Goal: Task Accomplishment & Management: Use online tool/utility

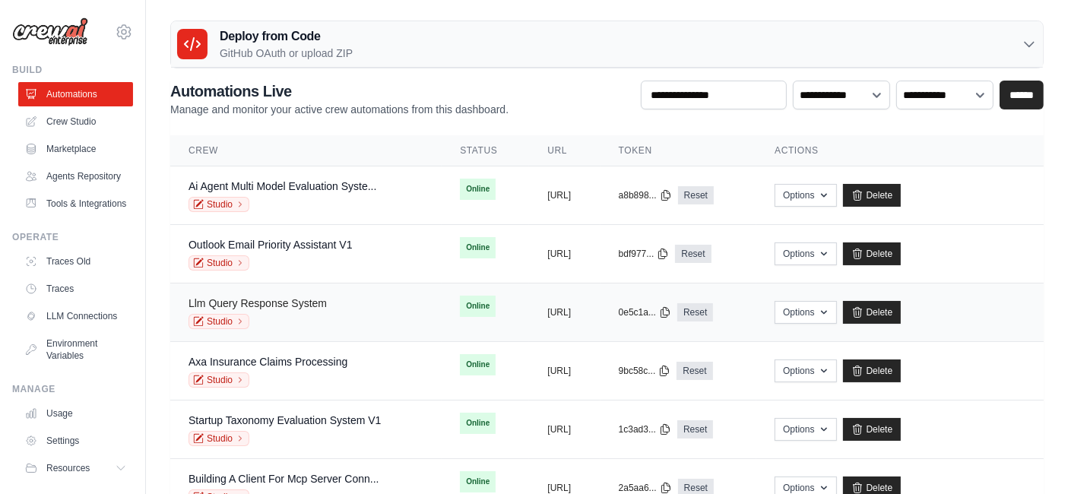
scroll to position [112, 0]
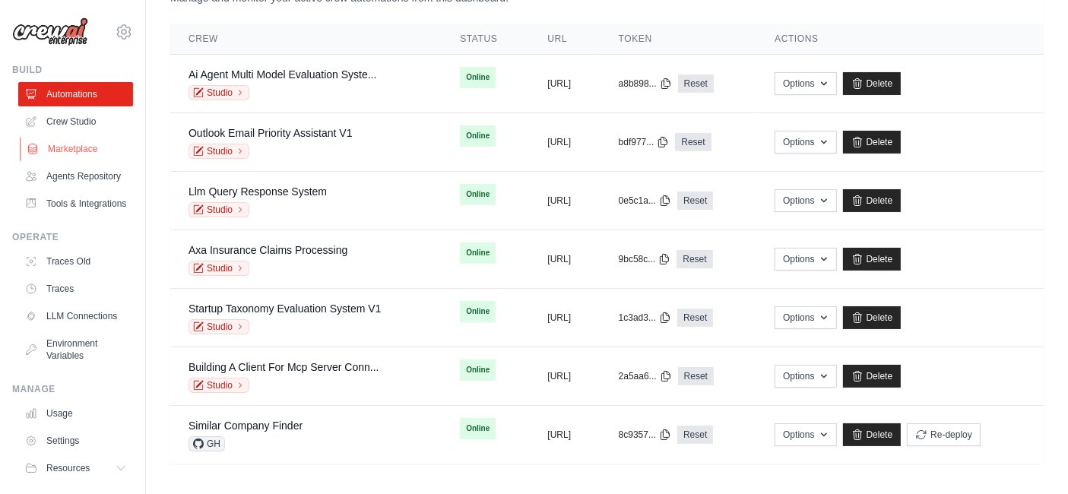
click at [54, 144] on link "Marketplace" at bounding box center [77, 149] width 115 height 24
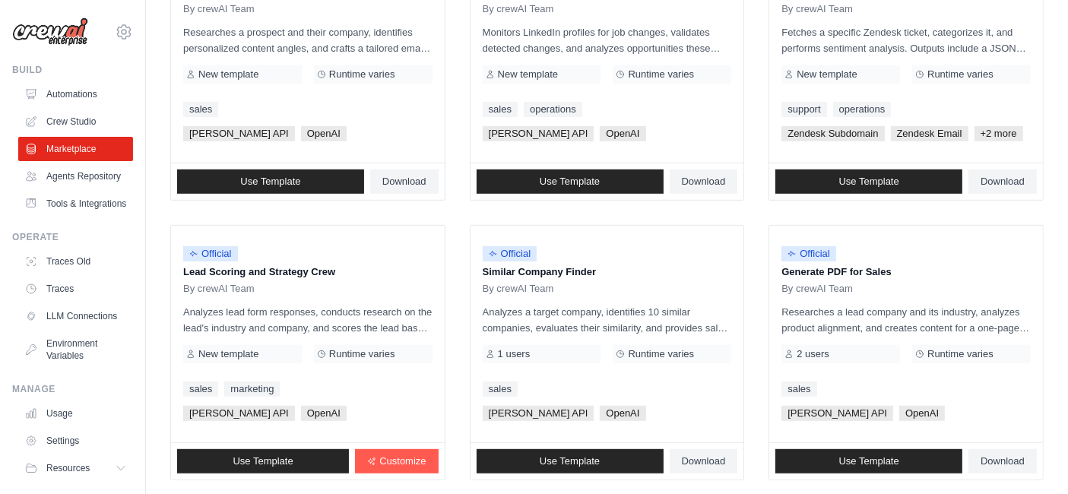
scroll to position [910, 0]
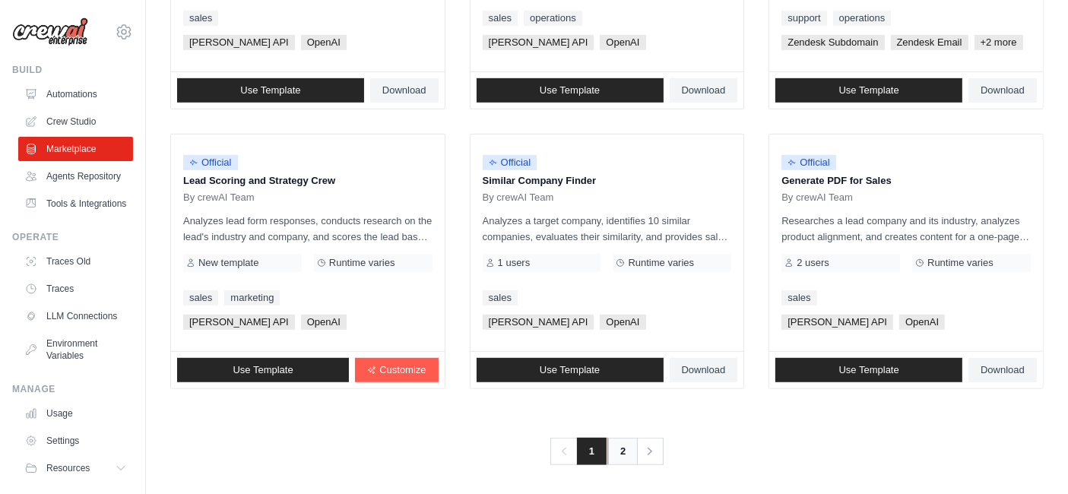
click at [625, 450] on link "2" at bounding box center [622, 451] width 30 height 27
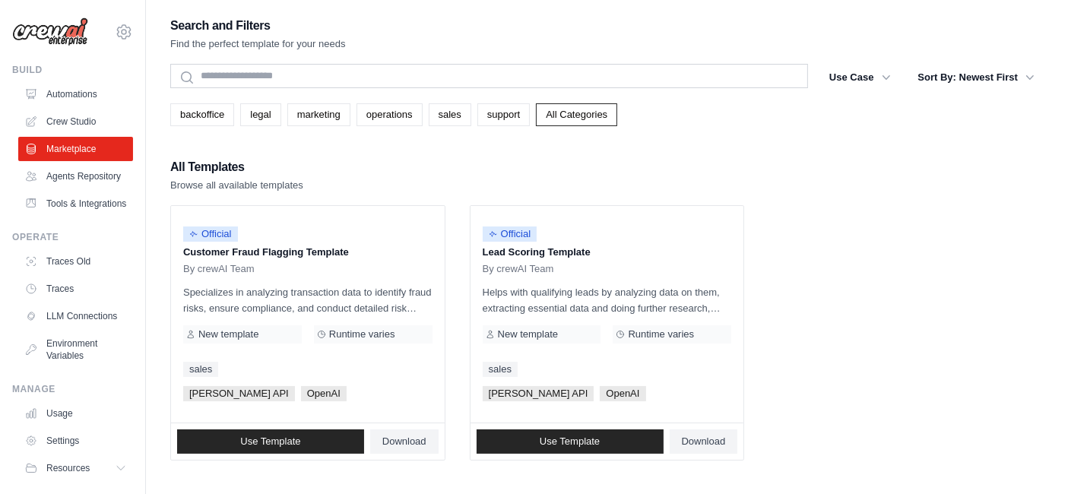
click at [625, 450] on link "Use Template" at bounding box center [570, 441] width 187 height 24
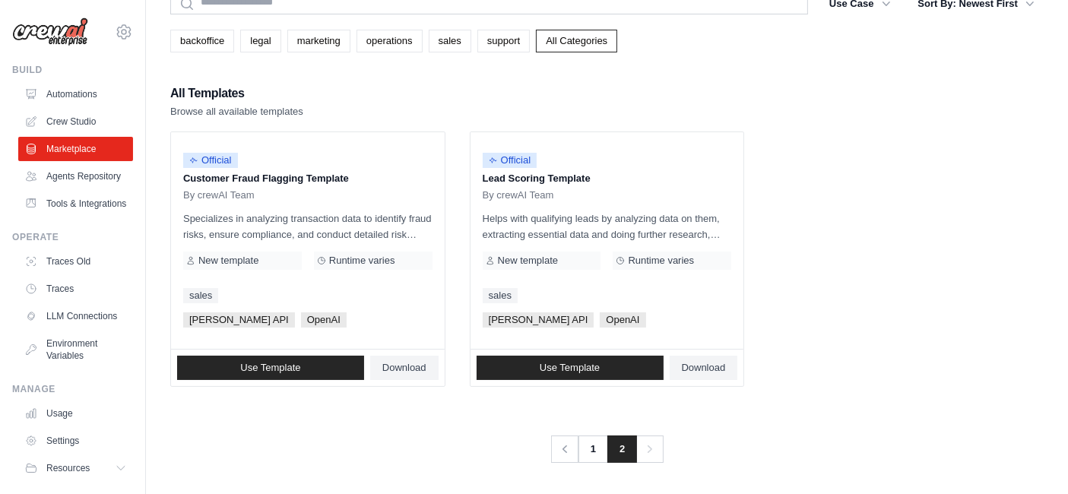
scroll to position [74, 0]
click at [309, 228] on p "Specializes in analyzing transaction data to identify fraud risks, ensure compl…" at bounding box center [307, 227] width 249 height 32
click at [301, 314] on span "OpenAI" at bounding box center [324, 319] width 46 height 15
click at [264, 362] on span "Use Template" at bounding box center [270, 368] width 60 height 12
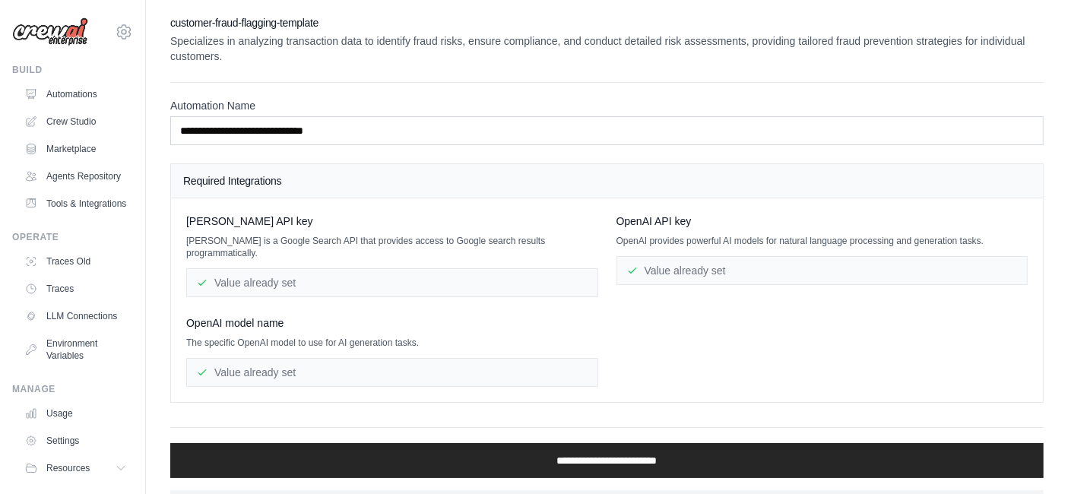
scroll to position [74, 0]
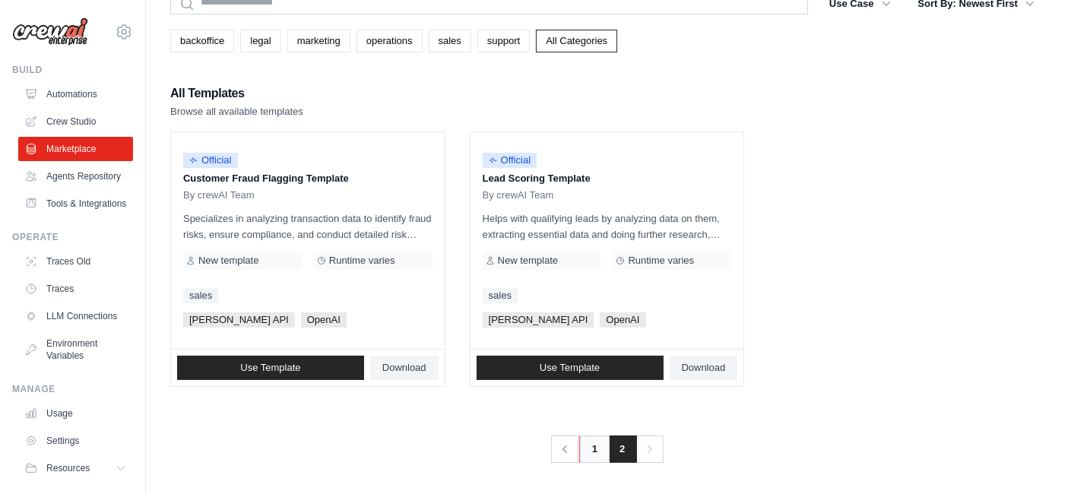
click at [586, 458] on link "1" at bounding box center [594, 448] width 30 height 27
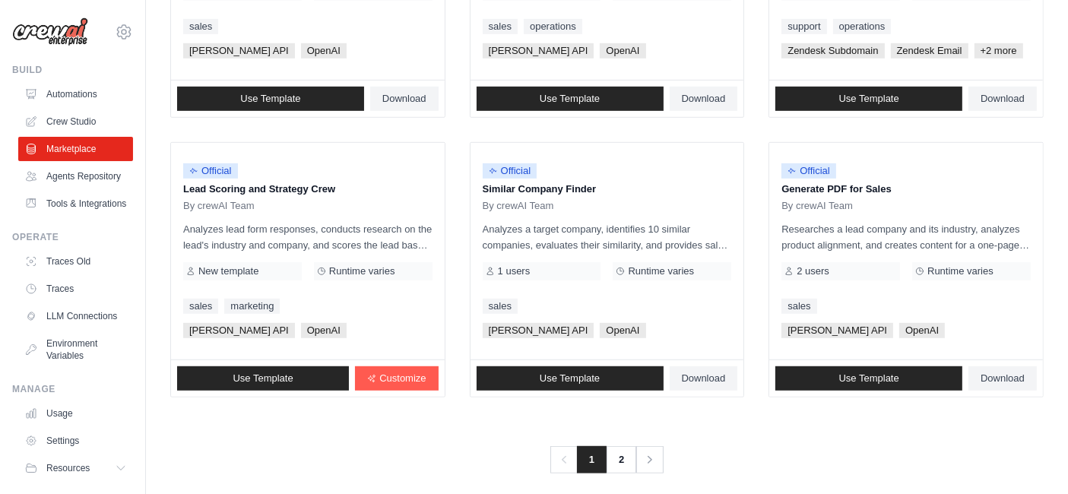
scroll to position [910, 0]
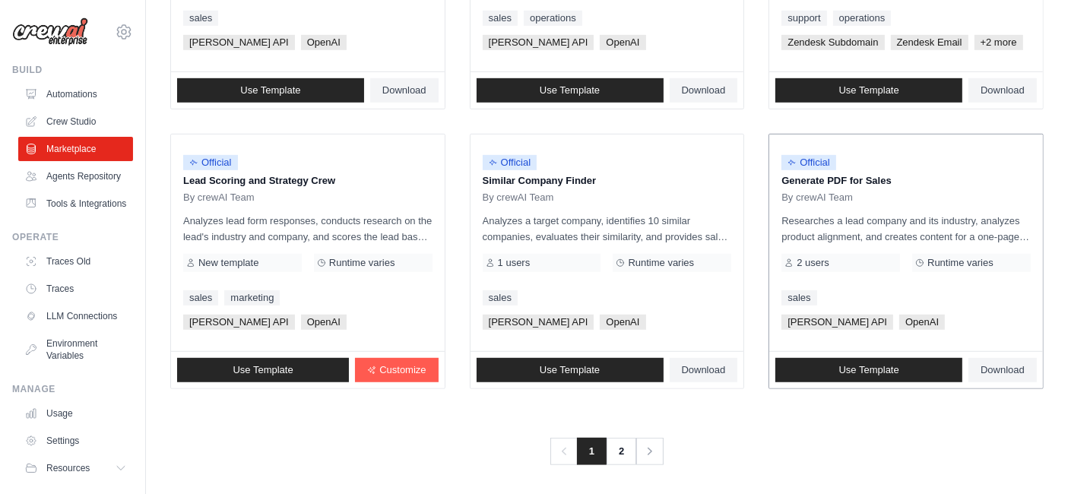
click at [957, 296] on div "sales" at bounding box center [905, 297] width 249 height 15
click at [909, 359] on link "Use Template" at bounding box center [868, 370] width 187 height 24
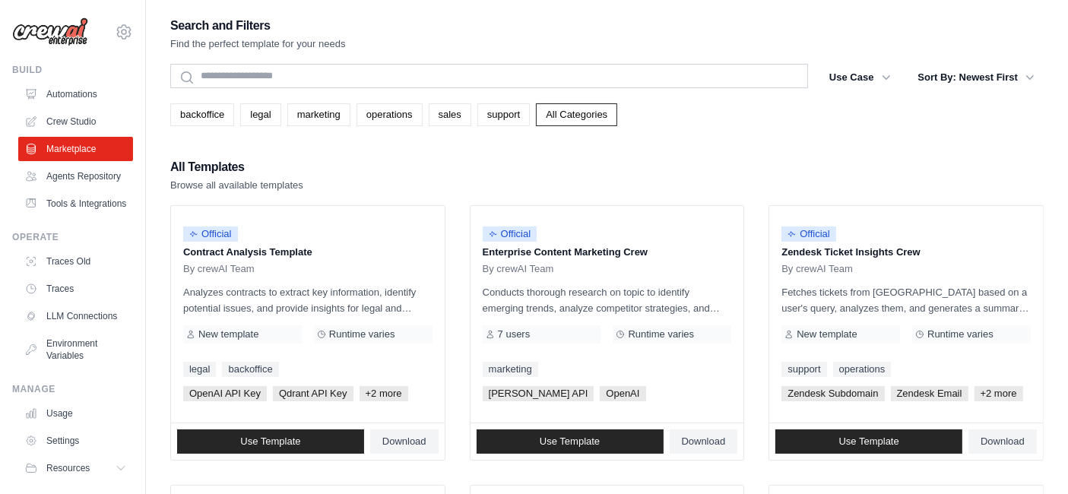
scroll to position [910, 0]
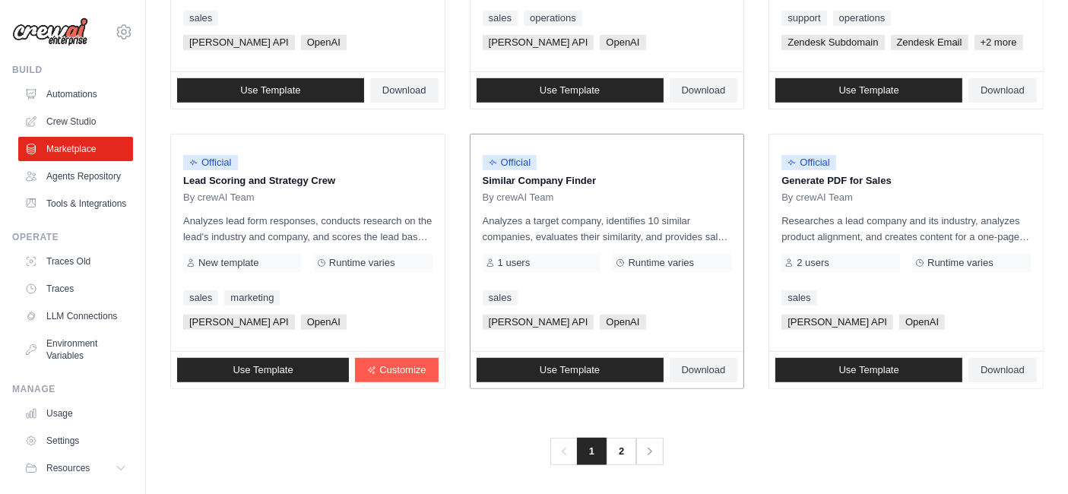
click at [578, 294] on div "sales" at bounding box center [607, 297] width 249 height 15
click at [594, 214] on p "Analyzes a target company, identifies 10 similar companies, evaluates their sim…" at bounding box center [607, 229] width 249 height 32
click at [632, 361] on link "Use Template" at bounding box center [570, 370] width 187 height 24
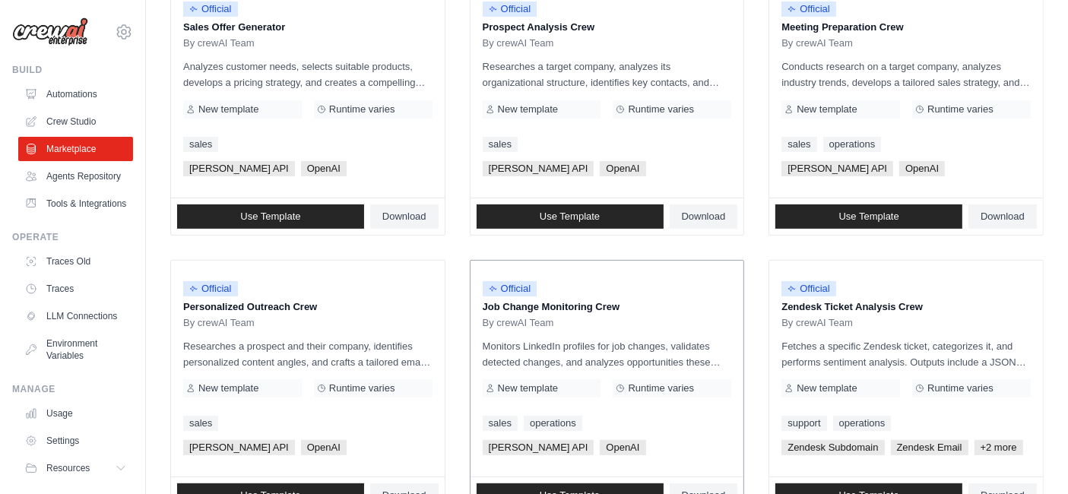
scroll to position [465, 0]
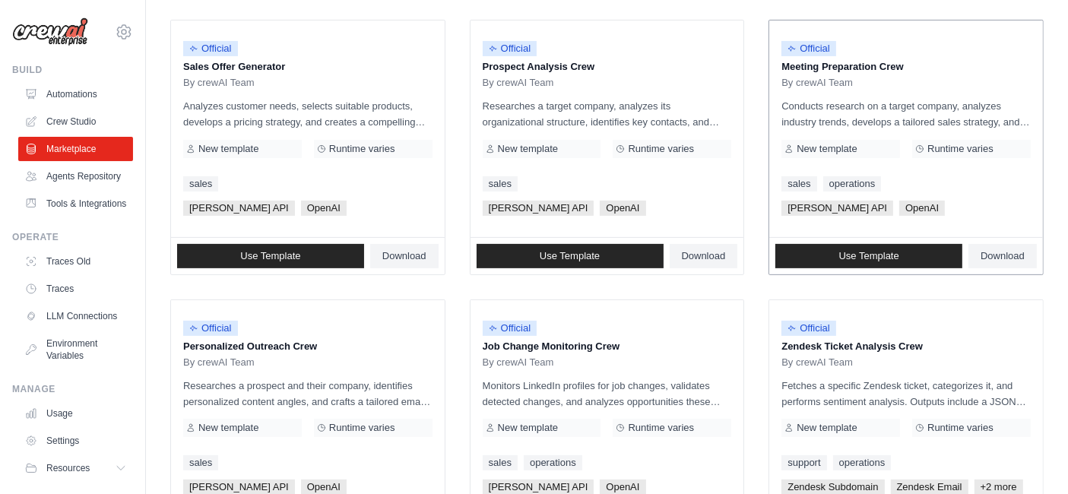
click at [885, 126] on p "Conducts research on a target company, analyzes industry trends, develops a tai…" at bounding box center [905, 114] width 249 height 32
click at [849, 251] on span "Use Template" at bounding box center [869, 256] width 60 height 12
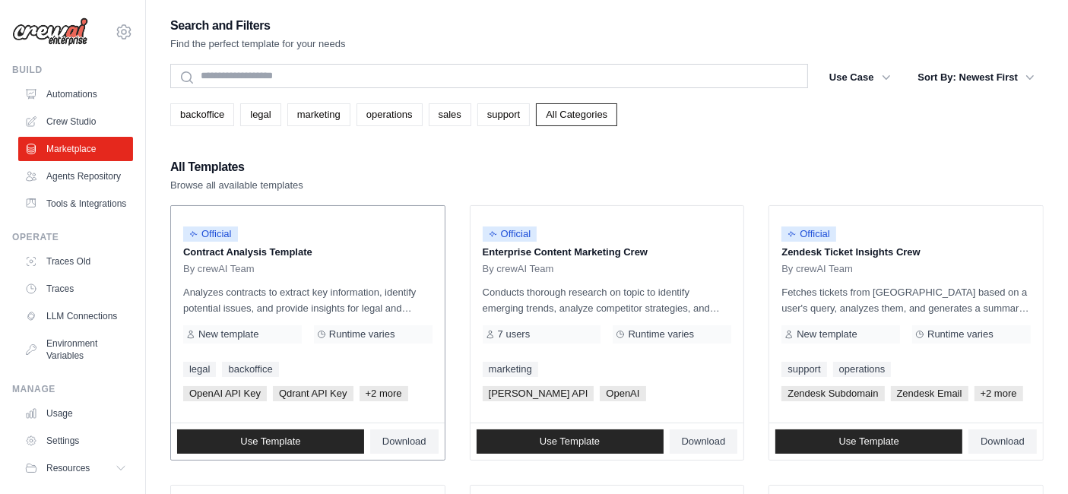
click at [323, 308] on p "Analyzes contracts to extract key information, identify potential issues, and p…" at bounding box center [307, 300] width 249 height 32
click at [260, 445] on span "Use Template" at bounding box center [270, 441] width 60 height 12
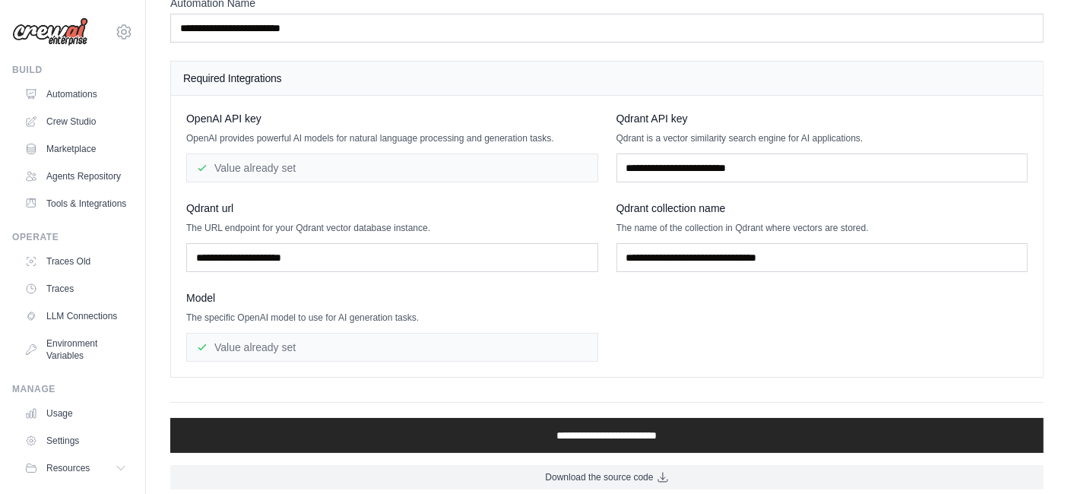
scroll to position [78, 0]
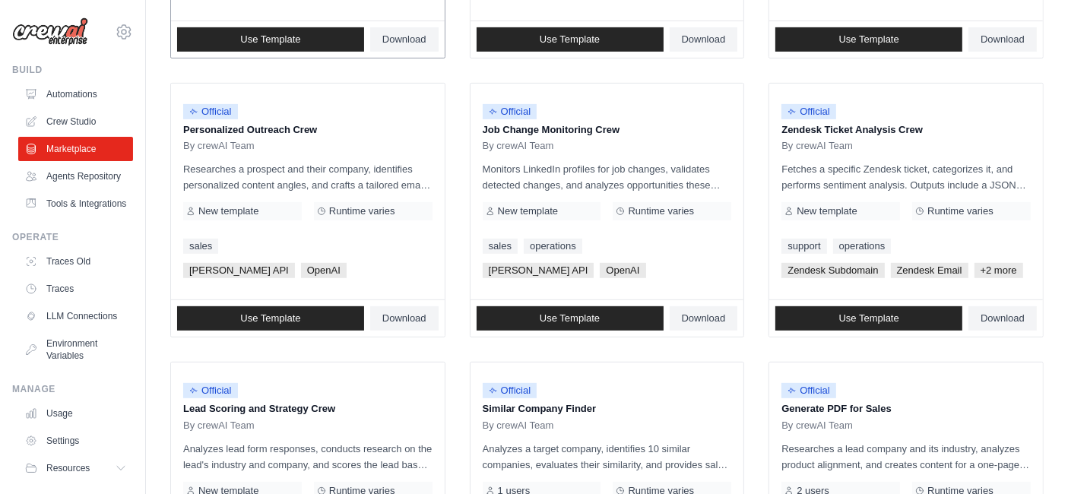
scroll to position [682, 0]
click at [260, 179] on p "Researches a prospect and their company, identifies personalized content angles…" at bounding box center [307, 177] width 249 height 32
click at [311, 301] on div "Use Template Download" at bounding box center [308, 318] width 274 height 36
click at [290, 316] on span "Use Template" at bounding box center [270, 318] width 60 height 12
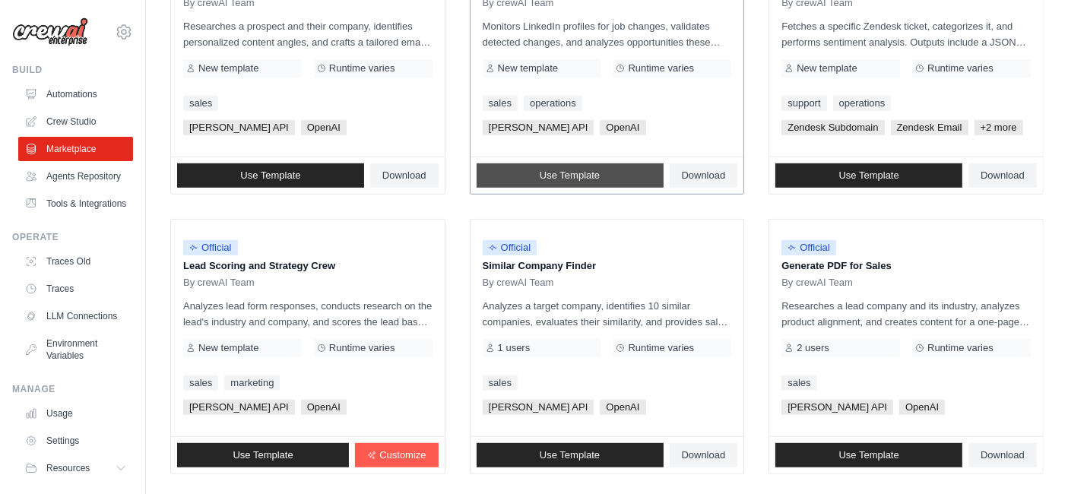
scroll to position [851, 0]
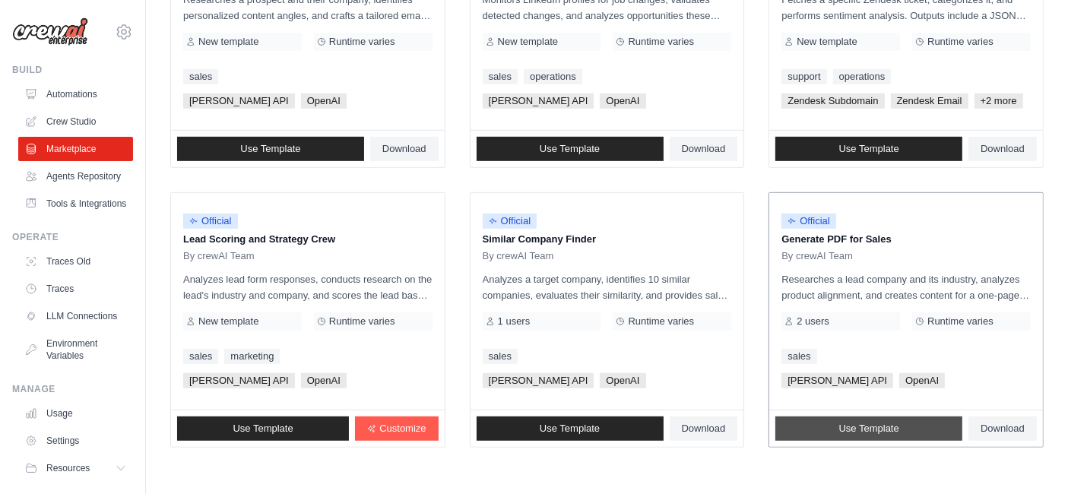
click at [862, 428] on span "Use Template" at bounding box center [869, 429] width 60 height 12
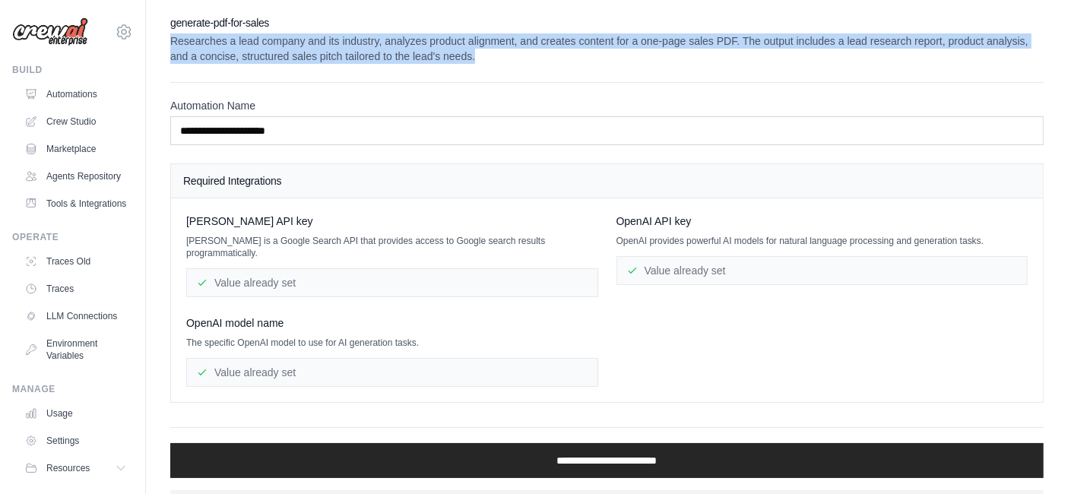
drag, startPoint x: 502, startPoint y: 59, endPoint x: 167, endPoint y: 46, distance: 335.4
click at [167, 46] on div "**********" at bounding box center [607, 264] width 922 height 499
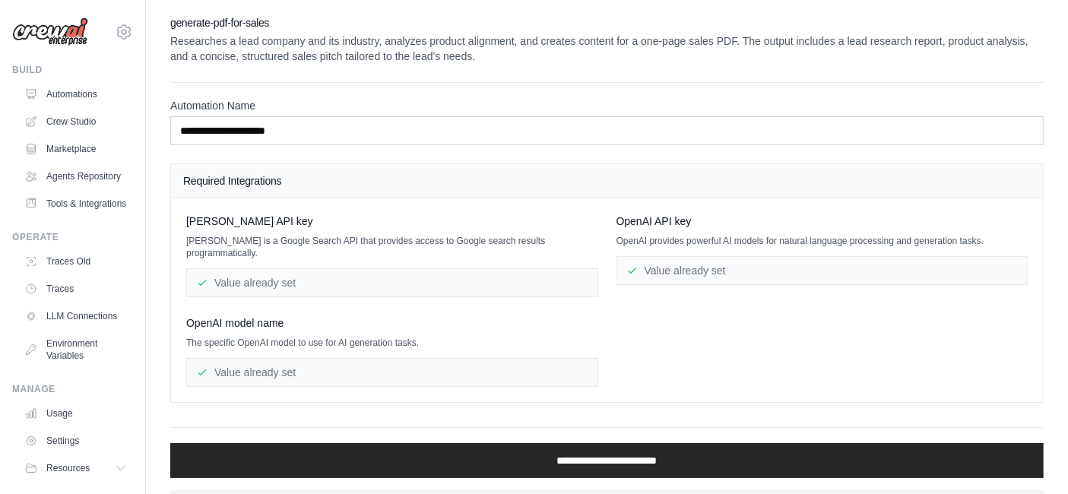
click at [581, 71] on div "**********" at bounding box center [606, 264] width 873 height 499
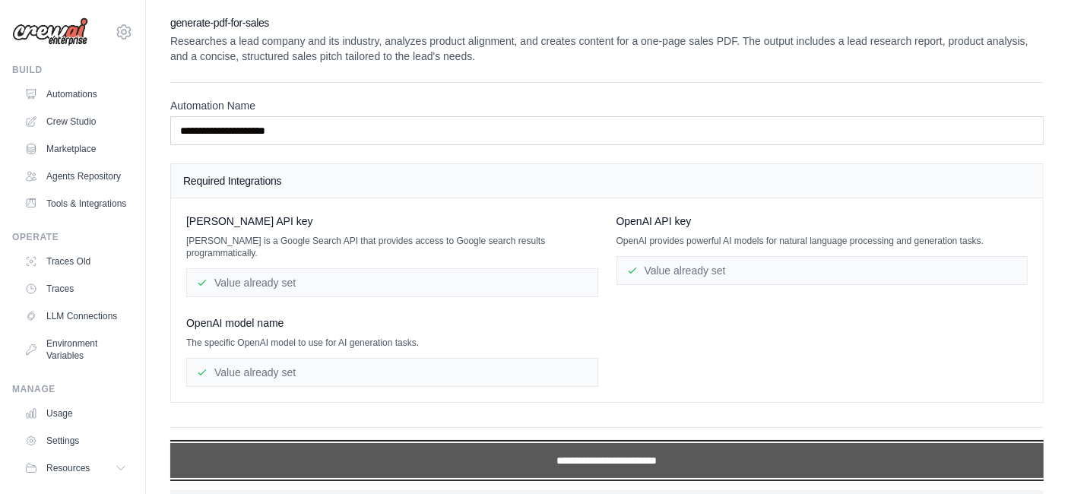
click at [657, 446] on input "**********" at bounding box center [606, 460] width 873 height 35
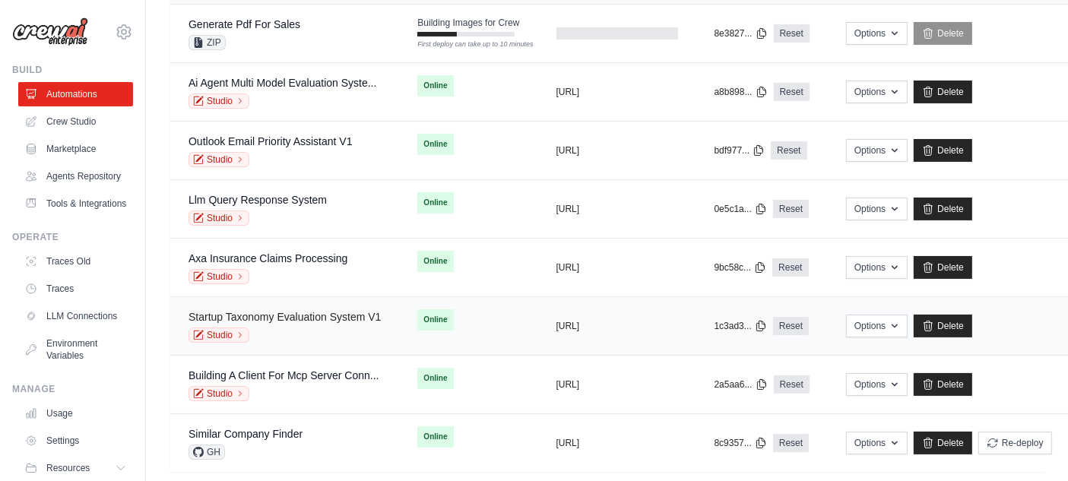
scroll to position [230, 0]
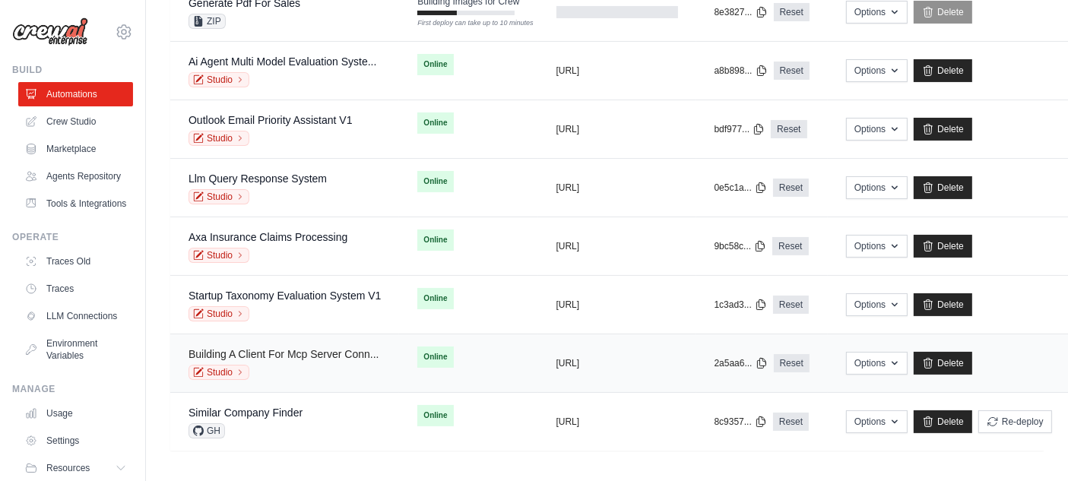
click at [321, 350] on link "Building A Client For Mcp Server Conn..." at bounding box center [283, 354] width 191 height 12
click at [286, 356] on link "Building A Client For Mcp Server Conn..." at bounding box center [283, 354] width 191 height 12
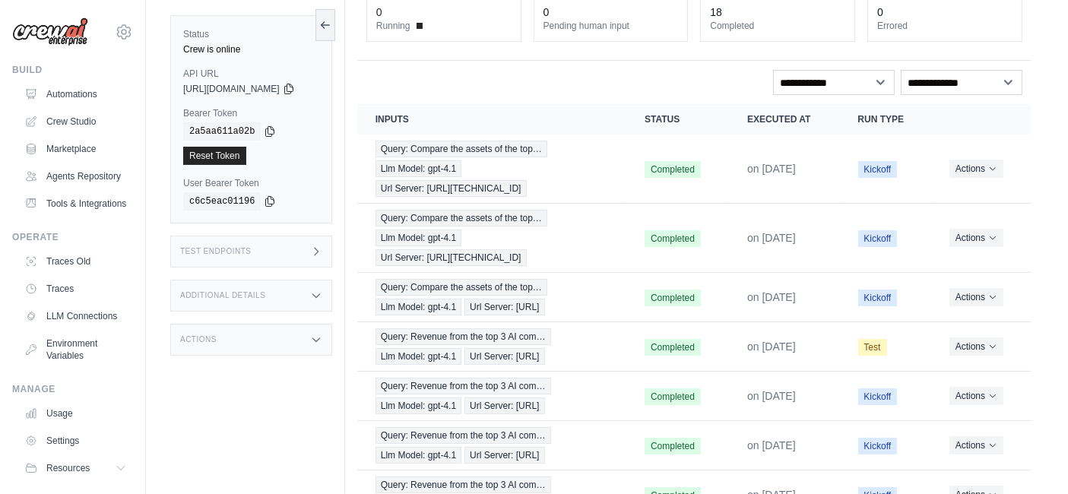
scroll to position [84, 0]
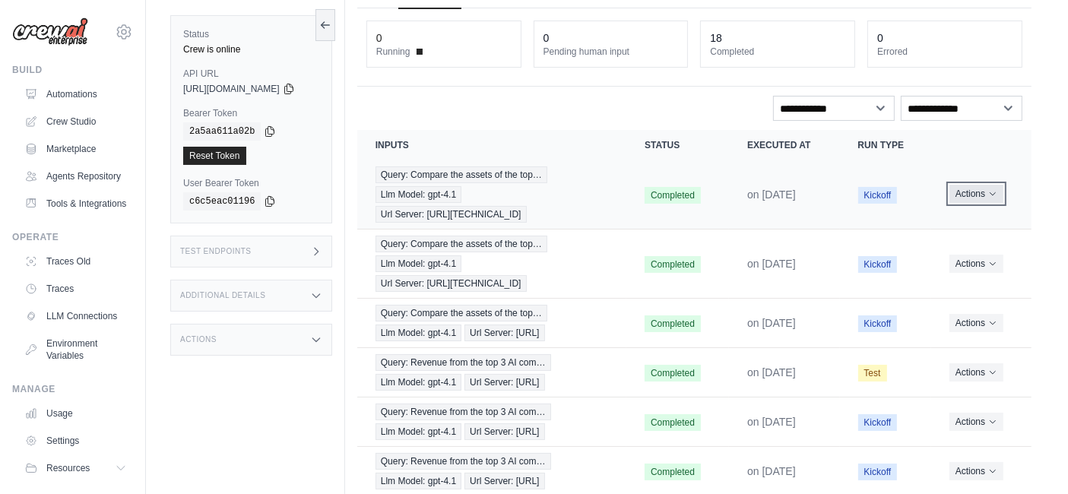
click at [977, 190] on button "Actions" at bounding box center [976, 194] width 54 height 18
click at [952, 222] on link "View Details" at bounding box center [964, 222] width 97 height 24
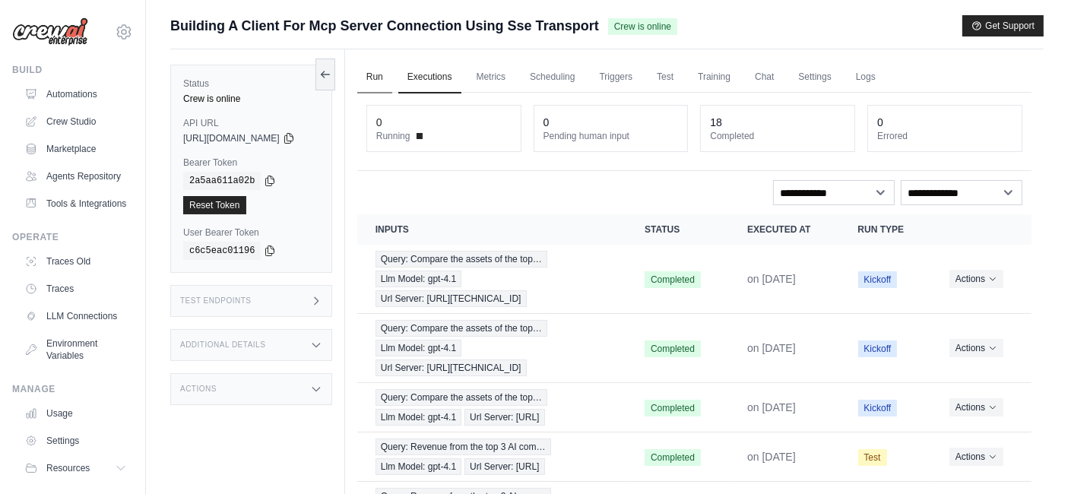
click at [390, 79] on link "Run" at bounding box center [374, 78] width 35 height 32
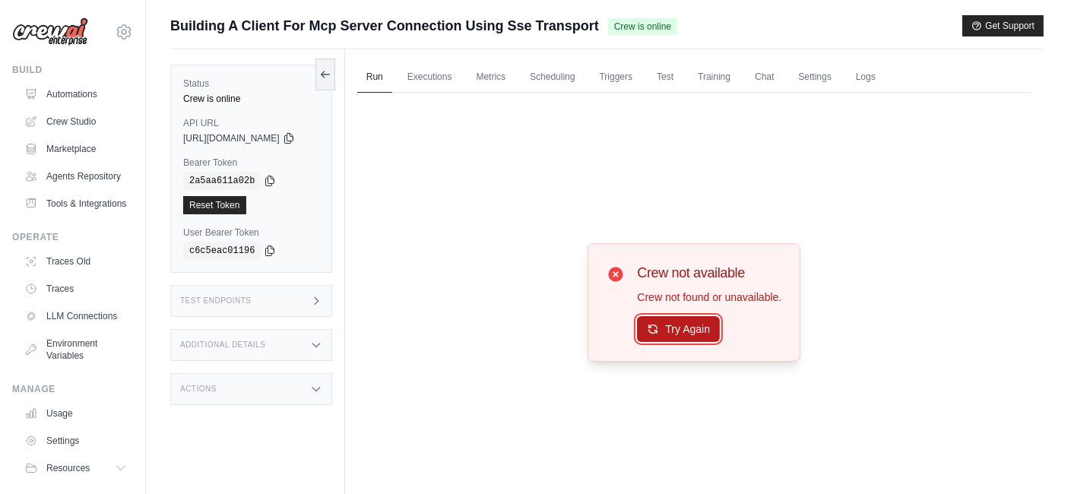
click at [714, 331] on button "Try Again" at bounding box center [678, 329] width 83 height 26
click at [689, 334] on button "Try Again" at bounding box center [678, 329] width 83 height 26
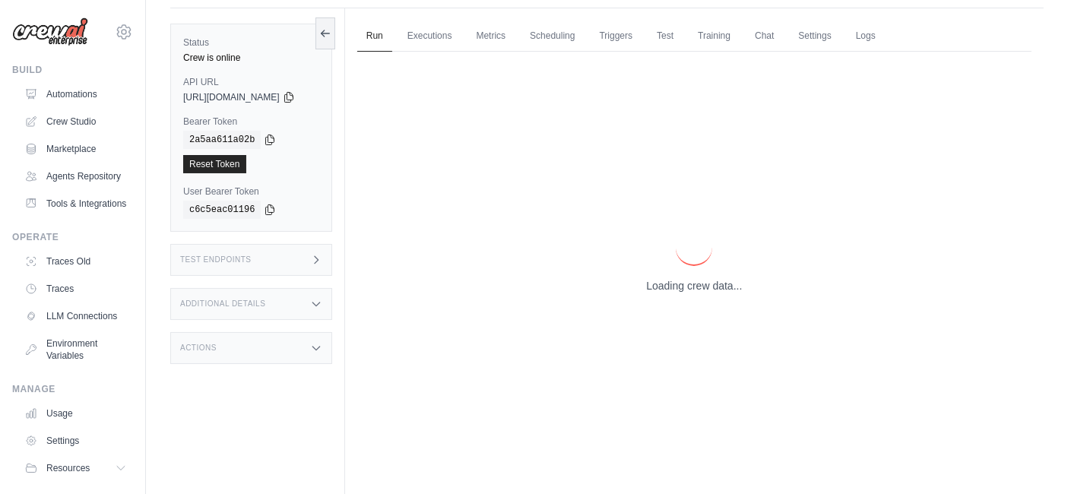
scroll to position [64, 0]
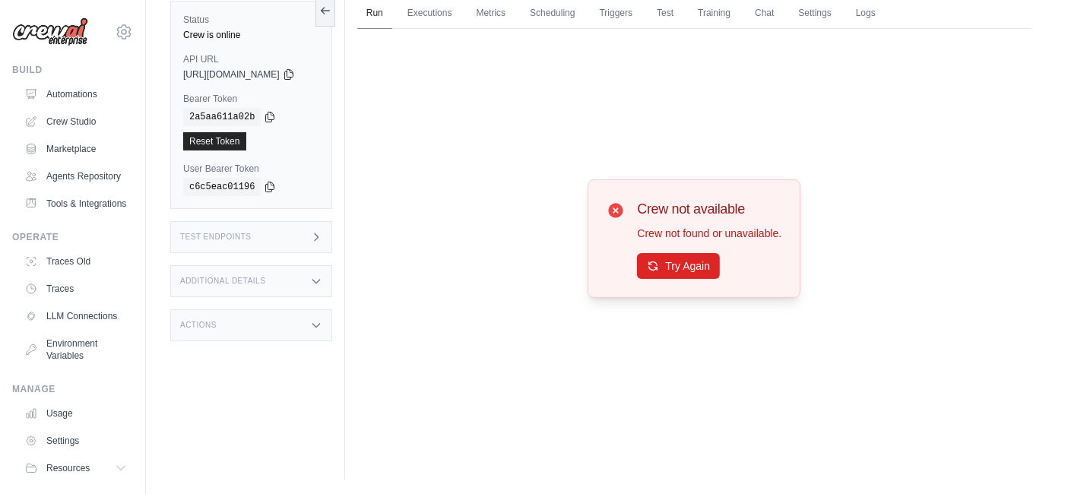
click at [391, 14] on link "Run" at bounding box center [374, 14] width 35 height 32
click at [677, 265] on button "Try Again" at bounding box center [678, 265] width 83 height 26
click at [258, 322] on div "Actions" at bounding box center [251, 325] width 162 height 32
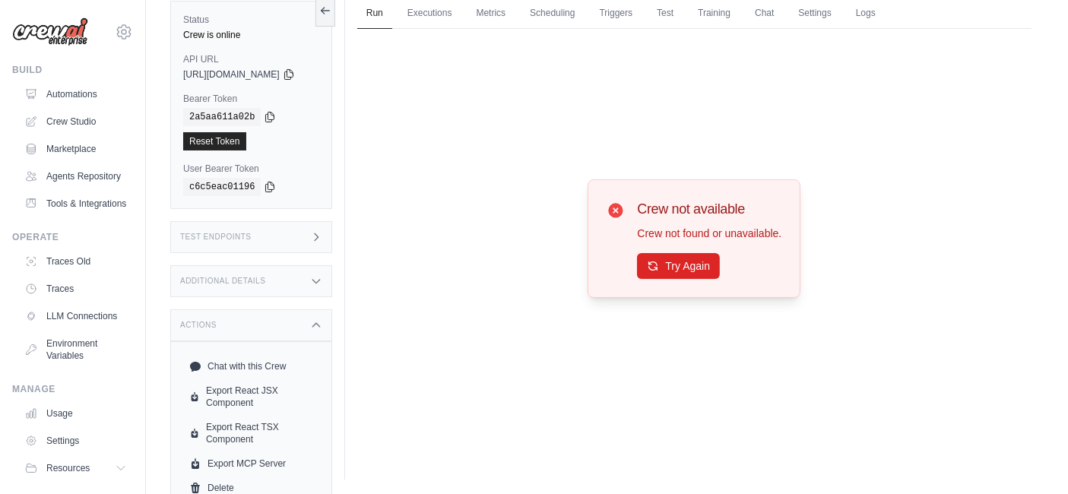
scroll to position [68, 0]
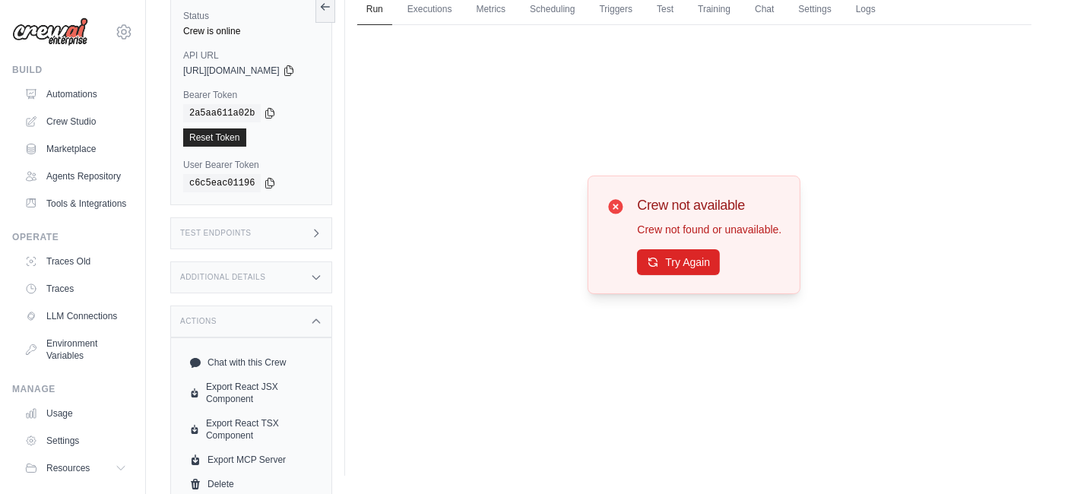
click at [297, 277] on div "Additional Details" at bounding box center [251, 277] width 162 height 32
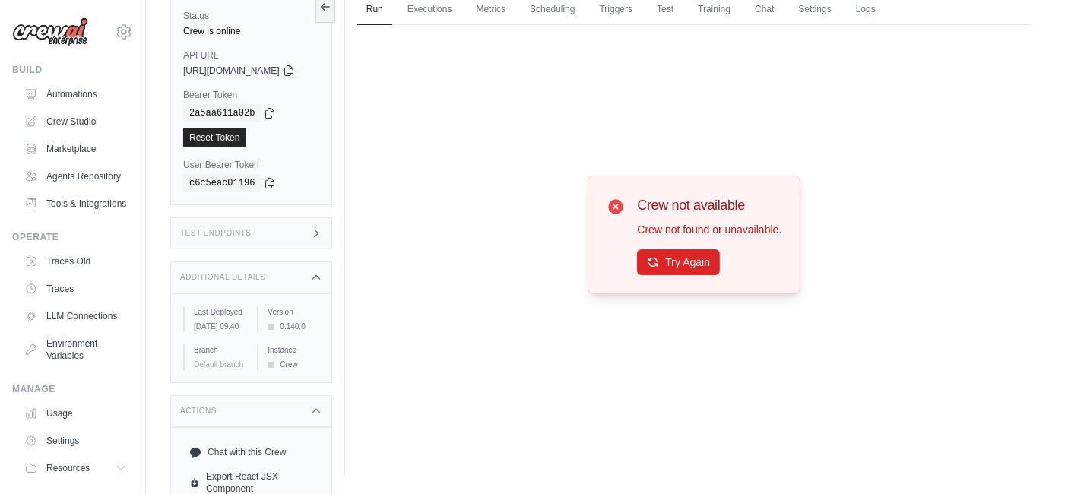
click at [304, 228] on div "Test Endpoints" at bounding box center [251, 233] width 162 height 32
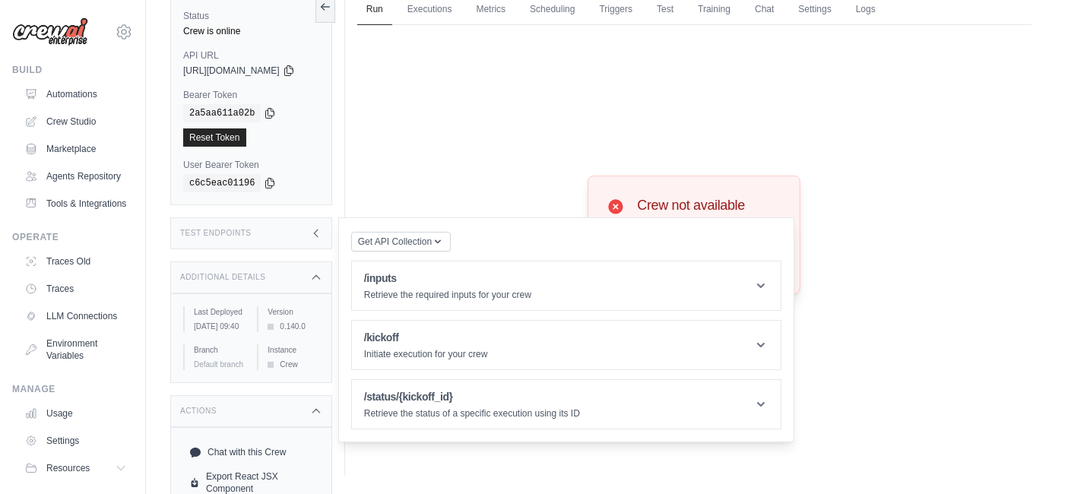
click at [225, 332] on div "July 14, 2025 at 09:40" at bounding box center [219, 326] width 51 height 11
click at [282, 332] on div "Version 0.140.0" at bounding box center [288, 319] width 62 height 26
click at [263, 230] on div "Test Endpoints" at bounding box center [251, 233] width 162 height 32
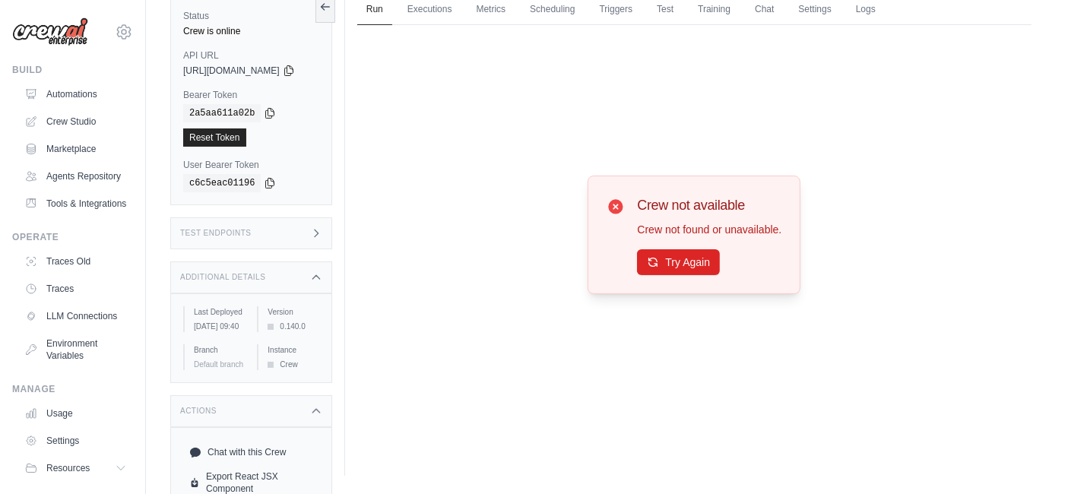
scroll to position [0, 0]
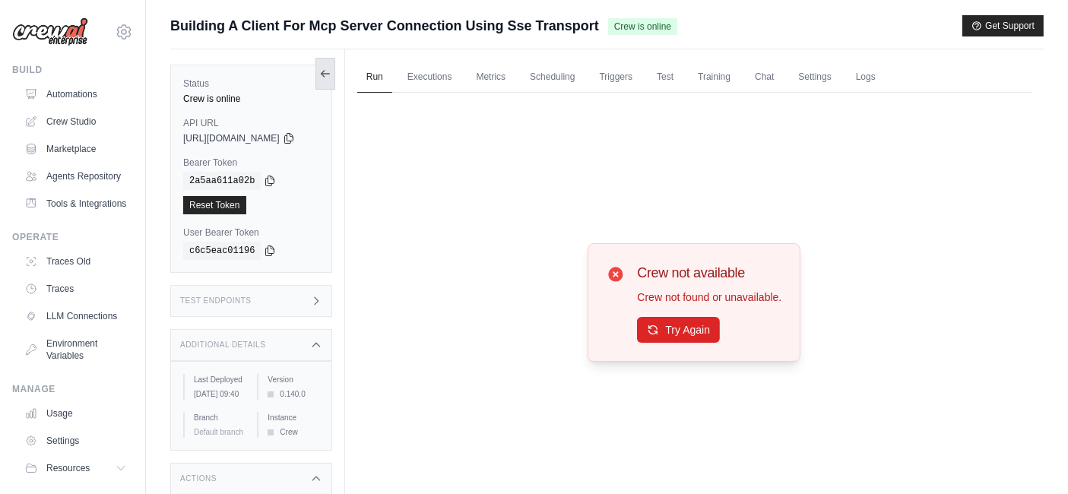
click at [331, 71] on icon at bounding box center [325, 74] width 12 height 12
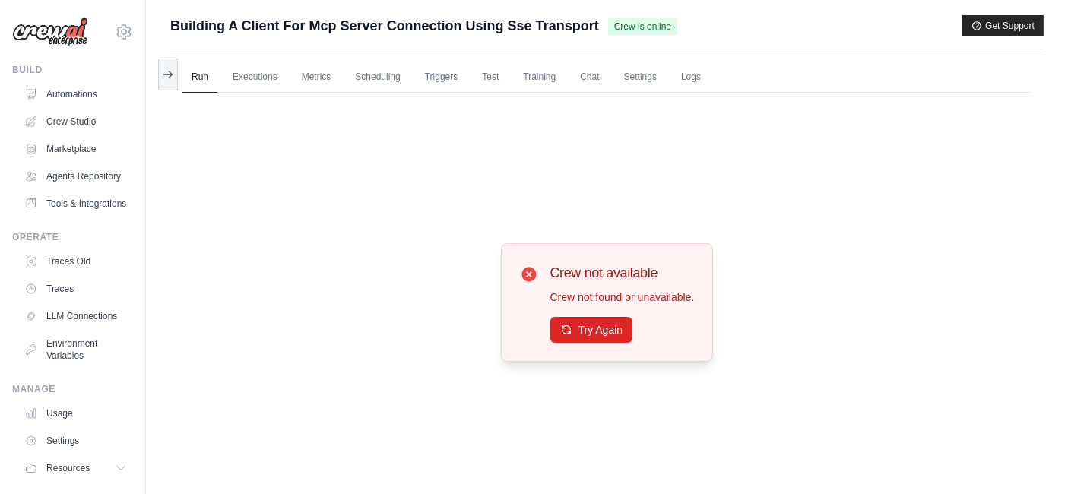
scroll to position [64, 0]
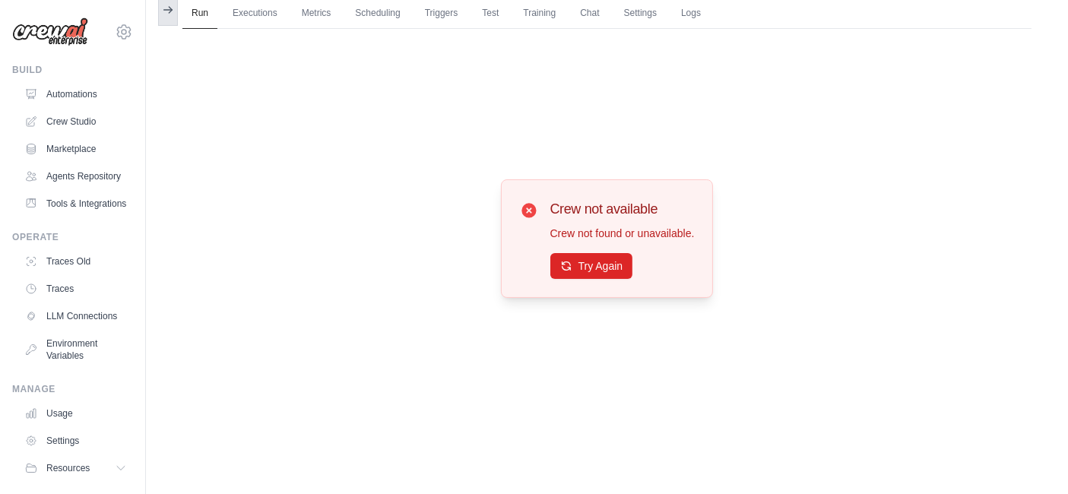
click at [165, 5] on icon at bounding box center [168, 10] width 12 height 12
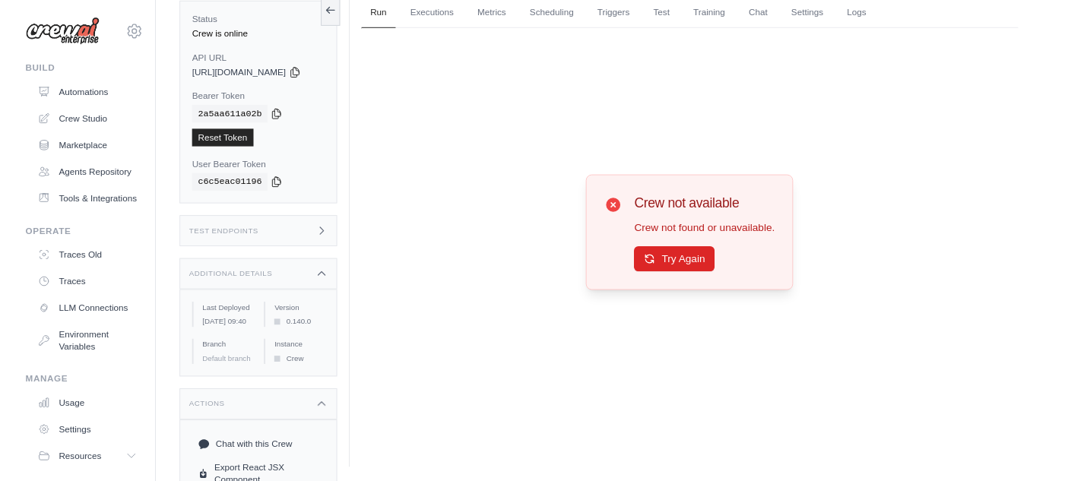
scroll to position [0, 0]
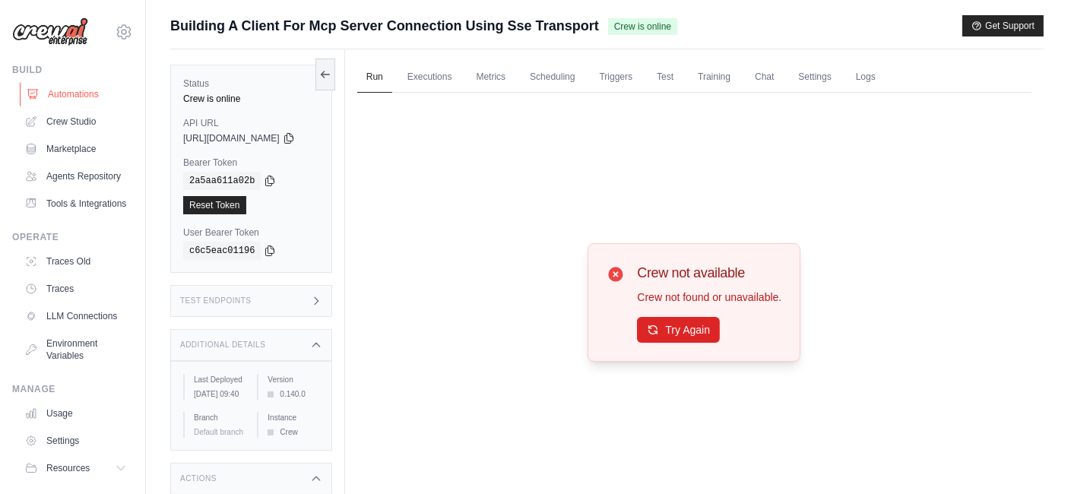
click at [56, 99] on link "Automations" at bounding box center [77, 94] width 115 height 24
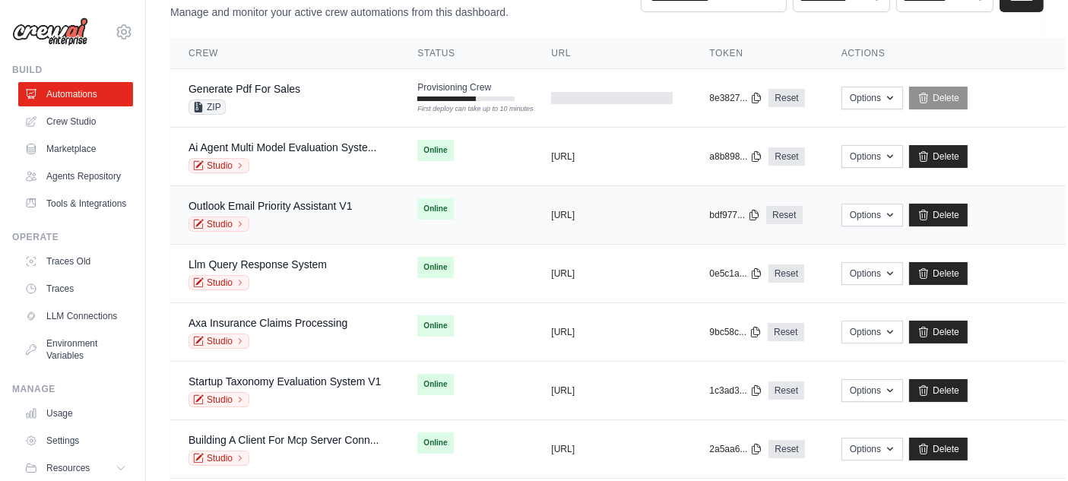
scroll to position [184, 0]
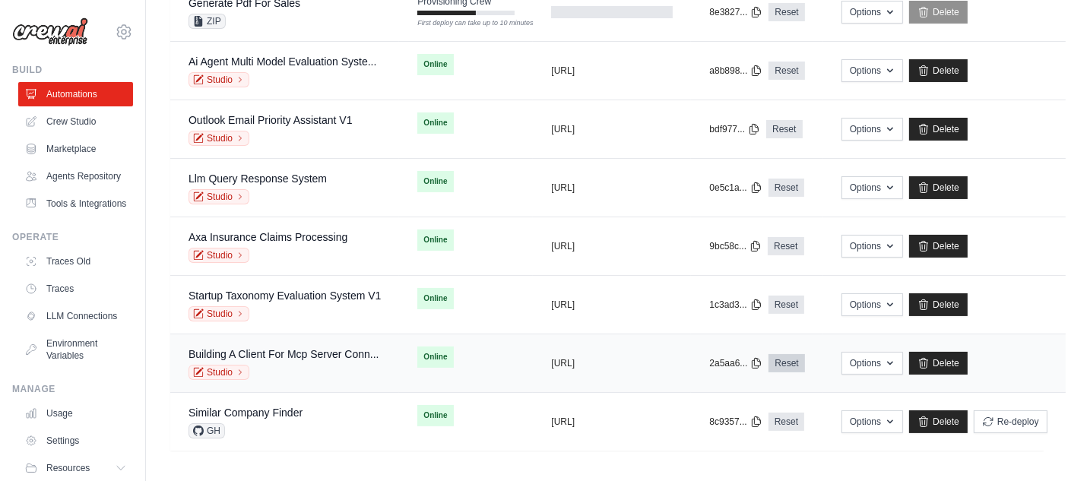
click at [804, 359] on link "Reset" at bounding box center [786, 363] width 36 height 18
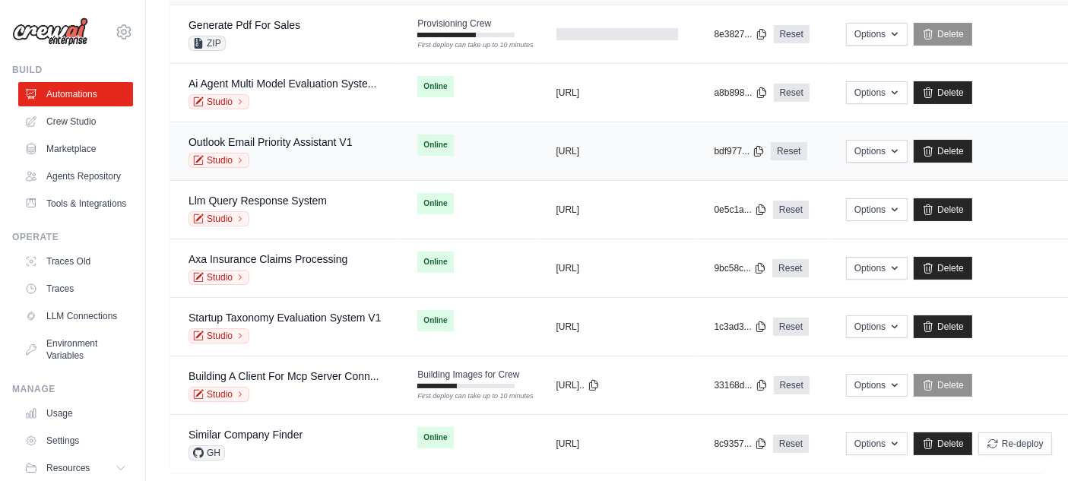
scroll to position [230, 0]
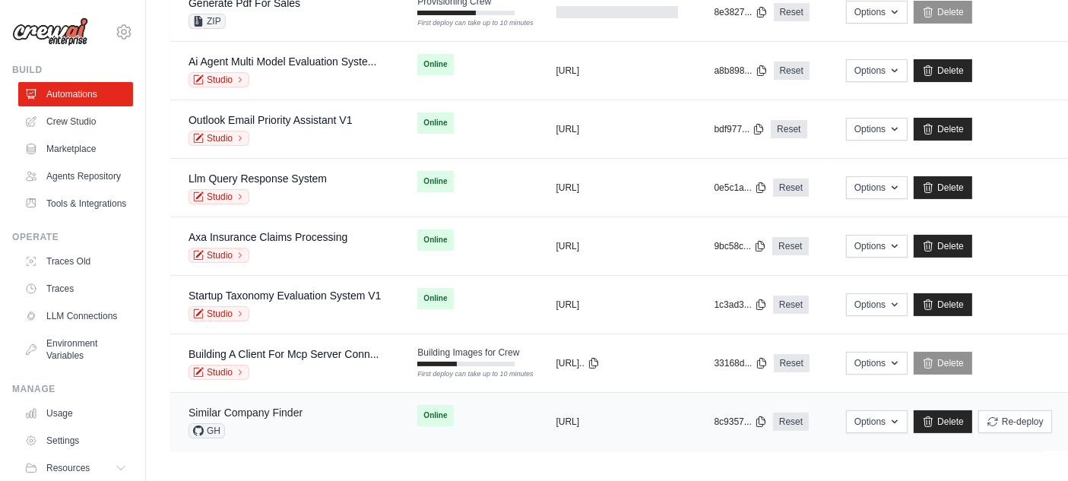
click at [282, 409] on link "Similar Company Finder" at bounding box center [245, 413] width 114 height 12
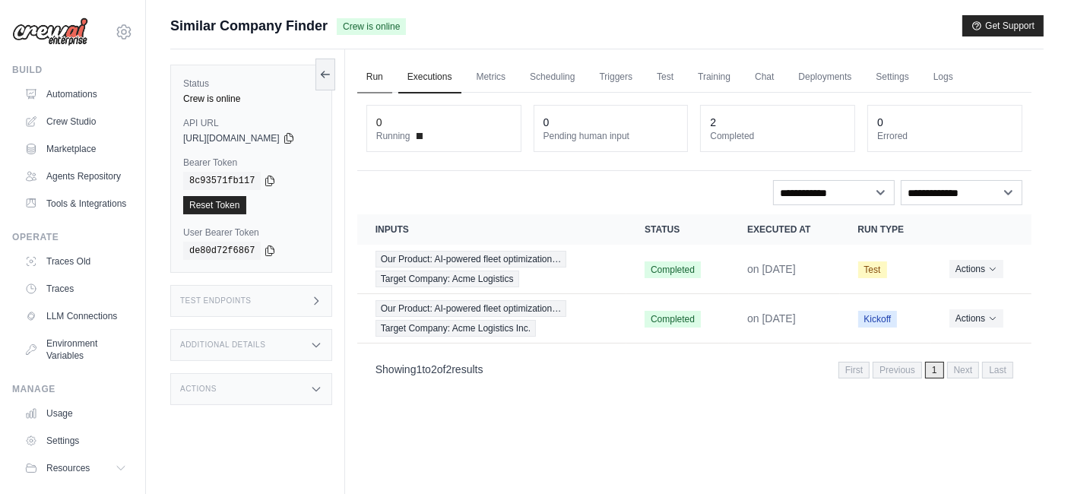
click at [392, 79] on link "Run" at bounding box center [374, 78] width 35 height 32
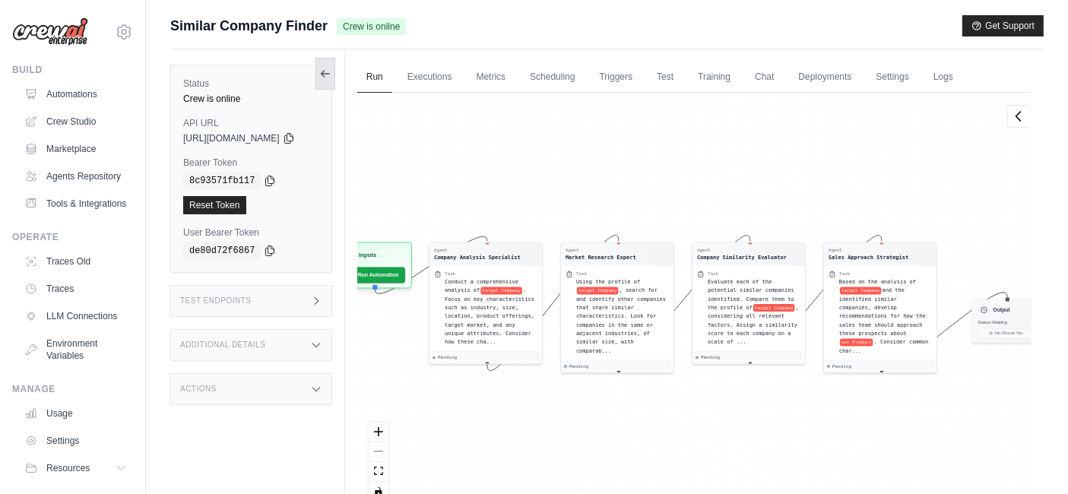
click at [331, 71] on icon at bounding box center [325, 74] width 12 height 12
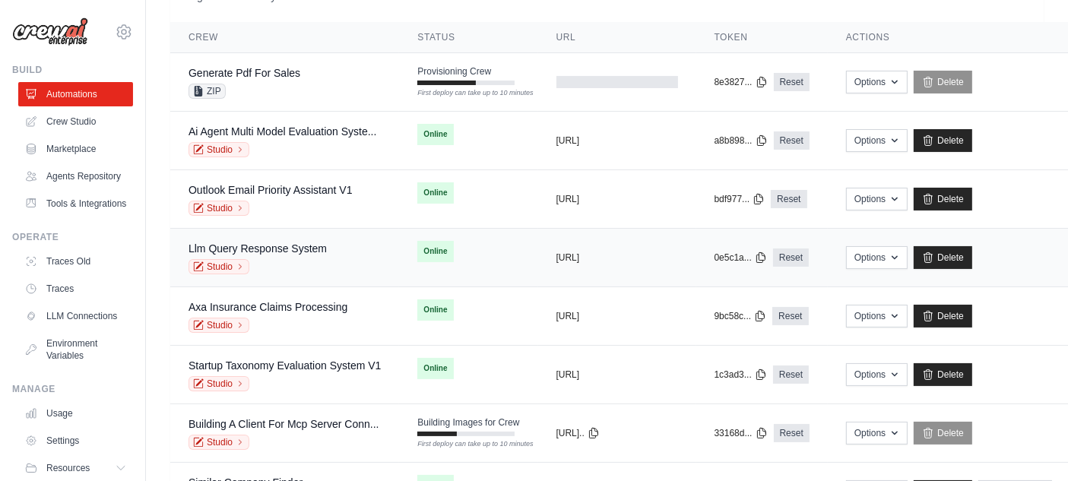
scroll to position [230, 0]
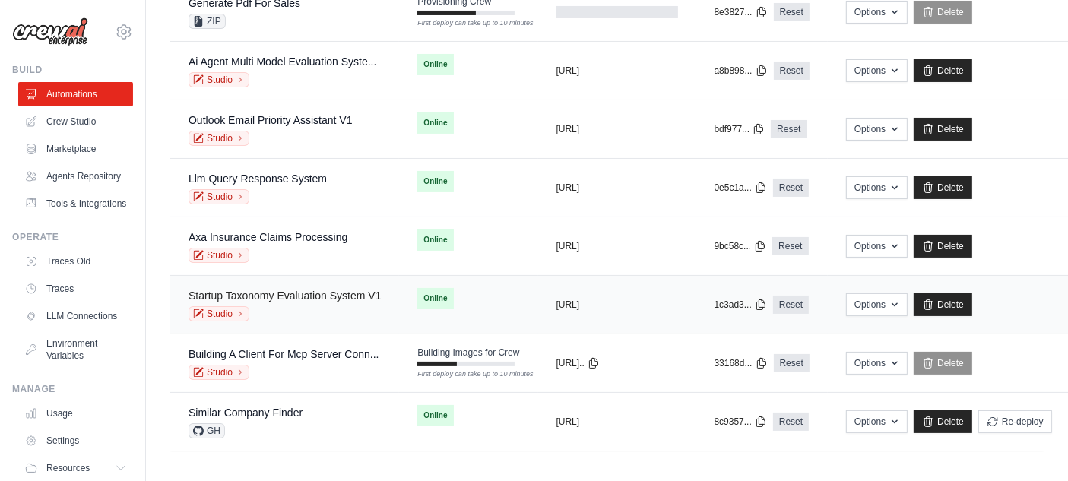
click at [304, 293] on link "Startup Taxonomy Evaluation System V1" at bounding box center [284, 296] width 192 height 12
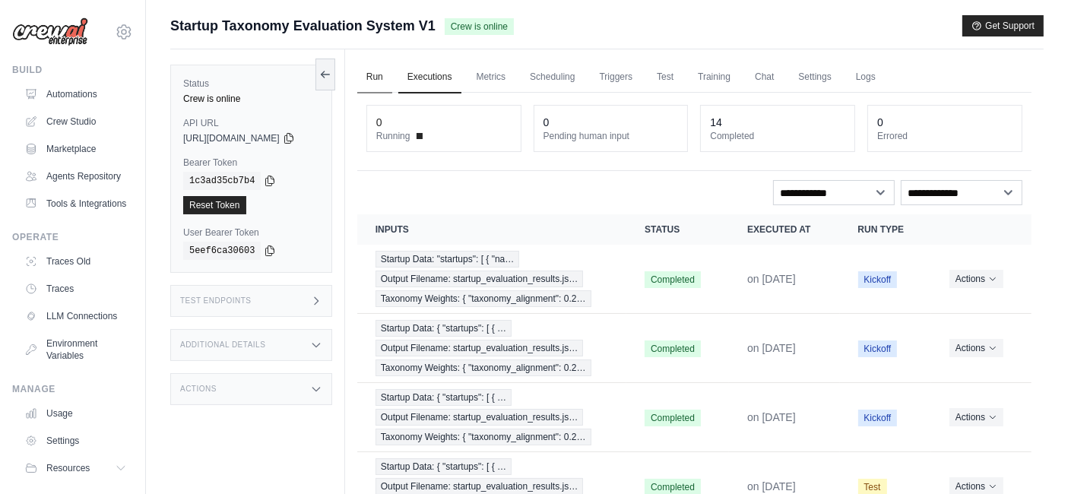
click at [382, 78] on link "Run" at bounding box center [374, 78] width 35 height 32
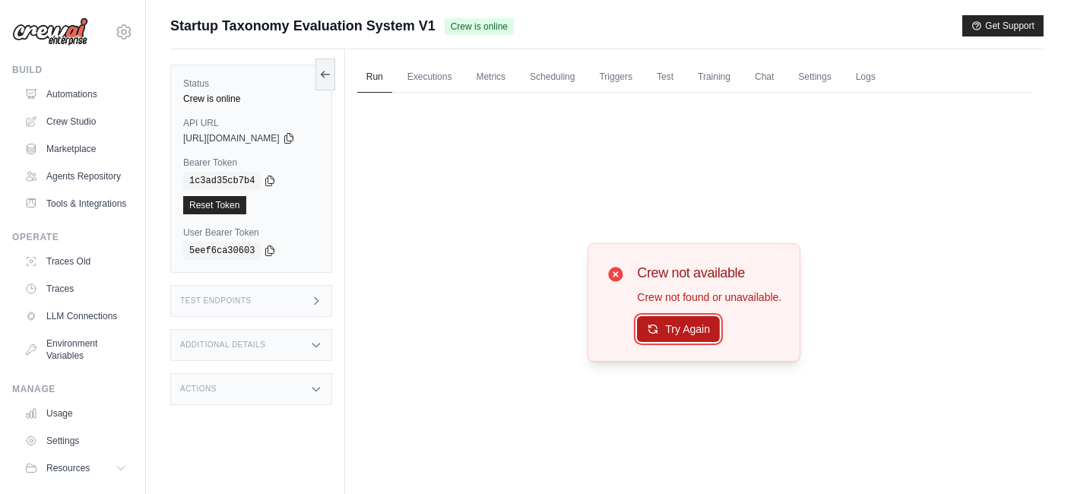
click at [675, 323] on button "Try Again" at bounding box center [678, 329] width 83 height 26
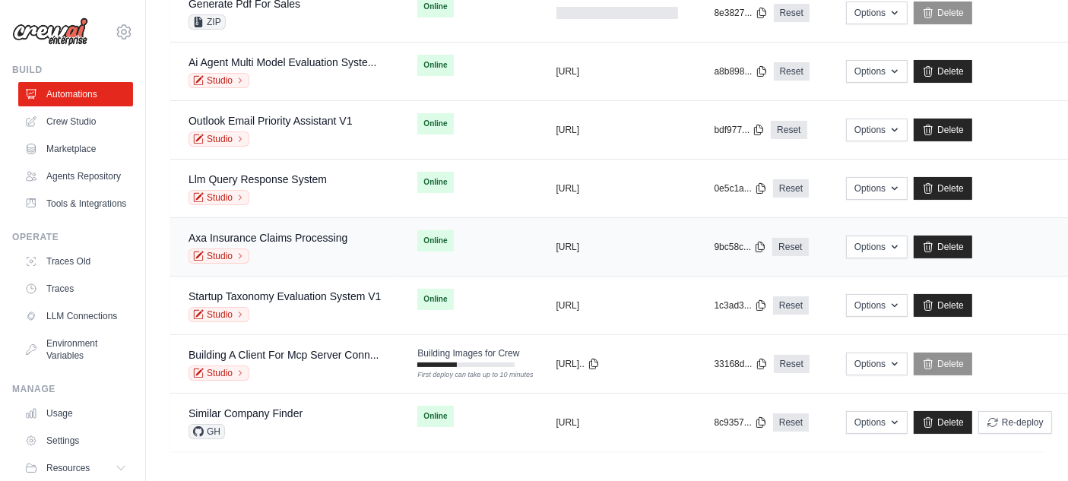
scroll to position [230, 0]
click at [364, 307] on div "Studio" at bounding box center [284, 313] width 192 height 15
click at [809, 299] on link "Reset" at bounding box center [791, 305] width 36 height 18
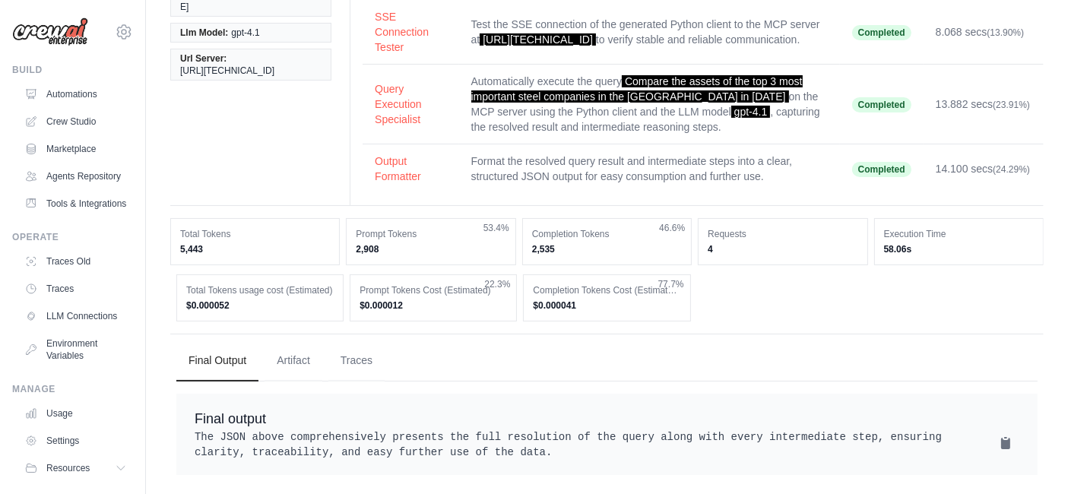
scroll to position [217, 0]
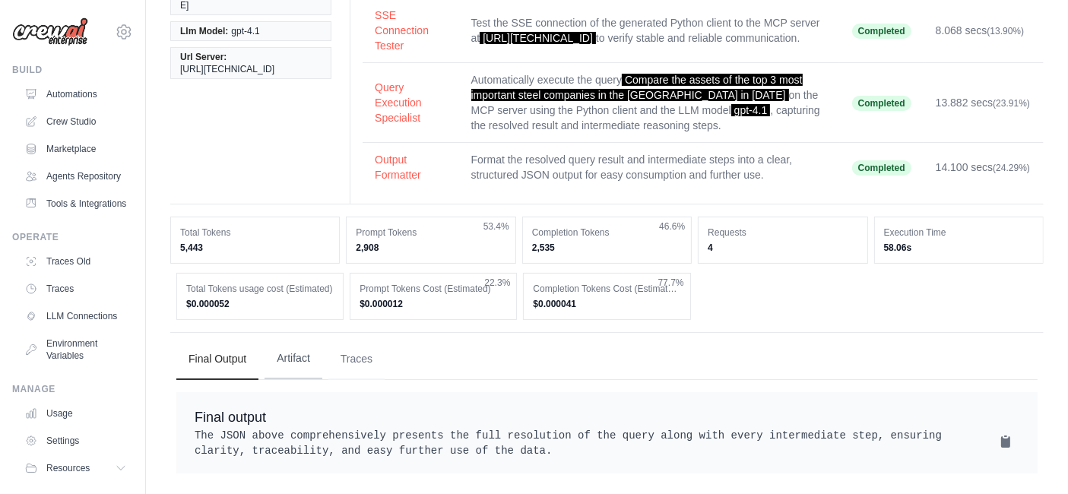
click at [285, 346] on button "Artifact" at bounding box center [293, 358] width 58 height 41
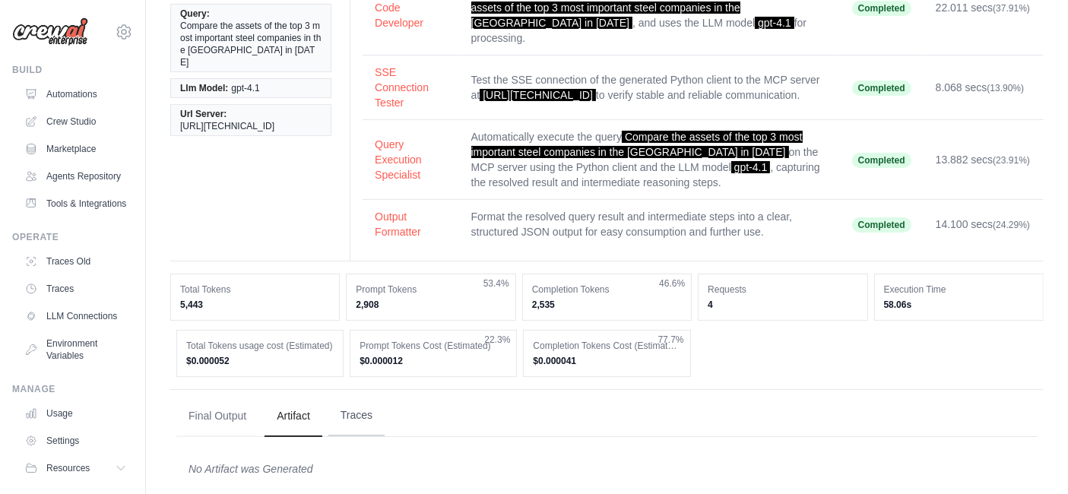
click at [347, 395] on button "Traces" at bounding box center [356, 415] width 56 height 41
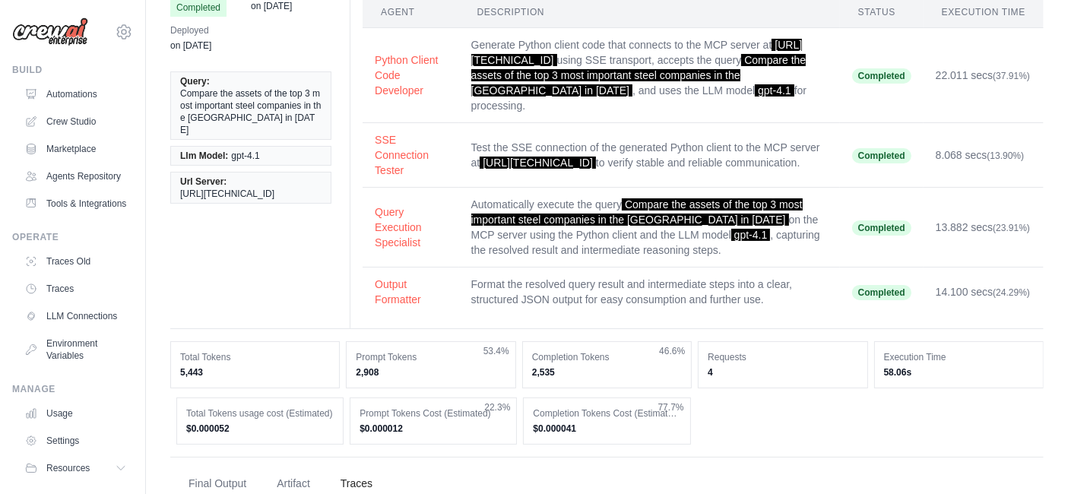
scroll to position [0, 0]
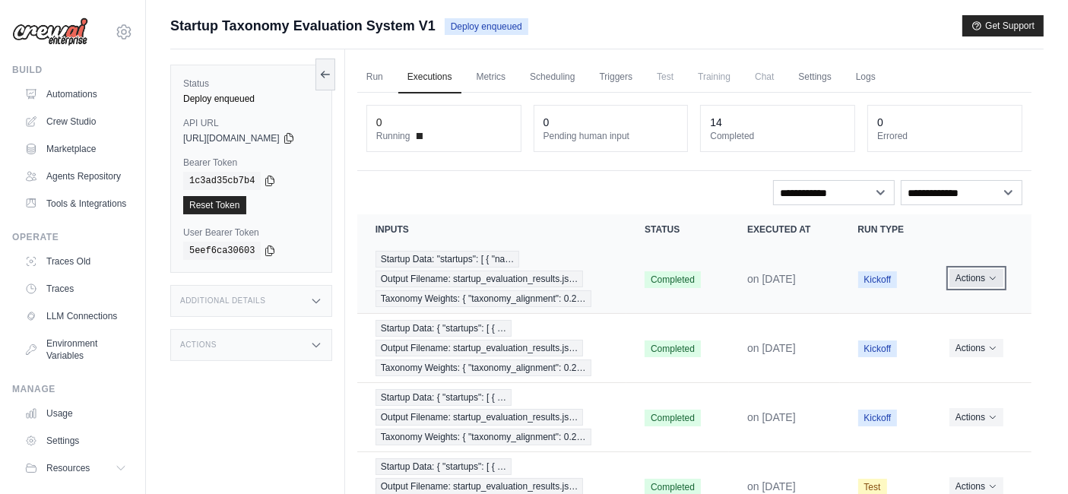
click at [967, 282] on button "Actions" at bounding box center [976, 278] width 54 height 18
click at [970, 309] on link "View Details" at bounding box center [964, 306] width 97 height 24
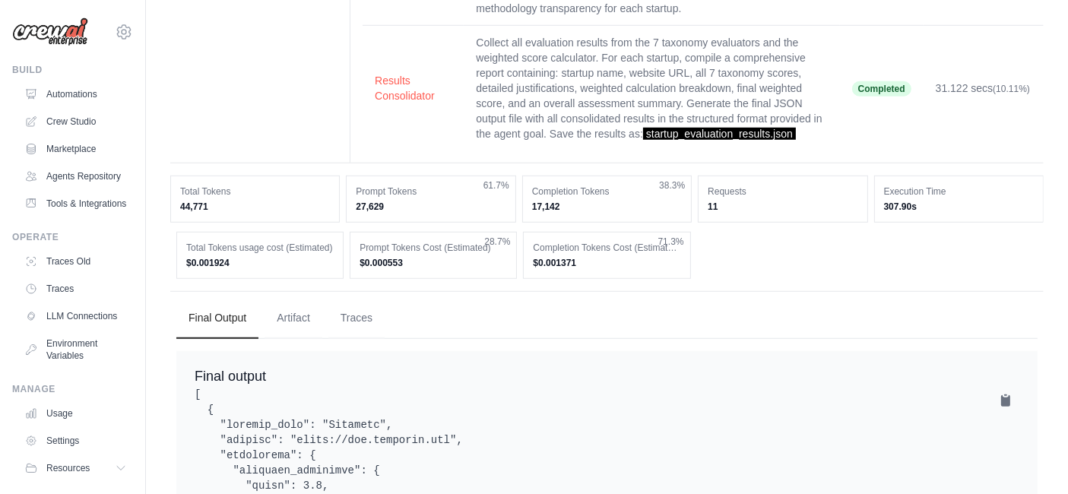
scroll to position [1182, 0]
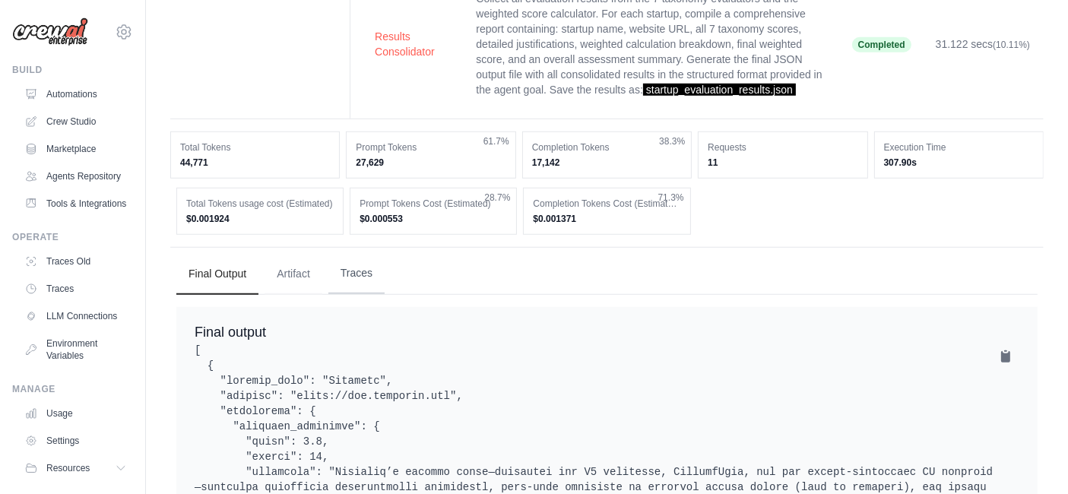
click at [377, 283] on button "Traces" at bounding box center [356, 273] width 56 height 41
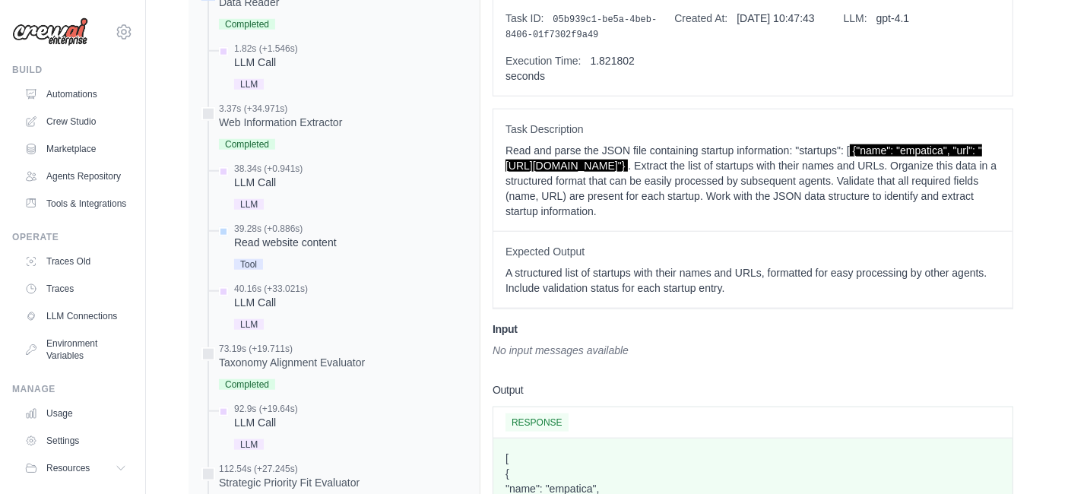
scroll to position [1319, 0]
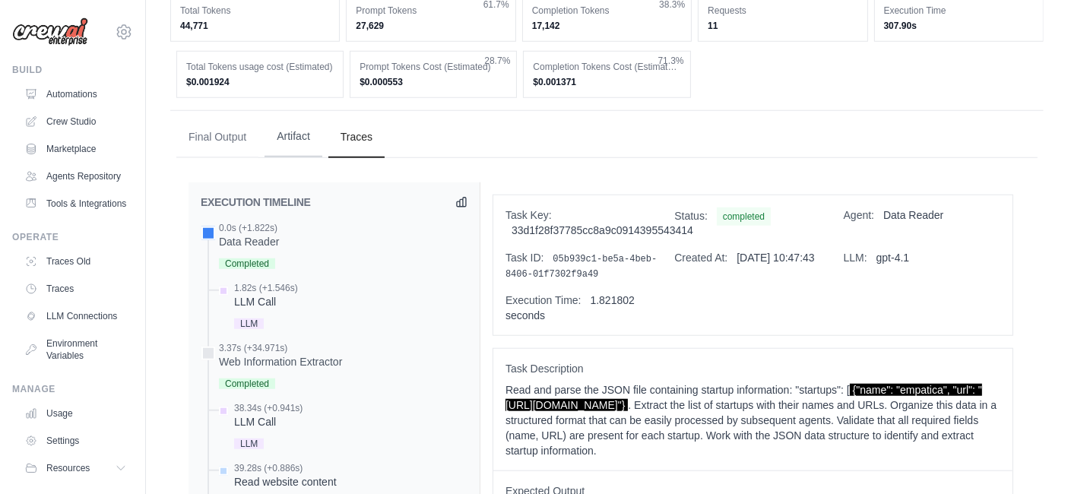
click at [293, 146] on button "Artifact" at bounding box center [293, 136] width 58 height 41
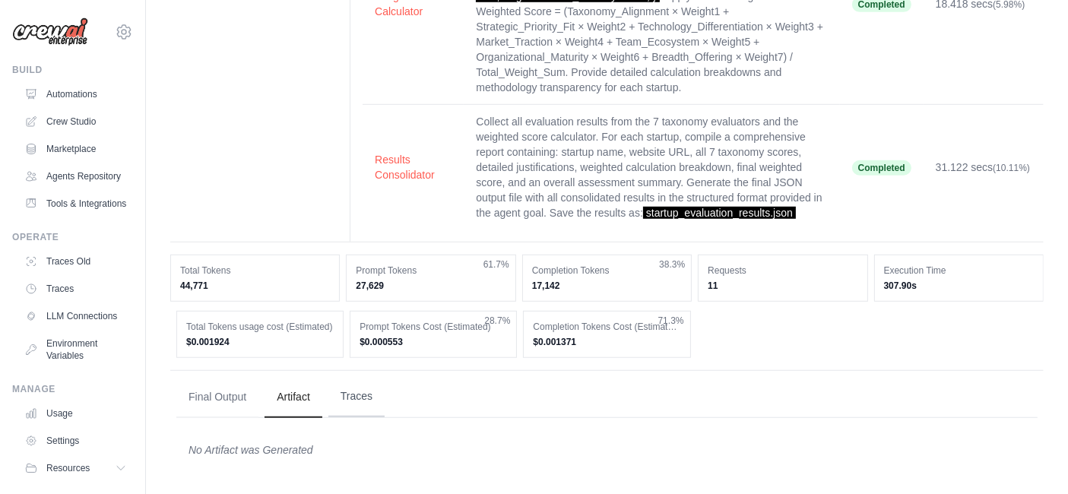
click at [365, 385] on button "Traces" at bounding box center [356, 396] width 56 height 41
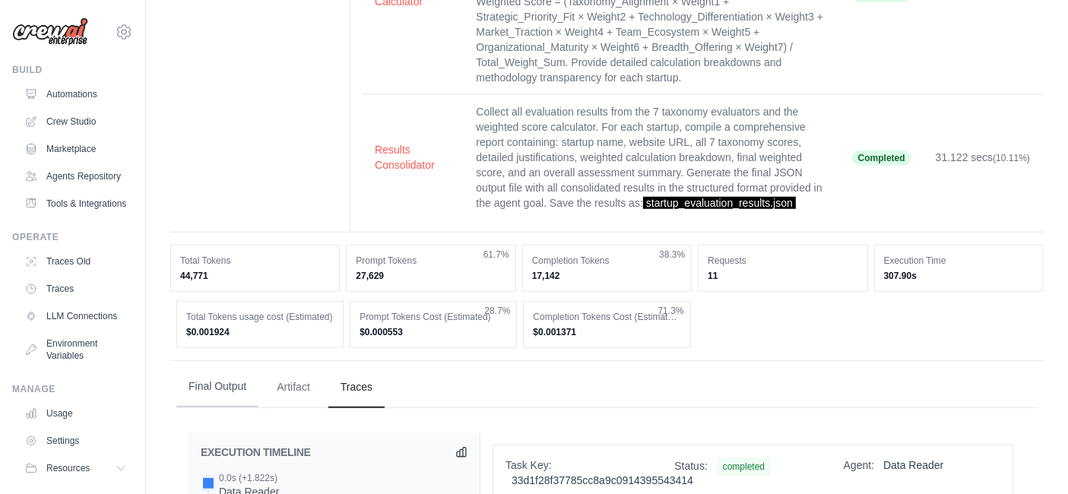
click at [236, 396] on button "Final Output" at bounding box center [217, 386] width 82 height 41
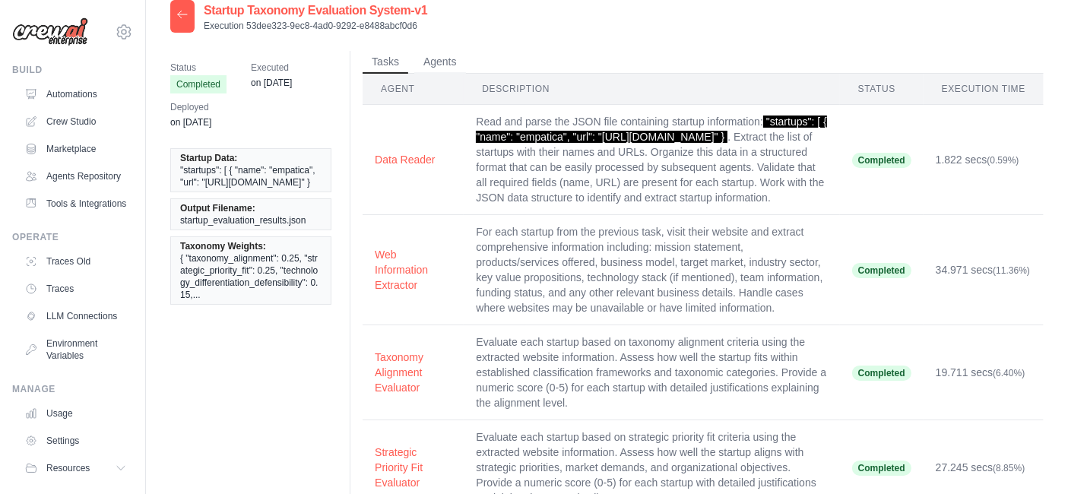
scroll to position [0, 0]
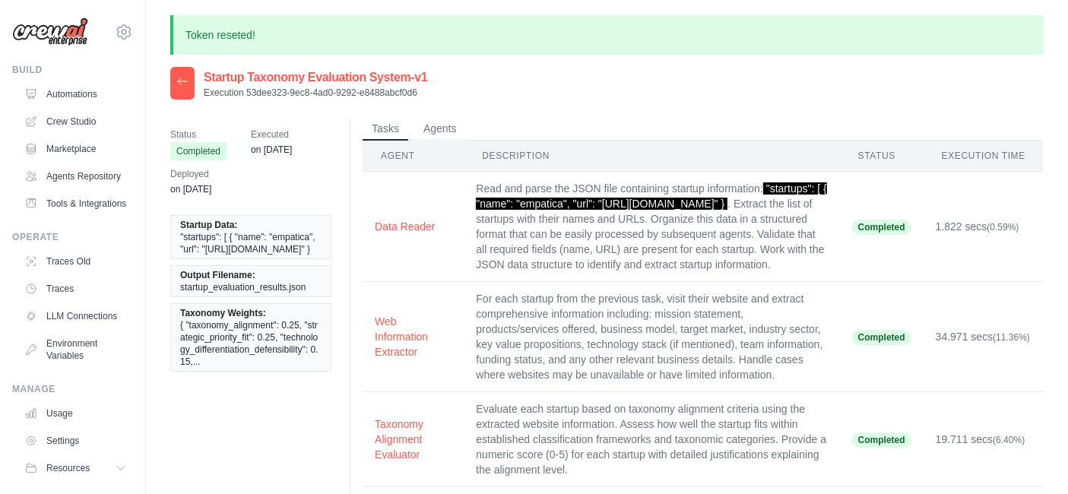
click at [180, 87] on icon at bounding box center [182, 81] width 12 height 12
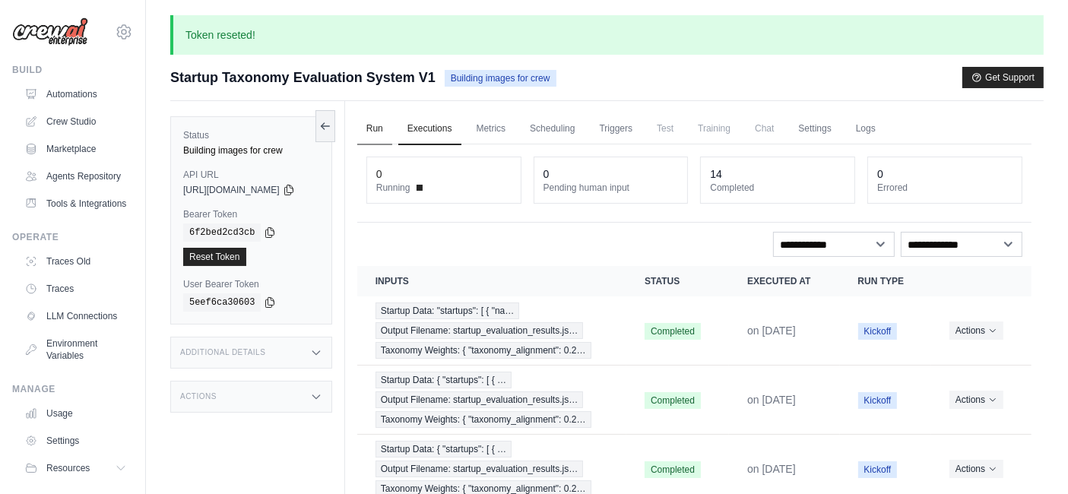
click at [390, 135] on link "Run" at bounding box center [374, 129] width 35 height 32
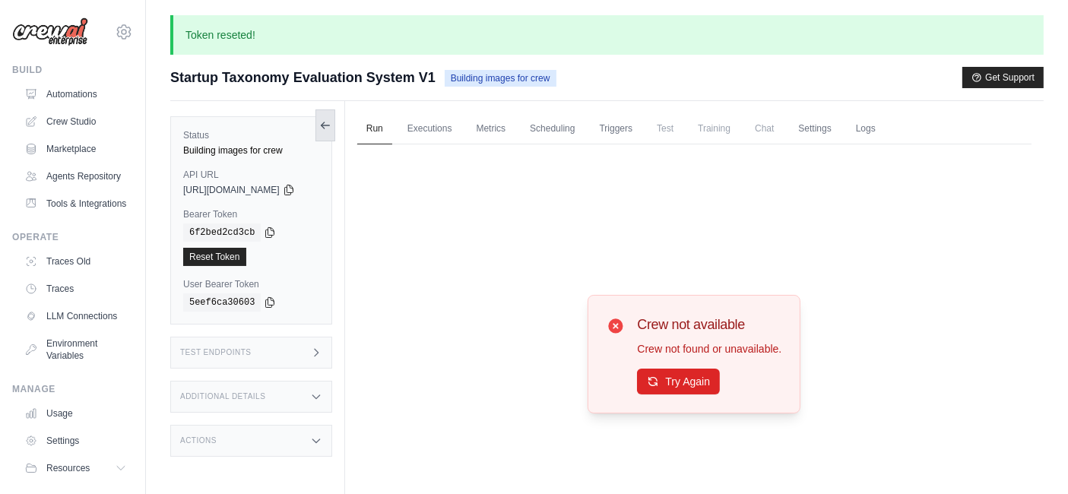
click at [331, 121] on icon at bounding box center [325, 125] width 12 height 12
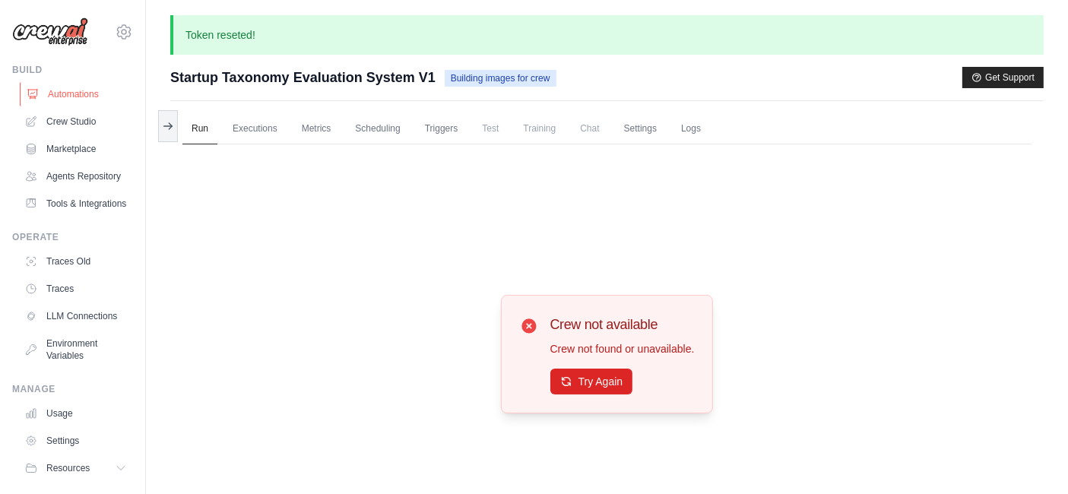
click at [49, 92] on link "Automations" at bounding box center [77, 94] width 115 height 24
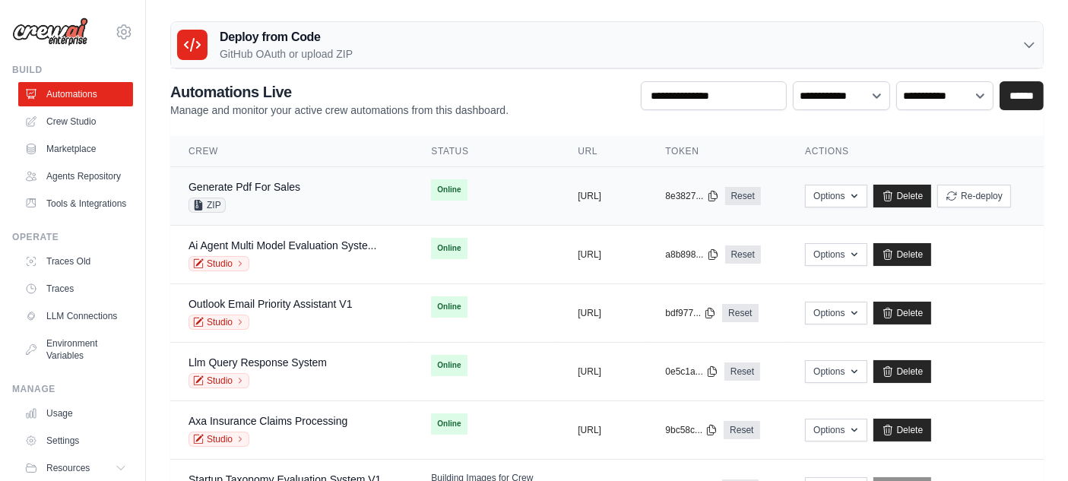
click at [329, 195] on div "Generate Pdf For Sales ZIP" at bounding box center [291, 195] width 206 height 33
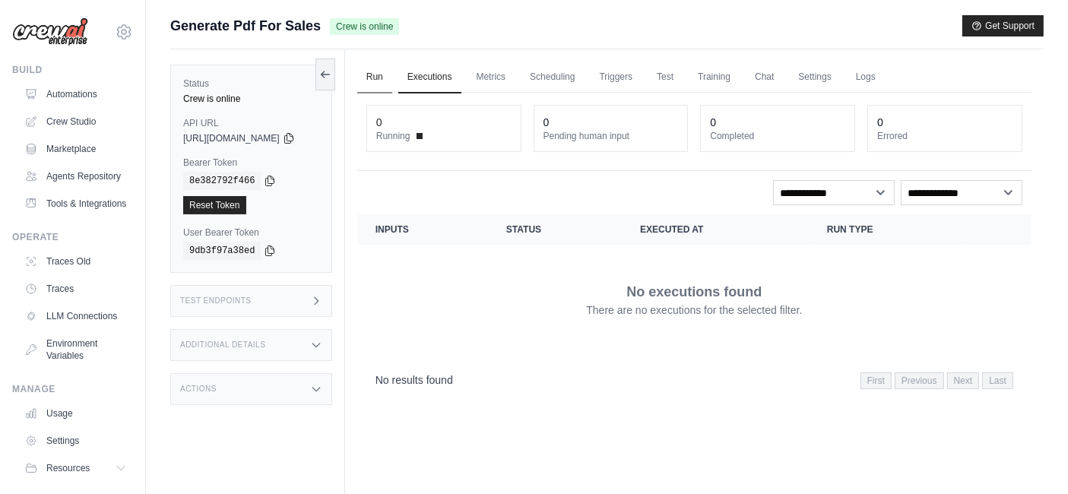
click at [388, 66] on link "Run" at bounding box center [374, 78] width 35 height 32
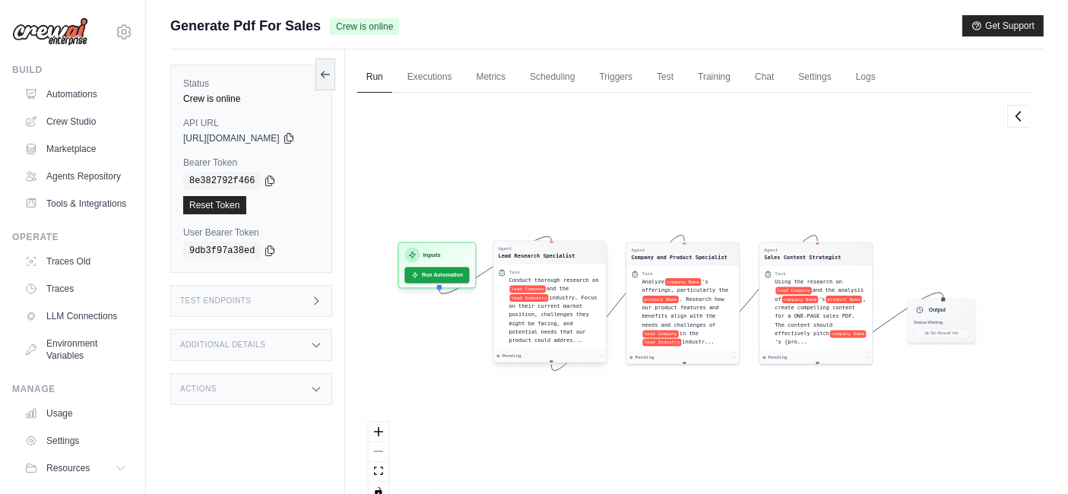
click at [572, 297] on span "industry. Focus on their current market position, challenges they might be faci…" at bounding box center [552, 318] width 88 height 49
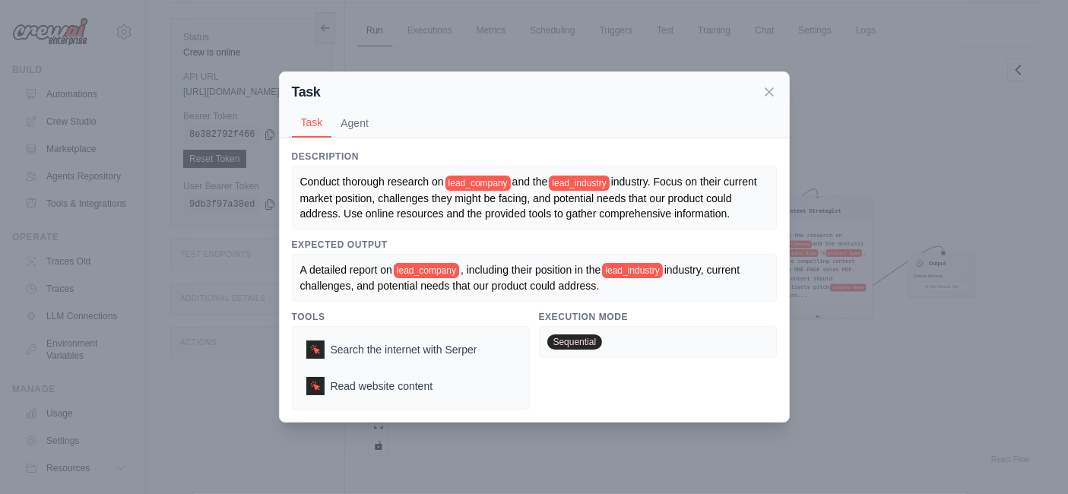
scroll to position [64, 0]
click at [347, 122] on button "Agent" at bounding box center [354, 122] width 46 height 29
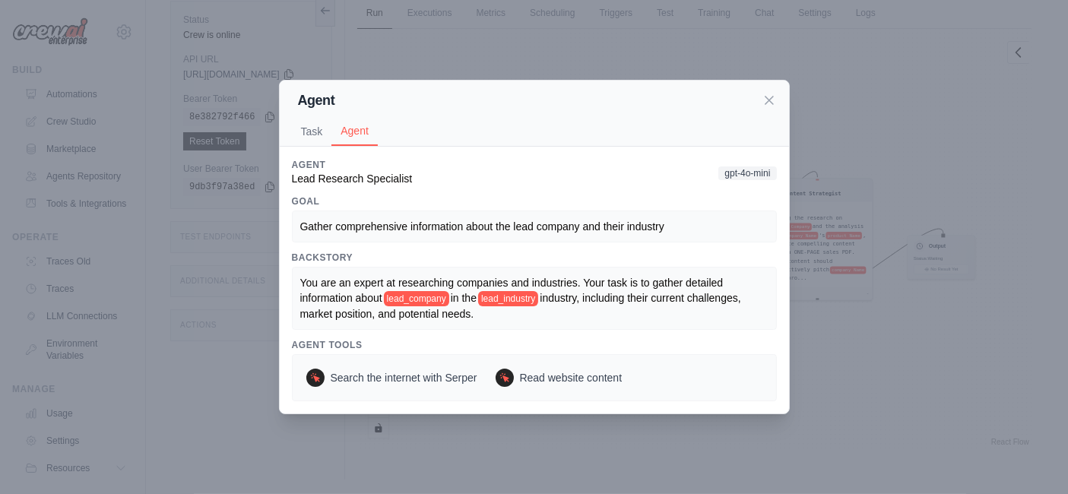
click at [913, 179] on div "Agent Task Agent Description Conduct thorough research on lead_company and the …" at bounding box center [534, 247] width 1068 height 494
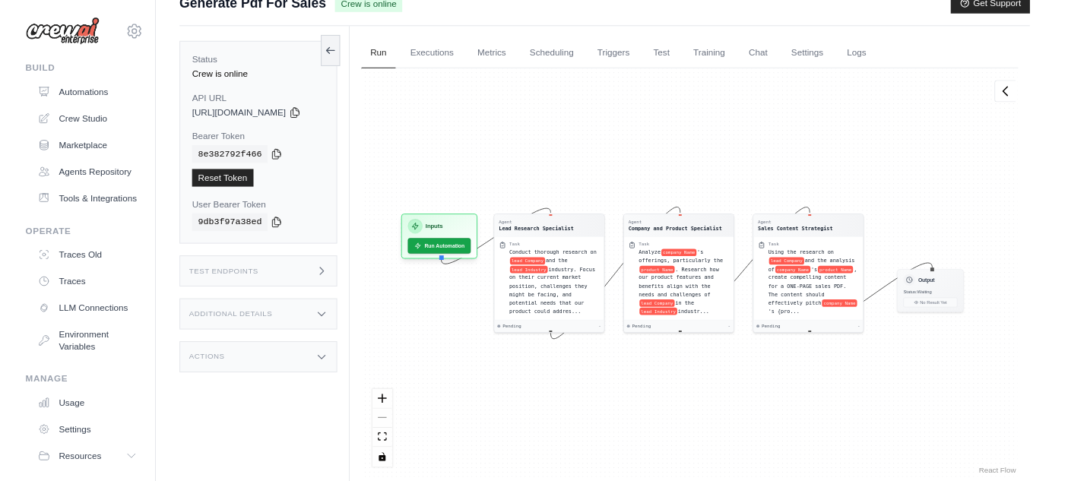
scroll to position [0, 0]
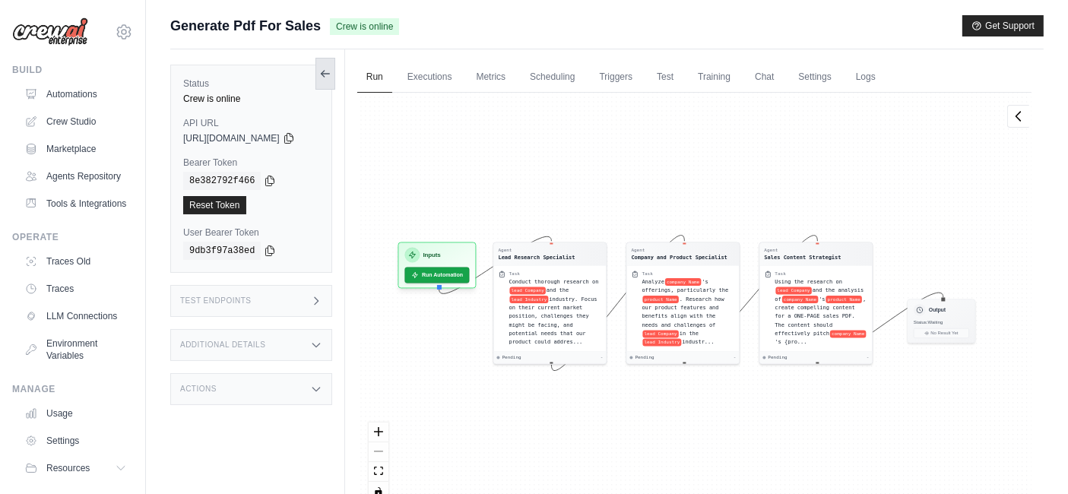
click at [331, 70] on button at bounding box center [325, 74] width 20 height 32
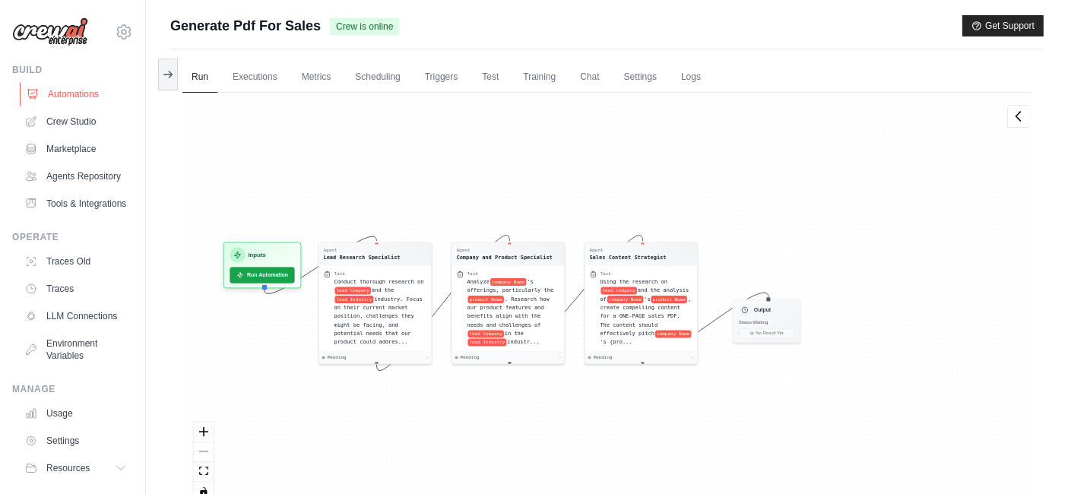
click at [70, 90] on link "Automations" at bounding box center [77, 94] width 115 height 24
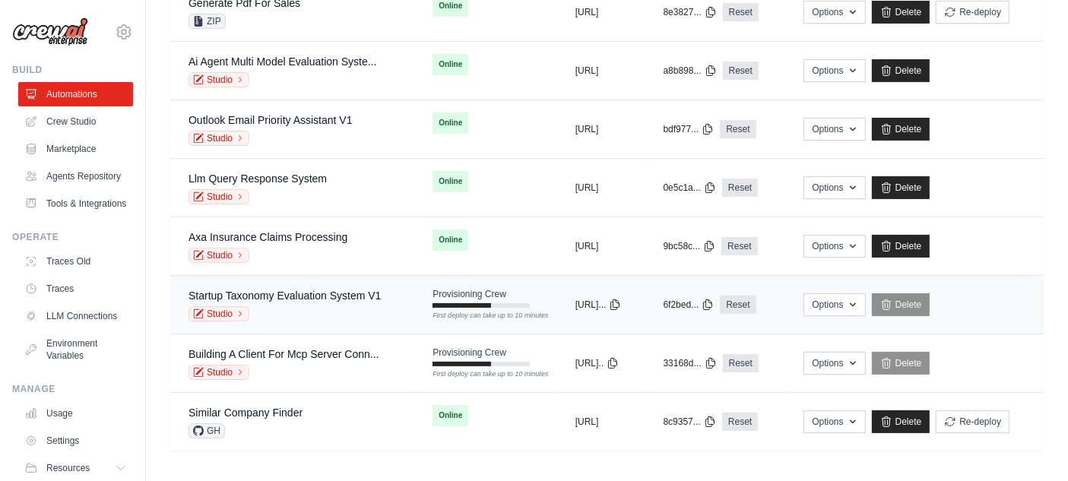
scroll to position [100, 0]
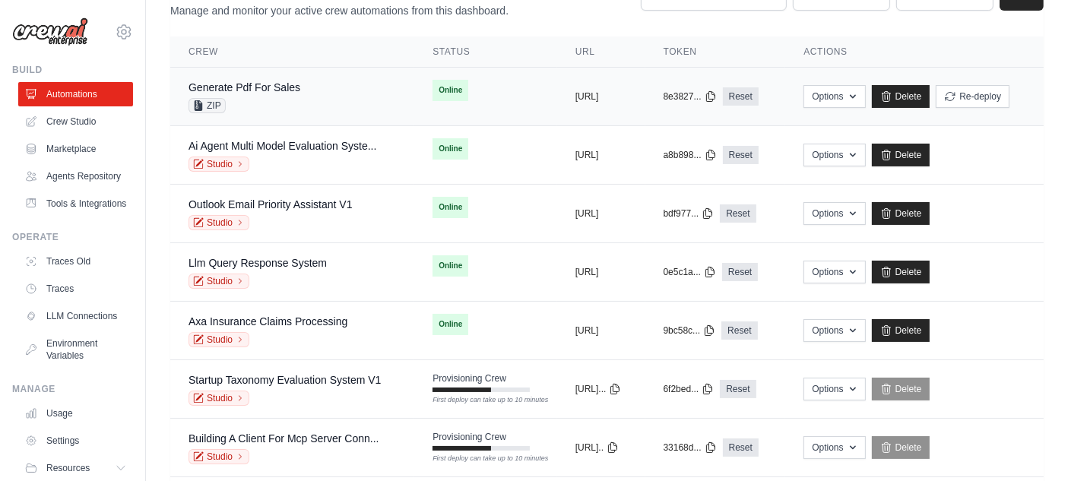
click at [269, 107] on div "ZIP" at bounding box center [244, 105] width 112 height 15
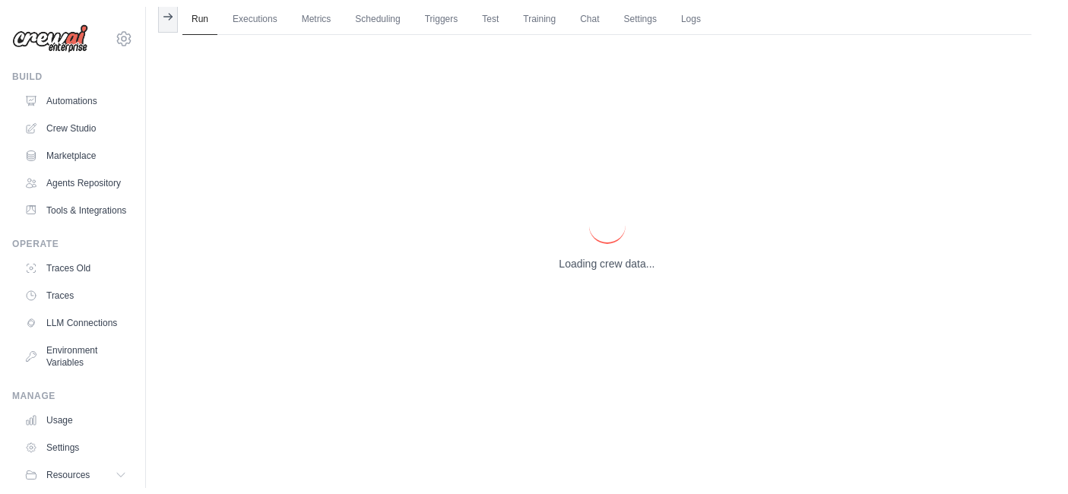
scroll to position [64, 0]
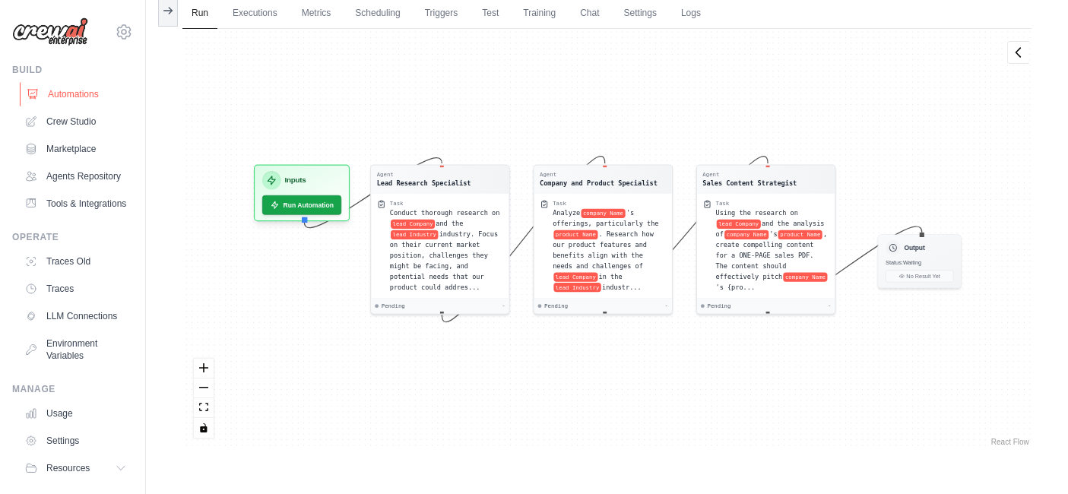
click at [63, 90] on link "Automations" at bounding box center [77, 94] width 115 height 24
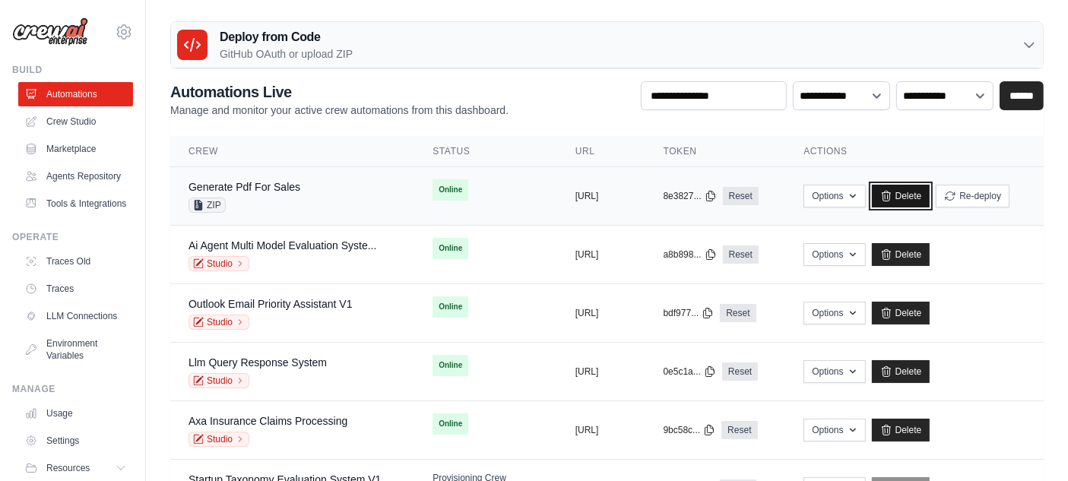
click at [930, 198] on link "Delete" at bounding box center [901, 196] width 59 height 23
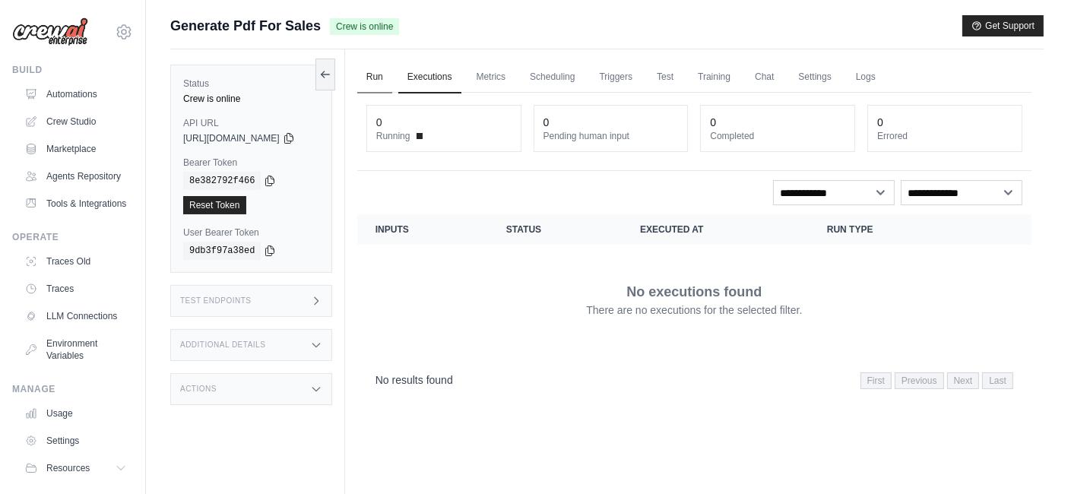
click at [392, 65] on link "Run" at bounding box center [374, 78] width 35 height 32
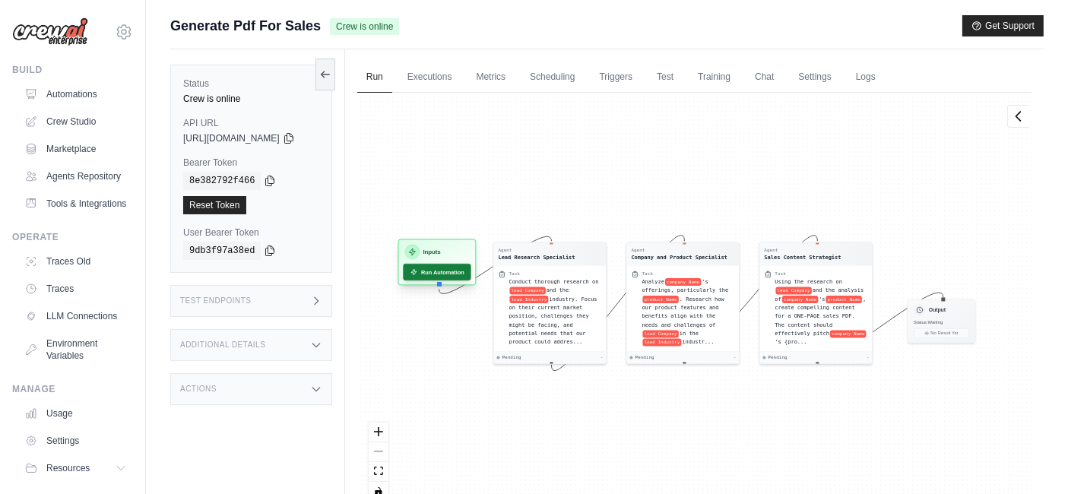
click at [458, 271] on button "Run Automation" at bounding box center [437, 272] width 68 height 17
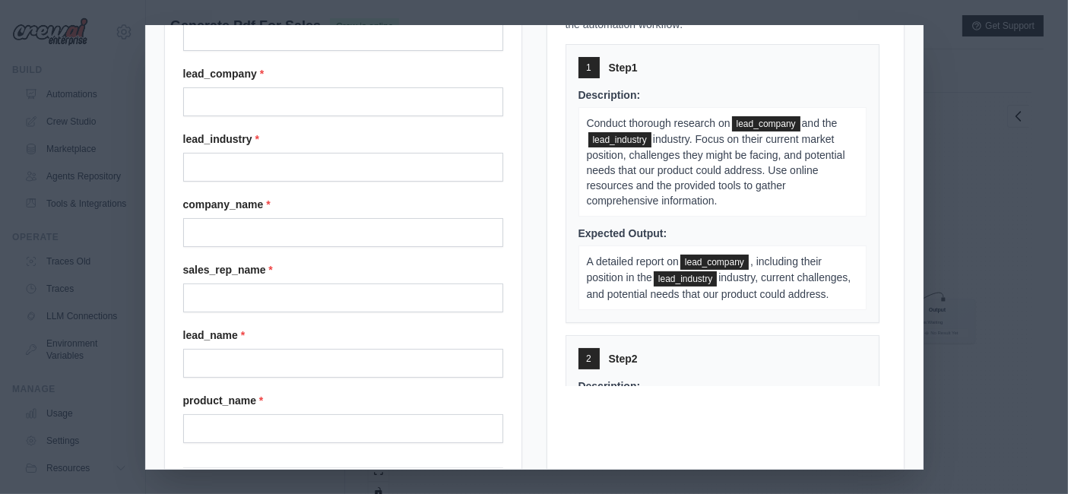
scroll to position [180, 0]
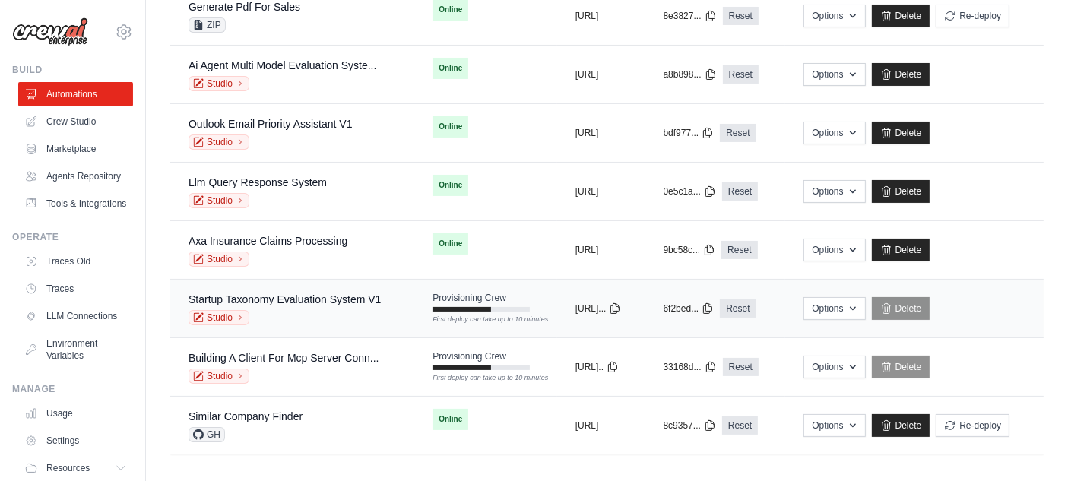
scroll to position [230, 0]
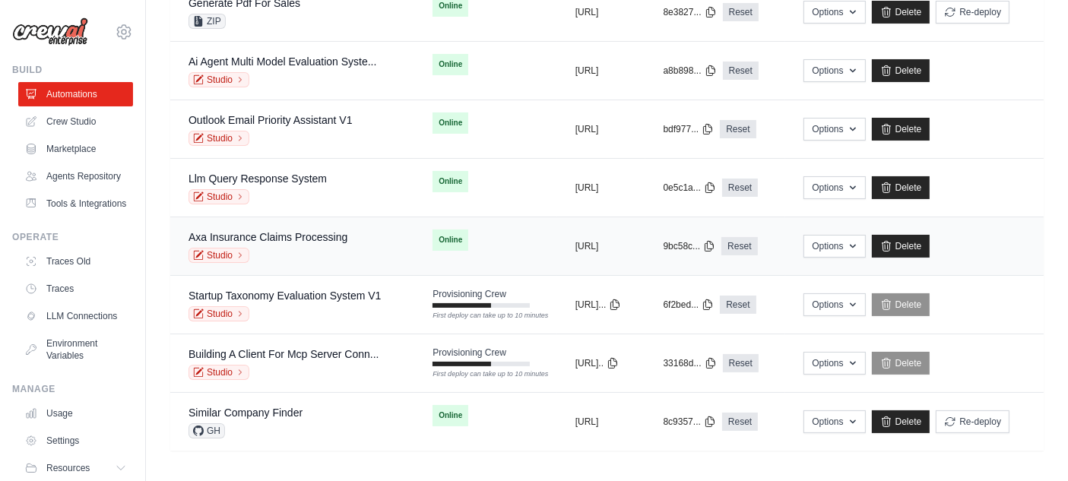
click at [380, 249] on div "Axa Insurance Claims Processing Studio" at bounding box center [291, 246] width 207 height 33
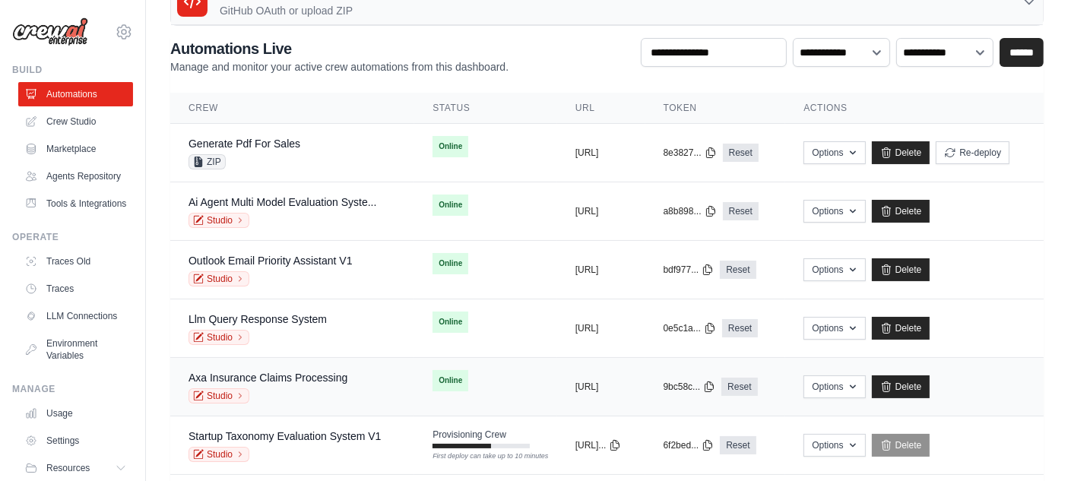
scroll to position [61, 0]
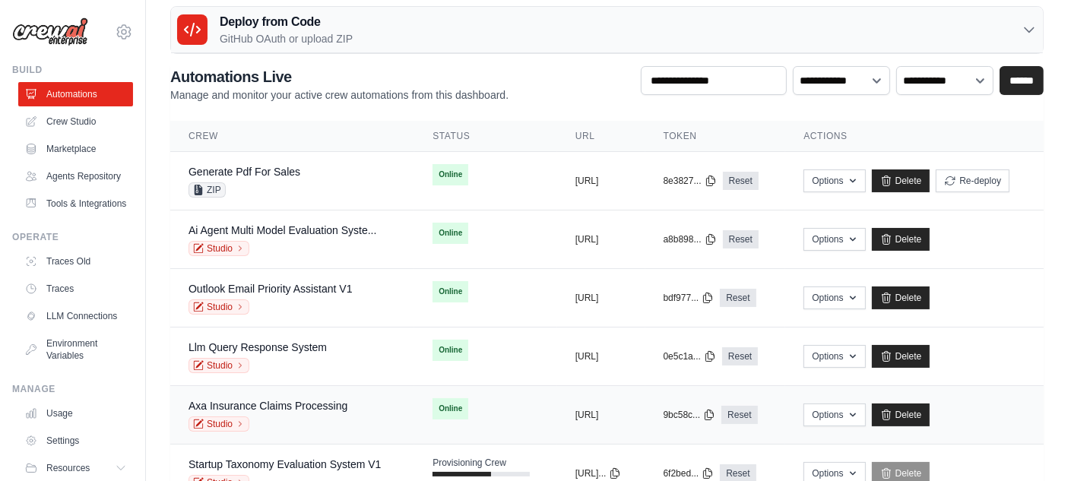
click at [331, 255] on td "Ai Agent Multi Model Evaluation Syste... Studio" at bounding box center [292, 240] width 244 height 59
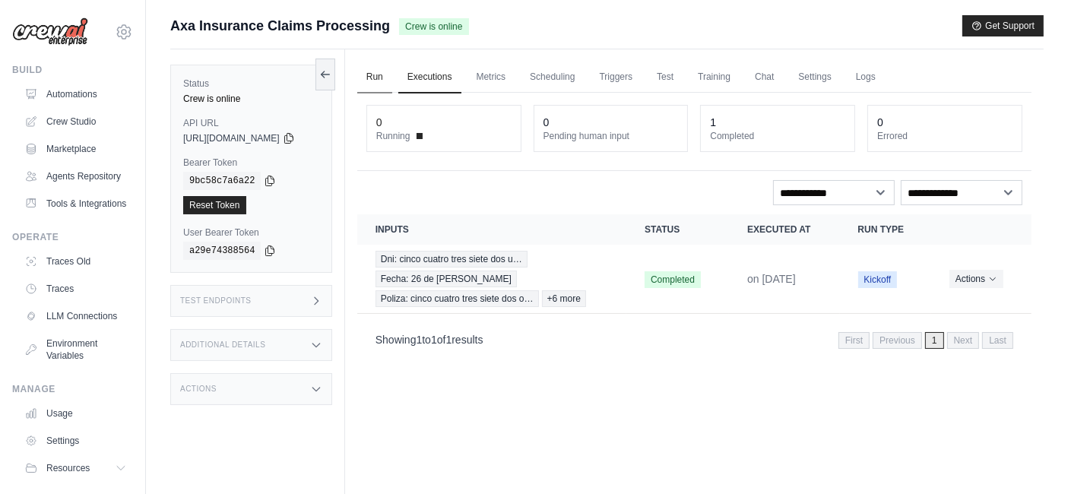
click at [389, 66] on link "Run" at bounding box center [374, 78] width 35 height 32
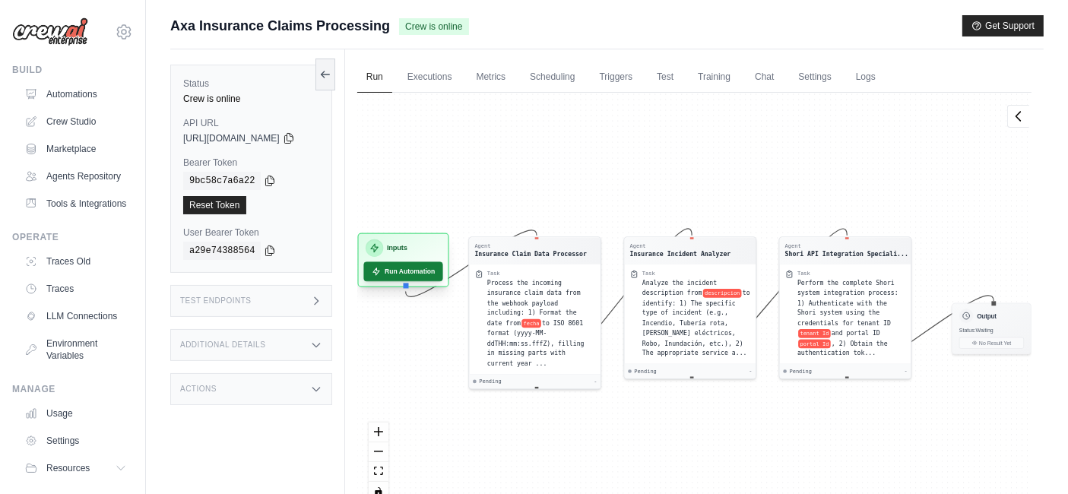
click at [416, 279] on button "Run Automation" at bounding box center [402, 271] width 79 height 20
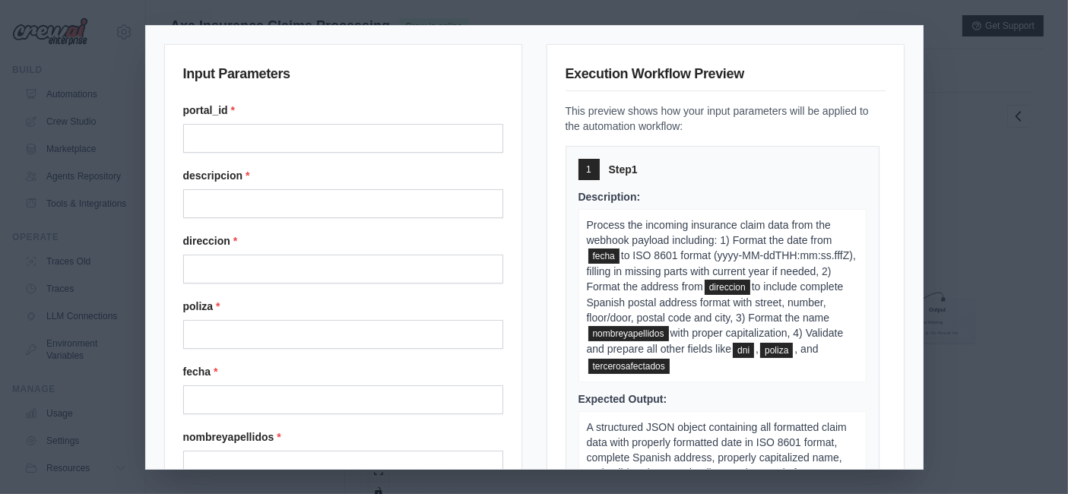
drag, startPoint x: 1032, startPoint y: 170, endPoint x: 660, endPoint y: 78, distance: 382.8
click at [1031, 170] on div "Input Parameters portal_id * descripcion * direccion * poliza * fecha * nombrey…" at bounding box center [534, 247] width 1068 height 494
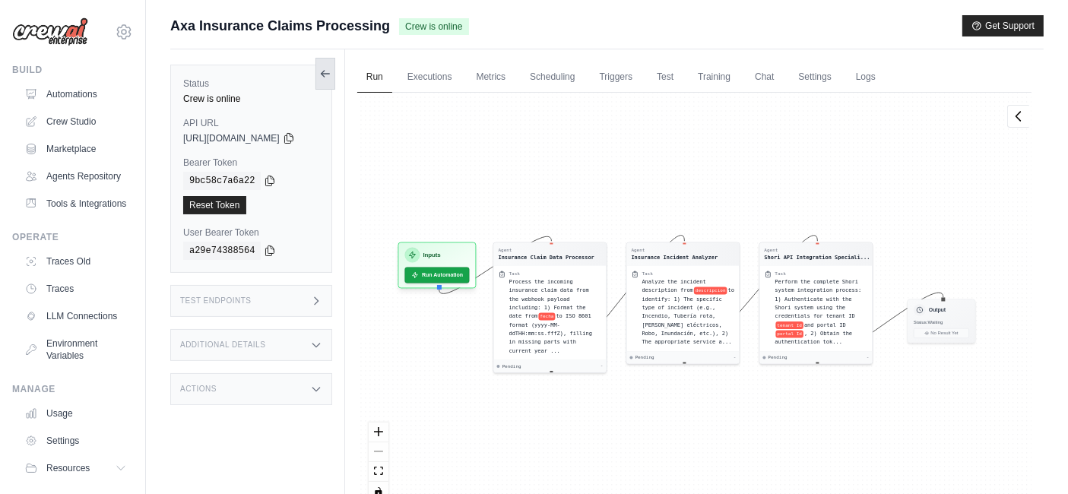
click at [331, 78] on icon at bounding box center [325, 74] width 12 height 12
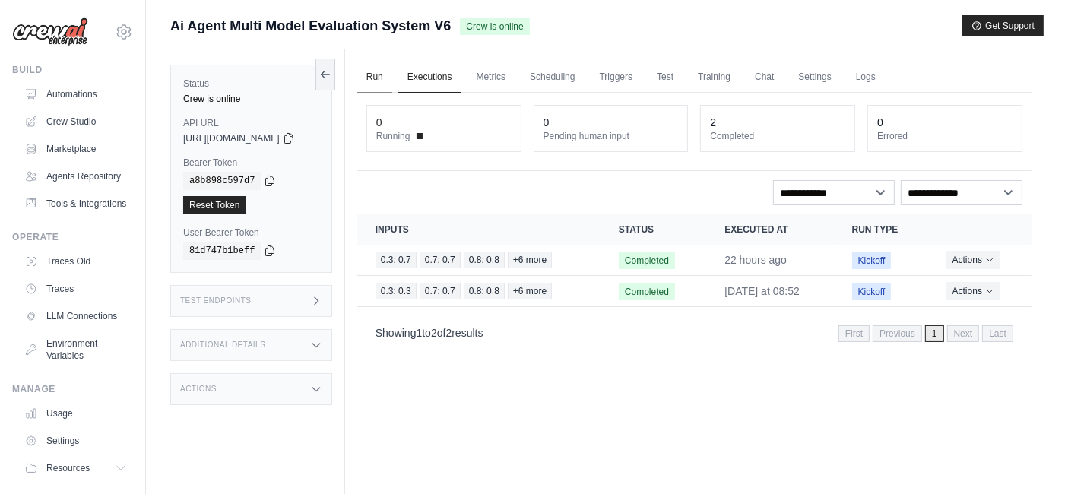
click at [392, 76] on link "Run" at bounding box center [374, 78] width 35 height 32
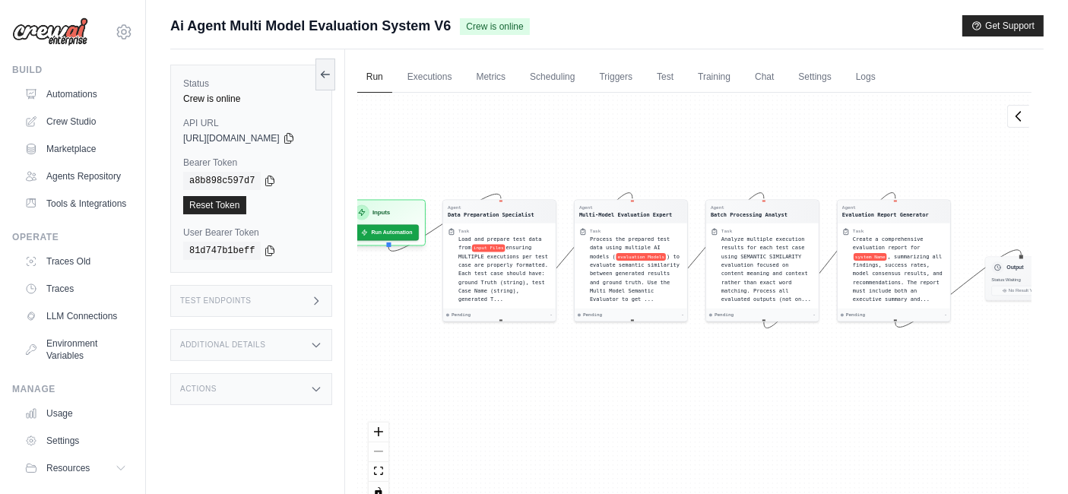
drag, startPoint x: 721, startPoint y: 188, endPoint x: 735, endPoint y: 145, distance: 44.7
click at [735, 145] on div "Agent Data Preparation Specialist Task Load and prepare test data from input Fi…" at bounding box center [694, 303] width 674 height 420
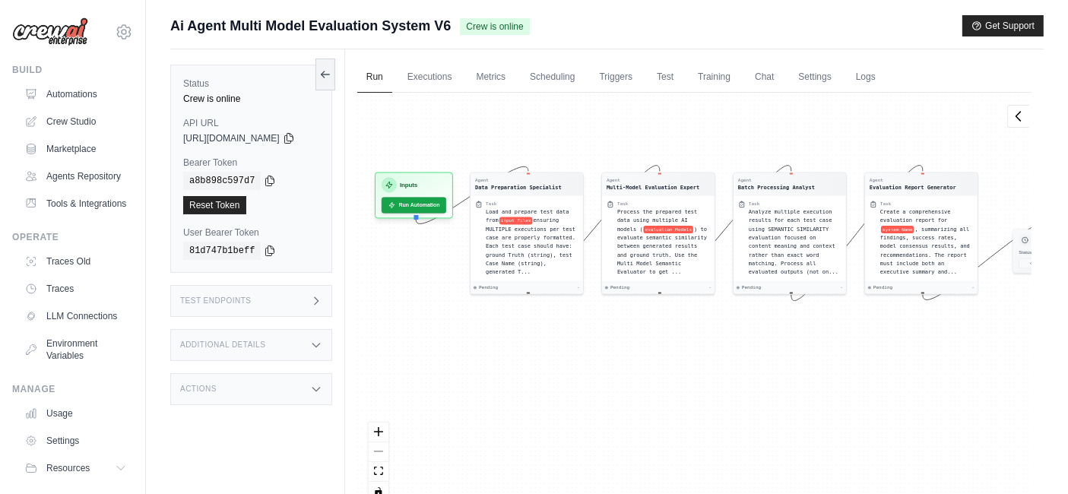
drag, startPoint x: 742, startPoint y: 145, endPoint x: 769, endPoint y: 118, distance: 38.7
click at [769, 118] on div "Agent Data Preparation Specialist Task Load and prepare test data from input Fi…" at bounding box center [694, 303] width 674 height 420
click at [541, 220] on div "Load and prepare test data from input Files ensuring MULTIPLE executions per te…" at bounding box center [532, 240] width 93 height 69
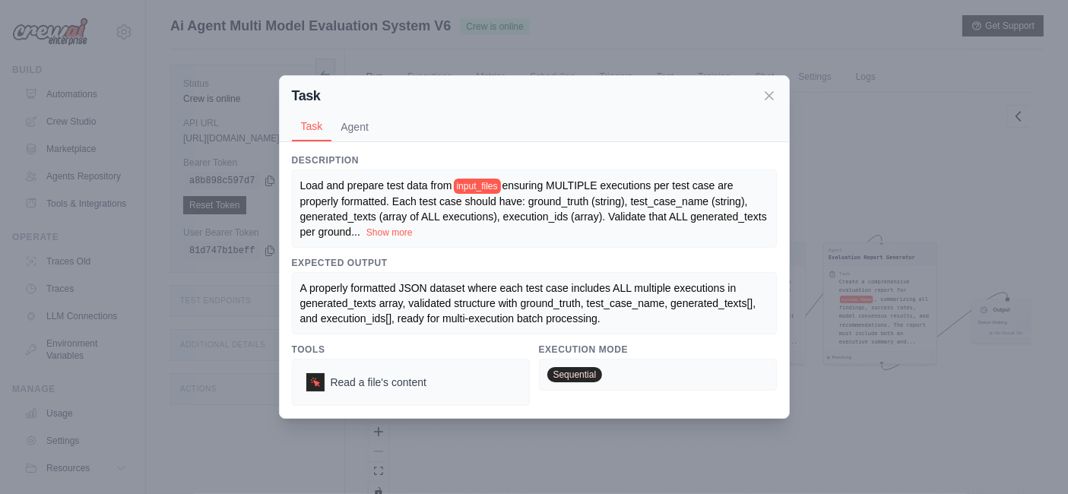
scroll to position [64, 0]
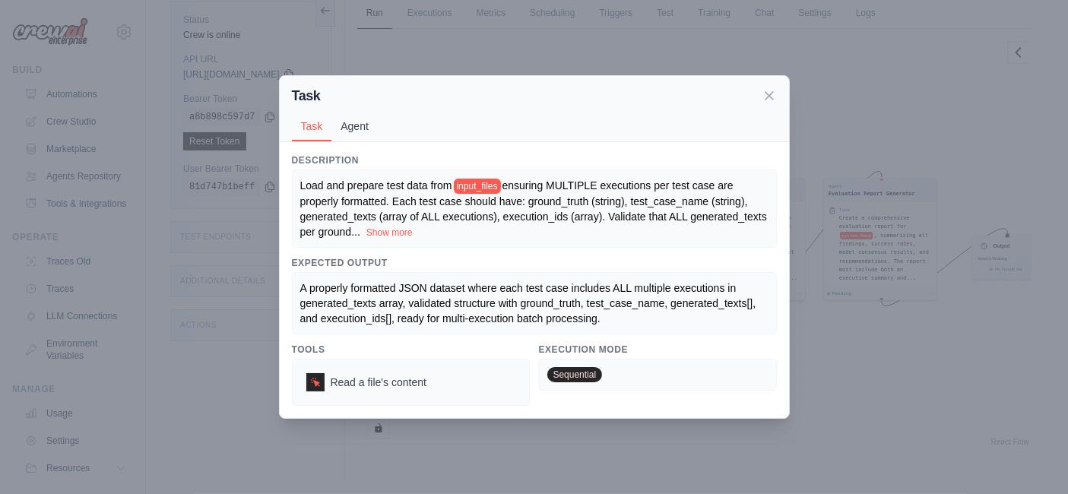
click at [358, 133] on button "Agent" at bounding box center [354, 126] width 46 height 29
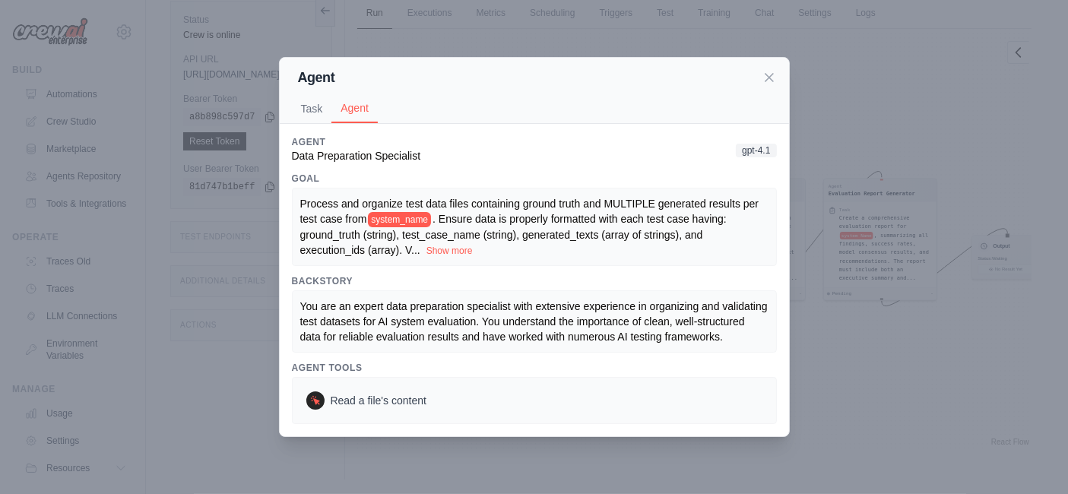
drag, startPoint x: 932, startPoint y: 369, endPoint x: 870, endPoint y: 316, distance: 81.4
click at [931, 369] on div "Agent Task Agent Description Load and prepare test data from input_files ensuri…" at bounding box center [534, 247] width 1068 height 494
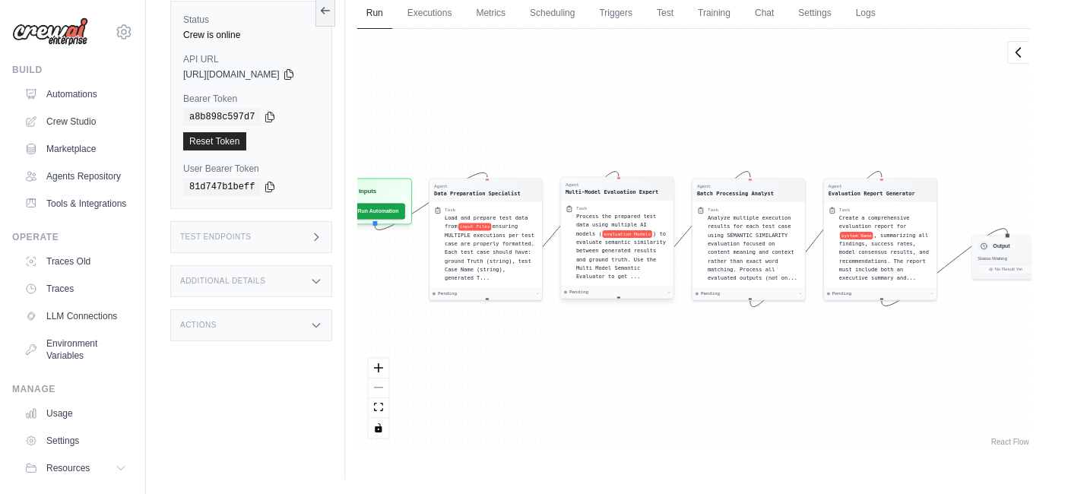
click at [627, 261] on div "Process the prepared test data using multiple AI models ( evaluation Models ) t…" at bounding box center [622, 246] width 93 height 69
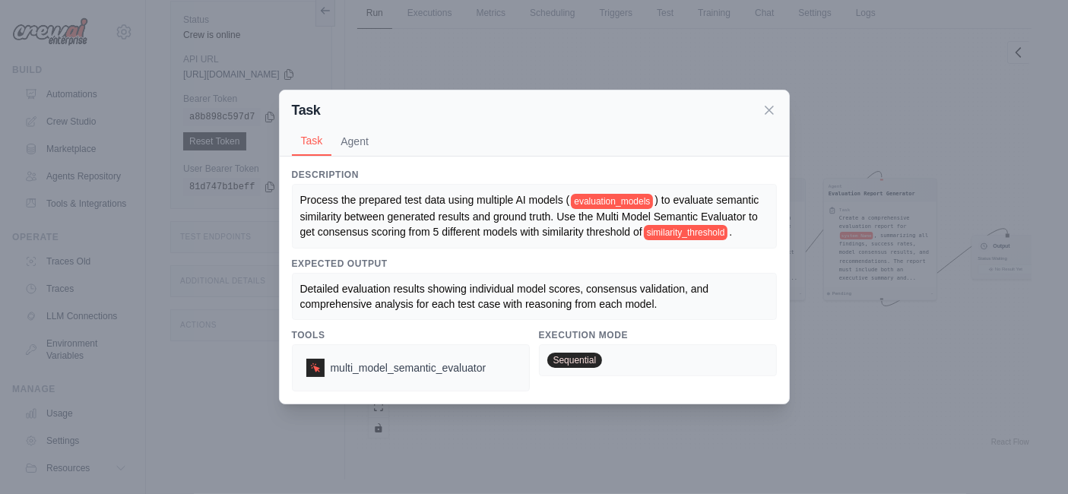
click at [698, 435] on div "Task Task Agent Description Process the prepared test data using multiple AI mo…" at bounding box center [534, 247] width 1068 height 494
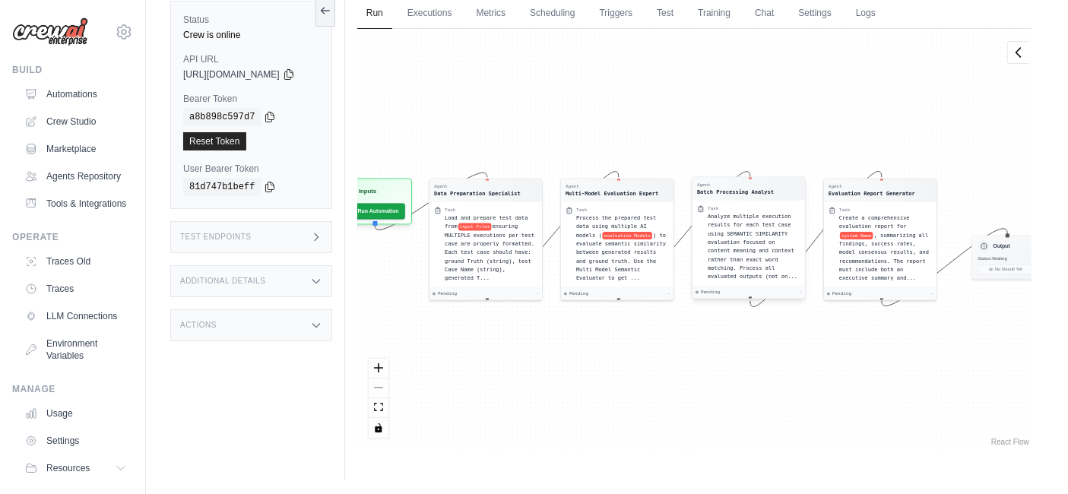
click at [774, 255] on span "Analyze multiple execution results for each test case using SEMANTIC SIMILARITY…" at bounding box center [753, 247] width 90 height 67
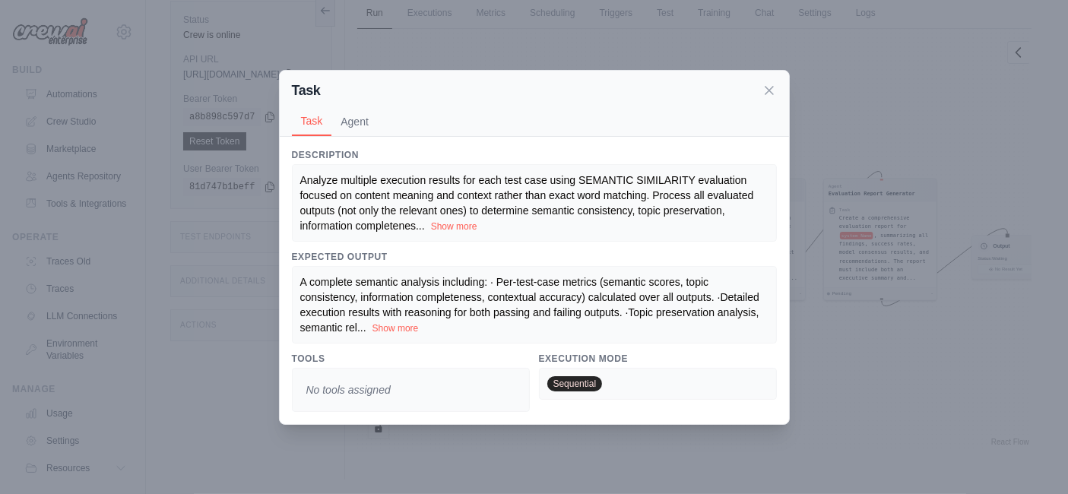
click at [442, 214] on span "Analyze multiple execution results for each test case using SEMANTIC SIMILARITY…" at bounding box center [527, 203] width 454 height 58
click at [450, 229] on button "Show more" at bounding box center [454, 226] width 46 height 12
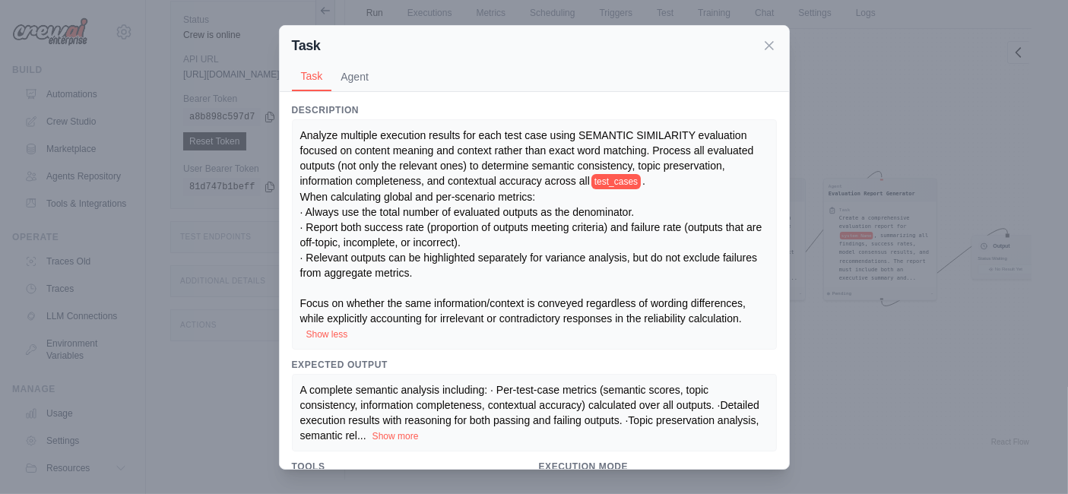
scroll to position [61, 0]
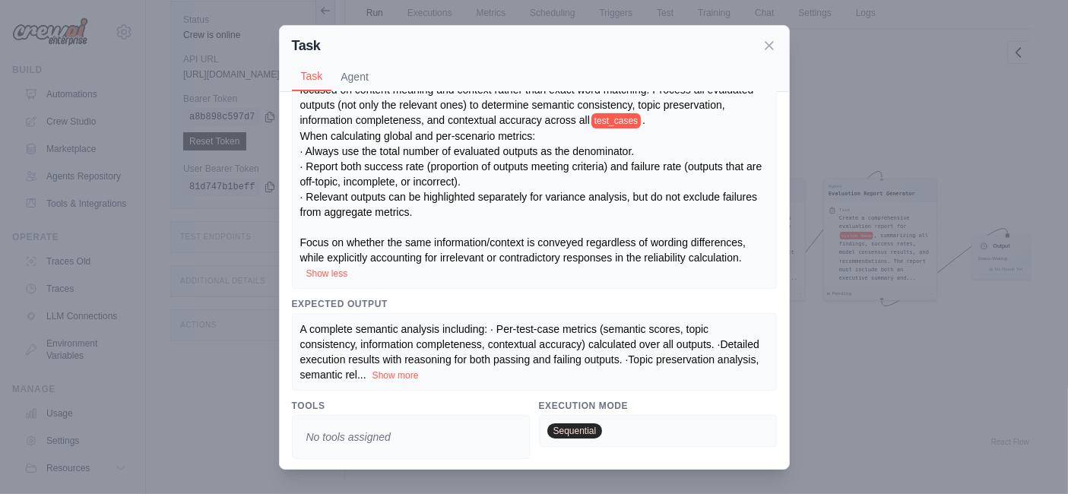
click at [869, 355] on div "Task Task Agent Description Analyze multiple execution results for each test ca…" at bounding box center [534, 247] width 1068 height 494
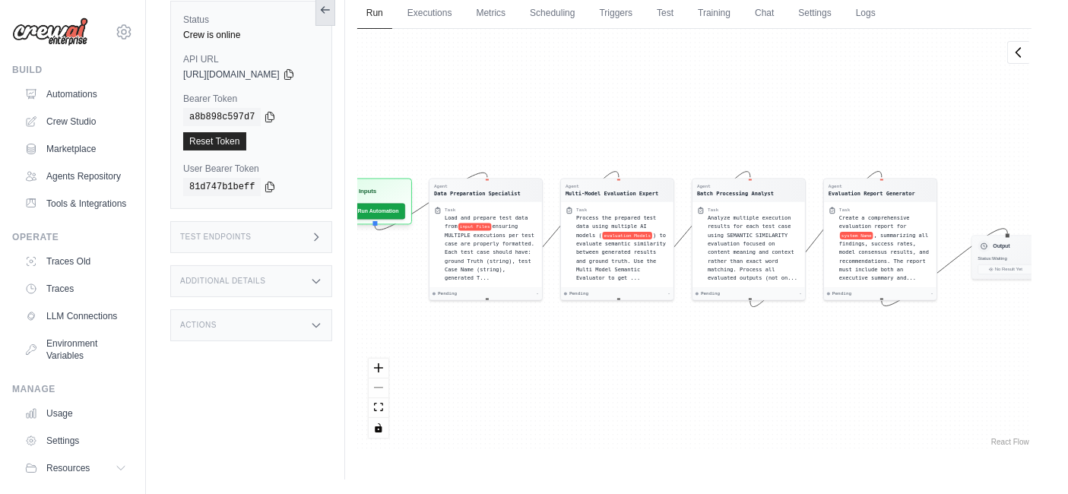
click at [335, 19] on button at bounding box center [325, 10] width 20 height 32
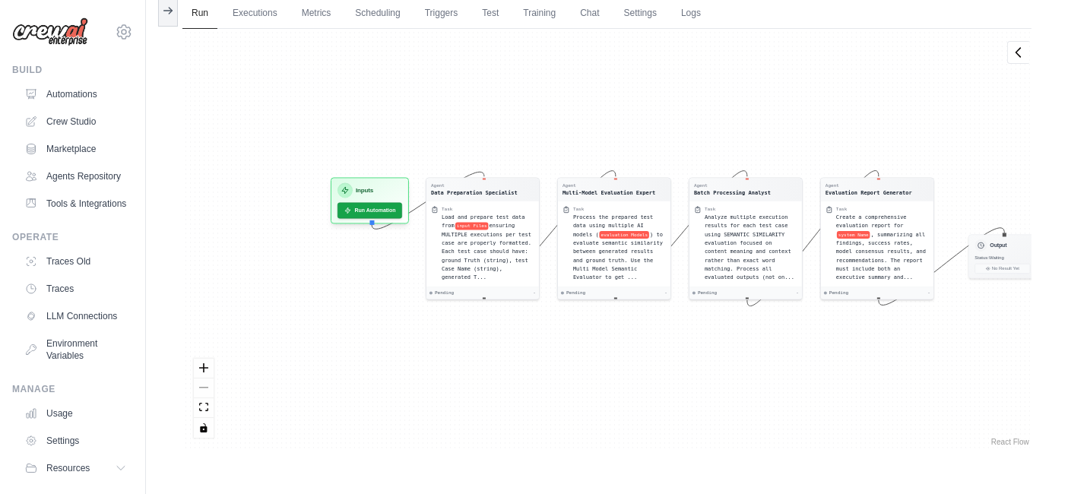
drag, startPoint x: 355, startPoint y: 141, endPoint x: 526, endPoint y: 140, distance: 171.0
click at [526, 140] on div "Agent Data Preparation Specialist Task Load and prepare test data from input Fi…" at bounding box center [606, 239] width 849 height 420
click at [249, 97] on div "Agent Data Preparation Specialist Task Load and prepare test data from input Fi…" at bounding box center [606, 239] width 849 height 420
click at [21, 92] on link "Automations" at bounding box center [77, 94] width 115 height 24
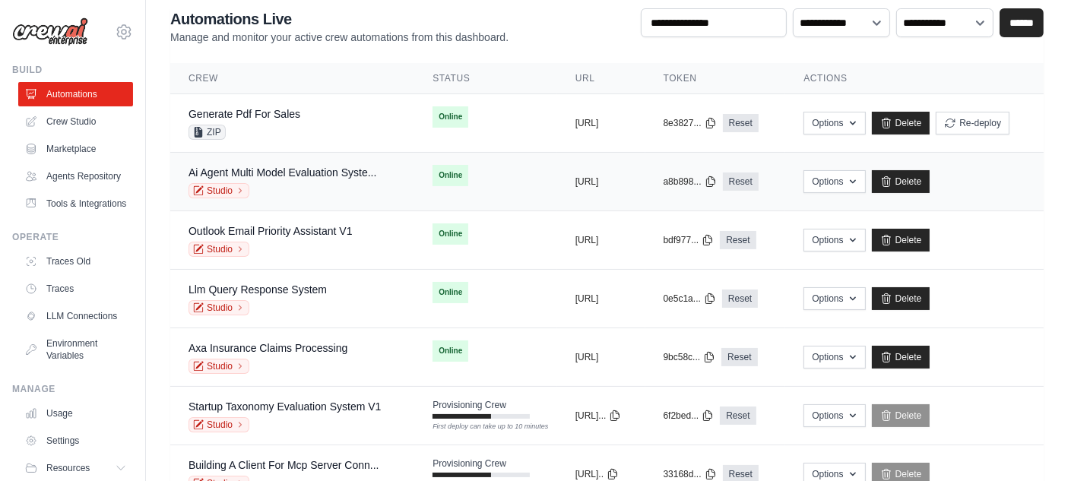
scroll to position [100, 0]
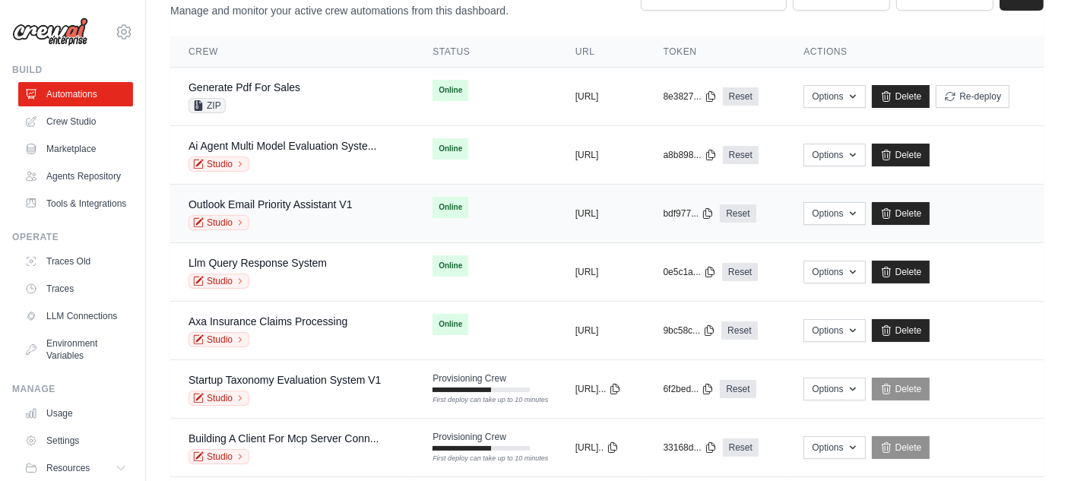
click at [338, 209] on div "Outlook Email Priority Assistant V1" at bounding box center [270, 204] width 164 height 15
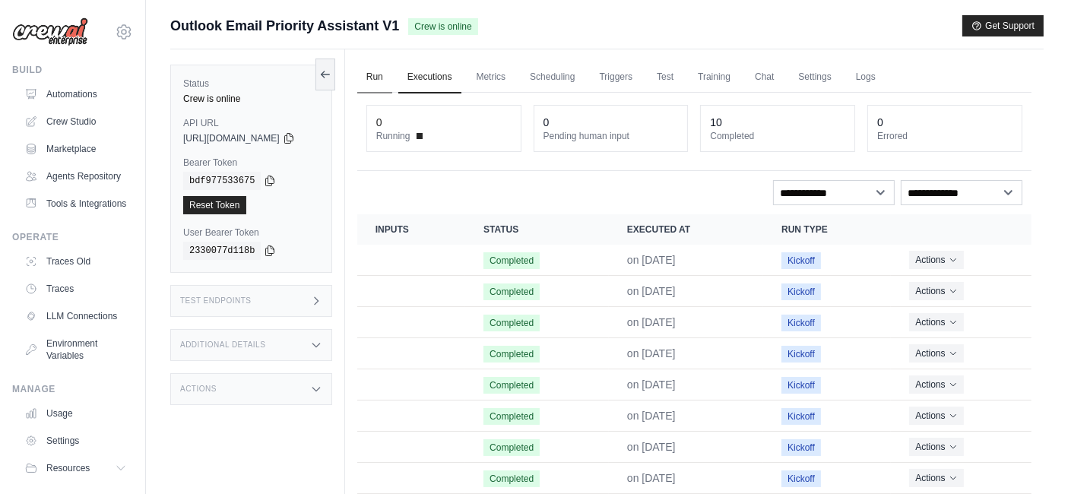
click at [380, 84] on link "Run" at bounding box center [374, 78] width 35 height 32
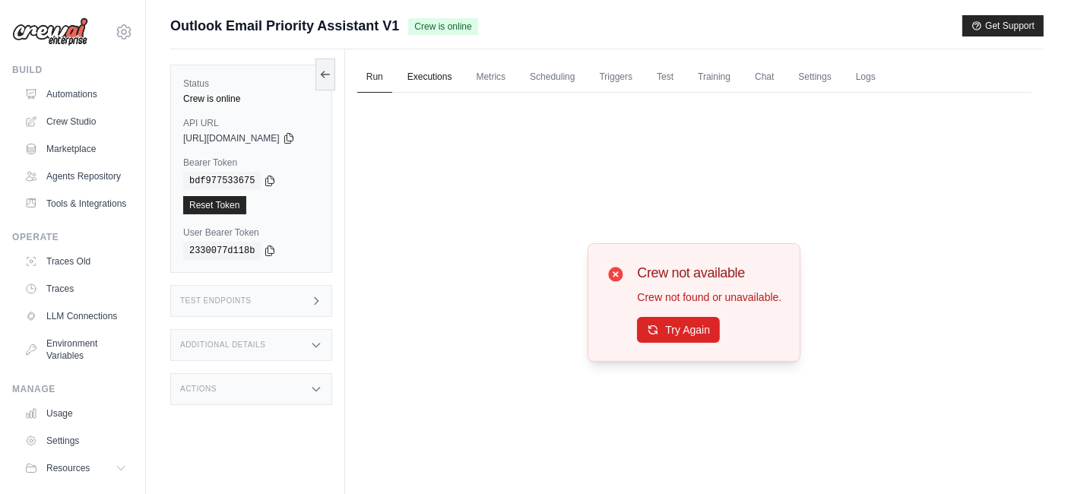
click at [436, 81] on link "Executions" at bounding box center [429, 78] width 63 height 32
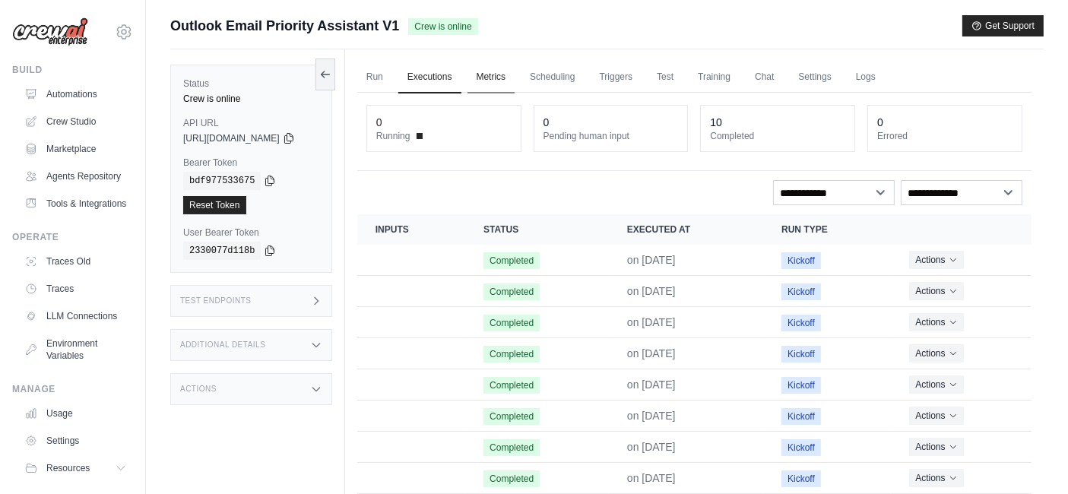
click at [515, 70] on link "Metrics" at bounding box center [491, 78] width 48 height 32
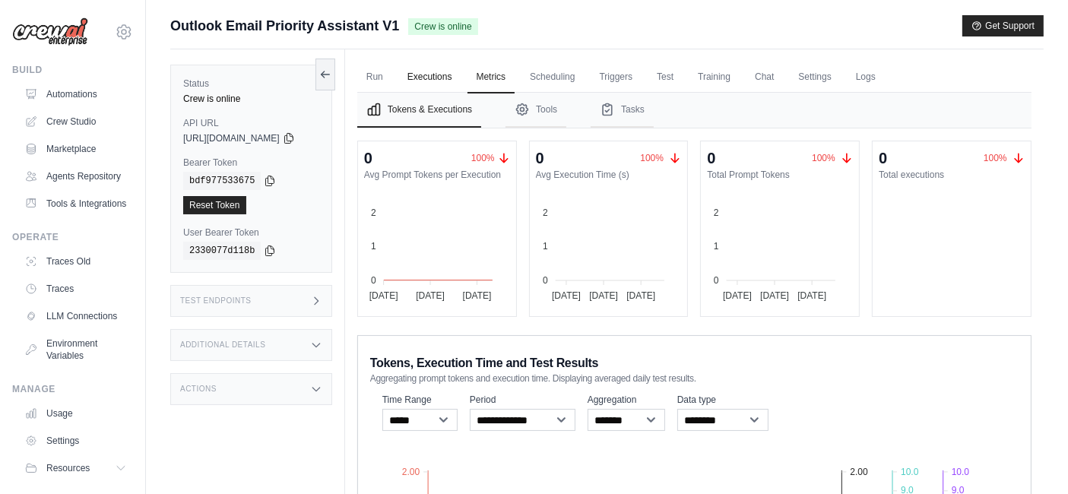
click at [445, 72] on link "Executions" at bounding box center [429, 78] width 63 height 32
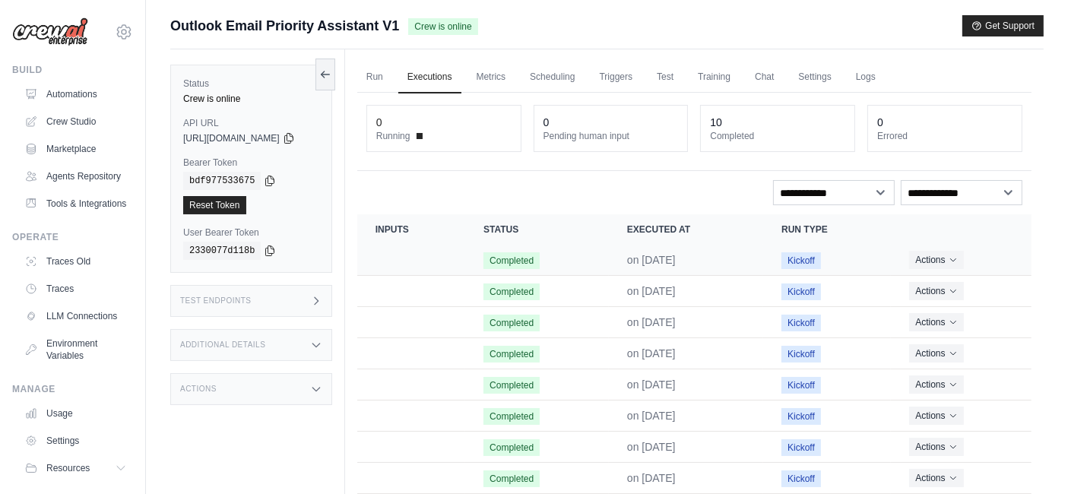
click at [879, 258] on td "Kickoff" at bounding box center [827, 260] width 128 height 31
click at [951, 259] on icon "Actions for execution" at bounding box center [952, 259] width 9 height 9
click at [947, 285] on link "View Details" at bounding box center [964, 287] width 97 height 24
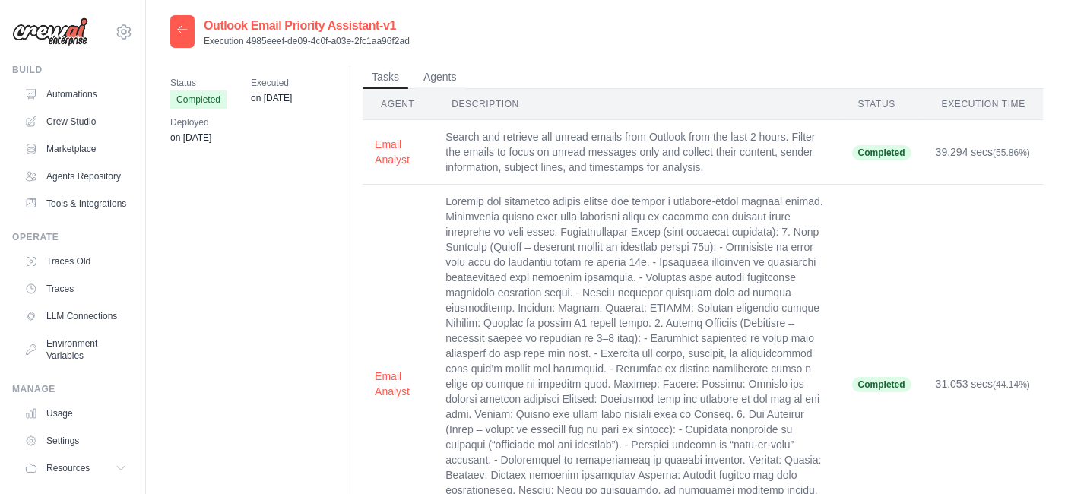
click at [182, 29] on icon at bounding box center [182, 30] width 12 height 12
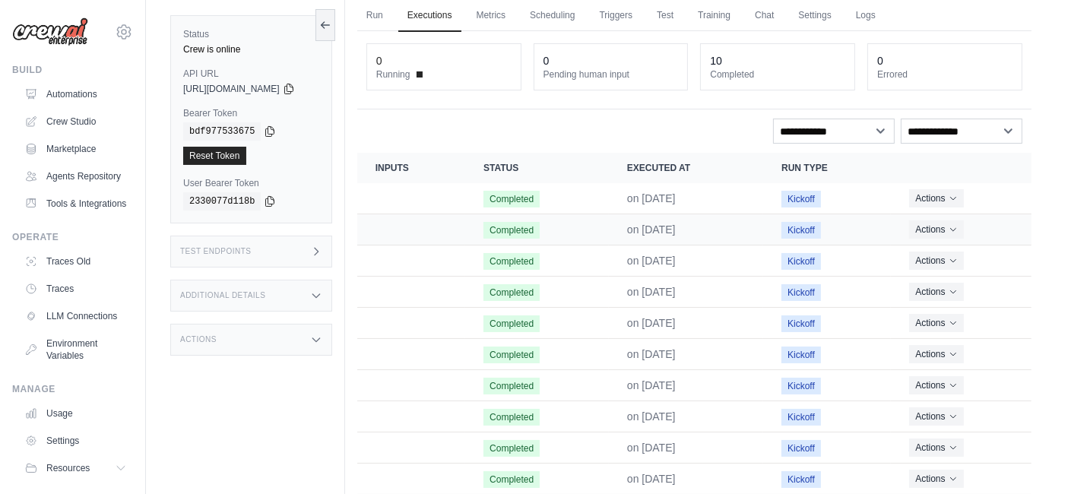
scroll to position [131, 0]
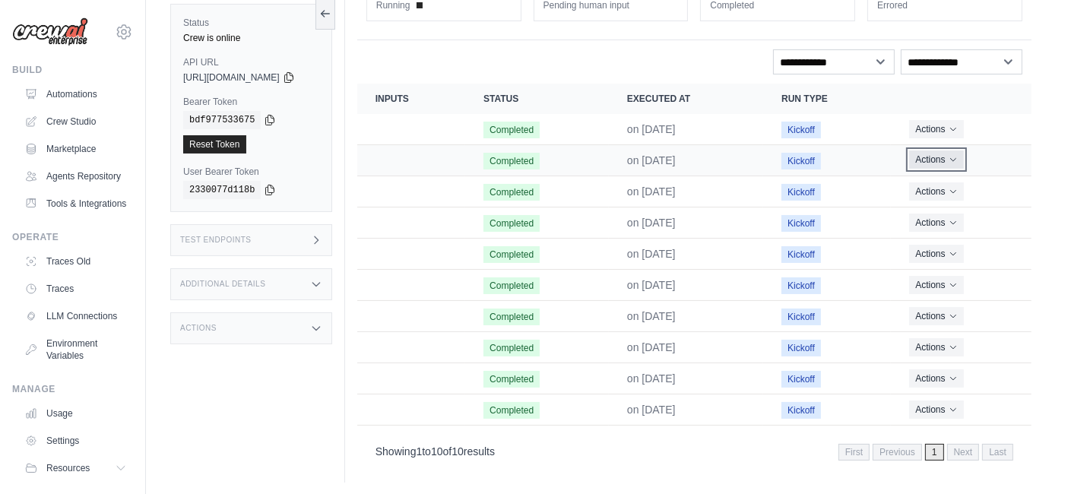
click at [944, 162] on button "Actions" at bounding box center [936, 159] width 54 height 18
click at [939, 185] on link "View Details" at bounding box center [964, 188] width 97 height 24
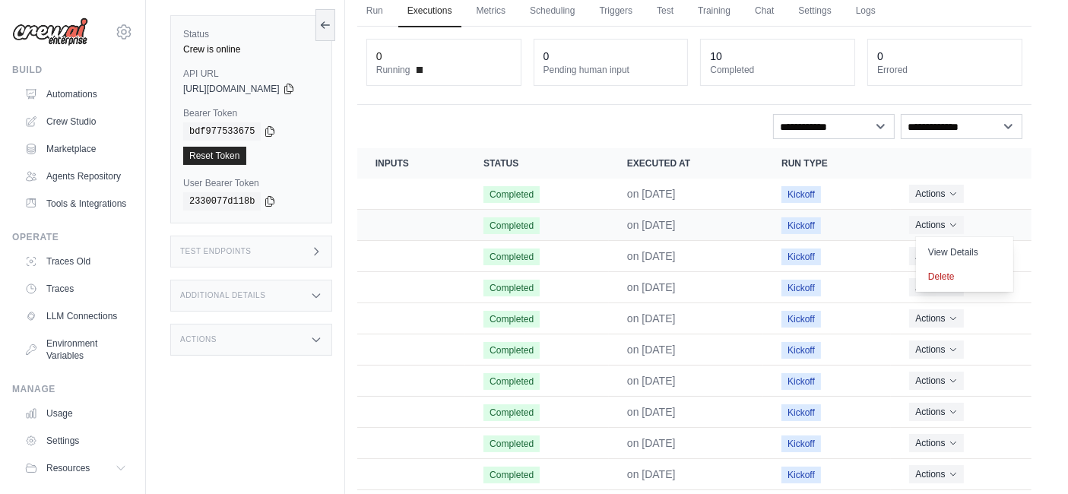
scroll to position [0, 0]
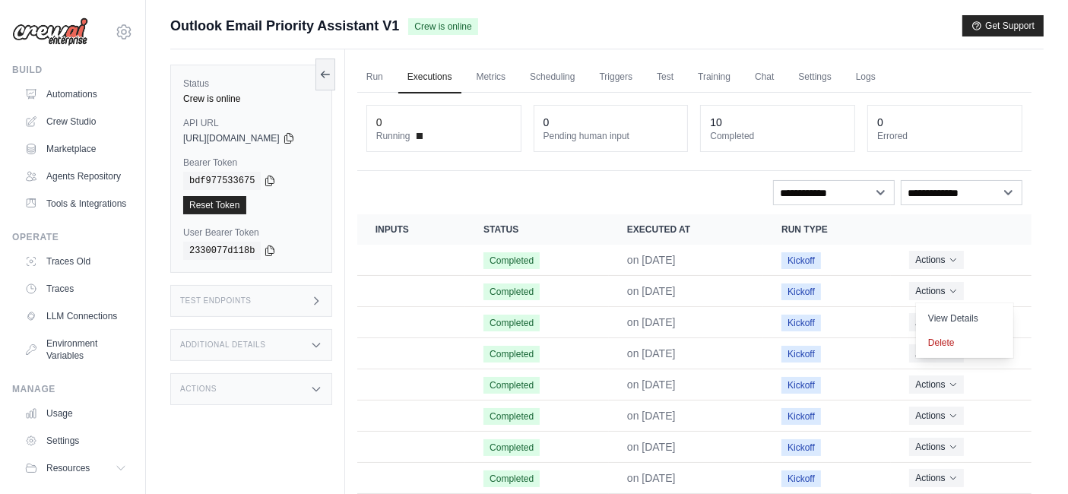
click at [638, 199] on div "**********" at bounding box center [694, 192] width 656 height 25
click at [390, 75] on link "Run" at bounding box center [374, 78] width 35 height 32
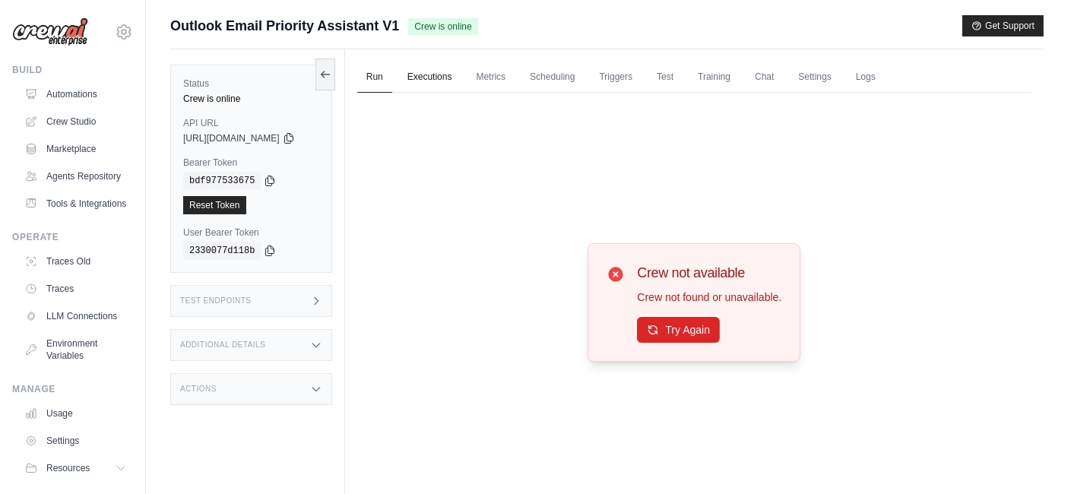
click at [426, 74] on link "Executions" at bounding box center [429, 78] width 63 height 32
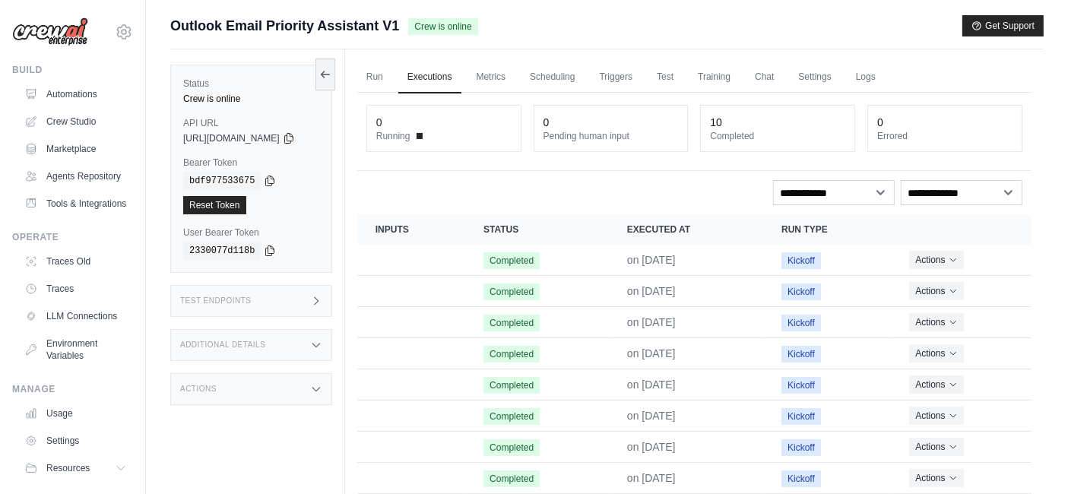
scroll to position [64, 0]
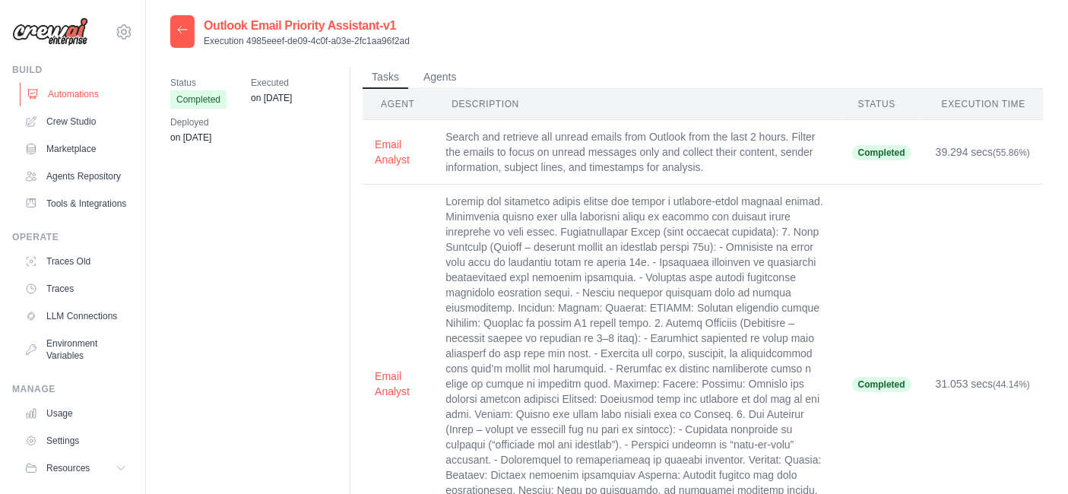
click at [90, 95] on link "Automations" at bounding box center [77, 94] width 115 height 24
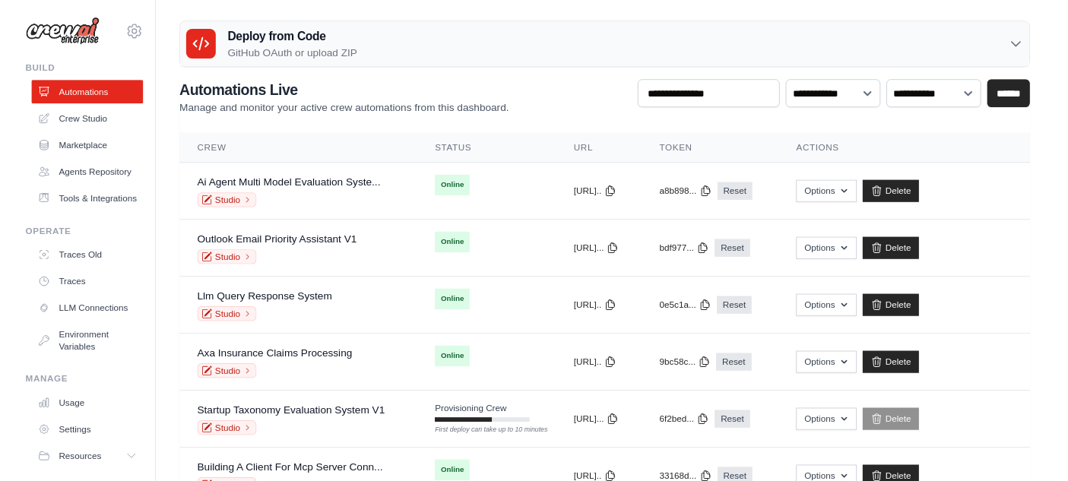
scroll to position [84, 0]
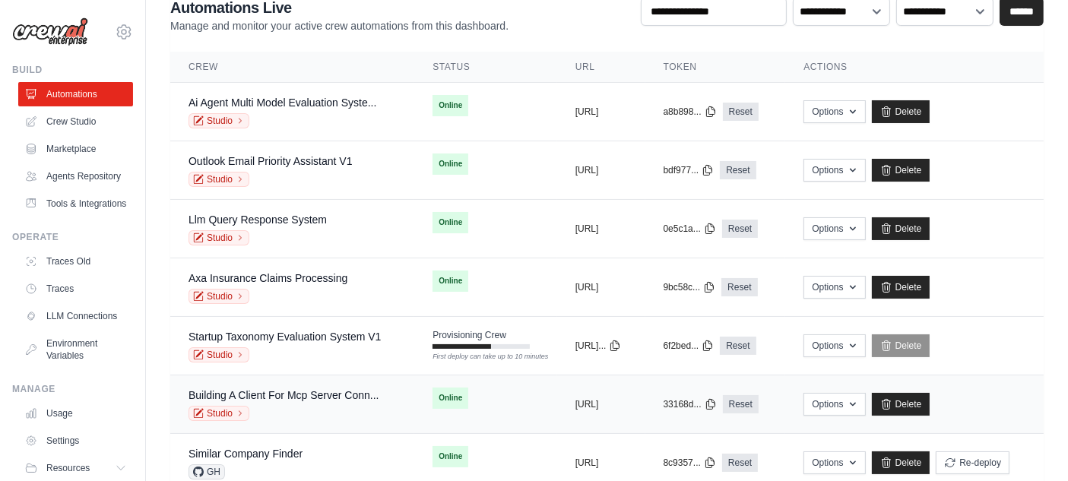
click at [308, 401] on div "Building A Client For Mcp Server Conn... Studio" at bounding box center [283, 404] width 191 height 33
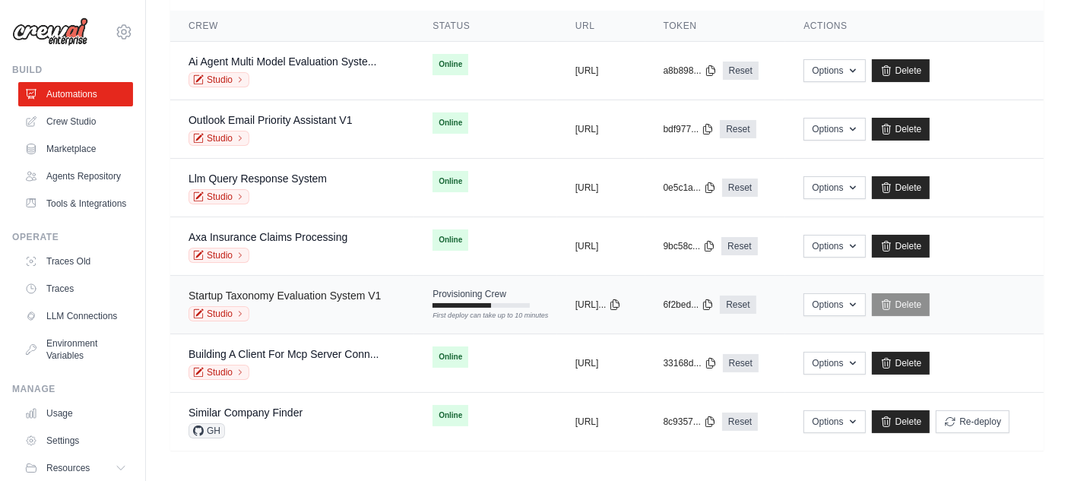
click at [312, 293] on link "Startup Taxonomy Evaluation System V1" at bounding box center [284, 296] width 192 height 12
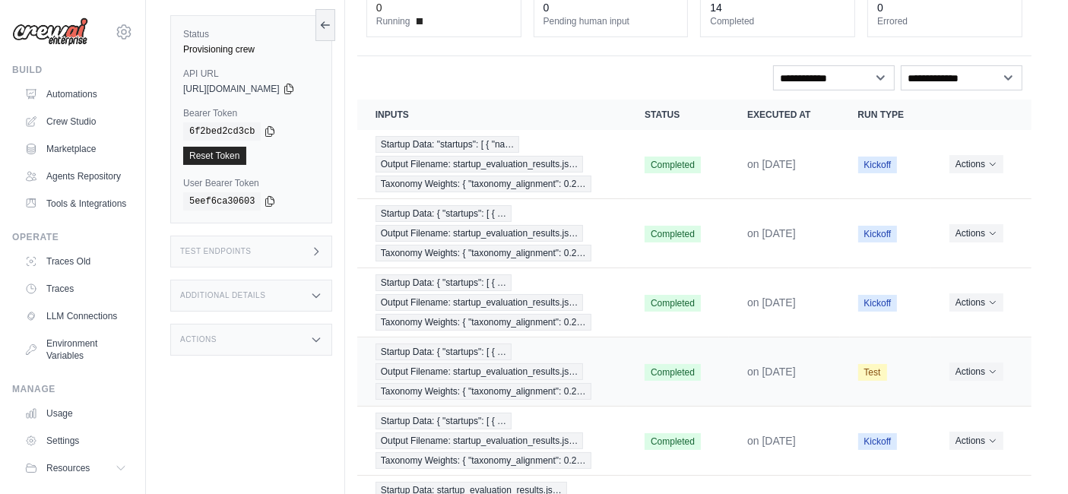
scroll to position [169, 0]
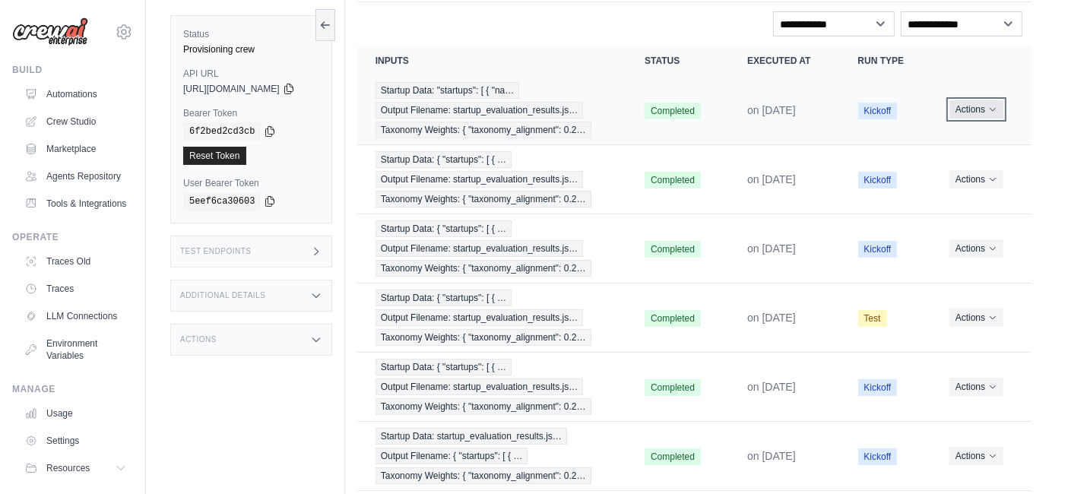
click at [972, 109] on button "Actions" at bounding box center [976, 109] width 54 height 18
click at [974, 128] on link "View Details" at bounding box center [964, 137] width 97 height 24
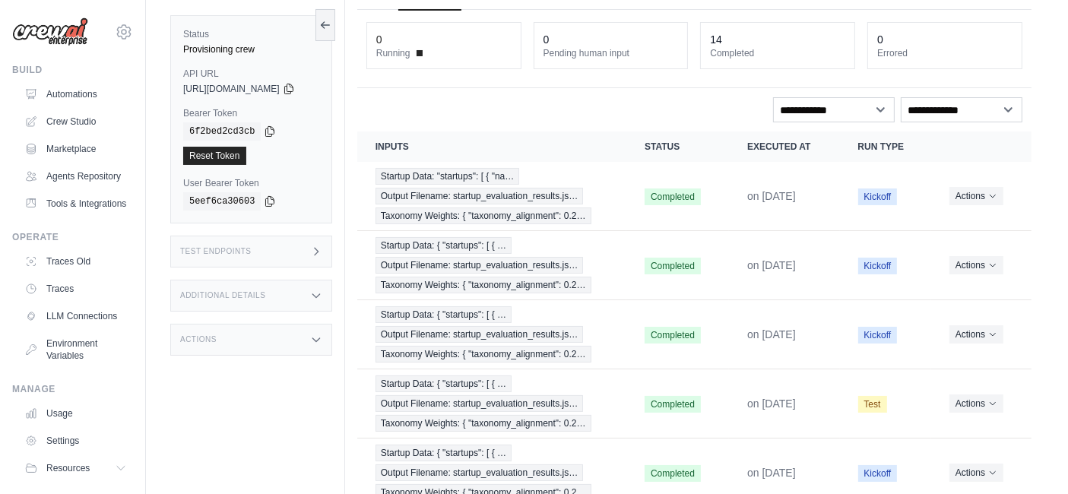
scroll to position [0, 0]
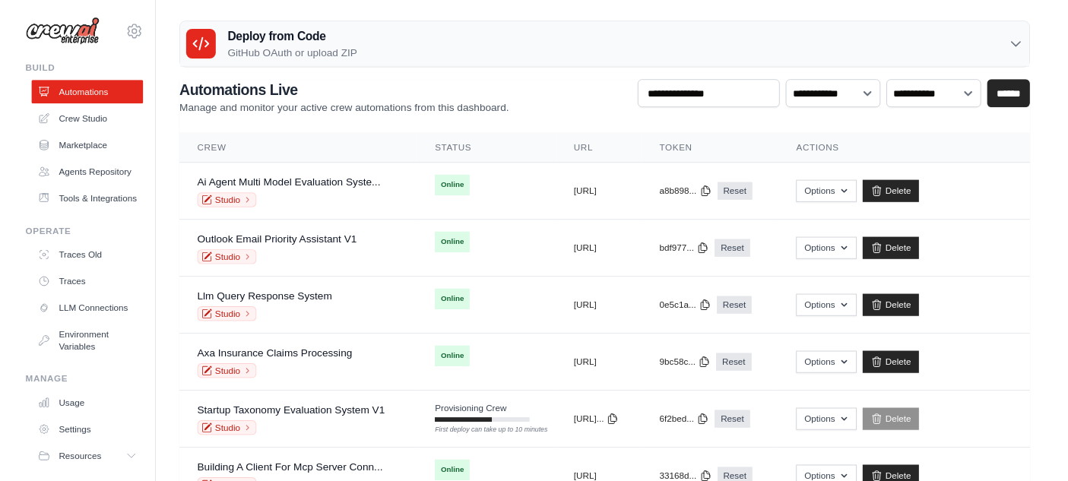
scroll to position [125, 0]
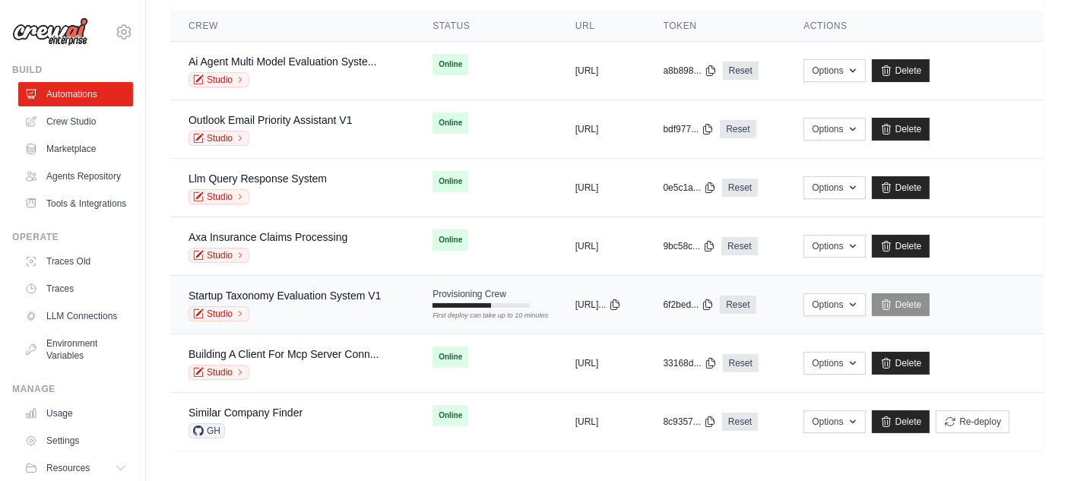
click at [247, 299] on div "Startup Taxonomy Evaluation System V1" at bounding box center [284, 295] width 192 height 15
click at [287, 293] on link "Startup Taxonomy Evaluation System V1" at bounding box center [284, 296] width 192 height 12
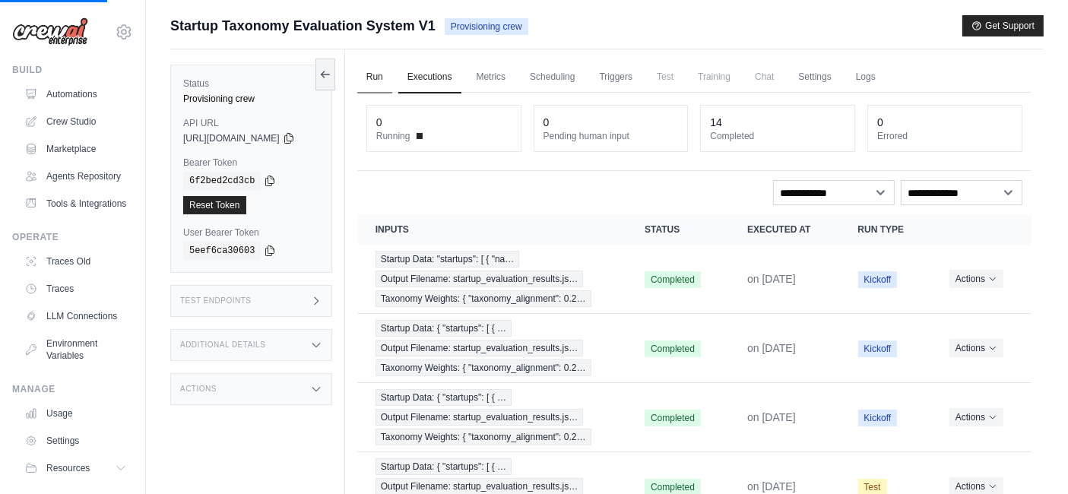
click at [391, 64] on link "Run" at bounding box center [374, 78] width 35 height 32
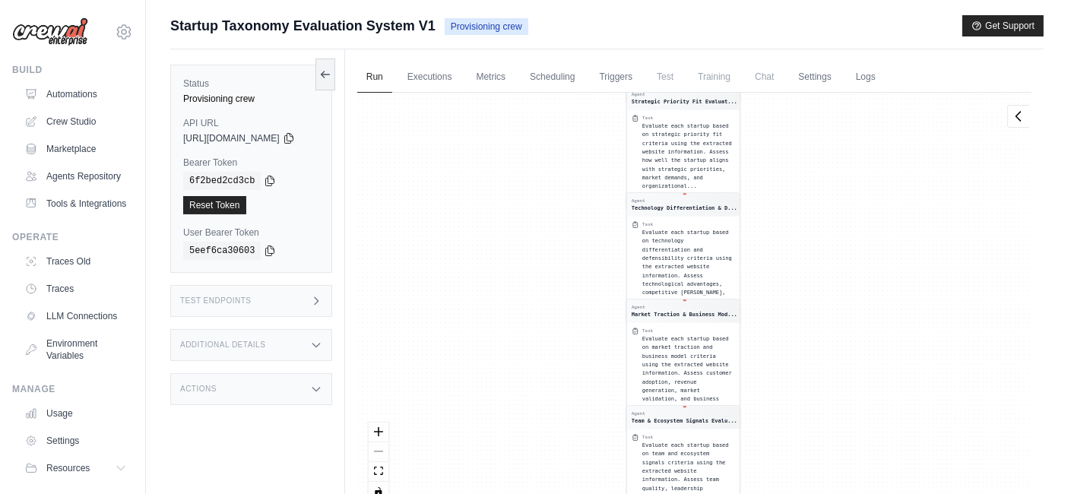
click at [388, 448] on div "React Flow controls" at bounding box center [379, 462] width 20 height 79
click at [682, 292] on div "Evaluate each startup based on technology differentiation and defensibility cri…" at bounding box center [684, 264] width 93 height 78
click at [383, 467] on icon "fit view" at bounding box center [378, 470] width 9 height 8
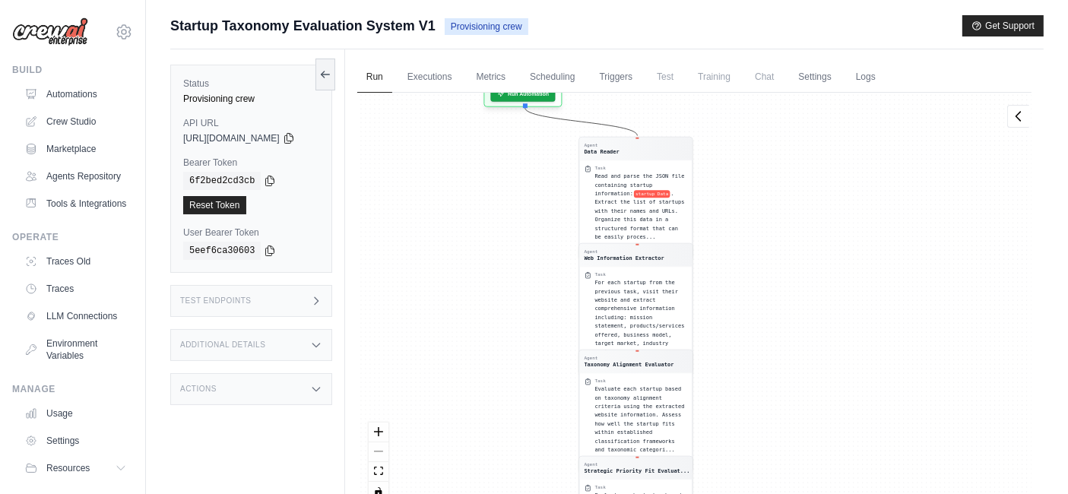
drag, startPoint x: 835, startPoint y: 161, endPoint x: 789, endPoint y: 526, distance: 367.7
click at [789, 493] on html "carmen.abeniaabenia@nttdata.com Settings Build Automations GitHub" at bounding box center [534, 279] width 1068 height 559
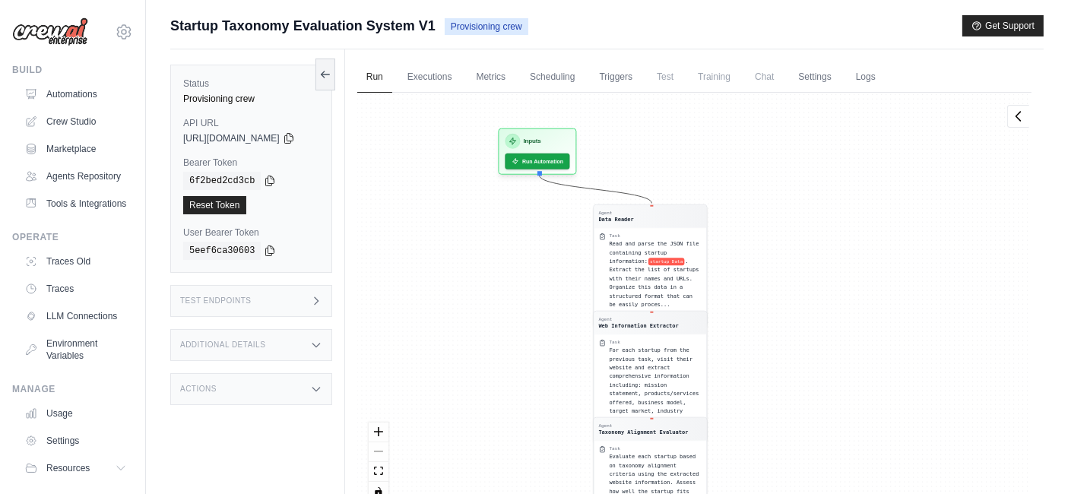
drag, startPoint x: 820, startPoint y: 192, endPoint x: 806, endPoint y: 259, distance: 69.0
click at [831, 267] on div "Agent Data Reader Task Read and parse the JSON file containing startup informat…" at bounding box center [694, 303] width 674 height 420
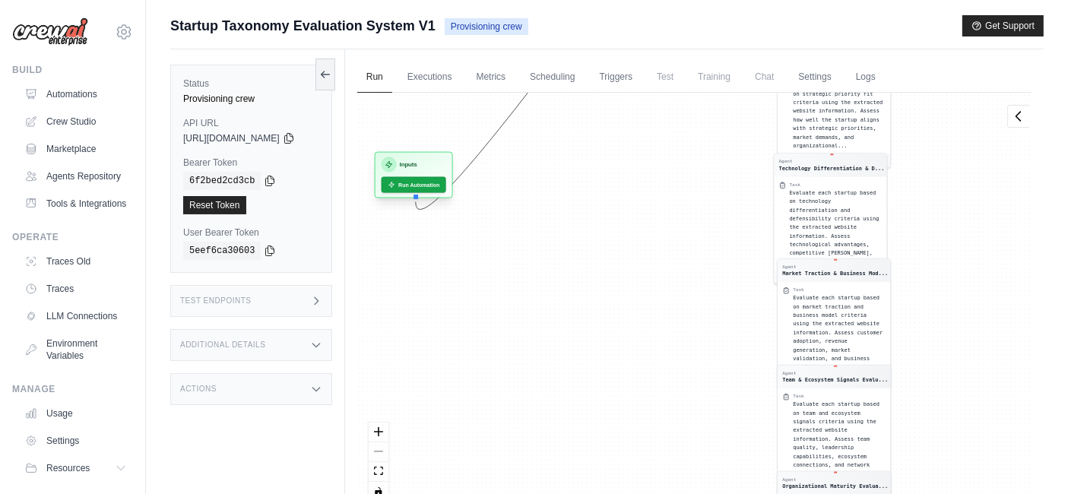
drag, startPoint x: 556, startPoint y: 135, endPoint x: 419, endPoint y: 159, distance: 138.9
click at [419, 160] on div "Inputs" at bounding box center [413, 164] width 65 height 15
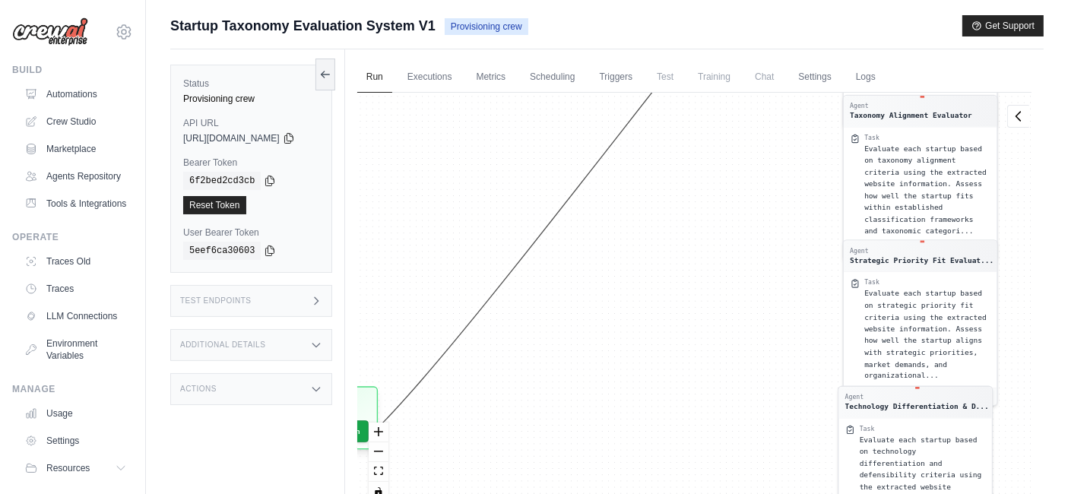
drag, startPoint x: 696, startPoint y: 150, endPoint x: 712, endPoint y: 433, distance: 283.2
click at [713, 437] on div "Agent Data Reader Task Read and parse the JSON file containing startup informat…" at bounding box center [694, 303] width 674 height 420
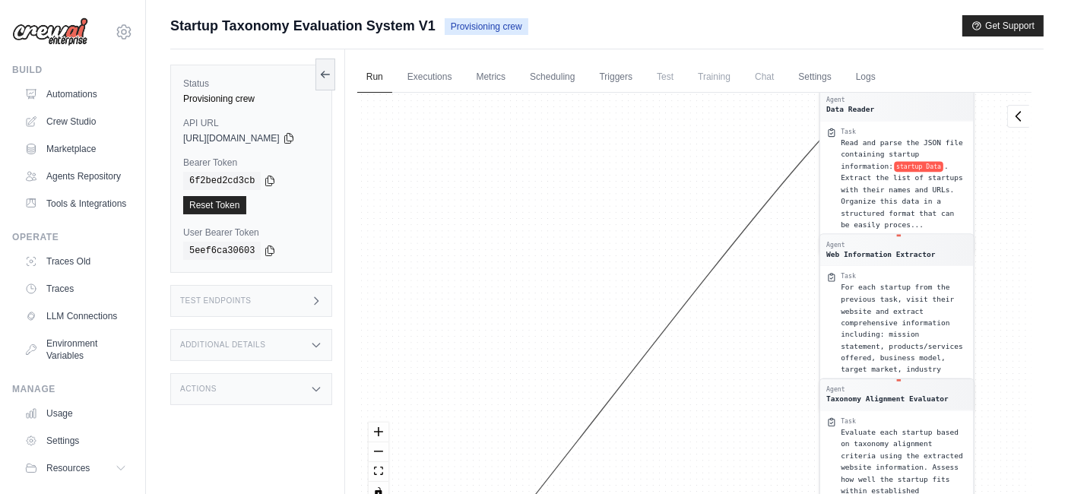
drag, startPoint x: 730, startPoint y: 296, endPoint x: 763, endPoint y: 346, distance: 60.3
click at [692, 493] on html "carmen.abeniaabenia@nttdata.com Settings Build Automations GitHub" at bounding box center [534, 279] width 1068 height 559
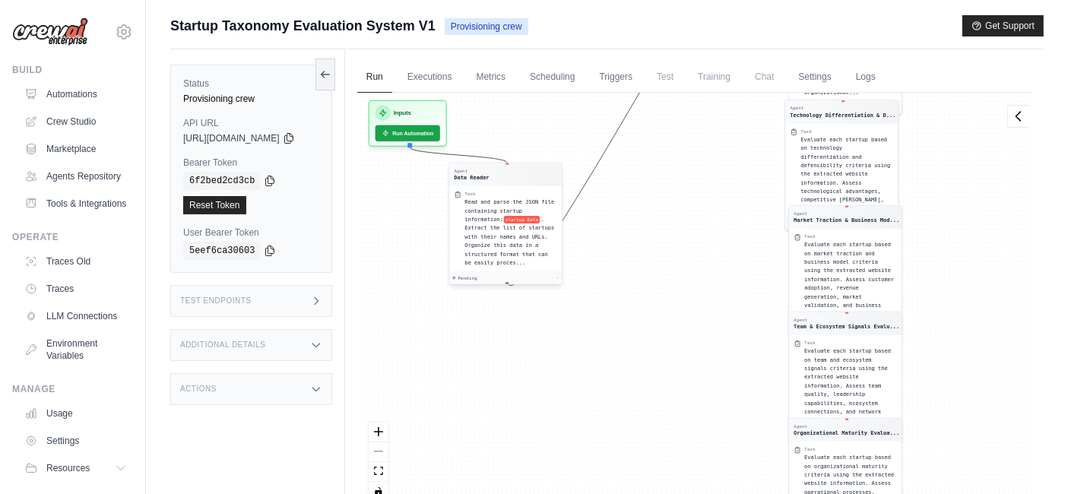
drag, startPoint x: 870, startPoint y: 162, endPoint x: 484, endPoint y: 222, distance: 390.7
click at [484, 222] on div "Read and parse the JSON file containing startup information: startup Data . Ext…" at bounding box center [510, 232] width 93 height 69
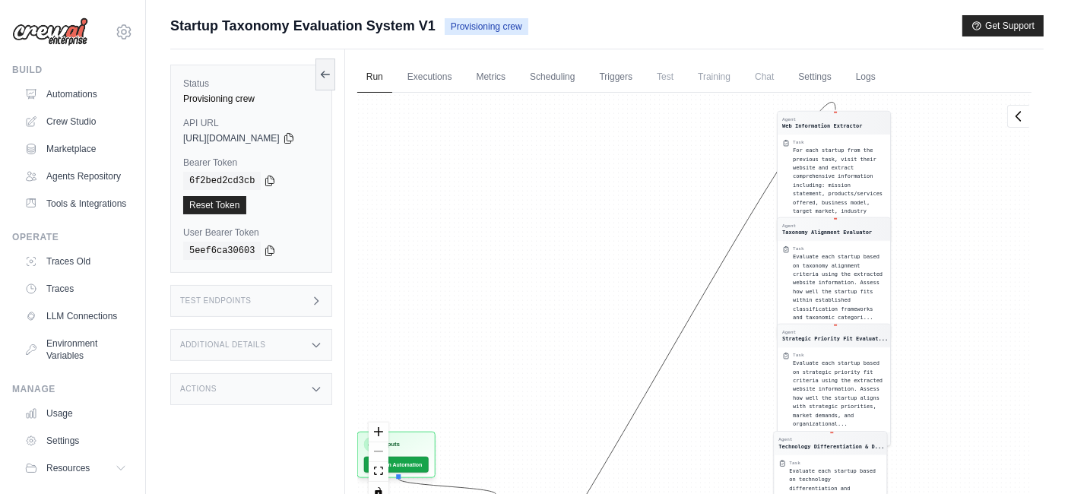
drag, startPoint x: 735, startPoint y: 261, endPoint x: 727, endPoint y: 514, distance: 252.4
click at [727, 493] on html "carmen.abeniaabenia@nttdata.com Settings Build Automations GitHub" at bounding box center [534, 279] width 1068 height 559
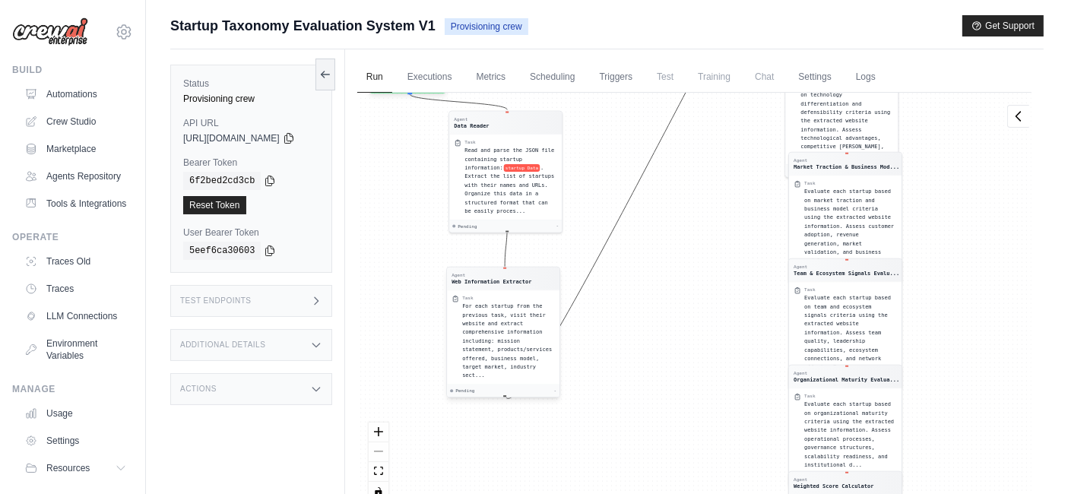
drag, startPoint x: 836, startPoint y: 141, endPoint x: 505, endPoint y: 297, distance: 365.8
click at [505, 297] on div "Task" at bounding box center [508, 298] width 93 height 6
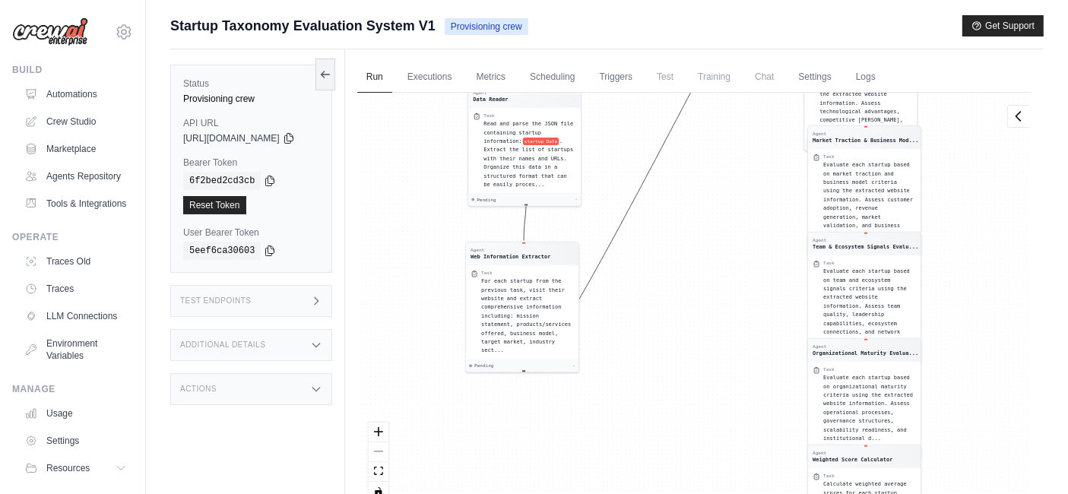
drag, startPoint x: 614, startPoint y: 138, endPoint x: 633, endPoint y: 111, distance: 32.7
click at [633, 111] on div "Agent Data Reader Task Read and parse the JSON file containing startup informat…" at bounding box center [694, 303] width 674 height 420
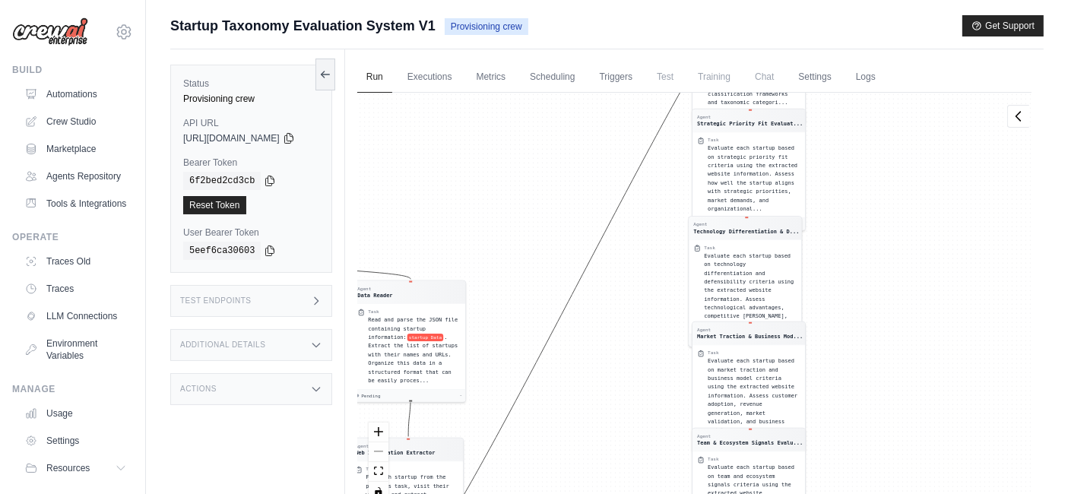
drag, startPoint x: 758, startPoint y: 185, endPoint x: 666, endPoint y: 423, distance: 255.0
click at [666, 423] on div "Agent Data Reader Task Read and parse the JSON file containing startup informat…" at bounding box center [694, 303] width 674 height 420
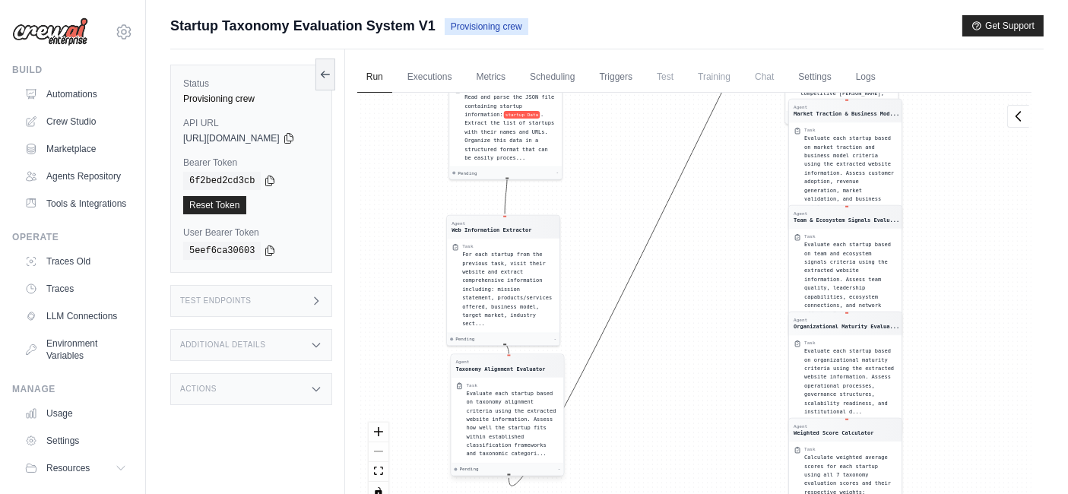
drag, startPoint x: 797, startPoint y: 130, endPoint x: 536, endPoint y: 438, distance: 403.8
click at [536, 438] on div "Evaluate each startup based on taxonomy alignment criteria using the extracted …" at bounding box center [512, 423] width 93 height 69
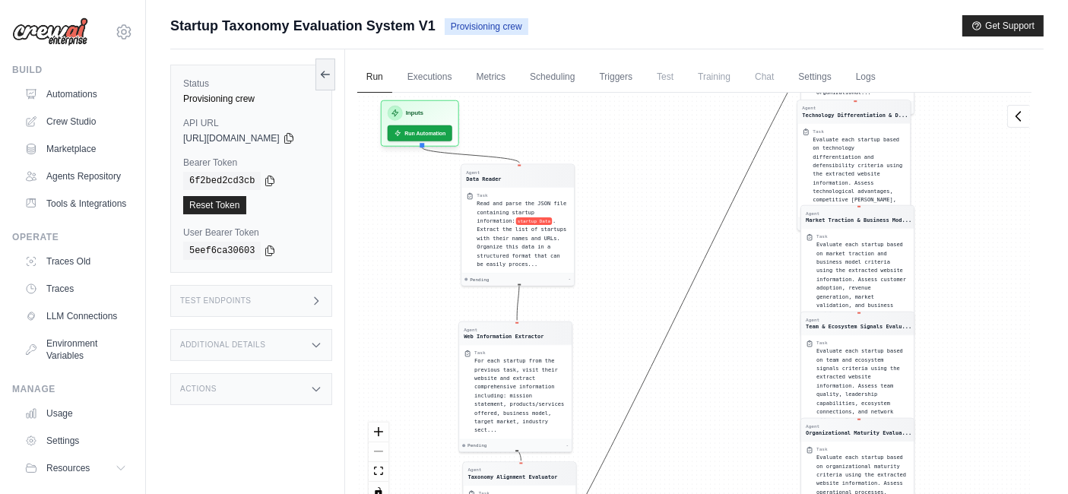
drag, startPoint x: 764, startPoint y: 169, endPoint x: 776, endPoint y: 275, distance: 107.1
click at [776, 275] on div "Agent Data Reader Task Read and parse the JSON file containing startup informat…" at bounding box center [694, 303] width 674 height 420
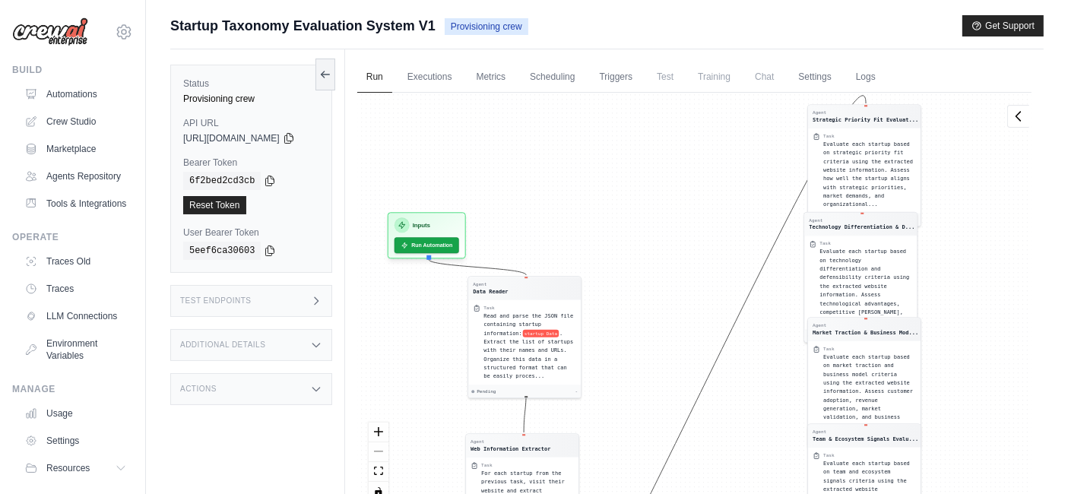
drag, startPoint x: 768, startPoint y: 222, endPoint x: 774, endPoint y: 333, distance: 111.1
click at [774, 333] on div "Agent Data Reader Task Read and parse the JSON file containing startup informat…" at bounding box center [694, 303] width 674 height 420
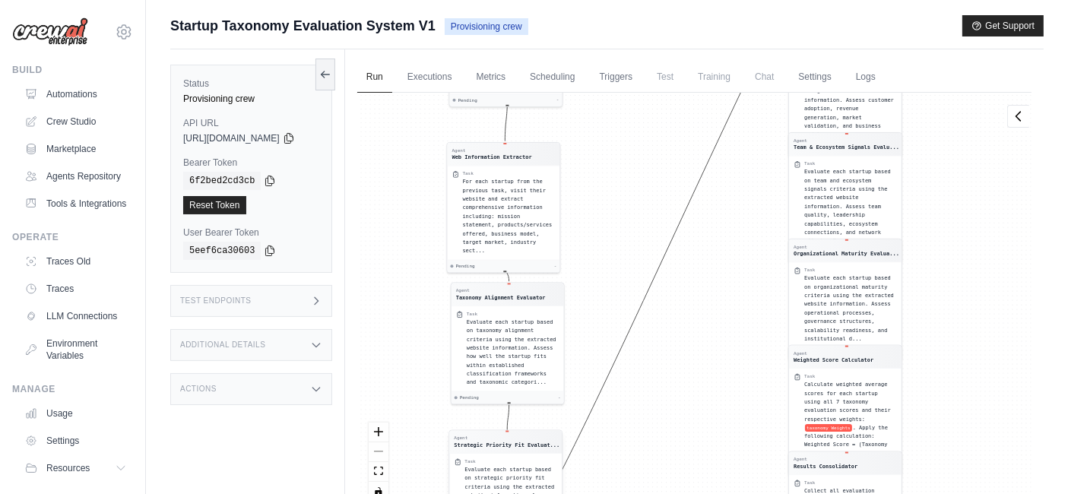
drag, startPoint x: 878, startPoint y: 157, endPoint x: 518, endPoint y: 475, distance: 480.3
click at [518, 475] on span "Evaluate each startup based on strategic priority fit criteria using the extrac…" at bounding box center [509, 499] width 90 height 67
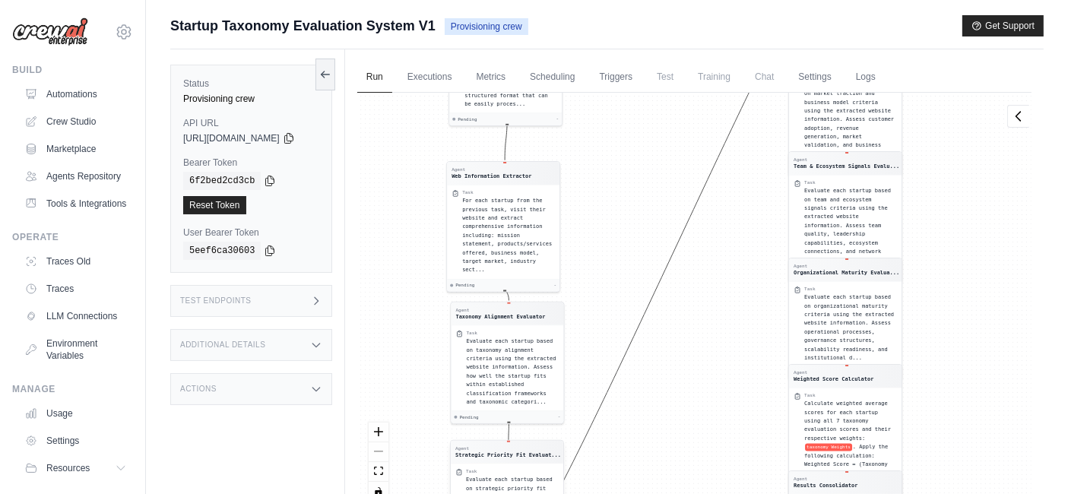
drag, startPoint x: 530, startPoint y: 467, endPoint x: 534, endPoint y: 480, distance: 13.3
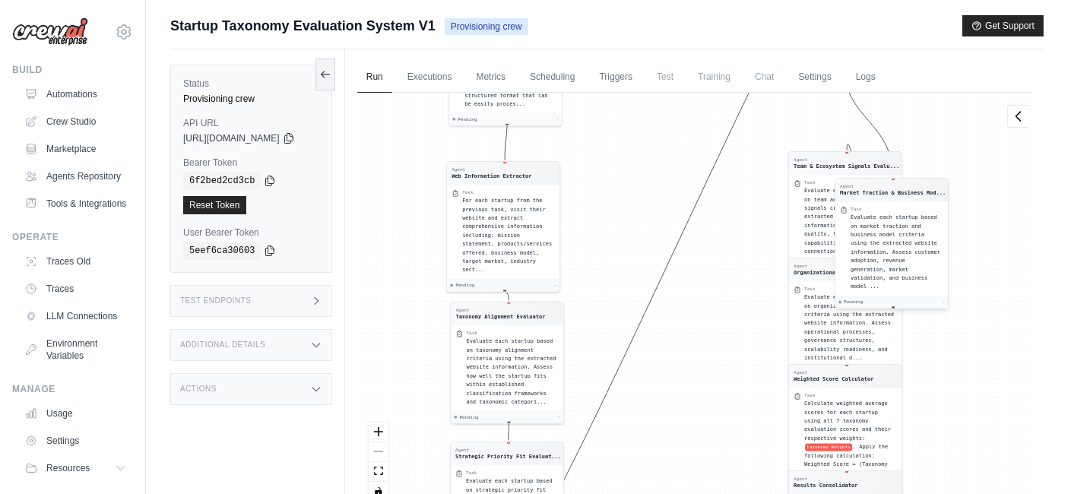
drag, startPoint x: 898, startPoint y: 121, endPoint x: 937, endPoint y: 270, distance: 154.1
click at [937, 270] on div "Evaluate each startup based on market traction and business model criteria usin…" at bounding box center [896, 253] width 93 height 78
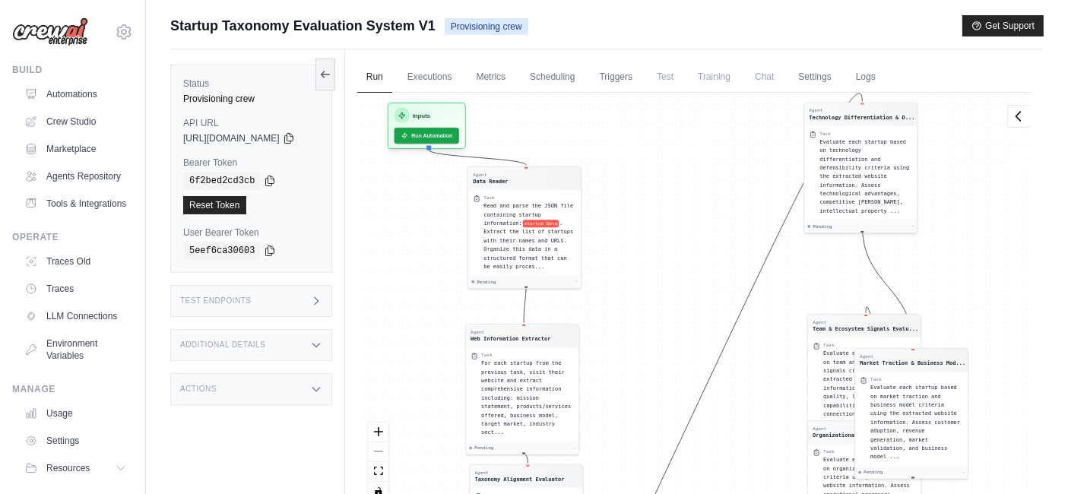
drag, startPoint x: 812, startPoint y: 135, endPoint x: 834, endPoint y: 306, distance: 172.3
click at [834, 306] on div "Agent Data Reader Task Read and parse the JSON file containing startup informat…" at bounding box center [694, 303] width 674 height 420
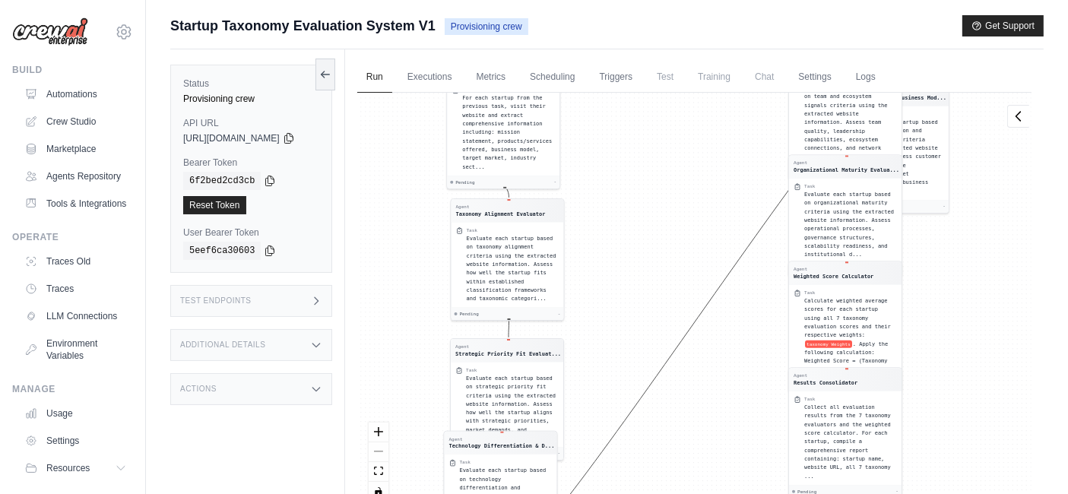
drag, startPoint x: 866, startPoint y: 178, endPoint x: 503, endPoint y: 498, distance: 483.5
click at [503, 493] on html "carmen.abeniaabenia@nttdata.com Settings Build Automations GitHub" at bounding box center [534, 279] width 1068 height 559
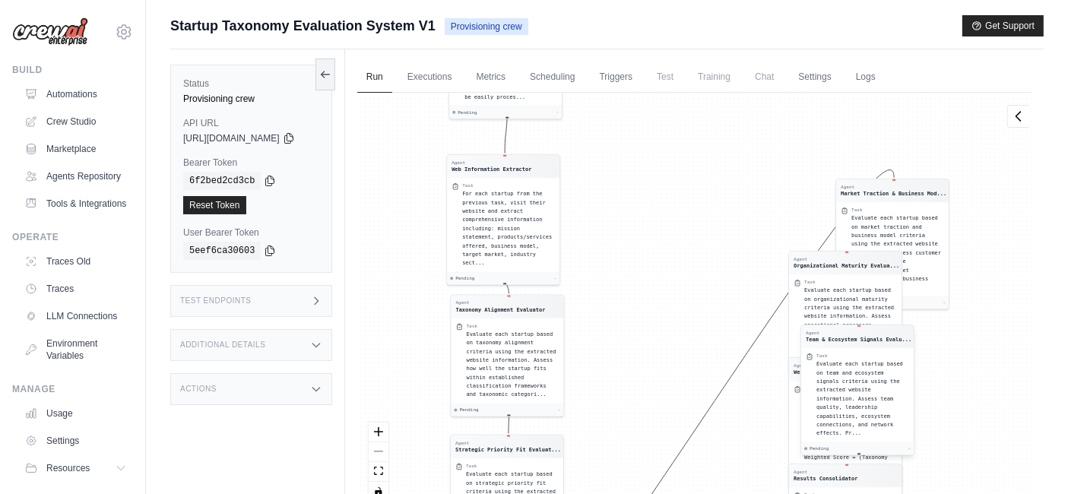
drag, startPoint x: 871, startPoint y: 205, endPoint x: 894, endPoint y: 387, distance: 183.1
click at [894, 387] on span "Evaluate each startup based on team and ecosystem signals criteria using the ex…" at bounding box center [859, 398] width 87 height 75
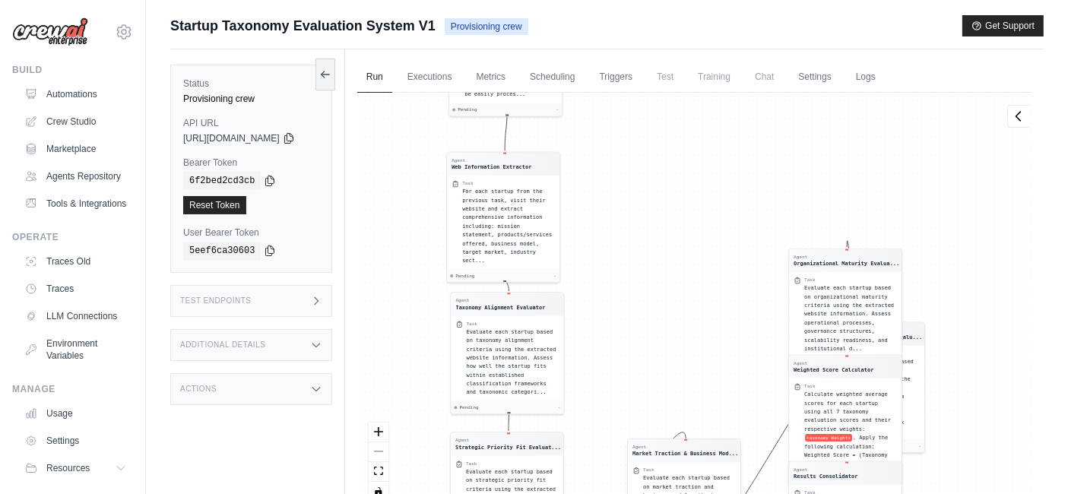
drag, startPoint x: 908, startPoint y: 221, endPoint x: 681, endPoint y: 468, distance: 335.6
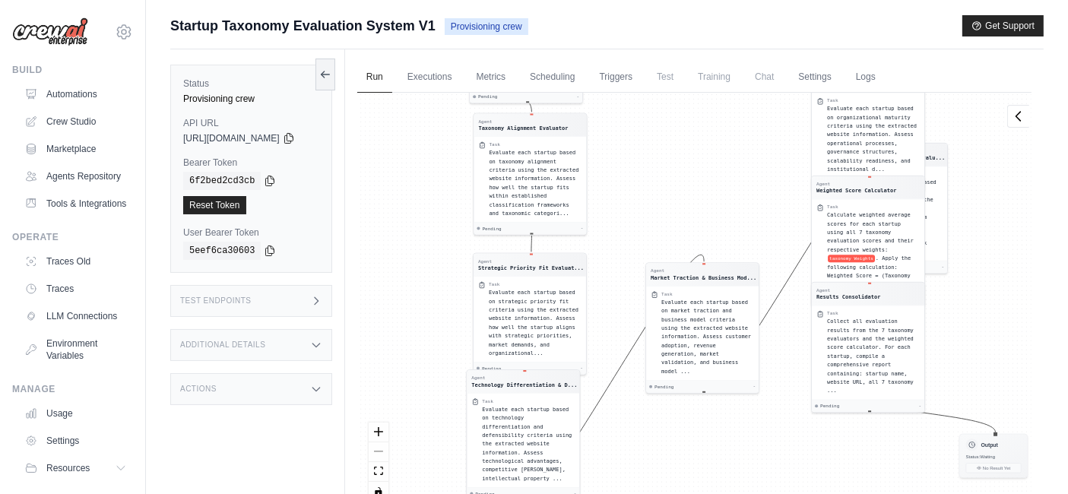
drag, startPoint x: 662, startPoint y: 279, endPoint x: 685, endPoint y: 97, distance: 183.8
click at [685, 97] on div "Agent Data Reader Task Read and parse the JSON file containing startup informat…" at bounding box center [694, 303] width 674 height 420
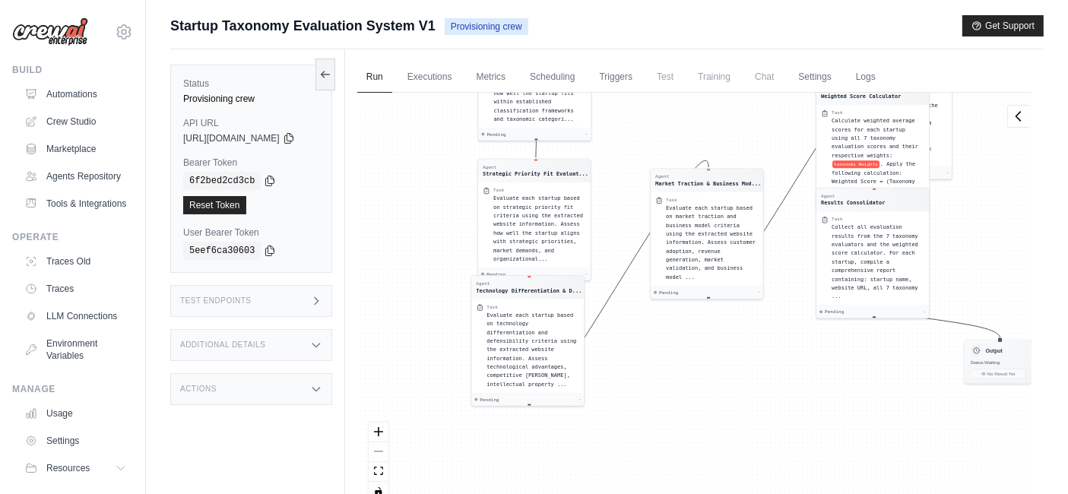
drag, startPoint x: 666, startPoint y: 453, endPoint x: 673, endPoint y: 344, distance: 108.8
click at [673, 344] on div "Agent Data Reader Task Read and parse the JSON file containing startup informat…" at bounding box center [694, 303] width 674 height 420
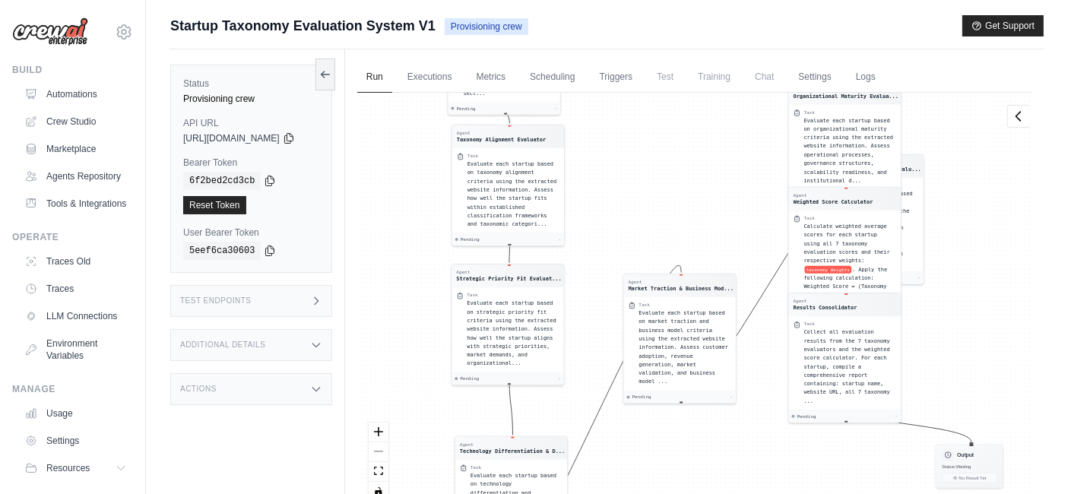
drag, startPoint x: 579, startPoint y: 353, endPoint x: 549, endPoint y: 498, distance: 147.4
click at [549, 493] on html "carmen.abeniaabenia@nttdata.com Settings Build Automations GitHub" at bounding box center [534, 279] width 1068 height 559
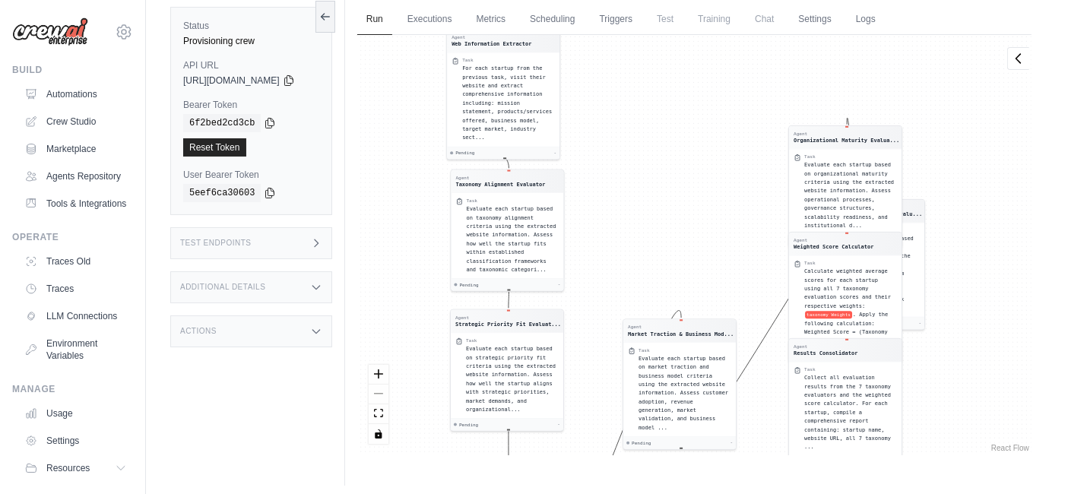
scroll to position [64, 0]
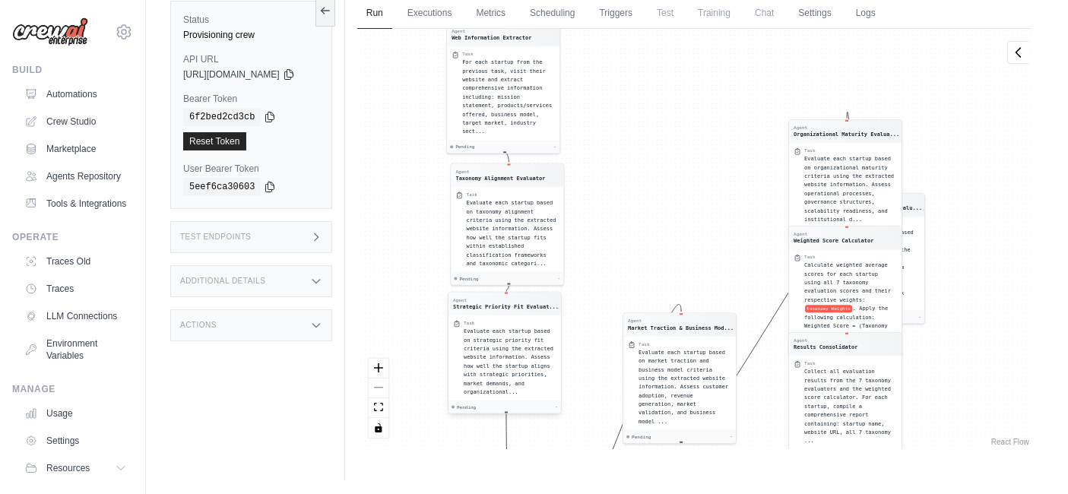
drag, startPoint x: 510, startPoint y: 377, endPoint x: 508, endPoint y: 366, distance: 11.6
click at [508, 366] on div "Evaluate each startup based on strategic priority fit criteria using the extrac…" at bounding box center [510, 361] width 93 height 69
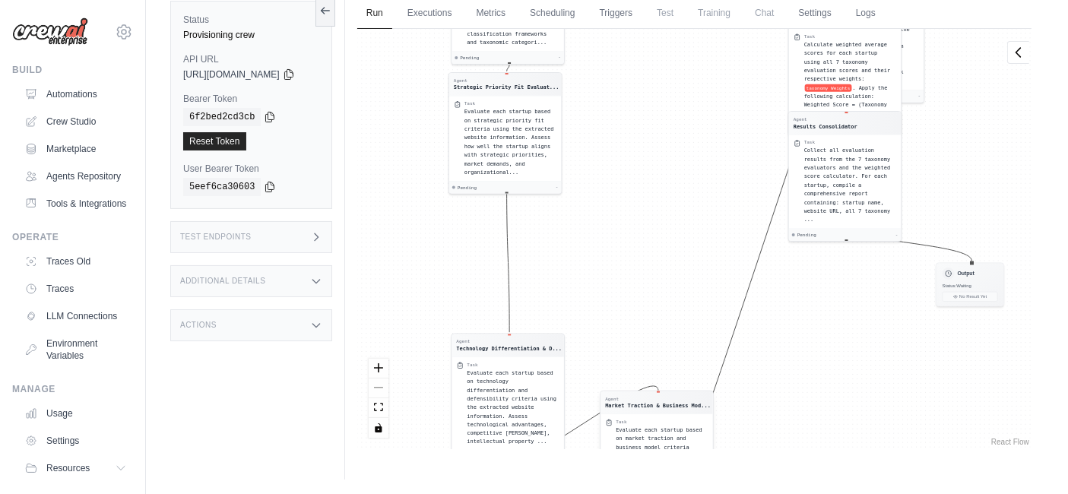
drag, startPoint x: 648, startPoint y: 410, endPoint x: 633, endPoint y: 445, distance: 38.1
click at [634, 448] on div "Run Executions Metrics Scheduling Triggers Test Training Chat Settings Logs 0 R…" at bounding box center [694, 233] width 698 height 494
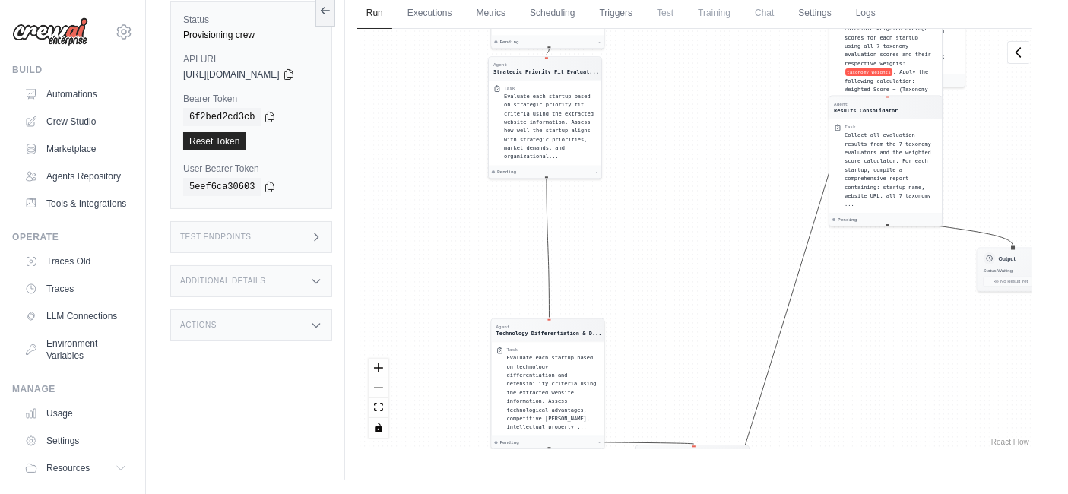
drag, startPoint x: 563, startPoint y: 366, endPoint x: 603, endPoint y: 157, distance: 212.1
click at [603, 157] on div "Agent Data Reader Task Read and parse the JSON file containing startup informat…" at bounding box center [694, 239] width 674 height 420
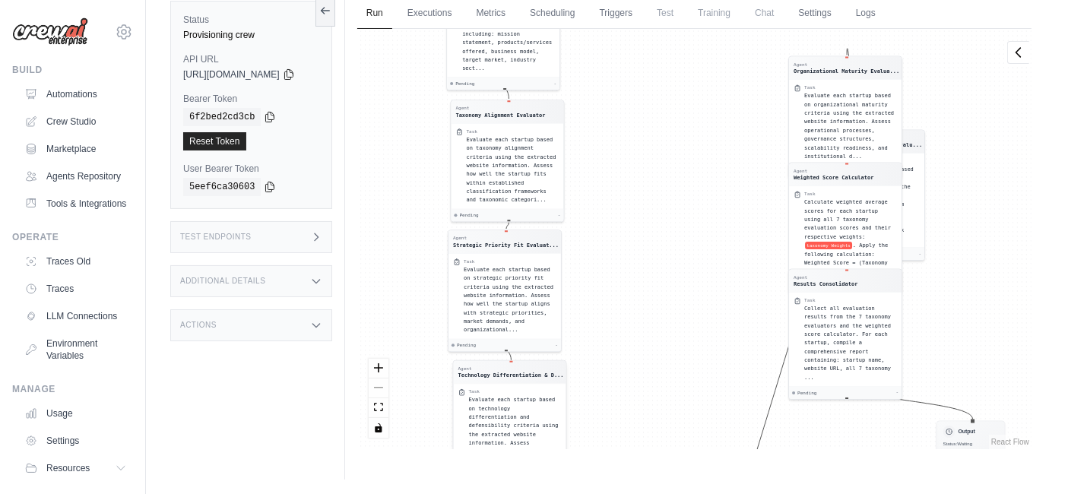
drag, startPoint x: 580, startPoint y: 319, endPoint x: 542, endPoint y: 394, distance: 83.6
click at [542, 397] on span "Evaluate each startup based on technology differentiation and defensibility cri…" at bounding box center [513, 434] width 90 height 75
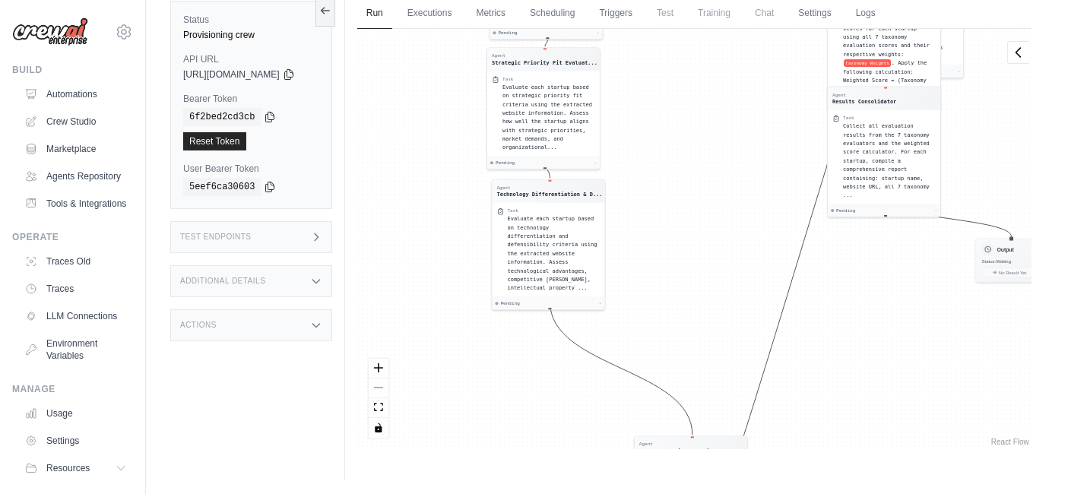
drag, startPoint x: 648, startPoint y: 361, endPoint x: 688, endPoint y: 179, distance: 186.6
click at [688, 179] on div "Agent Data Reader Task Read and parse the JSON file containing startup informat…" at bounding box center [694, 239] width 674 height 420
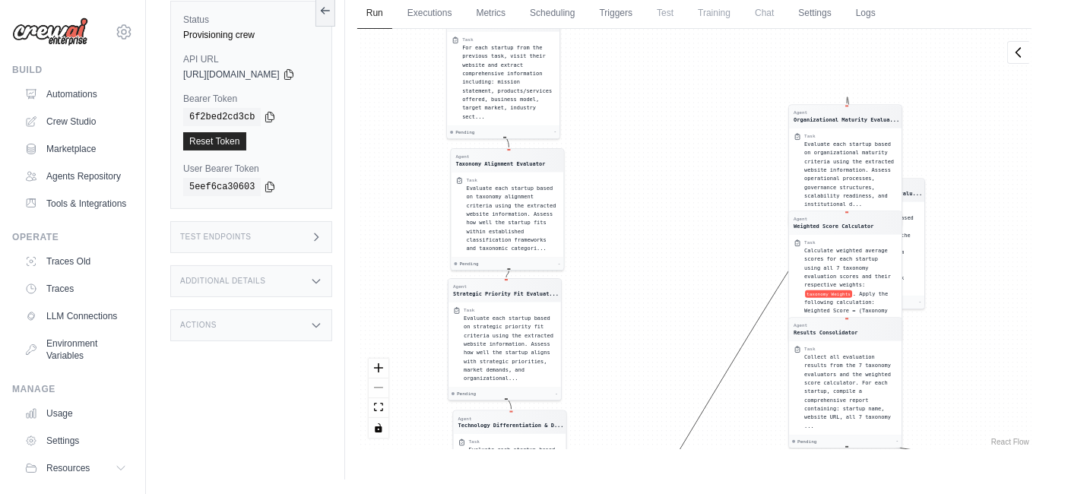
drag, startPoint x: 737, startPoint y: 439, endPoint x: 553, endPoint y: 416, distance: 185.3
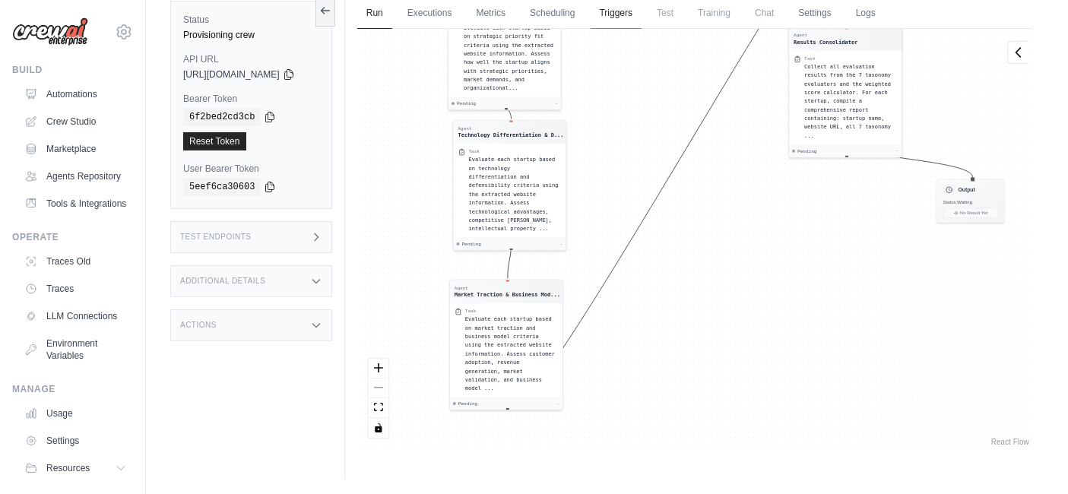
drag, startPoint x: 633, startPoint y: 318, endPoint x: 634, endPoint y: 26, distance: 292.6
click at [634, 26] on div "Run Executions Metrics Scheduling Triggers Test Training Chat Settings Logs 0 R…" at bounding box center [694, 233] width 698 height 494
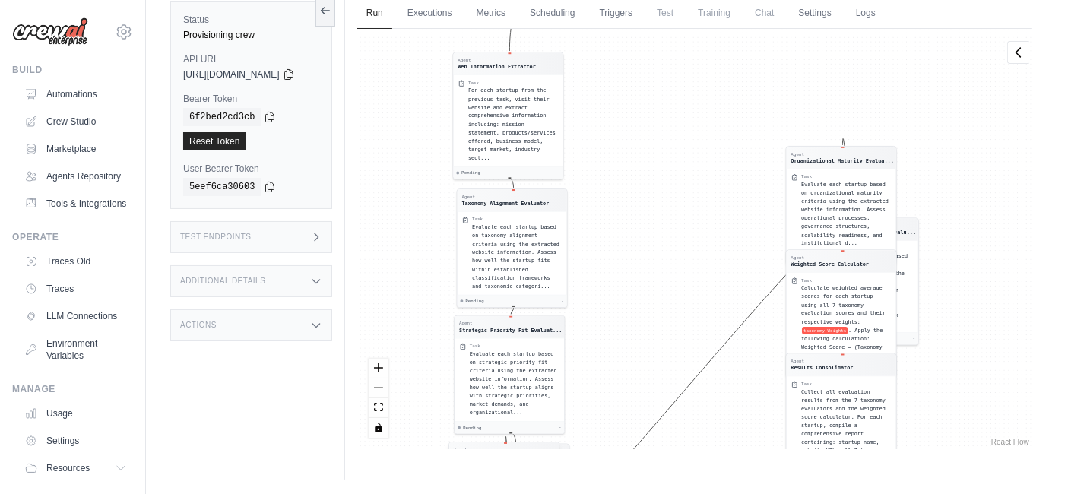
drag, startPoint x: 536, startPoint y: 319, endPoint x: 543, endPoint y: 411, distance: 92.2
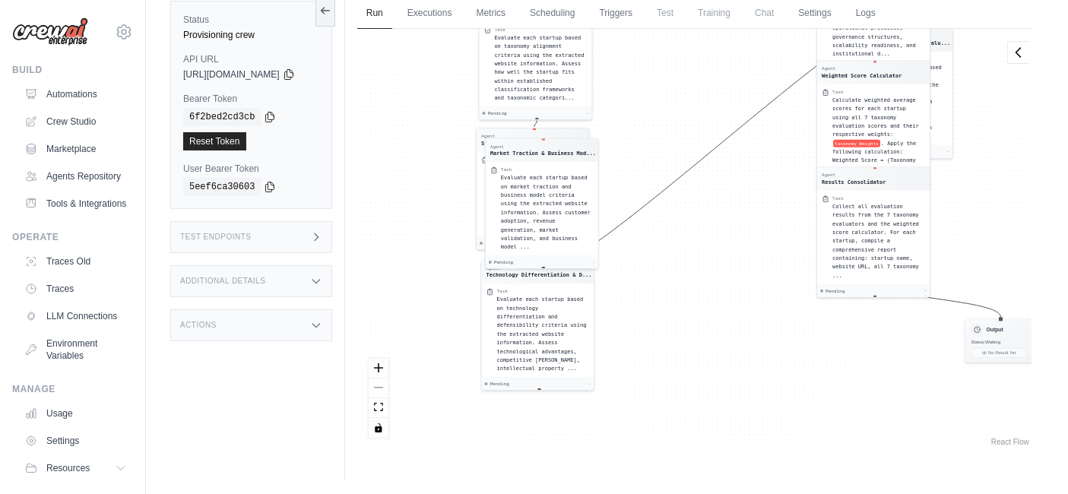
drag, startPoint x: 619, startPoint y: 272, endPoint x: 647, endPoint y: 42, distance: 232.0
click at [647, 42] on div "Agent Data Reader Task Read and parse the JSON file containing startup informat…" at bounding box center [694, 239] width 674 height 420
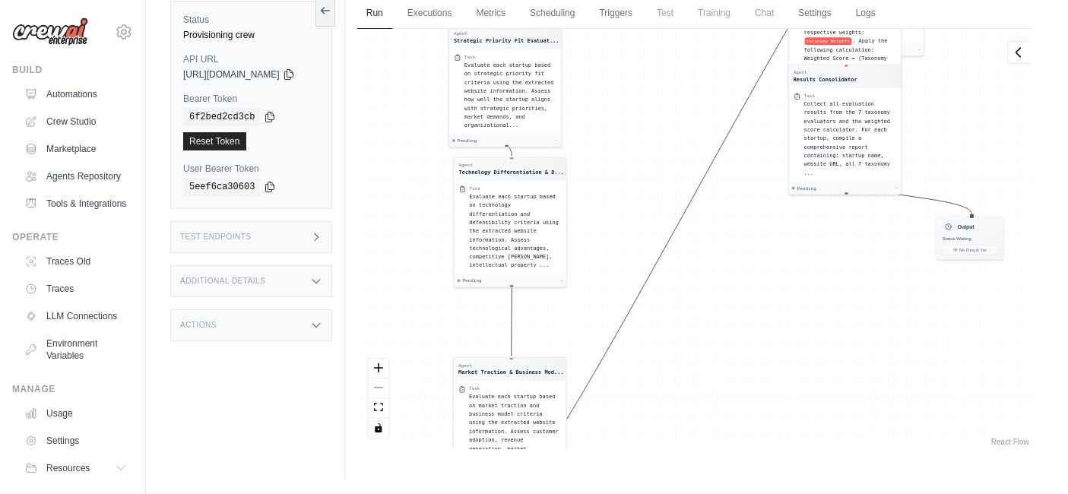
drag, startPoint x: 546, startPoint y: 235, endPoint x: 509, endPoint y: 447, distance: 215.1
click at [512, 454] on div "Run Executions Metrics Scheduling Triggers Test Training Chat Settings Logs 0 R…" at bounding box center [694, 233] width 698 height 494
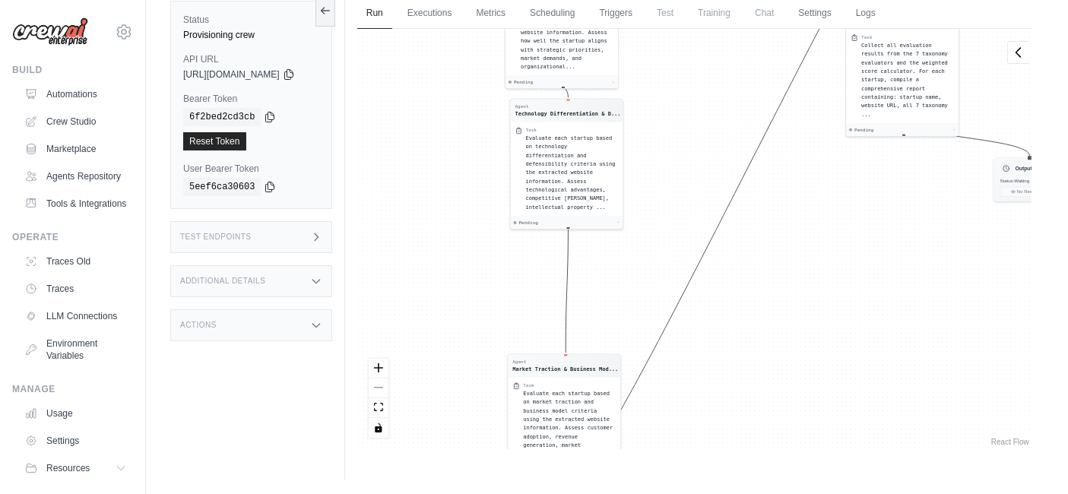
drag, startPoint x: 632, startPoint y: 285, endPoint x: 688, endPoint y: 36, distance: 254.6
click at [688, 36] on div "Agent Data Reader Task Read and parse the JSON file containing startup informat…" at bounding box center [694, 239] width 674 height 420
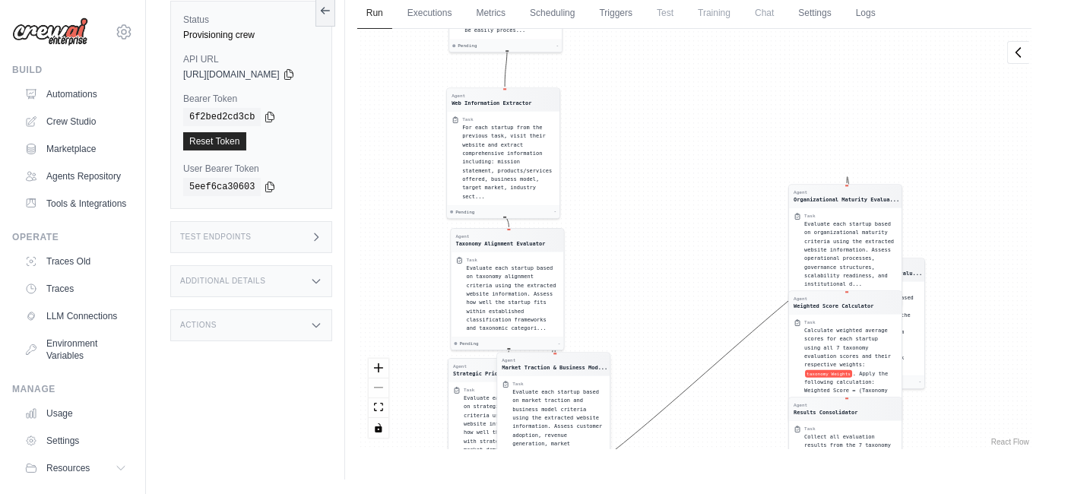
drag, startPoint x: 606, startPoint y: 364, endPoint x: 593, endPoint y: 375, distance: 16.7
click at [593, 375] on div "Task Evaluate each startup based on market traction and business model criteria…" at bounding box center [553, 422] width 112 height 94
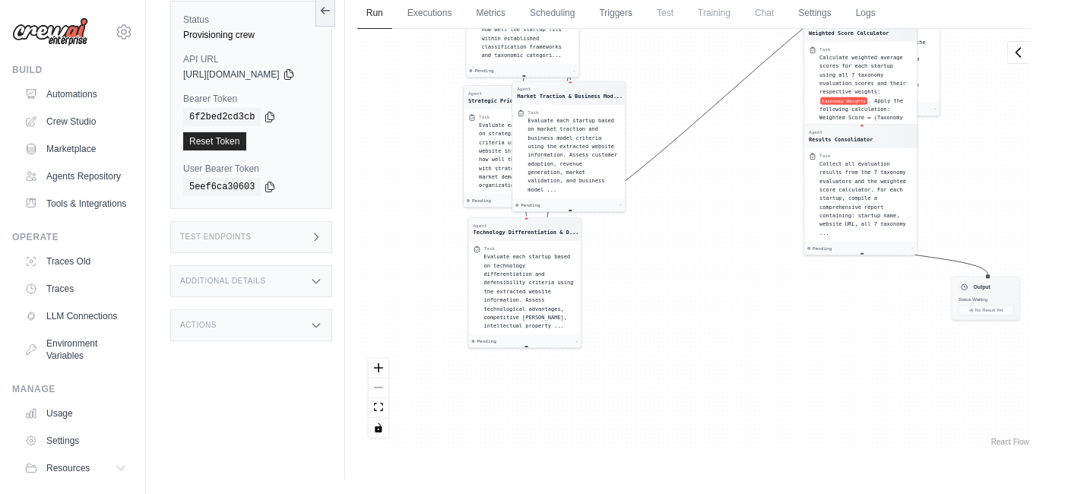
drag, startPoint x: 644, startPoint y: 293, endPoint x: 666, endPoint y: -2, distance: 296.4
click at [666, 0] on html "carmen.abeniaabenia@nttdata.com Settings Build Automations GitHub" at bounding box center [534, 215] width 1068 height 559
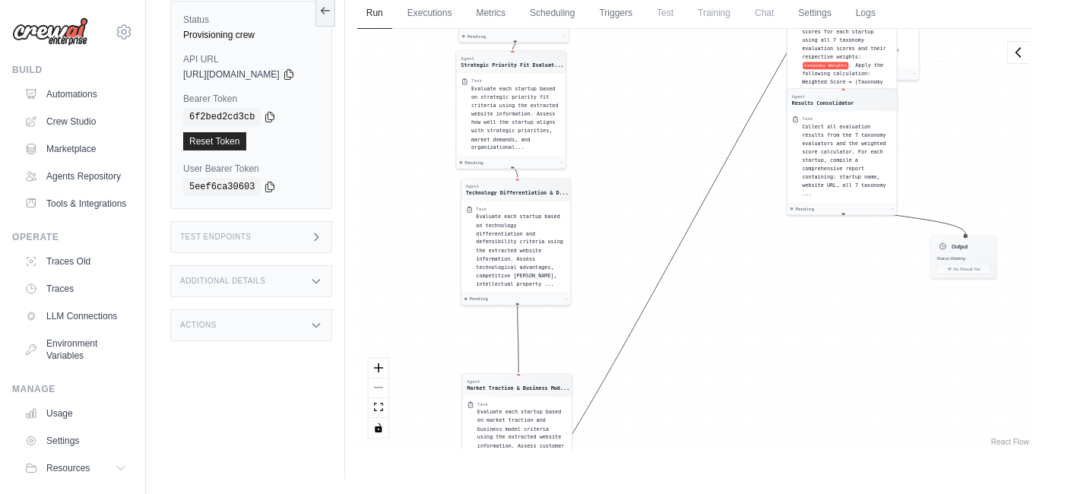
drag, startPoint x: 618, startPoint y: 110, endPoint x: 555, endPoint y: 418, distance: 314.2
click at [556, 422] on div "Evaluate each startup based on market traction and business model criteria usin…" at bounding box center [522, 445] width 90 height 75
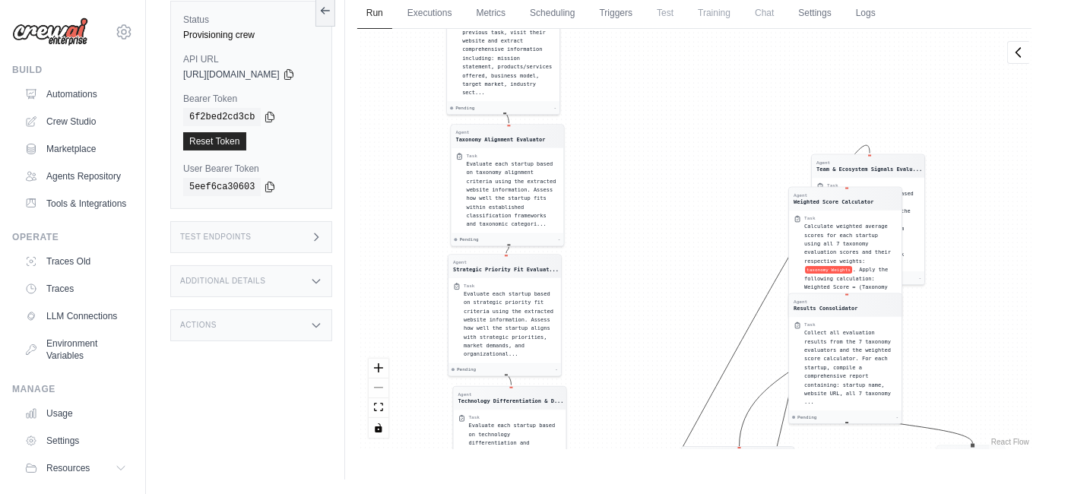
drag, startPoint x: 844, startPoint y: 135, endPoint x: 736, endPoint y: 413, distance: 298.4
click at [736, 413] on div "Agent Data Reader Task Read and parse the JSON file containing startup informat…" at bounding box center [694, 239] width 674 height 420
click at [331, 10] on icon at bounding box center [325, 10] width 12 height 12
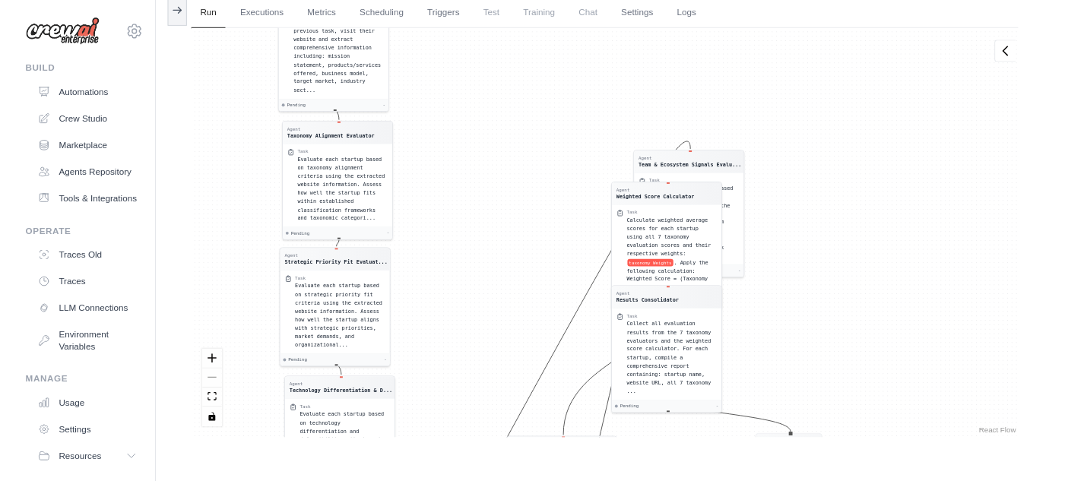
scroll to position [125, 0]
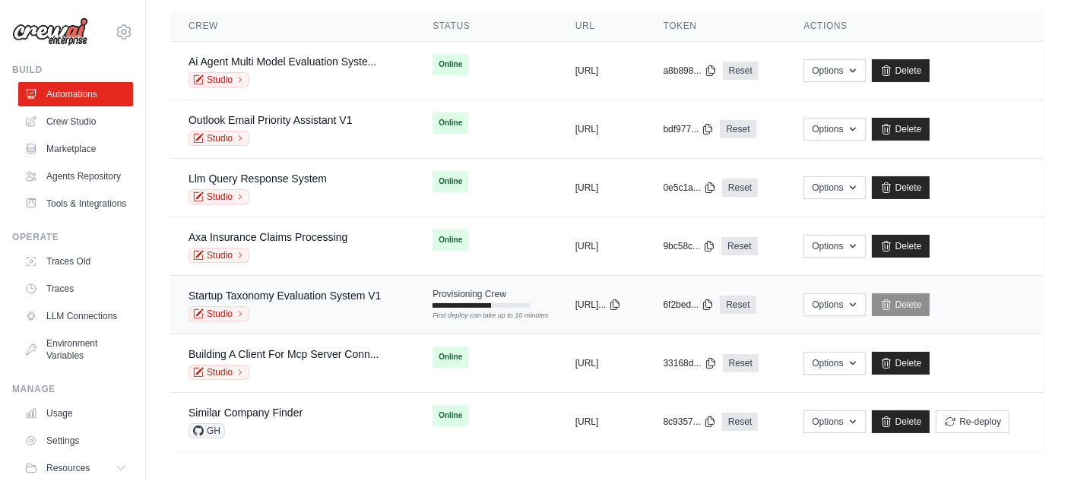
click at [293, 312] on div "Studio" at bounding box center [284, 313] width 192 height 15
click at [257, 350] on link "Building A Client For Mcp Server Conn..." at bounding box center [283, 354] width 191 height 12
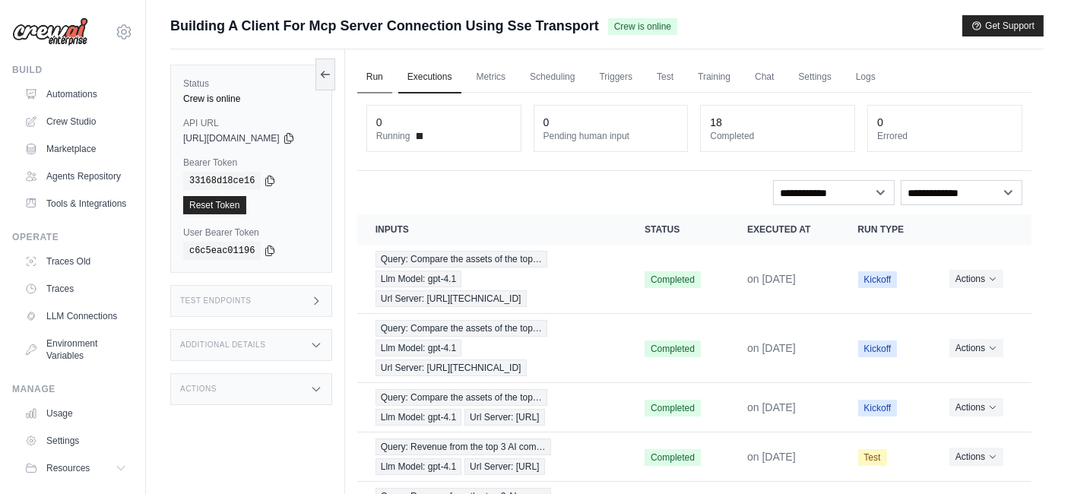
click at [387, 72] on link "Run" at bounding box center [374, 78] width 35 height 32
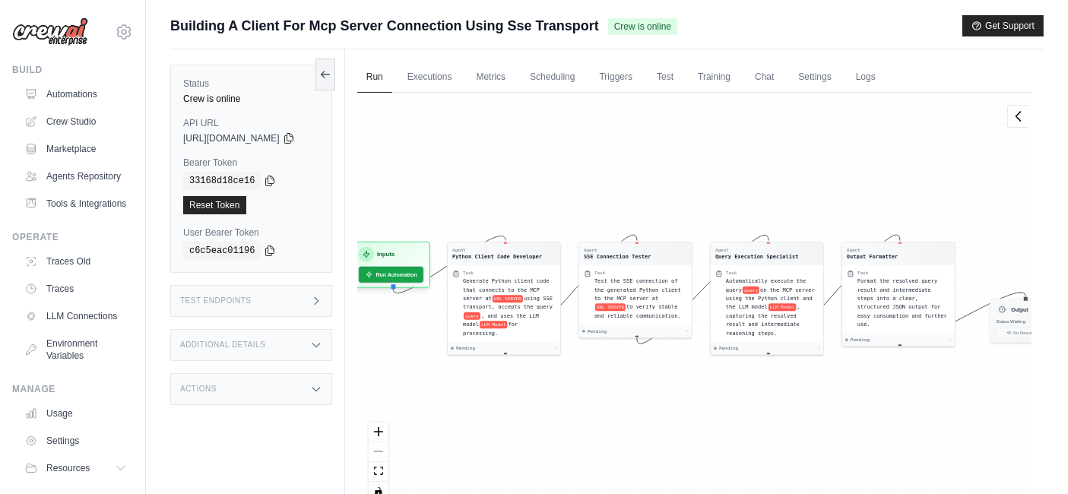
drag, startPoint x: 675, startPoint y: 173, endPoint x: 693, endPoint y: 164, distance: 20.4
click at [693, 164] on div "Agent Python Client Code Developer Task Generate Python client code that connec…" at bounding box center [694, 303] width 674 height 420
click at [331, 74] on icon at bounding box center [325, 74] width 12 height 12
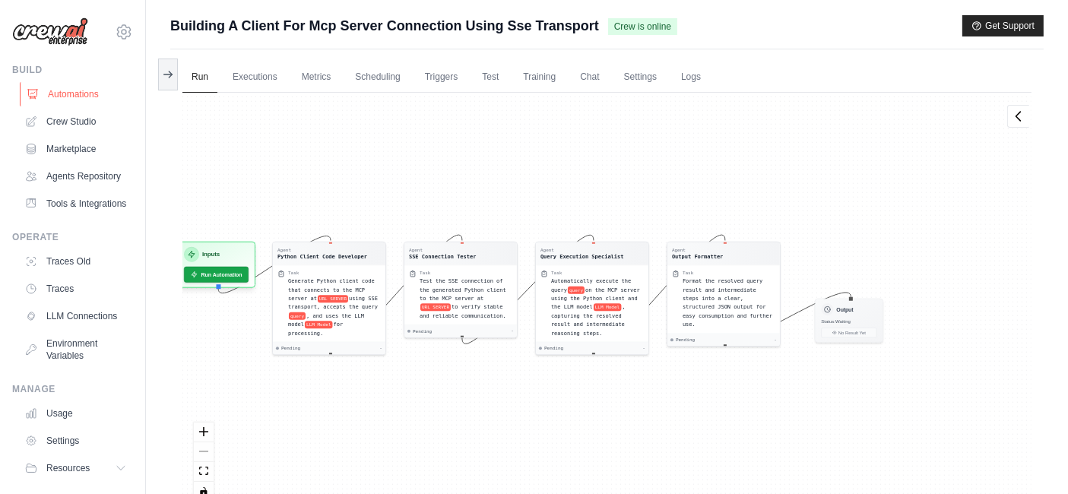
click at [65, 100] on link "Automations" at bounding box center [77, 94] width 115 height 24
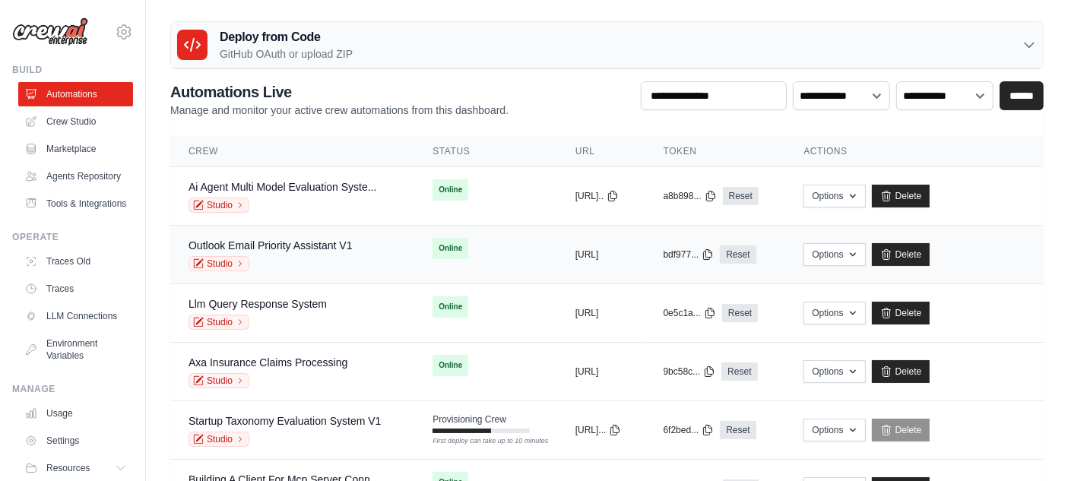
click at [347, 261] on div "Studio" at bounding box center [270, 263] width 164 height 15
click at [755, 248] on link "Reset" at bounding box center [738, 254] width 36 height 18
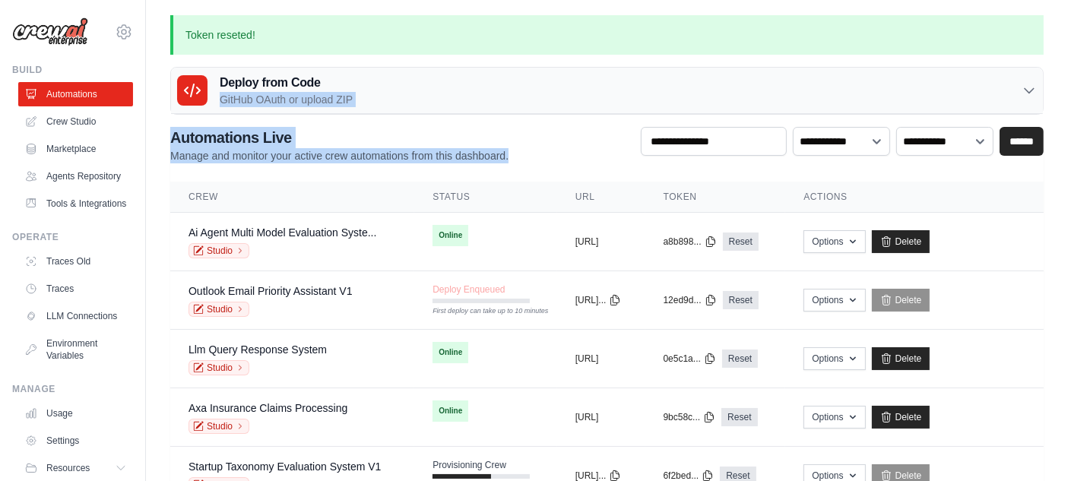
drag, startPoint x: 589, startPoint y: 154, endPoint x: 583, endPoint y: 84, distance: 70.2
click at [583, 84] on div "Token reseted! Deploy from Code GitHub OAuth or upload ZIP GitHub OAuth Upload …" at bounding box center [607, 318] width 922 height 606
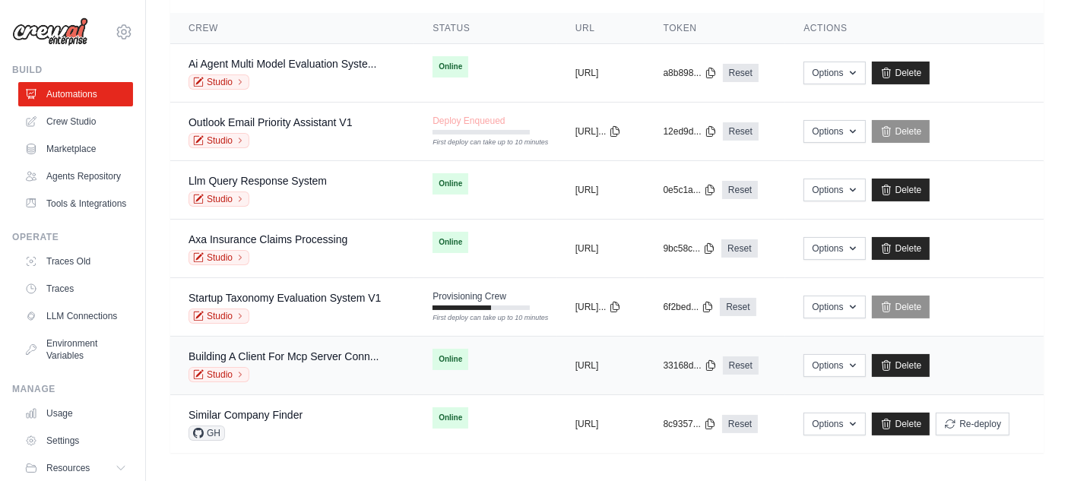
scroll to position [171, 0]
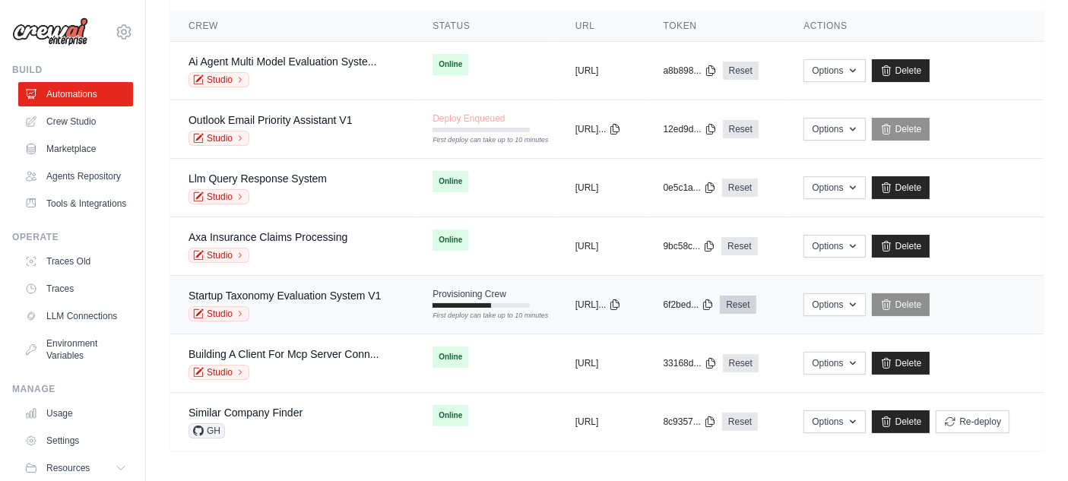
click at [755, 302] on link "Reset" at bounding box center [738, 305] width 36 height 18
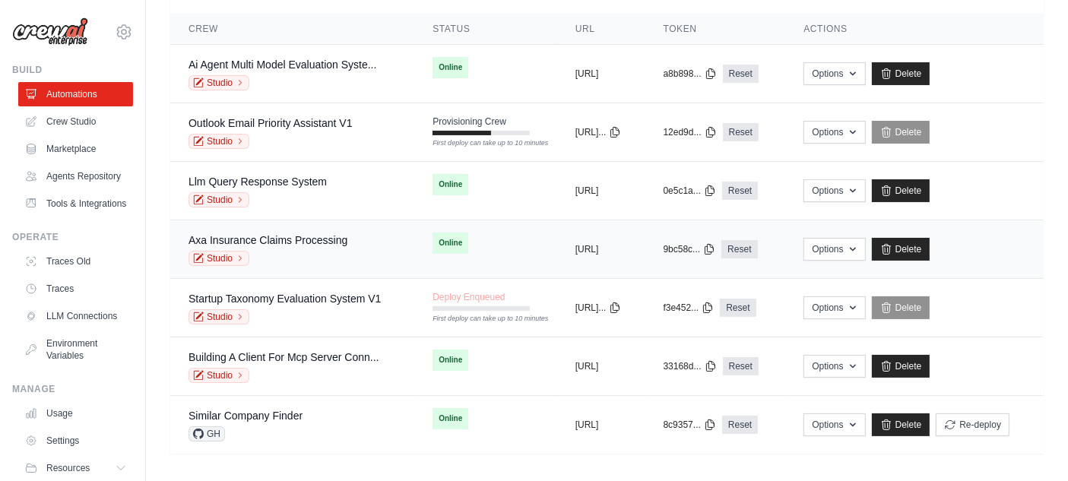
scroll to position [169, 0]
click at [318, 355] on link "Building A Client For Mcp Server Conn..." at bounding box center [283, 356] width 191 height 12
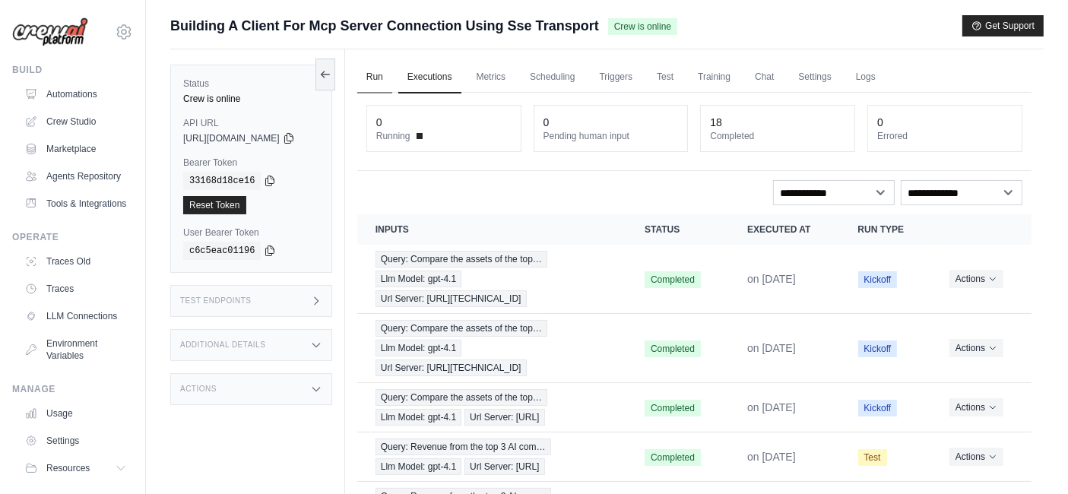
click at [391, 70] on link "Run" at bounding box center [374, 78] width 35 height 32
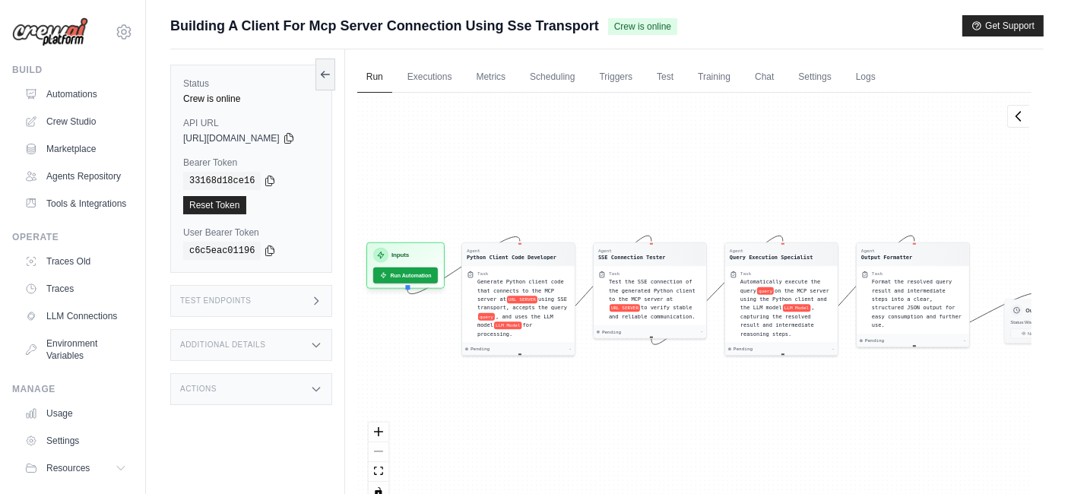
drag, startPoint x: 625, startPoint y: 154, endPoint x: 657, endPoint y: 146, distance: 33.7
click at [657, 146] on div "Agent Python Client Code Developer Task Generate Python client code that connec…" at bounding box center [694, 303] width 674 height 420
click at [673, 285] on span "Test the SSE connection of the generated Python client to the MCP server at" at bounding box center [652, 289] width 87 height 24
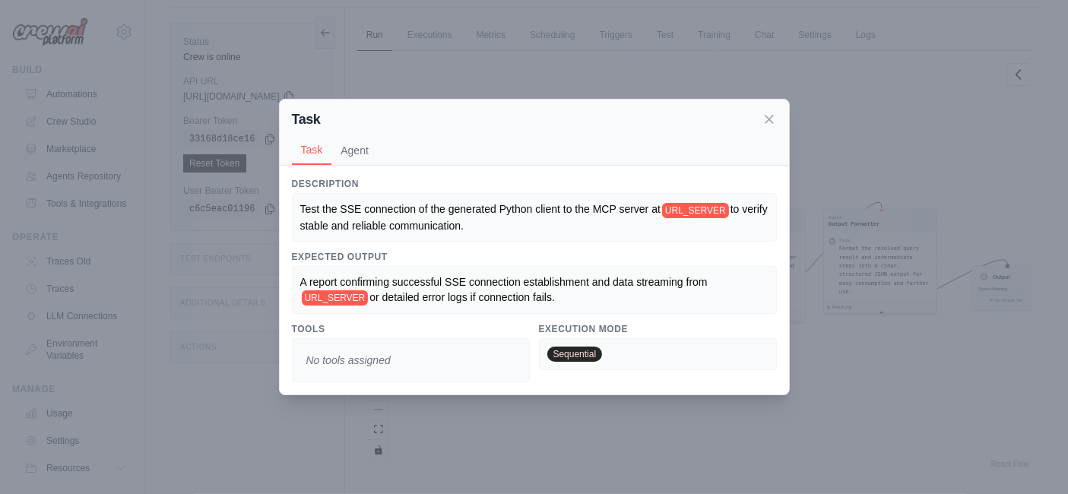
scroll to position [64, 0]
click at [910, 321] on div "Task Task Agent Description Test the SSE connection of the generated Python cli…" at bounding box center [534, 247] width 1068 height 494
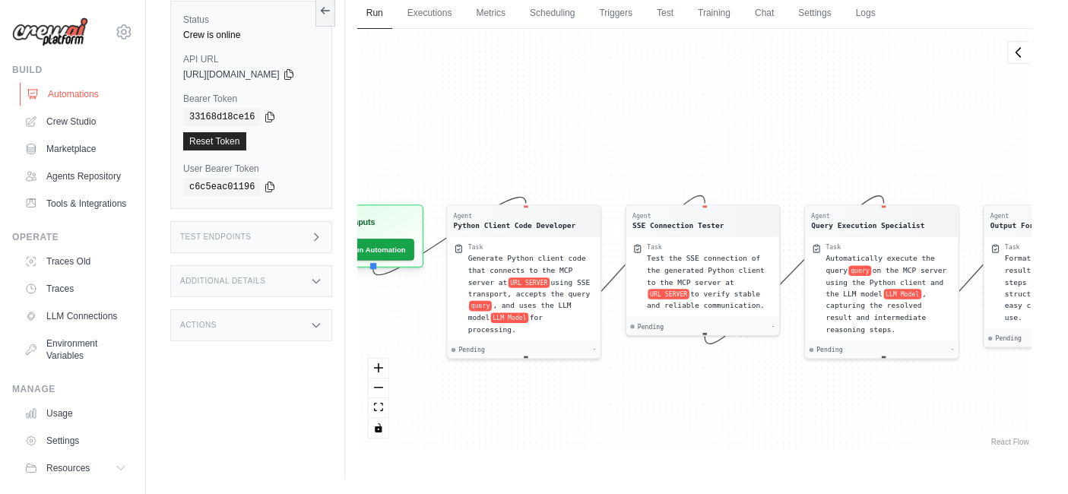
click at [91, 93] on link "Automations" at bounding box center [77, 94] width 115 height 24
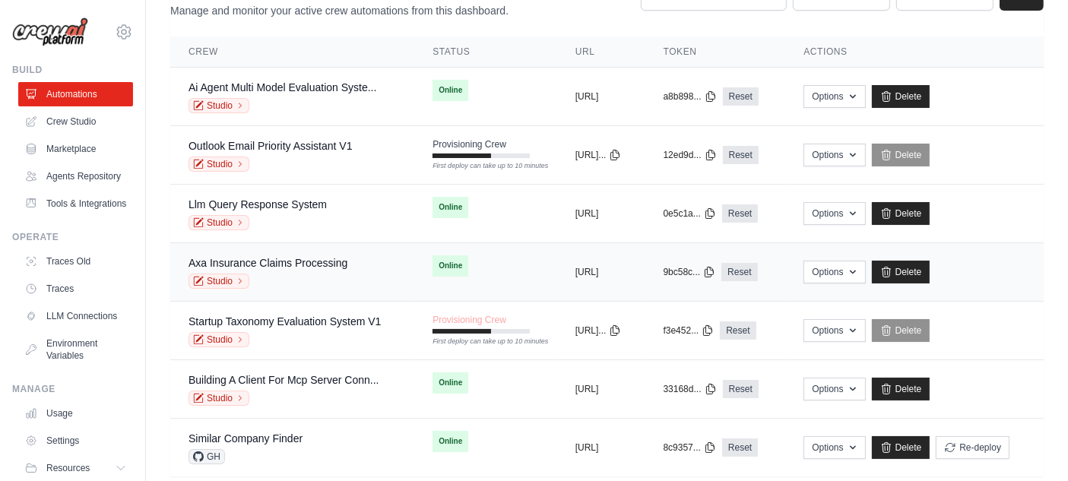
scroll to position [125, 0]
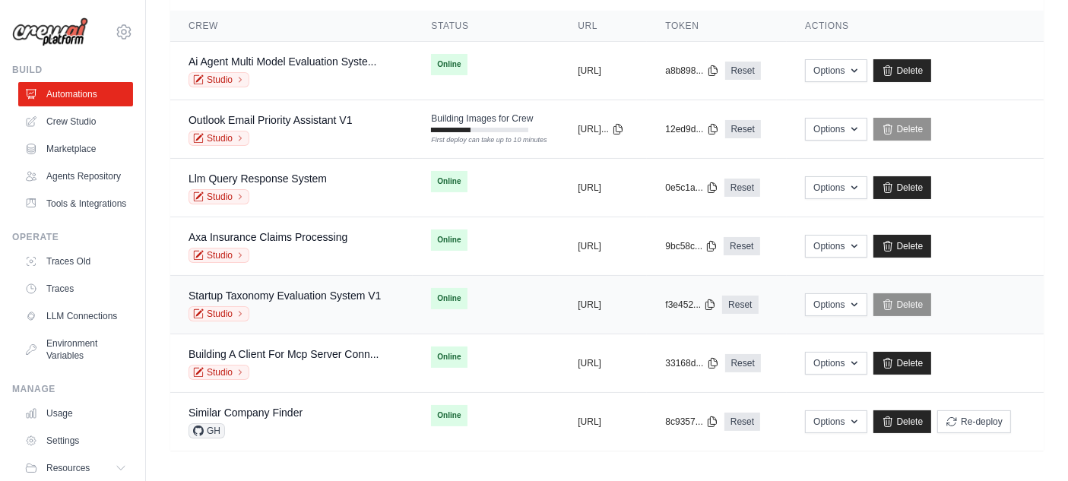
click at [340, 299] on div "Startup Taxonomy Evaluation System V1" at bounding box center [284, 295] width 192 height 15
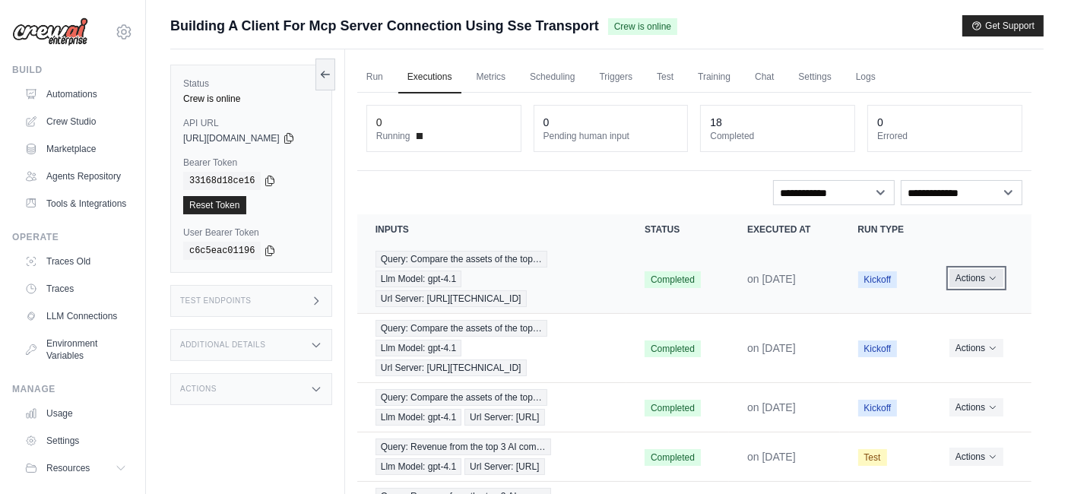
click at [986, 274] on button "Actions" at bounding box center [976, 278] width 54 height 18
click at [1030, 383] on td "Actions View Details Delete" at bounding box center [981, 407] width 100 height 49
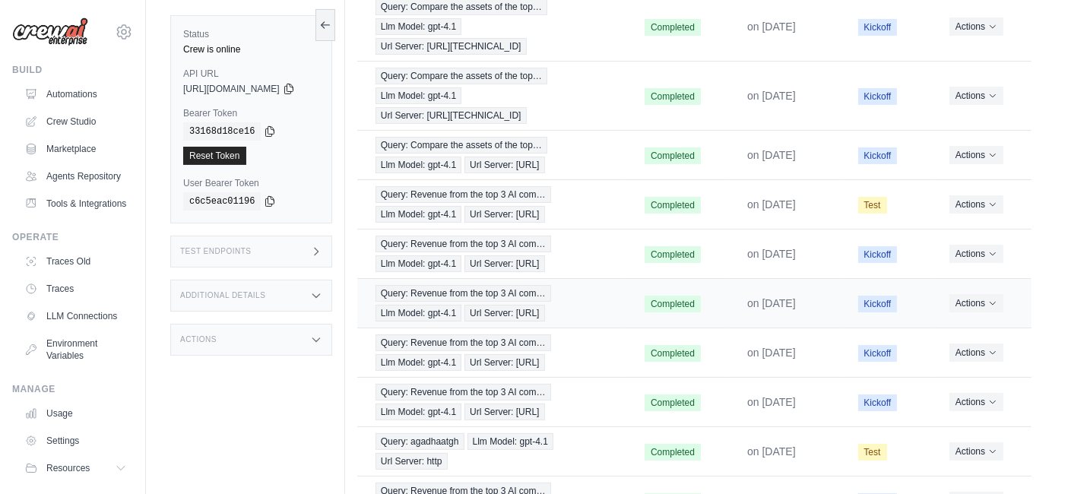
scroll to position [253, 0]
click at [990, 257] on icon "Actions for execution" at bounding box center [992, 252] width 9 height 9
click at [977, 293] on link "View Details" at bounding box center [964, 280] width 97 height 24
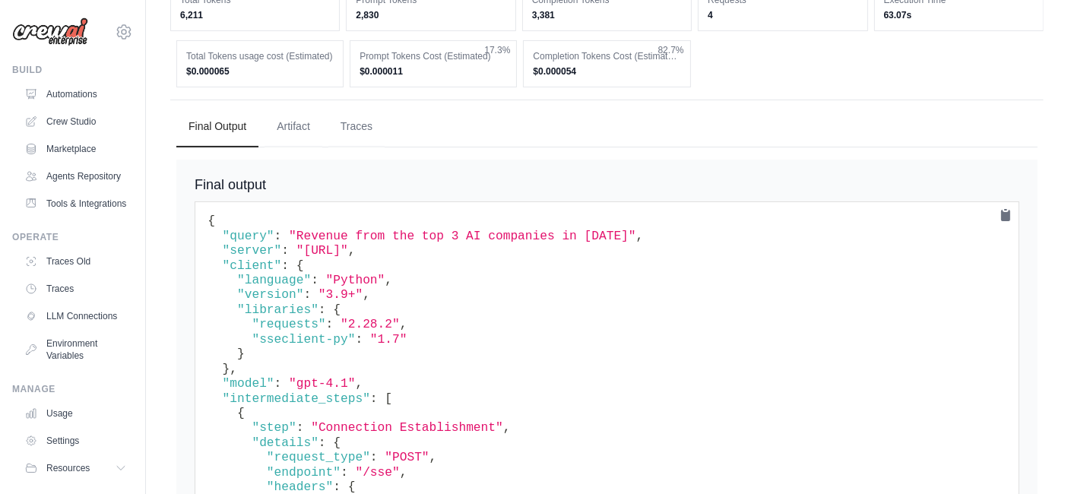
scroll to position [506, 0]
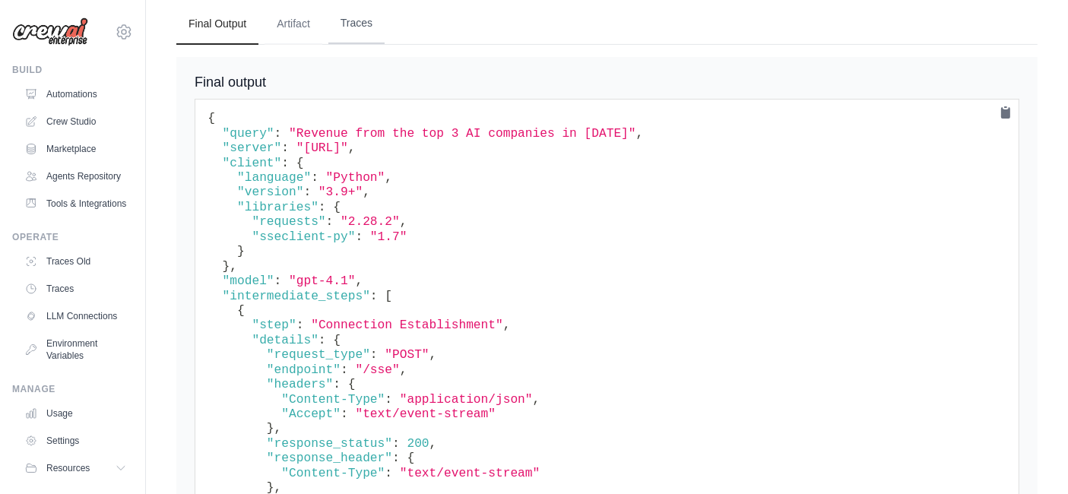
click at [345, 43] on button "Traces" at bounding box center [356, 23] width 56 height 41
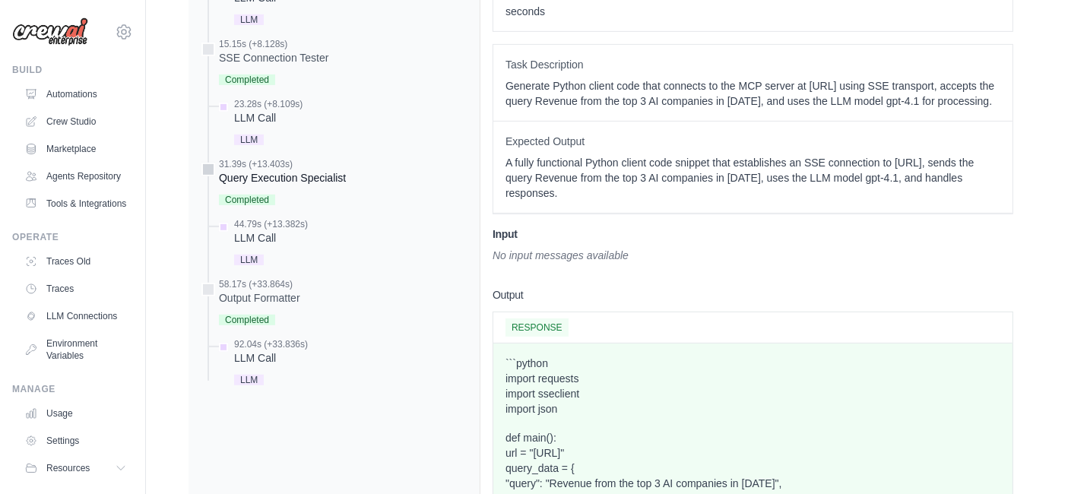
scroll to position [760, 0]
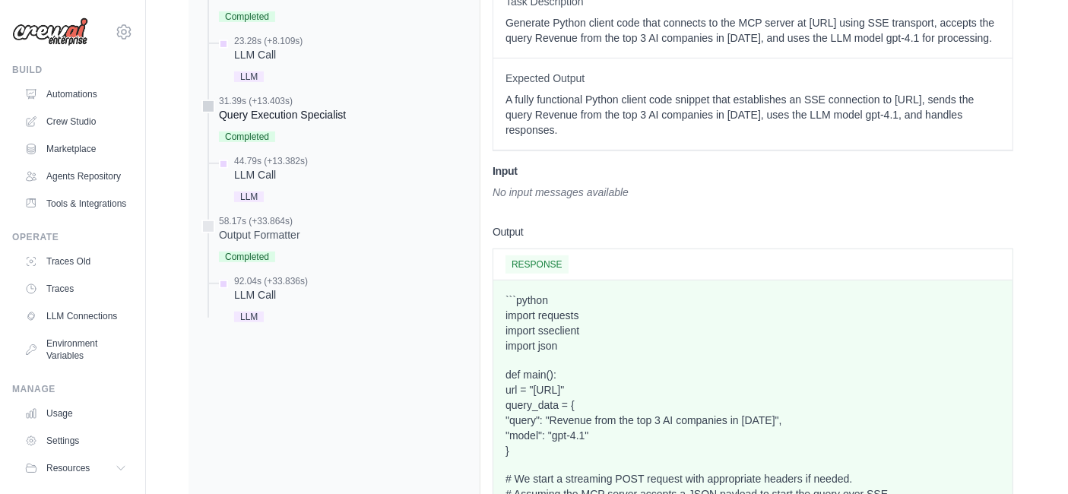
click at [321, 122] on div "Query Execution Specialist" at bounding box center [282, 114] width 127 height 15
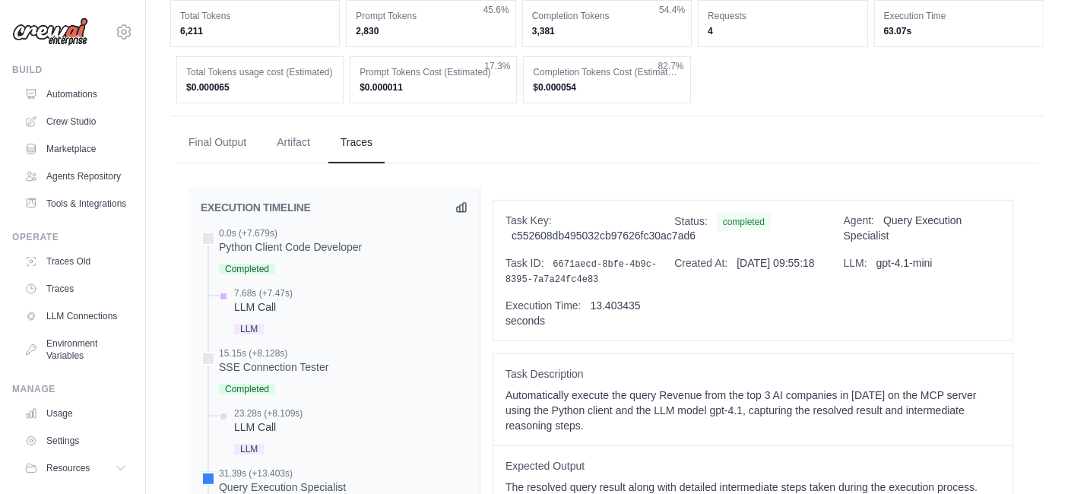
scroll to position [422, 0]
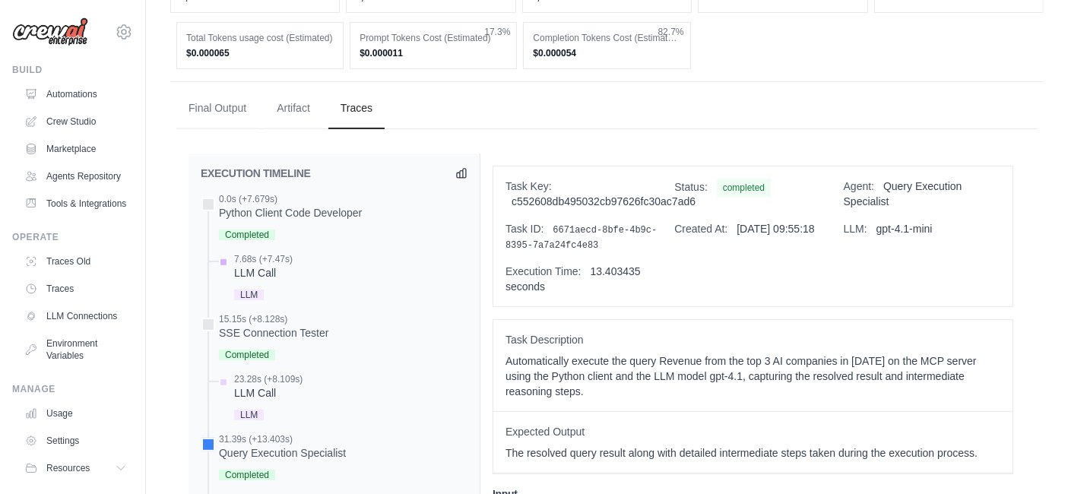
click at [255, 280] on div "LLM Call" at bounding box center [263, 272] width 59 height 15
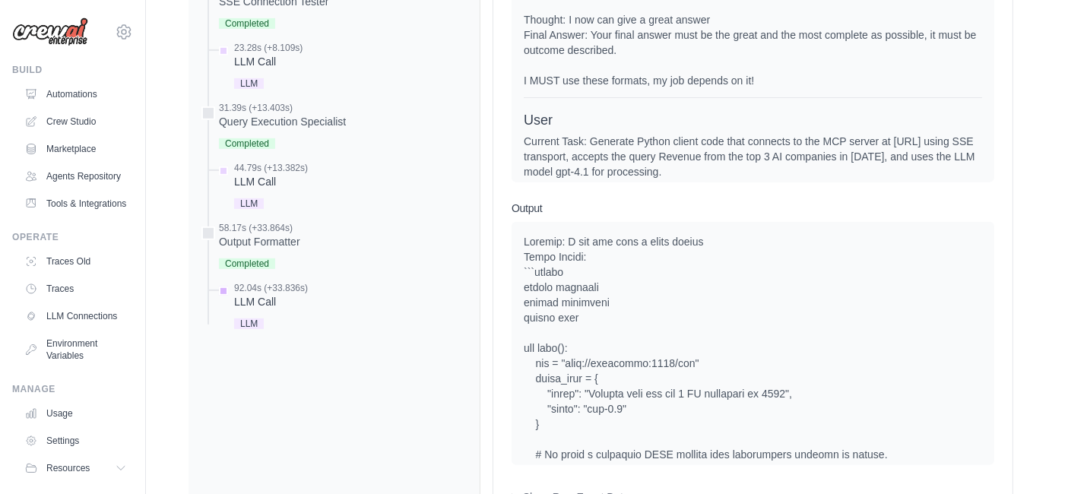
scroll to position [758, 0]
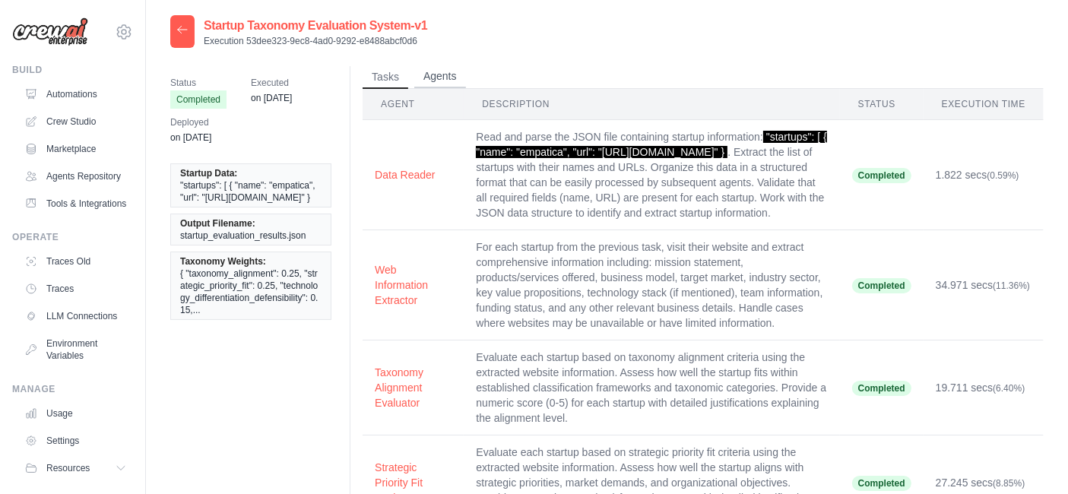
click at [443, 77] on button "Agents" at bounding box center [440, 76] width 52 height 23
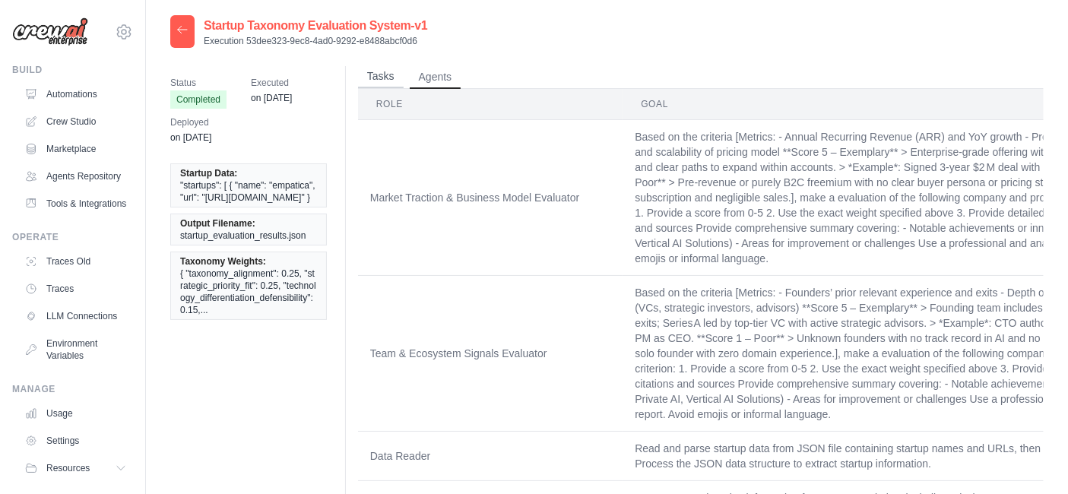
click at [380, 68] on button "Tasks" at bounding box center [381, 76] width 46 height 23
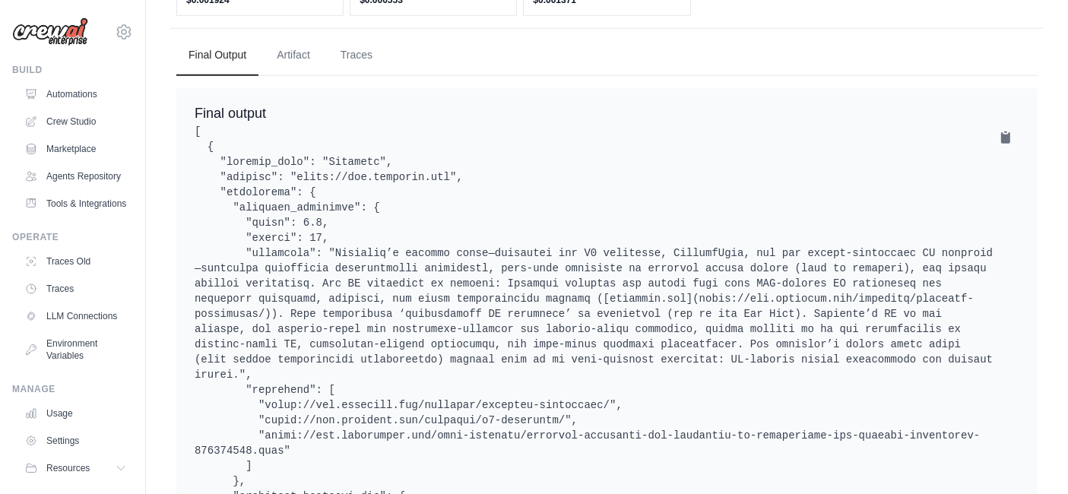
scroll to position [1266, 0]
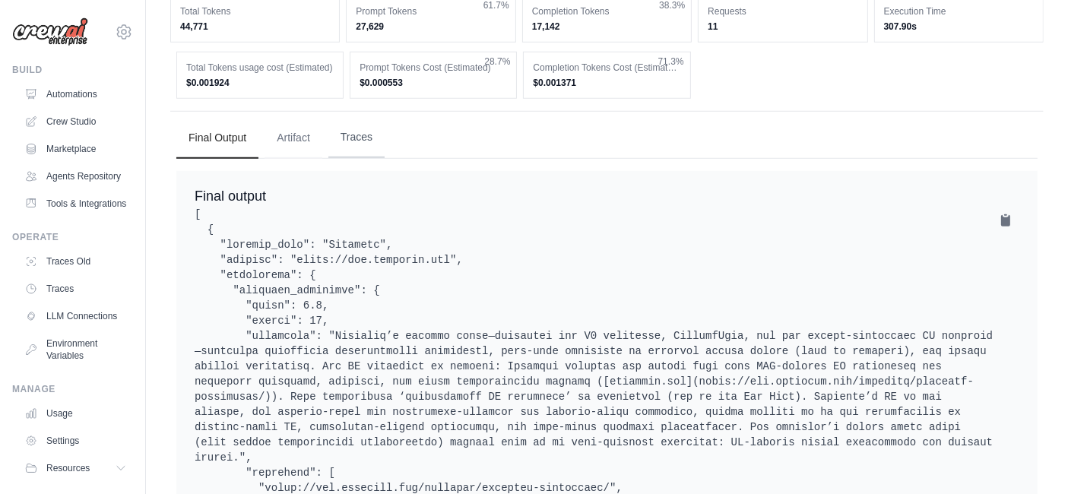
click at [361, 150] on button "Traces" at bounding box center [356, 137] width 56 height 41
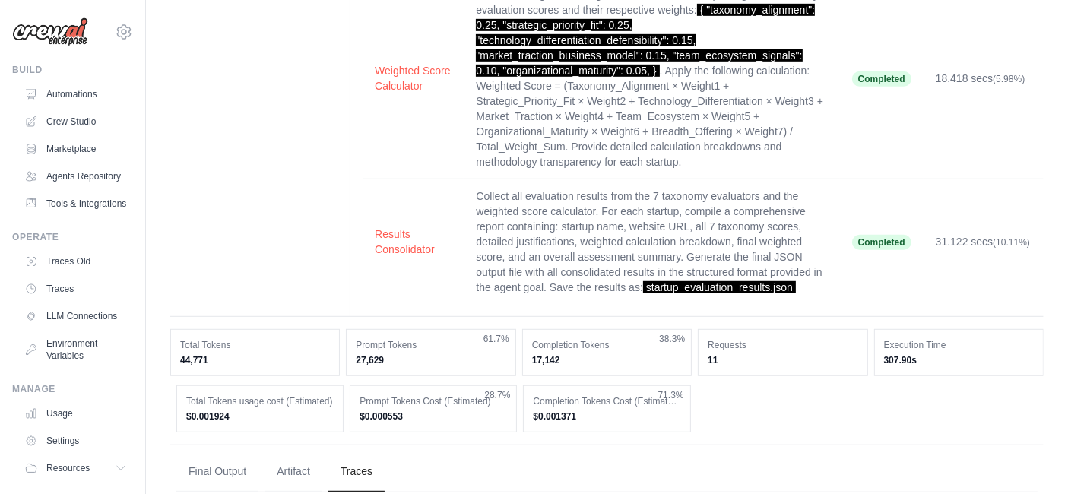
scroll to position [929, 0]
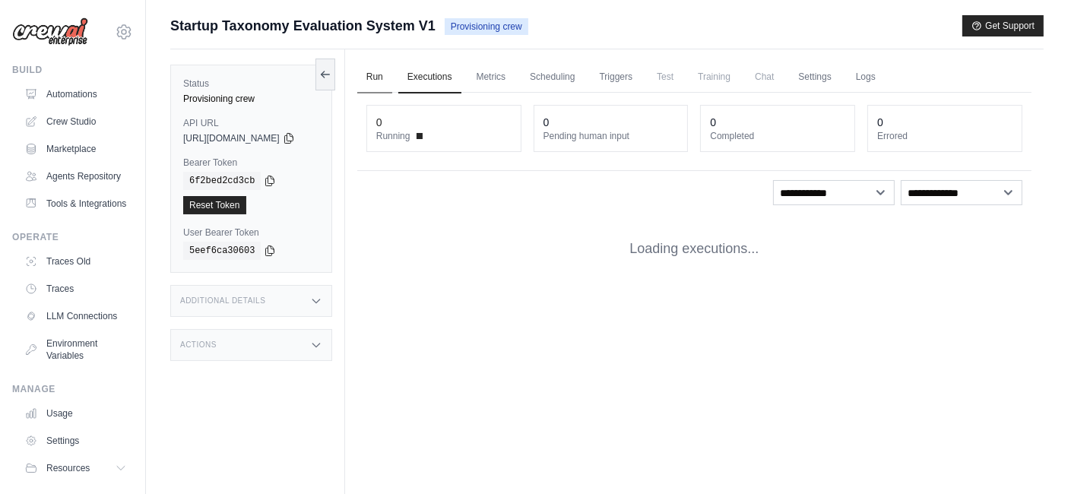
click at [387, 66] on link "Run" at bounding box center [374, 78] width 35 height 32
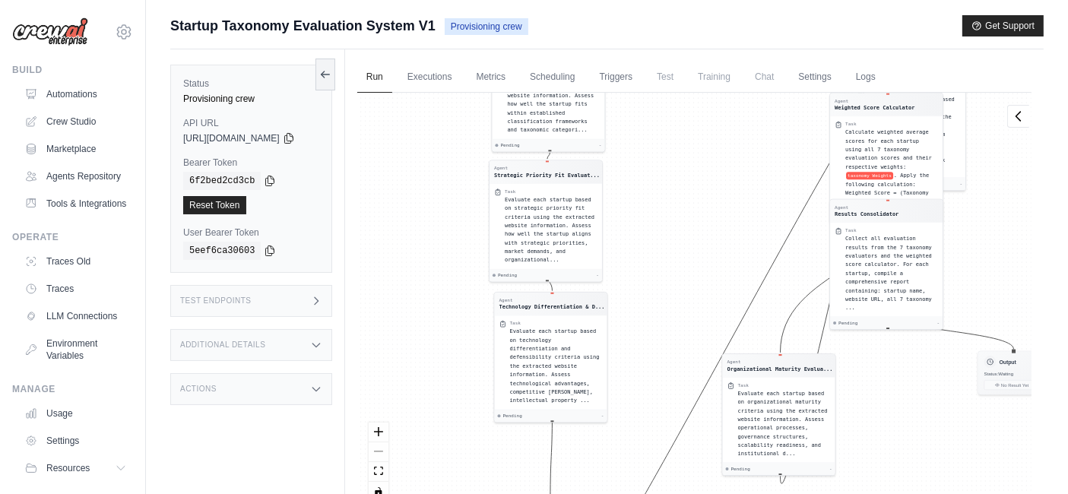
drag, startPoint x: 697, startPoint y: 239, endPoint x: 738, endPoint y: 81, distance: 163.3
click at [738, 81] on div "Run Executions Metrics Scheduling Triggers Test Training Chat Settings Logs 0 R…" at bounding box center [694, 296] width 698 height 494
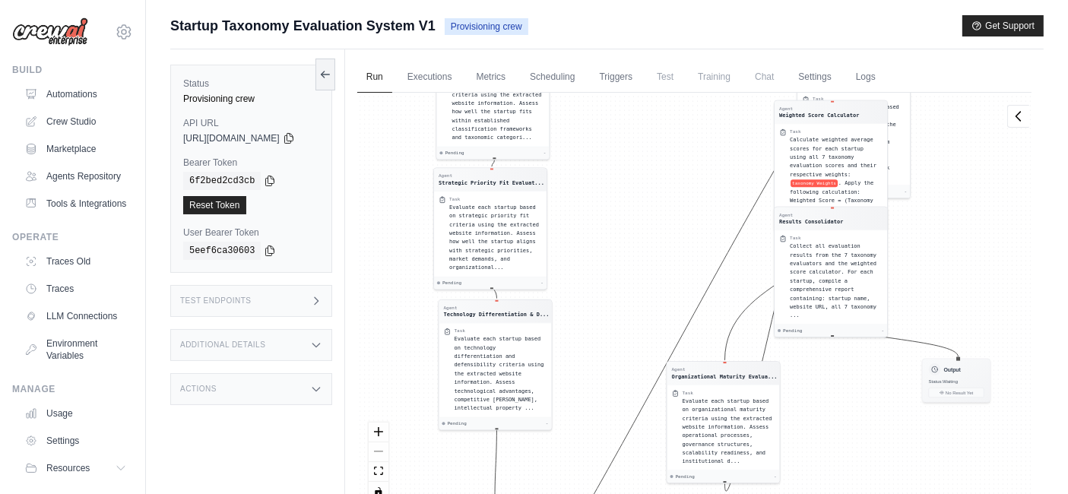
drag, startPoint x: 707, startPoint y: 290, endPoint x: 677, endPoint y: 287, distance: 29.7
click at [651, 298] on div "Agent Data Reader Task Read and parse the JSON file containing startup informat…" at bounding box center [694, 303] width 674 height 420
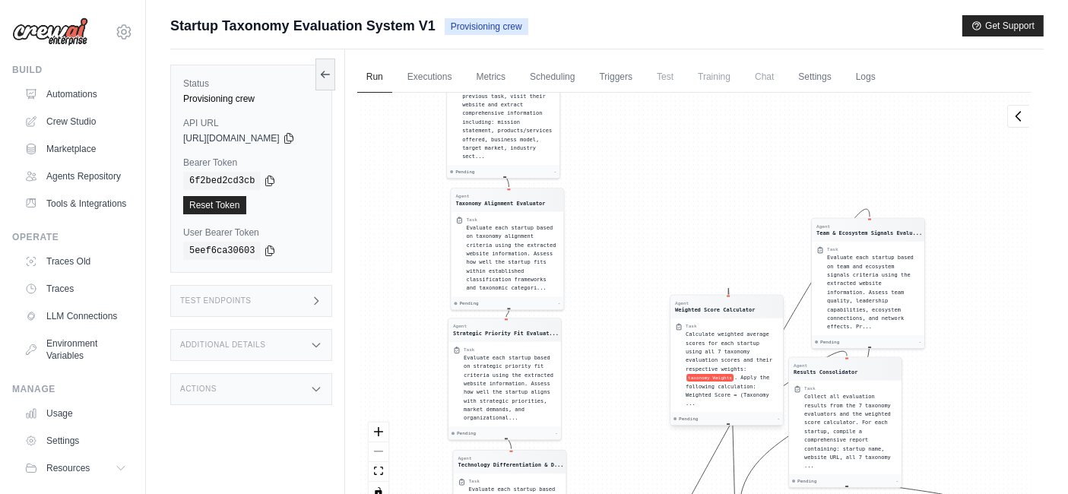
drag, startPoint x: 894, startPoint y: 168, endPoint x: 792, endPoint y: 363, distance: 220.6
click at [778, 363] on div "Calculate weighted average scores for each startup using all 7 taxonomy evaluat…" at bounding box center [731, 369] width 93 height 78
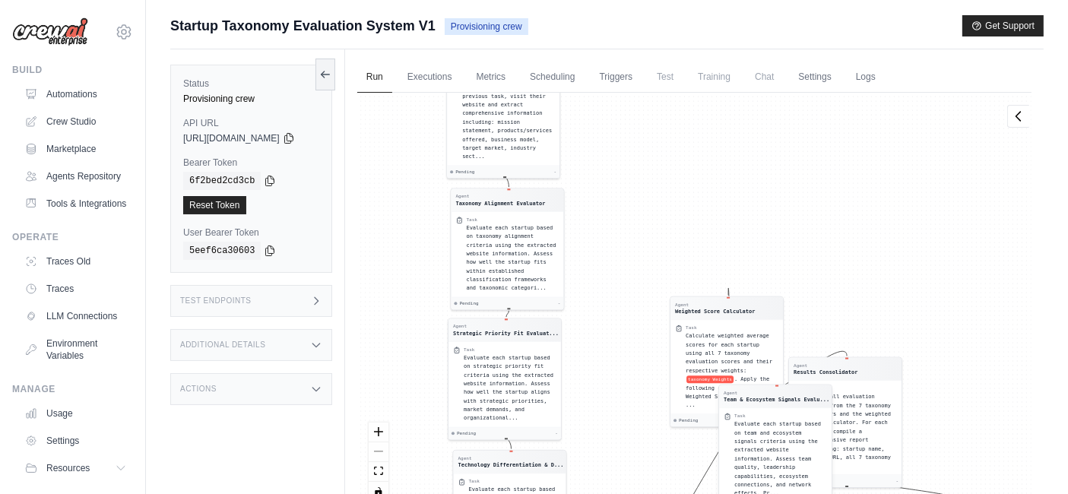
drag, startPoint x: 867, startPoint y: 265, endPoint x: 775, endPoint y: 433, distance: 191.5
click at [775, 433] on span "Evaluate each startup based on team and ecosystem signals criteria using the ex…" at bounding box center [777, 458] width 87 height 75
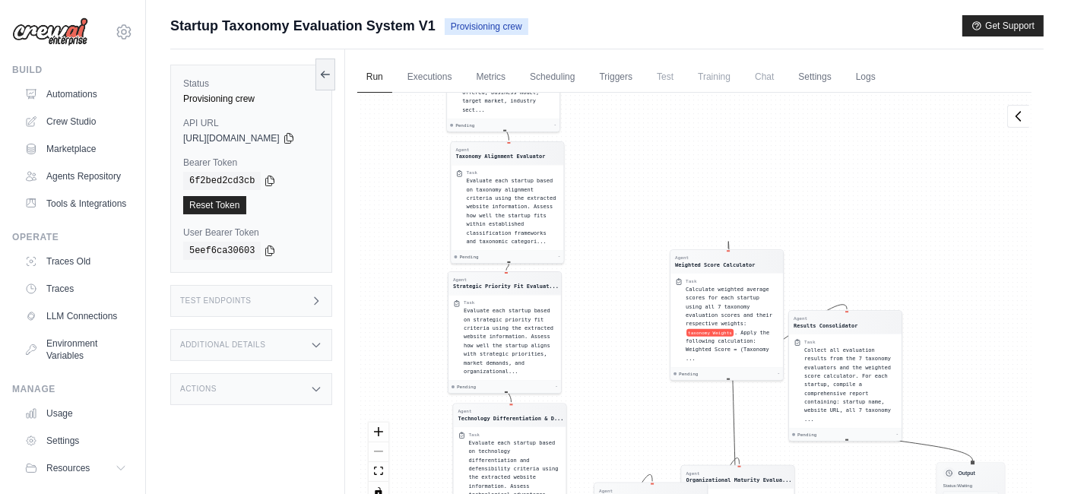
drag, startPoint x: 842, startPoint y: 413, endPoint x: 717, endPoint y: 509, distance: 157.6
click at [717, 493] on html "carmen.abeniaabenia@nttdata.com Settings Build Automations GitHub" at bounding box center [534, 279] width 1068 height 559
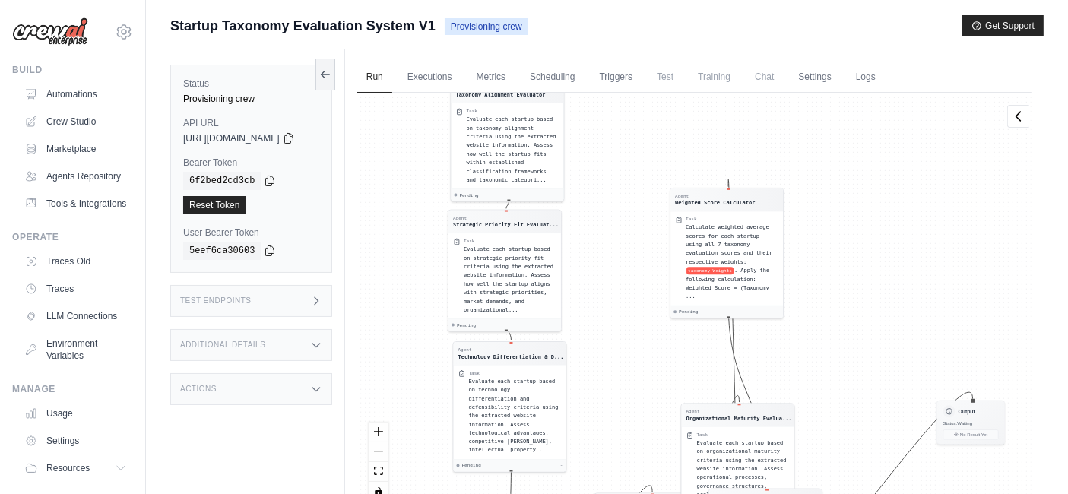
drag, startPoint x: 853, startPoint y: 399, endPoint x: 767, endPoint y: 534, distance: 159.6
click at [767, 493] on html "carmen.abeniaabenia@nttdata.com Settings Build Automations GitHub" at bounding box center [534, 279] width 1068 height 559
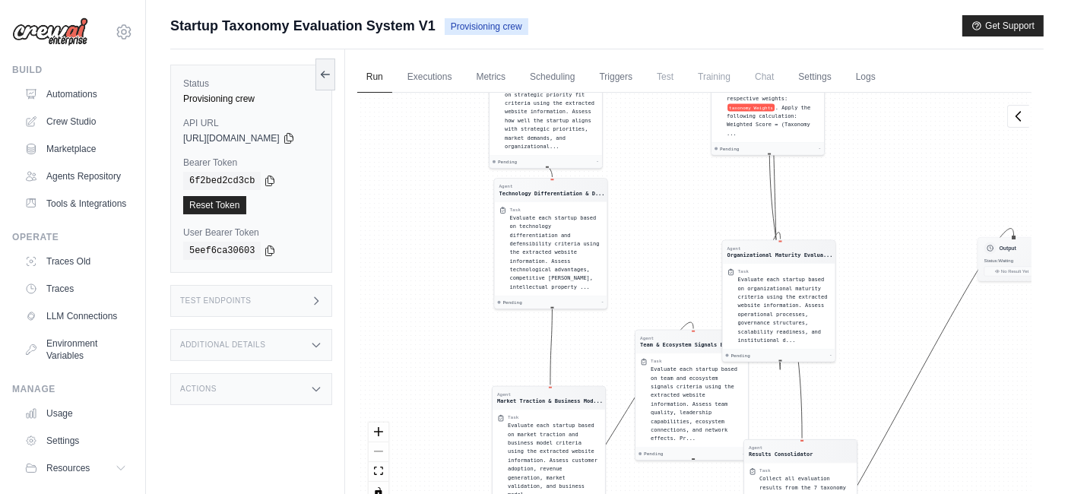
drag, startPoint x: 865, startPoint y: 328, endPoint x: 885, endPoint y: 160, distance: 169.1
click at [888, 160] on div "Agent Data Reader Task Read and parse the JSON file containing startup informat…" at bounding box center [694, 303] width 674 height 420
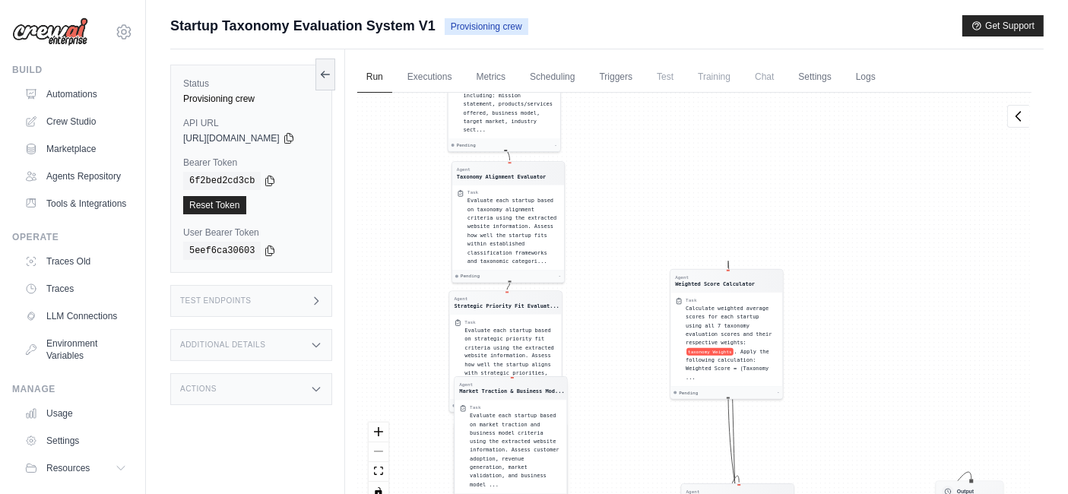
drag, startPoint x: 573, startPoint y: 410, endPoint x: 542, endPoint y: 444, distance: 45.7
click at [542, 410] on div "Task" at bounding box center [516, 407] width 92 height 6
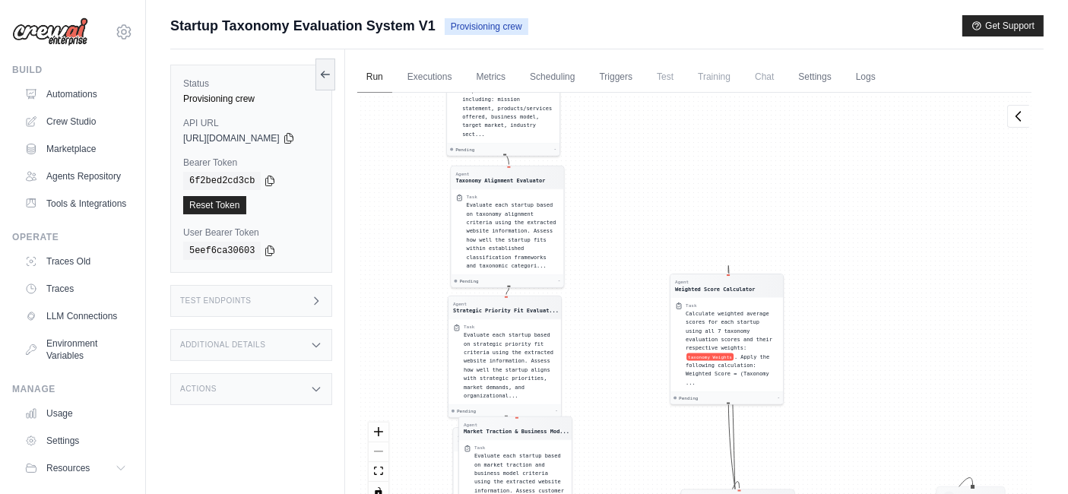
click at [392, 74] on link "Run" at bounding box center [374, 78] width 35 height 32
click at [331, 75] on icon at bounding box center [325, 74] width 12 height 12
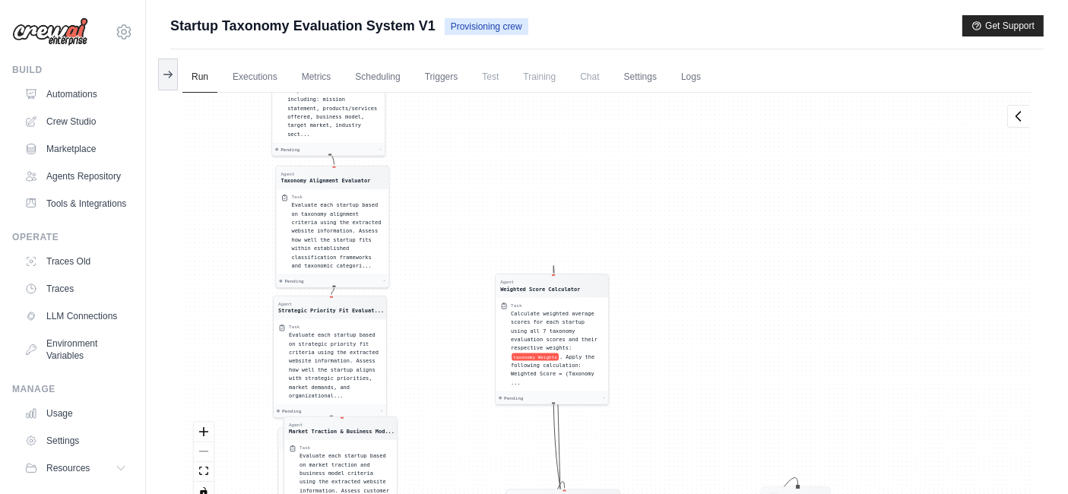
scroll to position [64, 0]
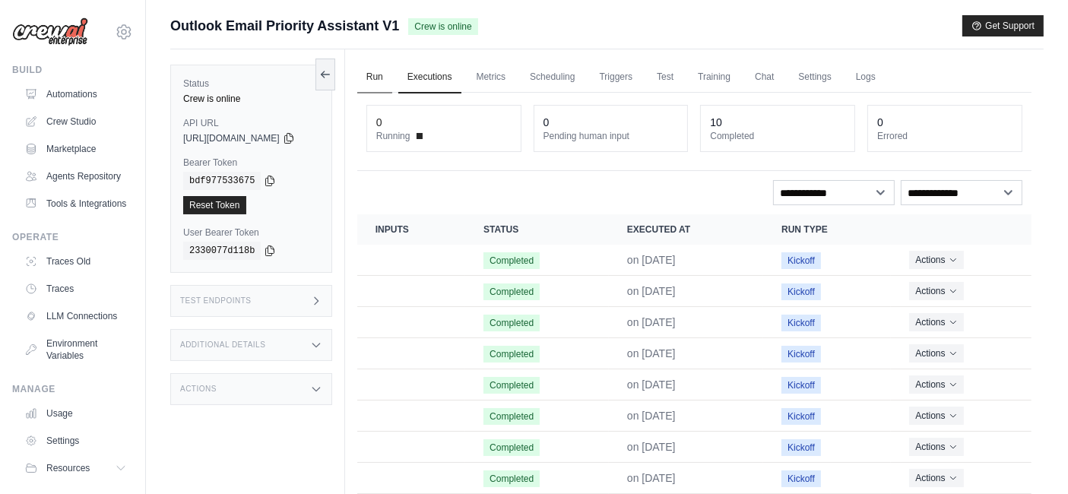
click at [381, 81] on link "Run" at bounding box center [374, 78] width 35 height 32
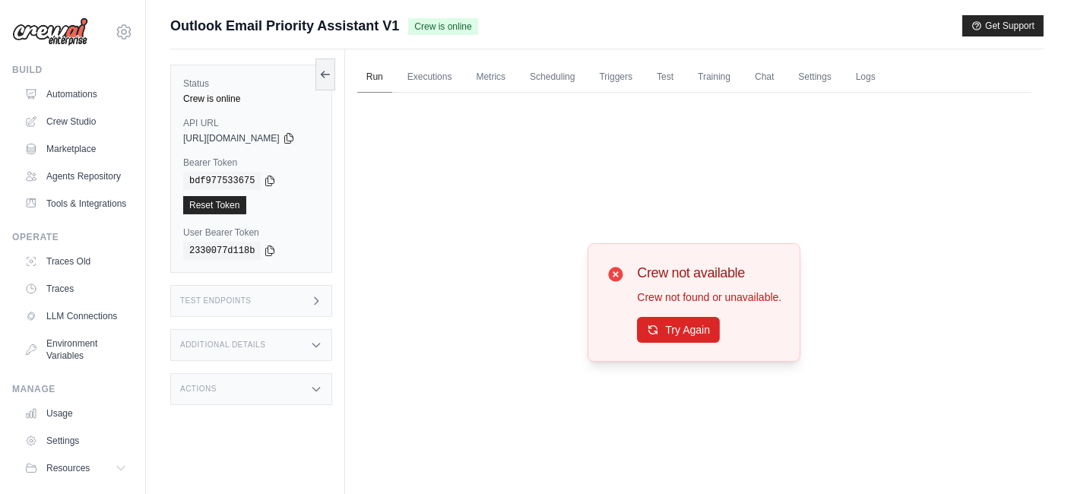
click at [381, 81] on link "Run" at bounding box center [374, 78] width 35 height 32
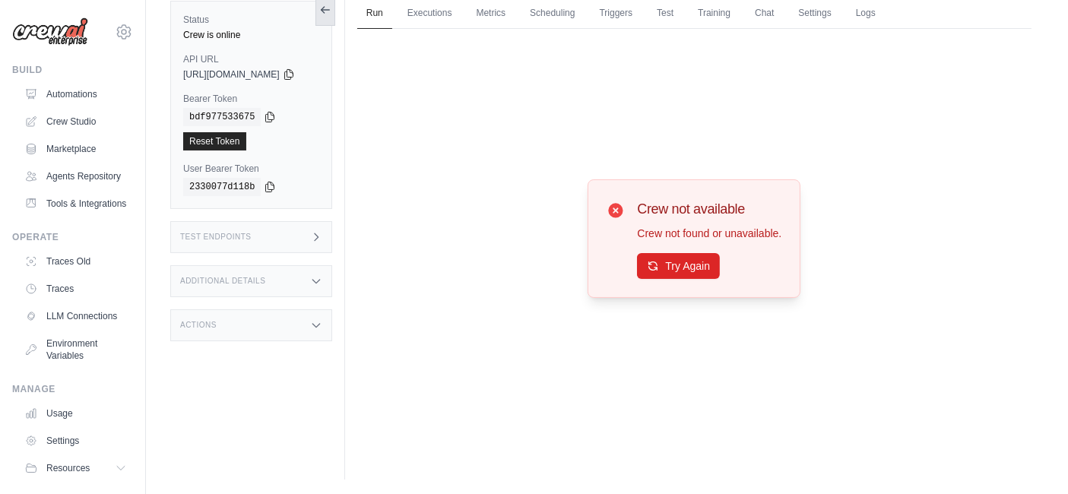
click at [335, 17] on button at bounding box center [325, 10] width 20 height 32
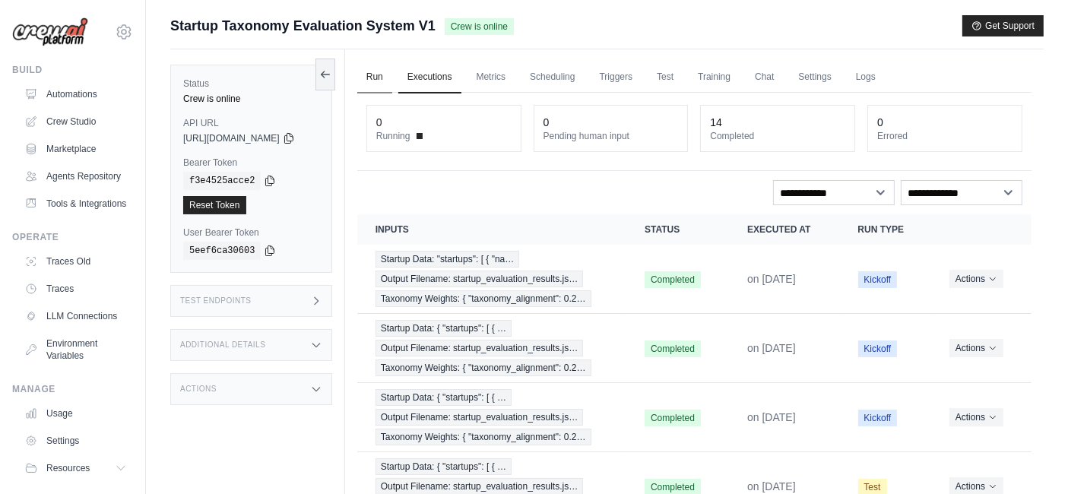
click at [384, 74] on link "Run" at bounding box center [374, 78] width 35 height 32
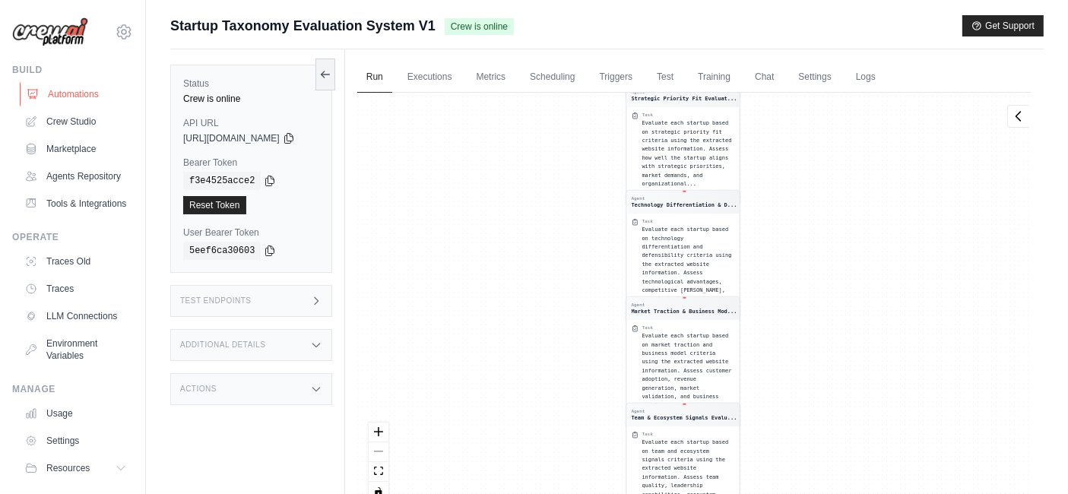
click at [56, 101] on link "Automations" at bounding box center [77, 94] width 115 height 24
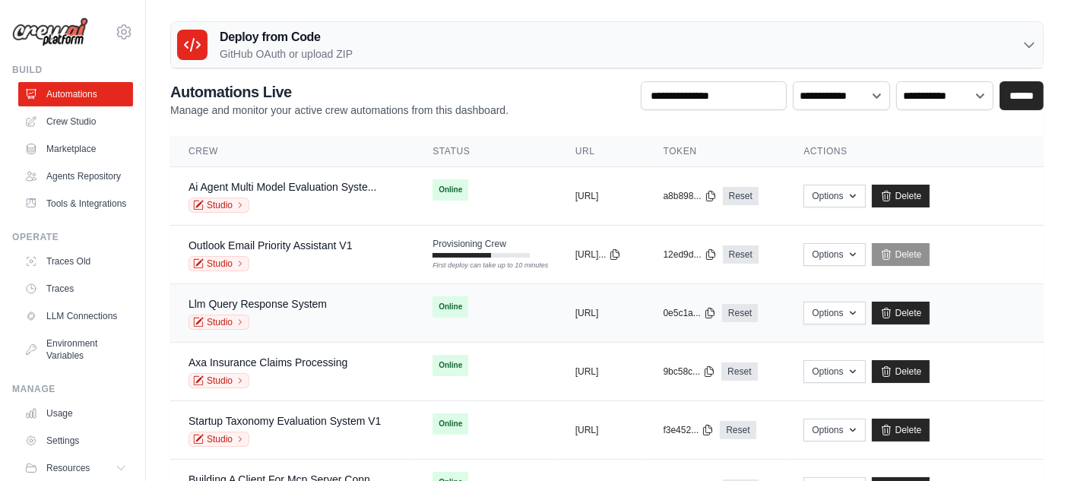
scroll to position [125, 0]
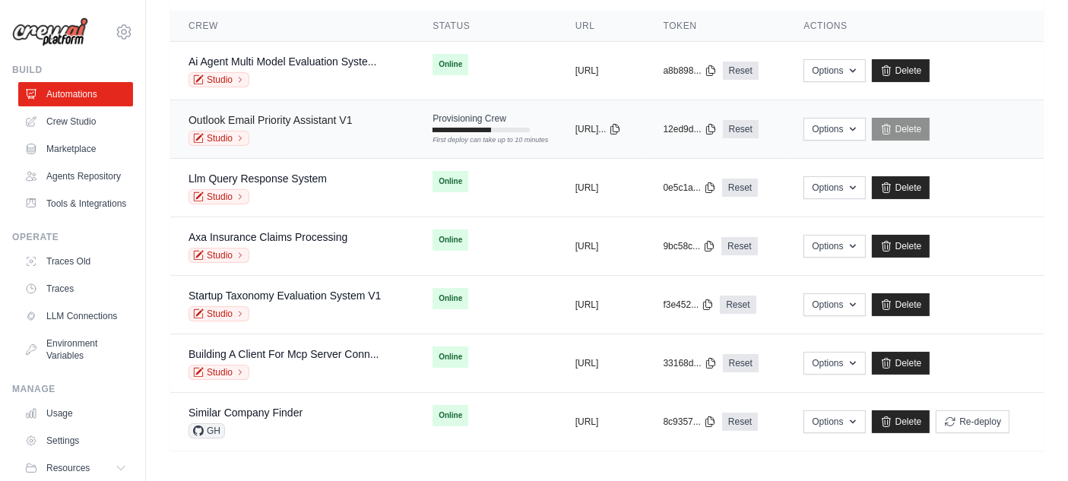
click at [297, 115] on link "Outlook Email Priority Assistant V1" at bounding box center [270, 120] width 164 height 12
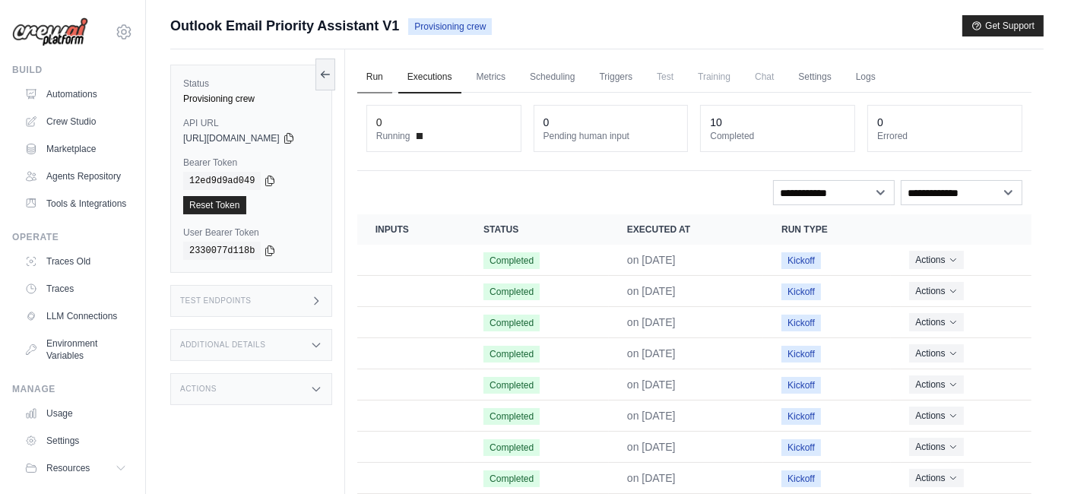
click at [391, 81] on link "Run" at bounding box center [374, 78] width 35 height 32
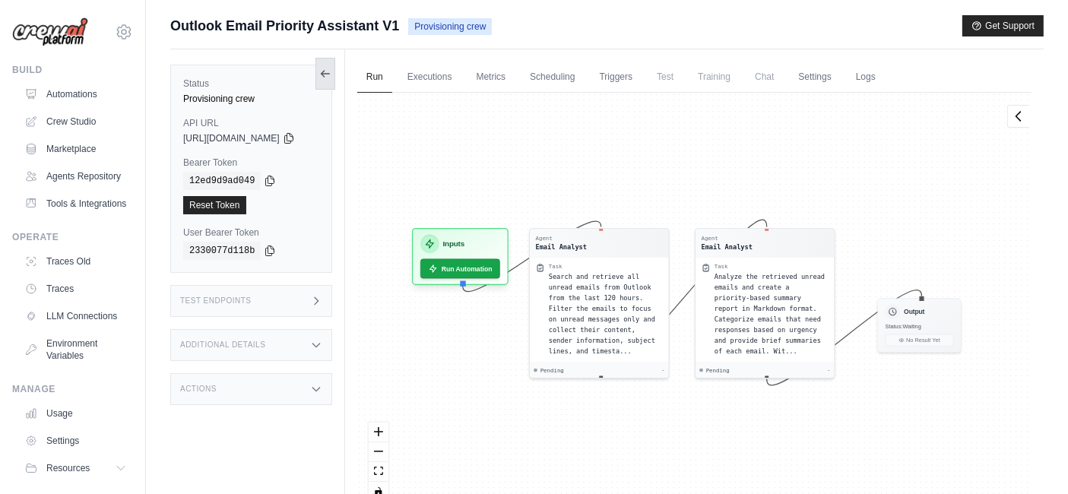
click at [335, 74] on button at bounding box center [325, 74] width 20 height 32
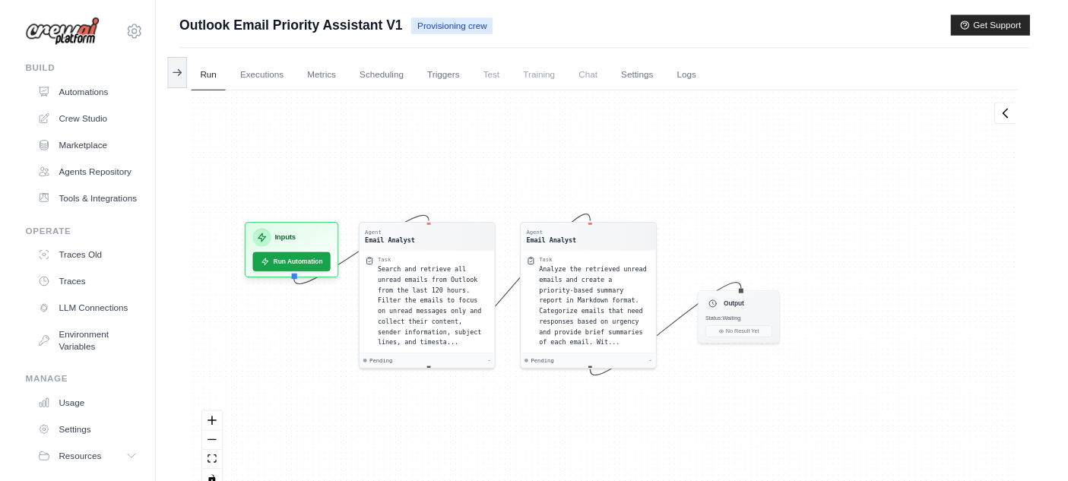
scroll to position [125, 0]
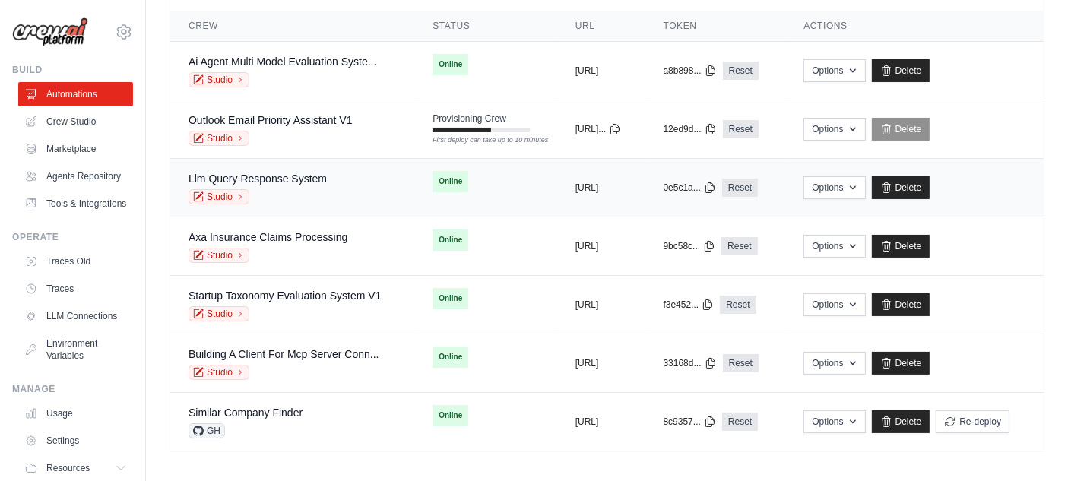
click at [288, 196] on div "Studio" at bounding box center [257, 196] width 138 height 15
click at [304, 248] on div "Studio" at bounding box center [267, 255] width 159 height 15
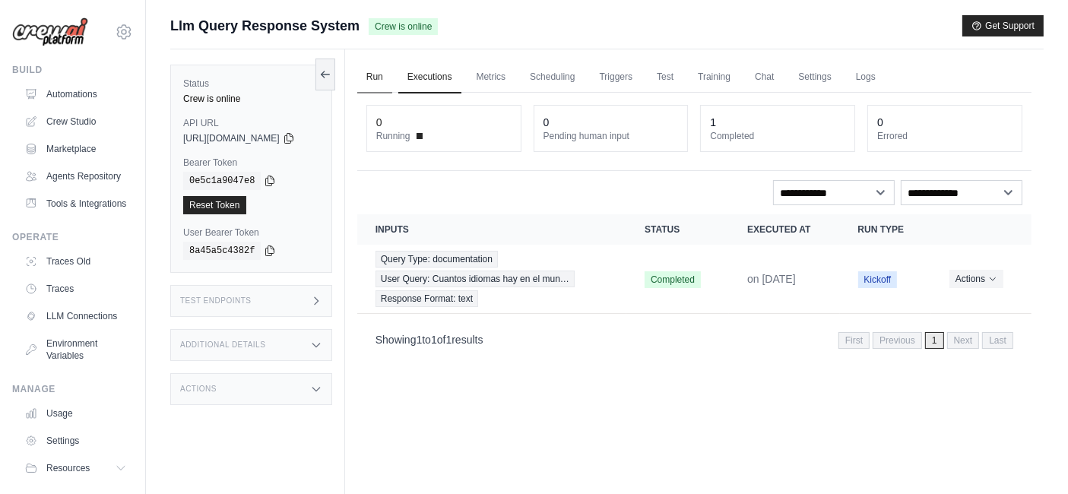
click at [388, 71] on link "Run" at bounding box center [374, 78] width 35 height 32
click at [389, 75] on link "Run" at bounding box center [374, 78] width 35 height 32
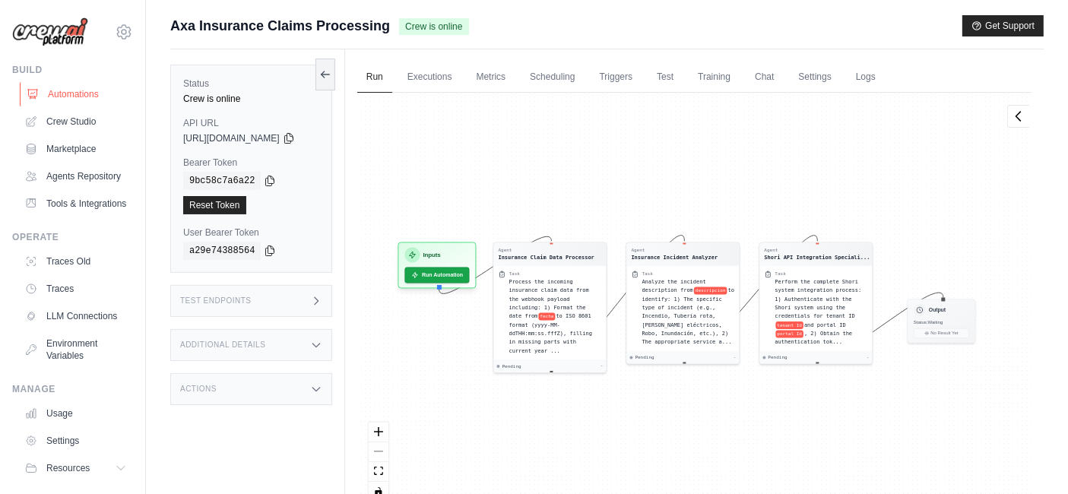
click at [81, 91] on link "Automations" at bounding box center [77, 94] width 115 height 24
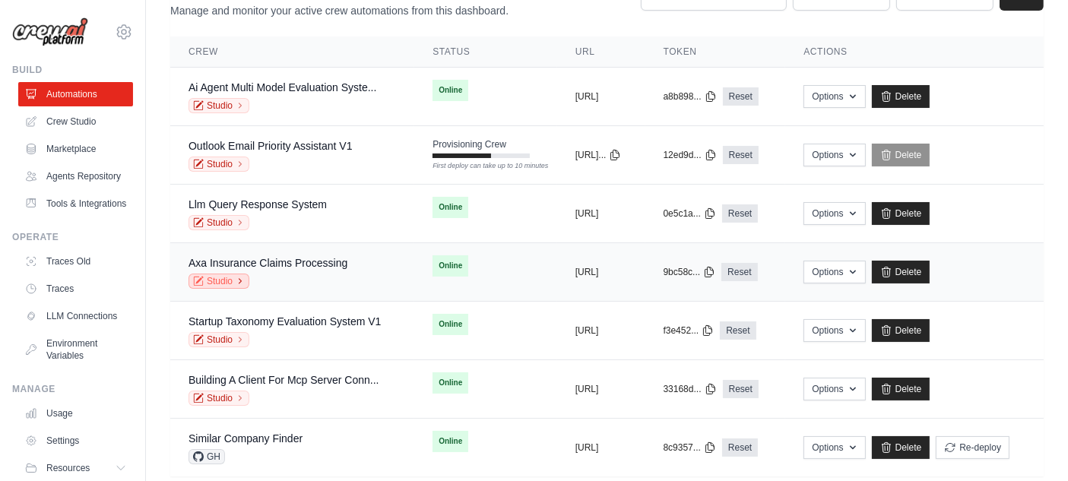
scroll to position [125, 0]
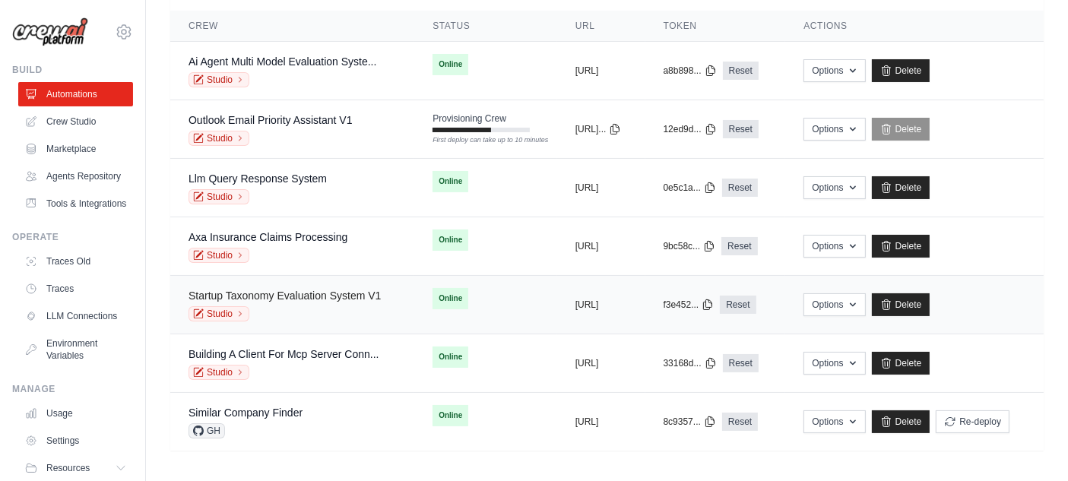
click at [275, 290] on link "Startup Taxonomy Evaluation System V1" at bounding box center [284, 296] width 192 height 12
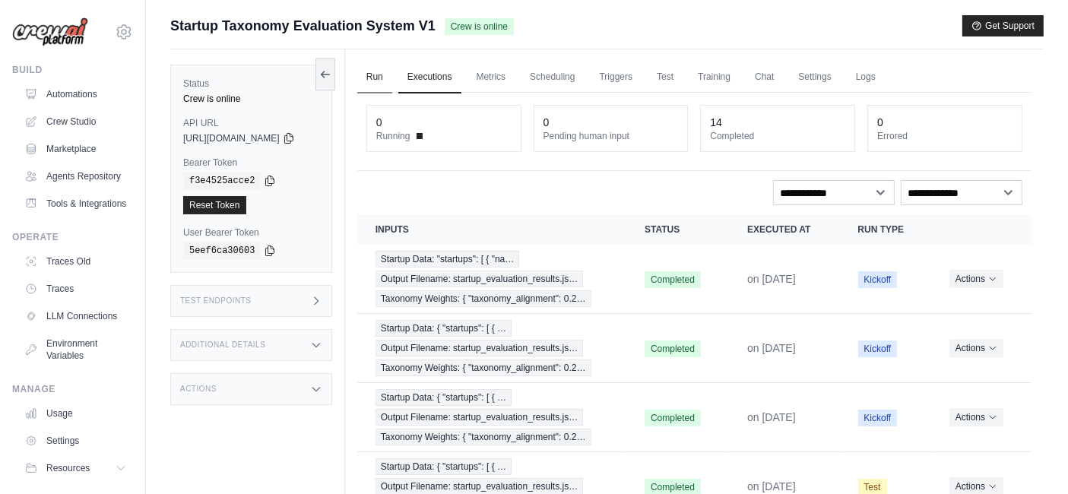
click at [392, 71] on link "Run" at bounding box center [374, 78] width 35 height 32
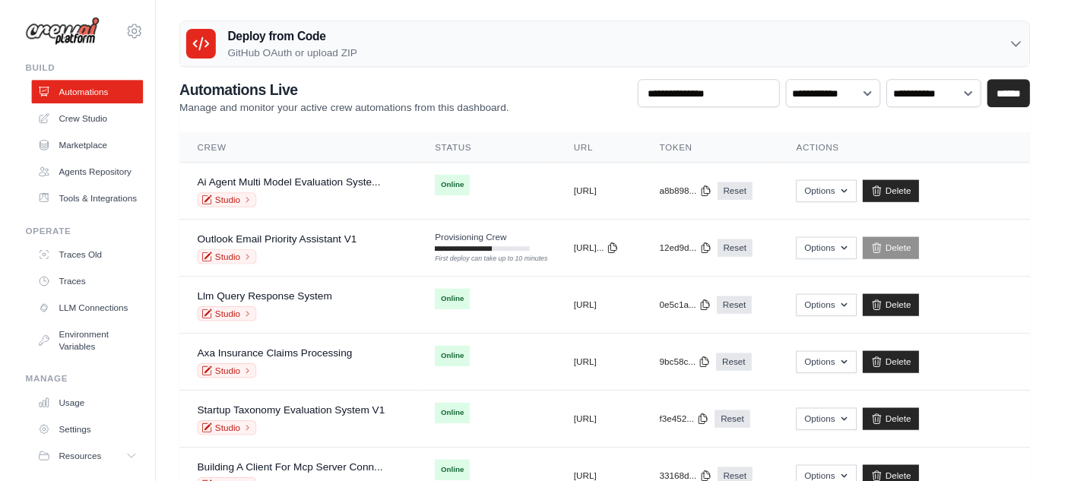
scroll to position [125, 0]
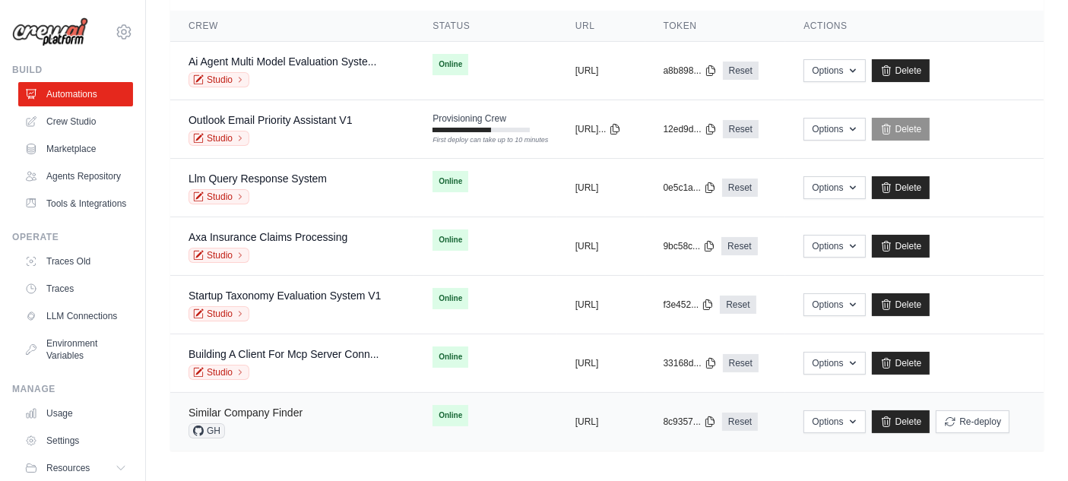
click at [299, 415] on link "Similar Company Finder" at bounding box center [245, 413] width 114 height 12
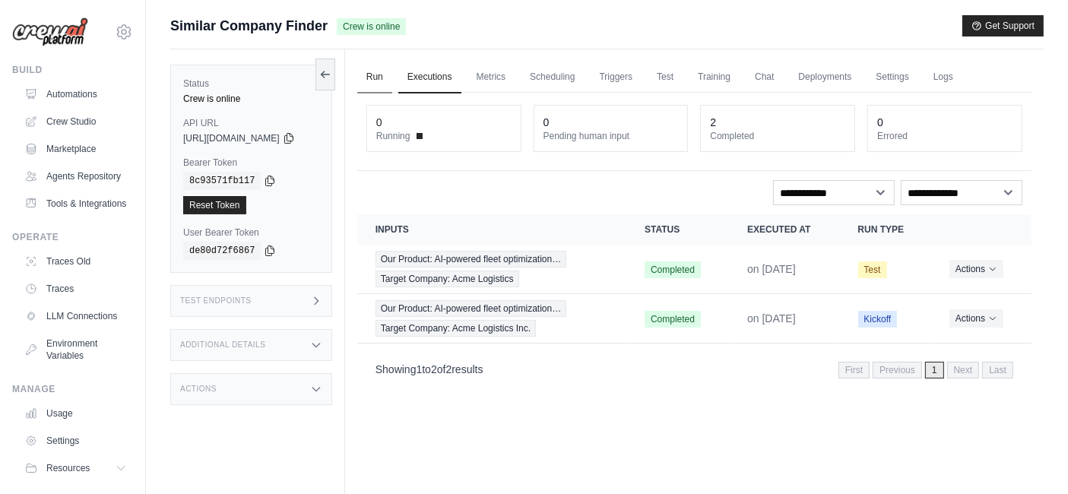
click at [392, 64] on link "Run" at bounding box center [374, 78] width 35 height 32
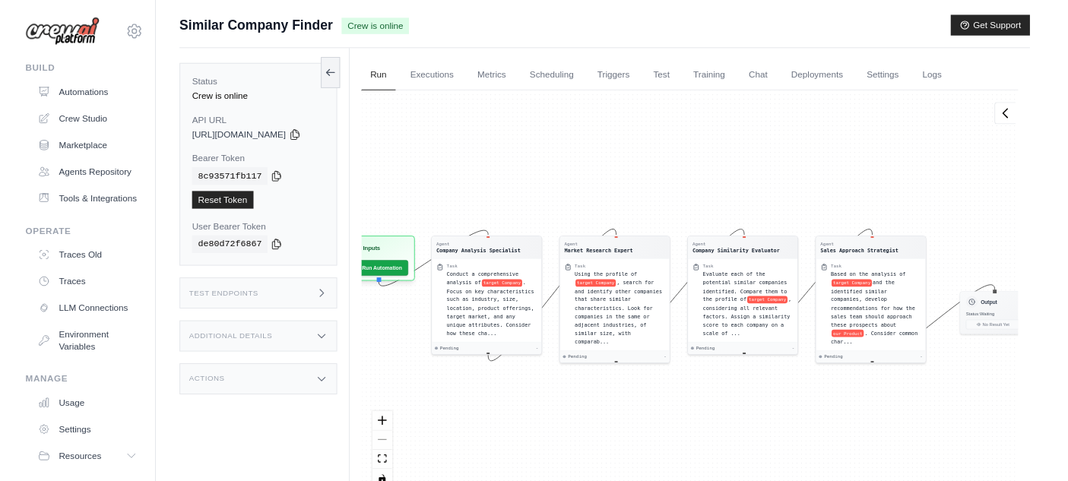
scroll to position [125, 0]
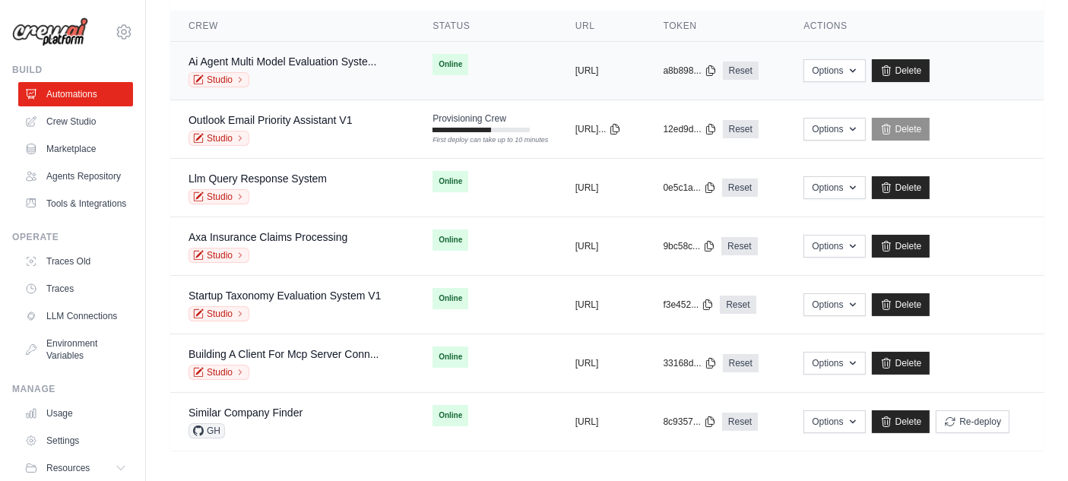
click at [290, 68] on div "Ai Agent Multi Model Evaluation Syste... Studio" at bounding box center [282, 70] width 188 height 33
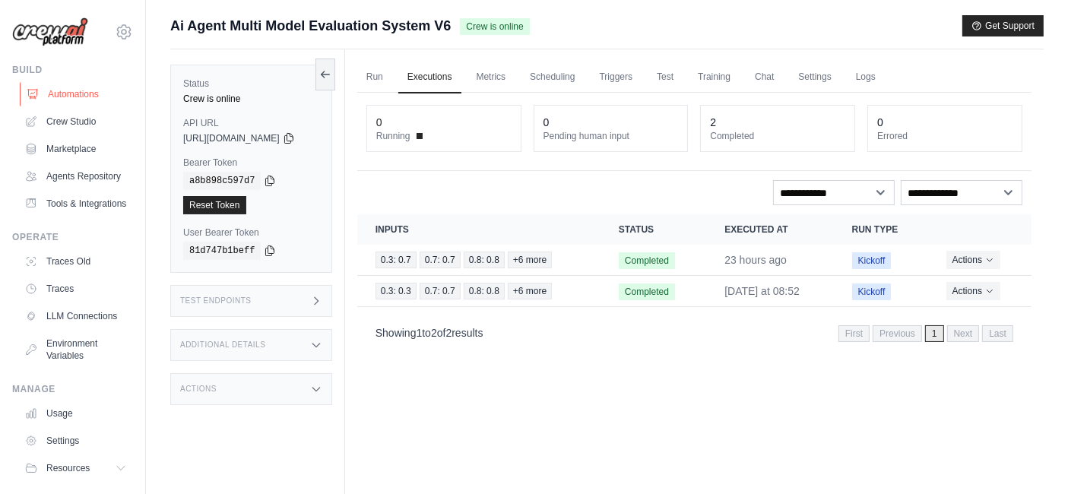
click at [69, 97] on link "Automations" at bounding box center [77, 94] width 115 height 24
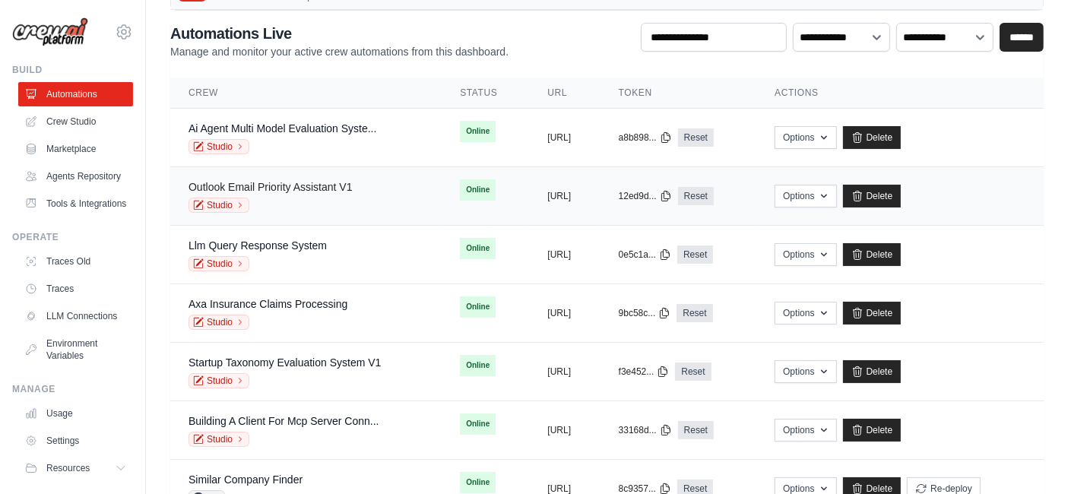
scroll to position [112, 0]
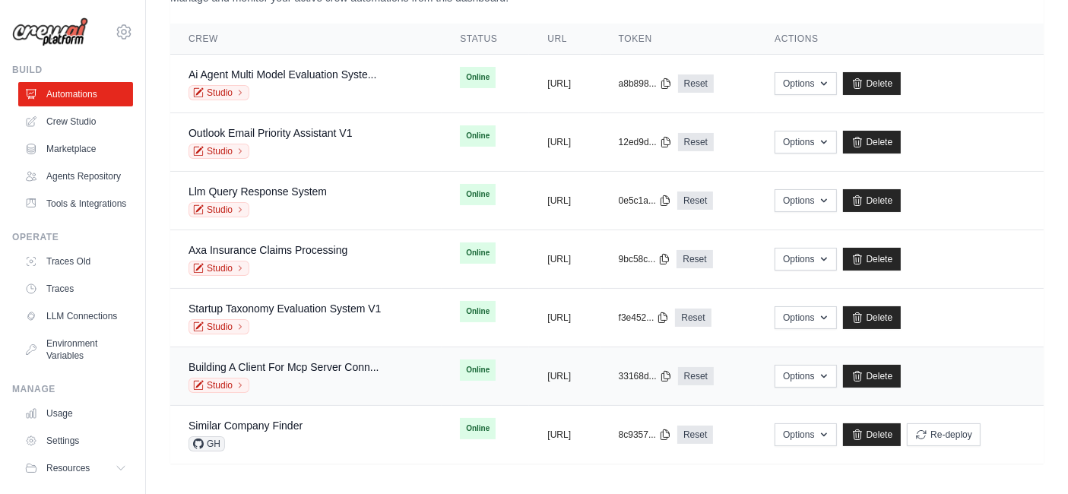
click at [334, 385] on div "Studio" at bounding box center [283, 385] width 191 height 15
click at [308, 309] on link "Startup Taxonomy Evaluation System V1" at bounding box center [284, 308] width 192 height 12
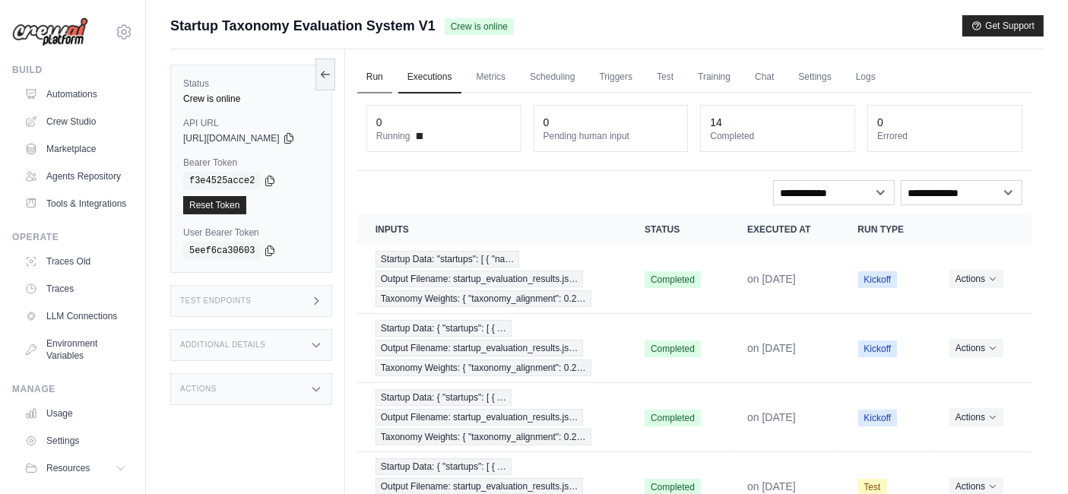
click at [388, 74] on link "Run" at bounding box center [374, 78] width 35 height 32
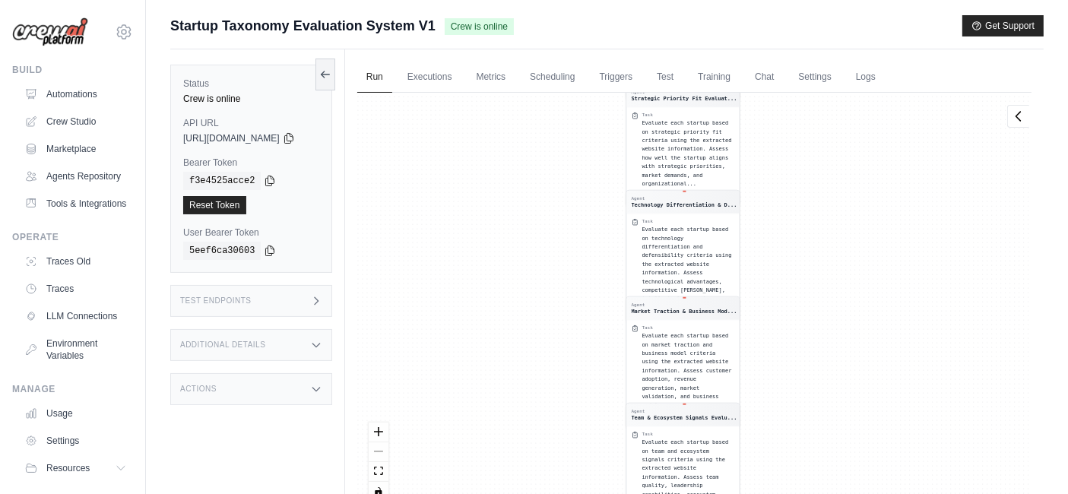
scroll to position [64, 0]
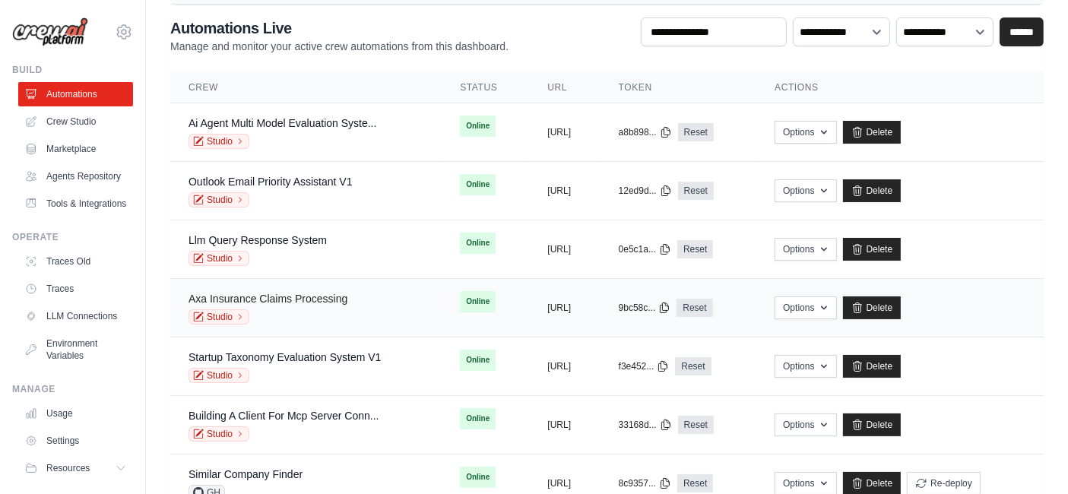
click at [326, 296] on link "Axa Insurance Claims Processing" at bounding box center [267, 299] width 159 height 12
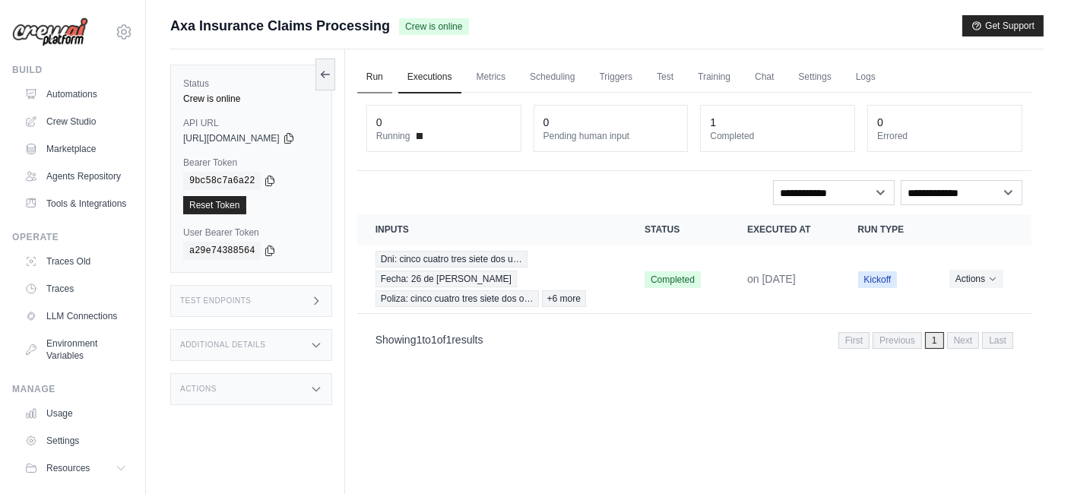
click at [386, 74] on link "Run" at bounding box center [374, 78] width 35 height 32
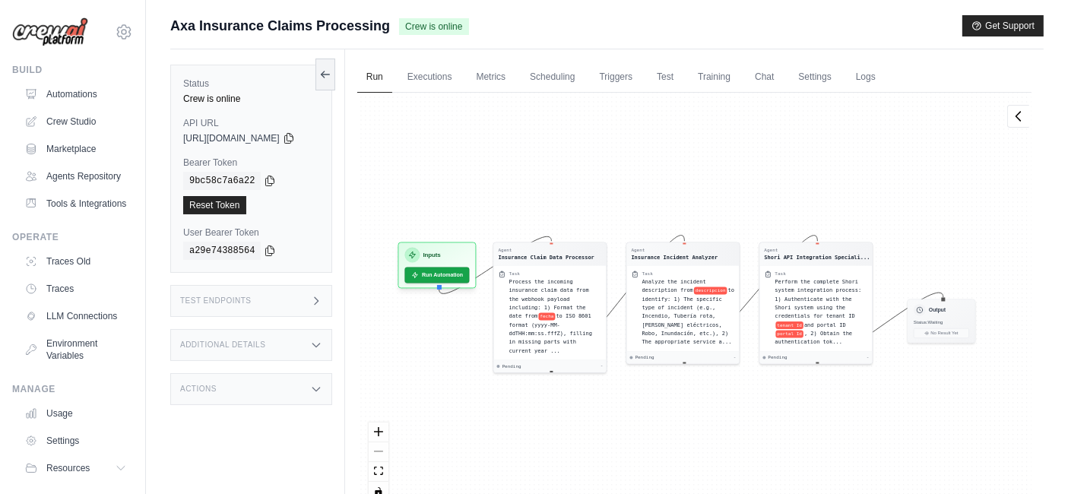
scroll to position [64, 0]
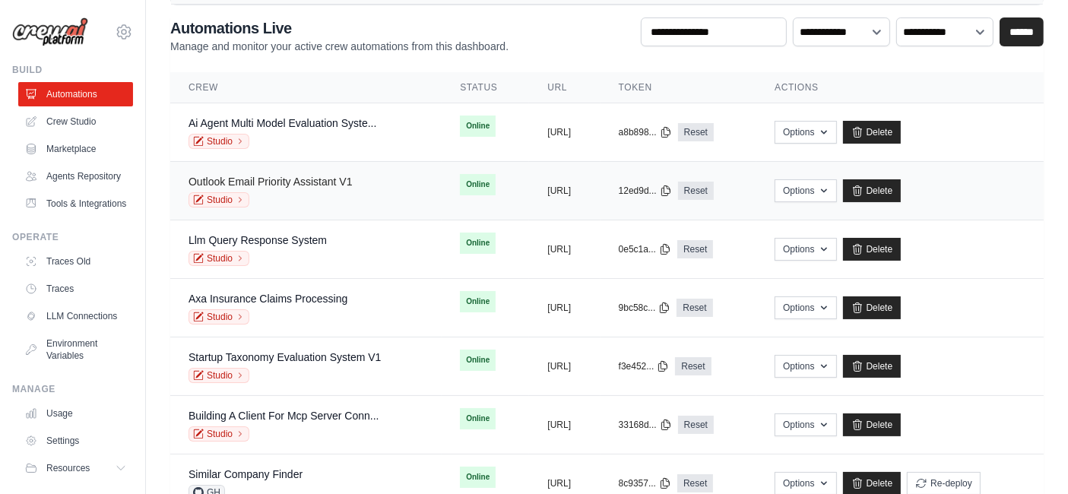
click at [302, 179] on link "Outlook Email Priority Assistant V1" at bounding box center [270, 182] width 164 height 12
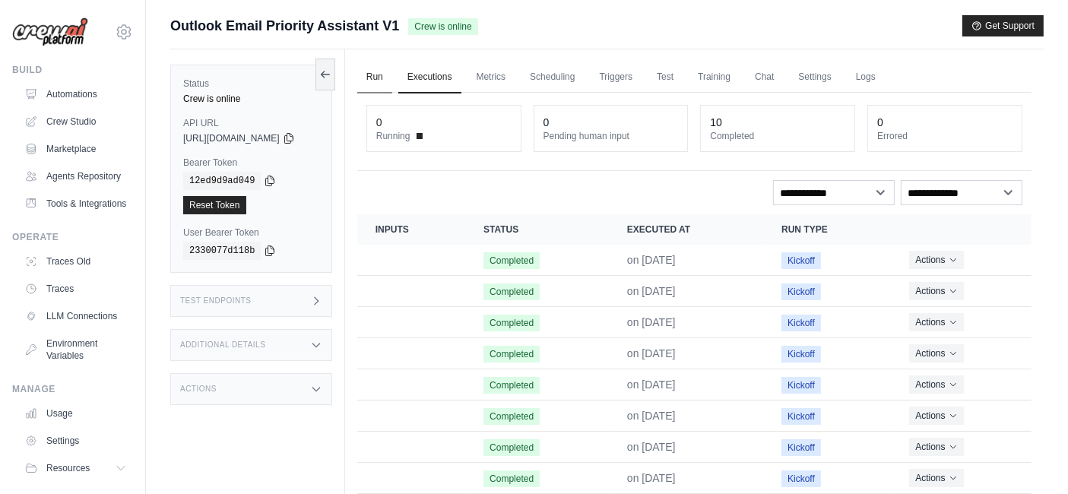
click at [388, 83] on link "Run" at bounding box center [374, 78] width 35 height 32
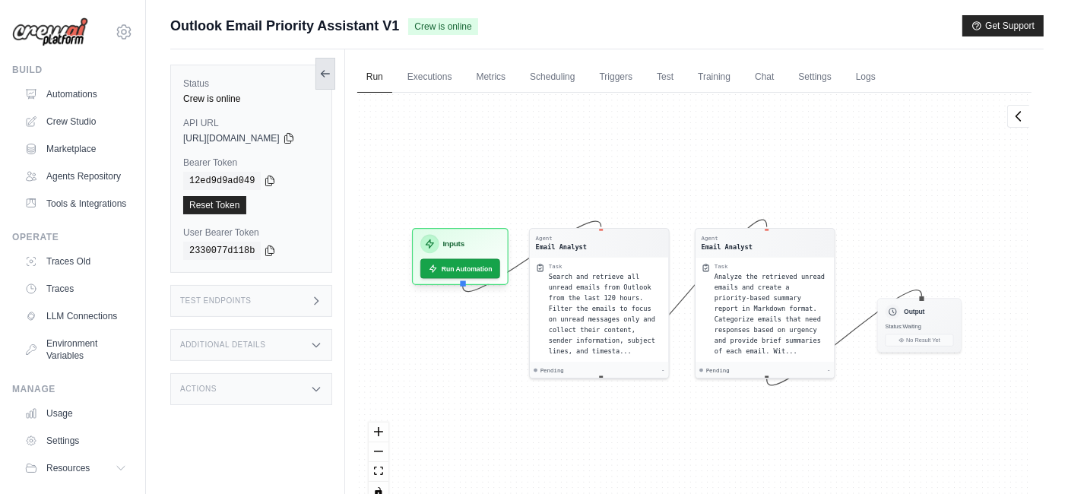
click at [331, 68] on icon at bounding box center [325, 74] width 12 height 12
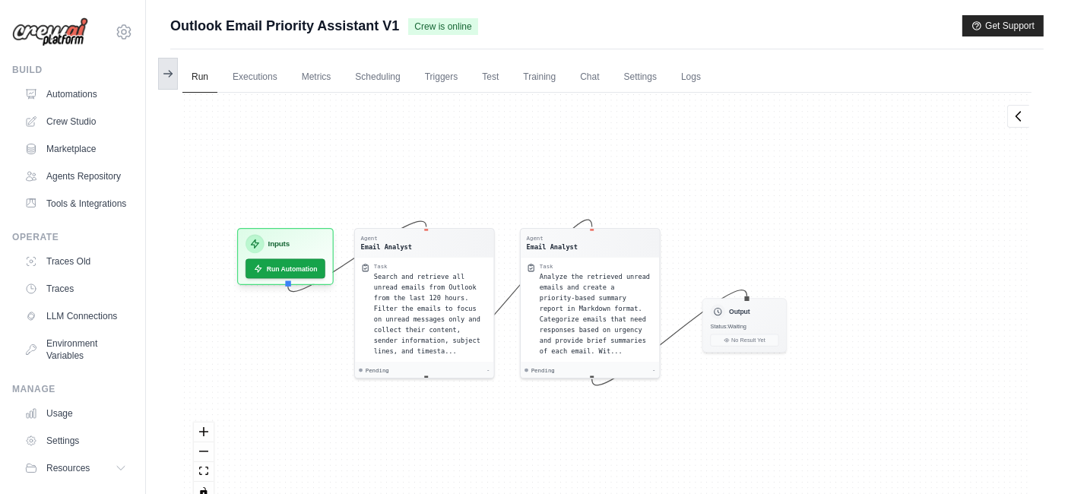
click at [171, 74] on icon at bounding box center [170, 74] width 3 height 6
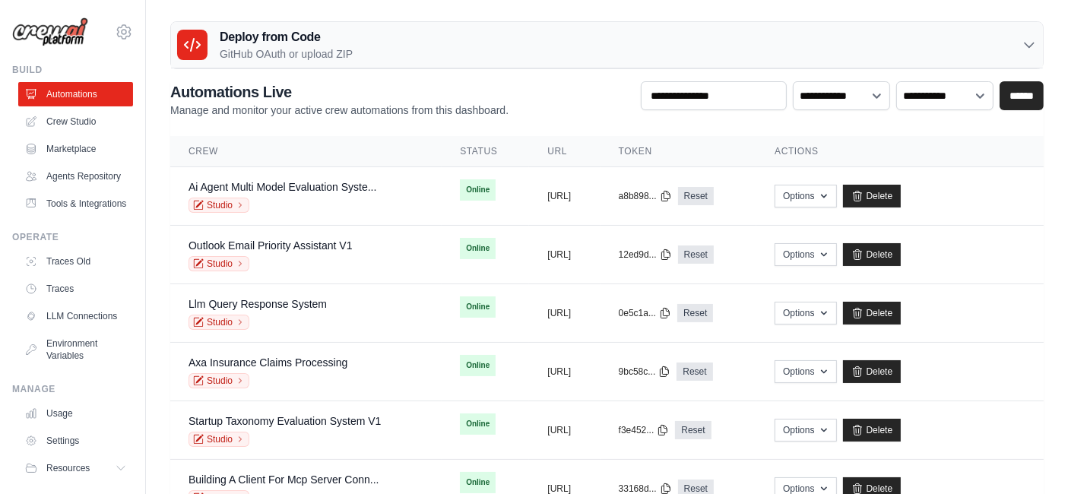
scroll to position [64, 0]
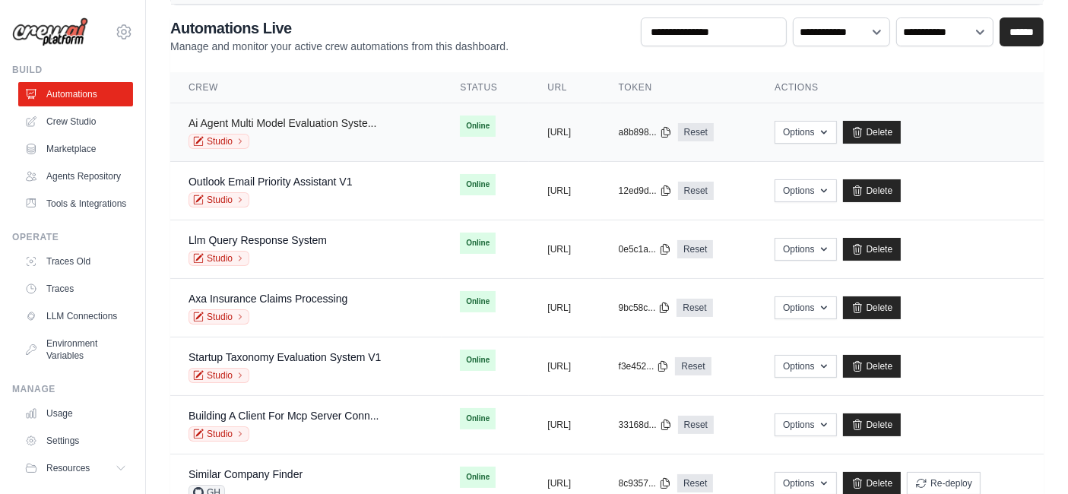
click at [349, 120] on link "Ai Agent Multi Model Evaluation Syste..." at bounding box center [282, 123] width 188 height 12
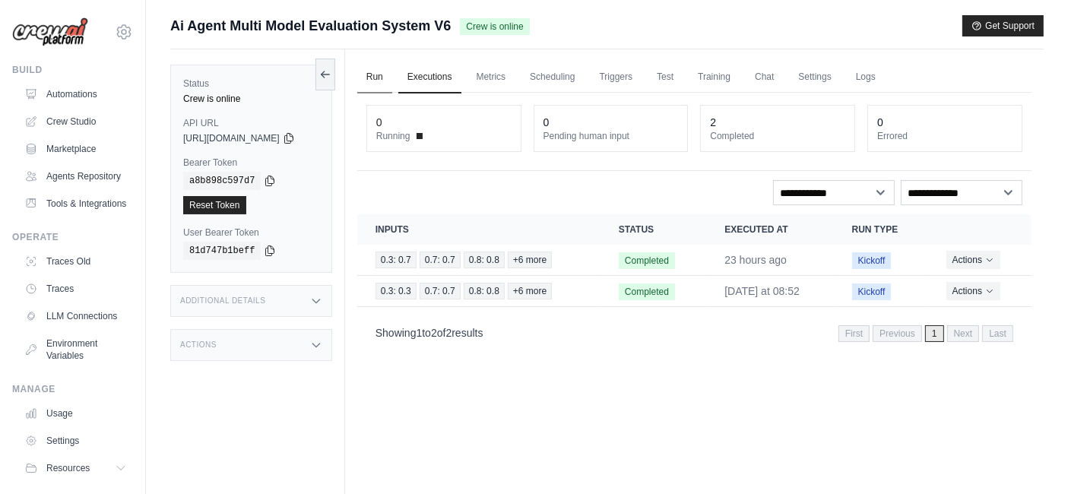
click at [382, 79] on link "Run" at bounding box center [374, 78] width 35 height 32
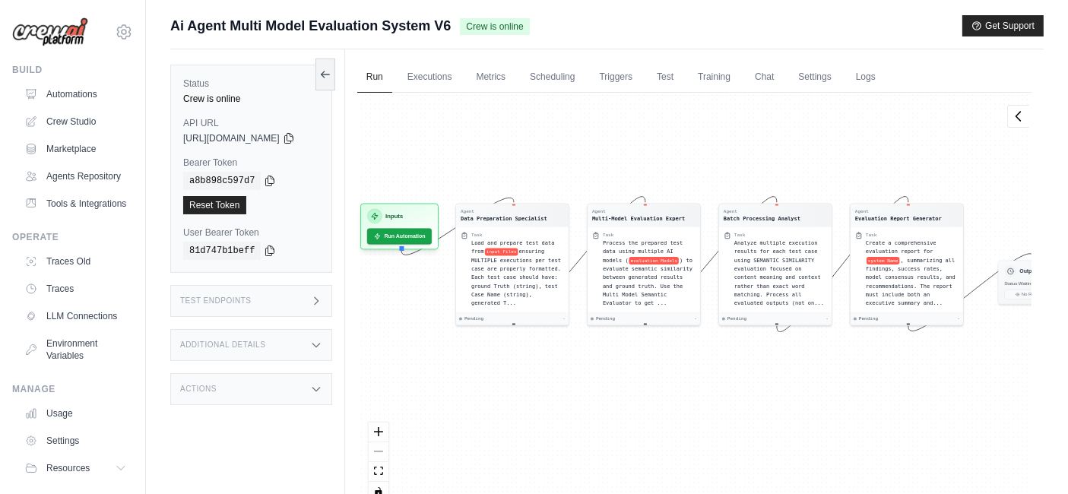
drag, startPoint x: 622, startPoint y: 198, endPoint x: 648, endPoint y: 160, distance: 47.0
click at [648, 160] on div "Agent Data Preparation Specialist Task Load and prepare test data from input Fi…" at bounding box center [694, 303] width 674 height 420
click at [387, 83] on link "Run" at bounding box center [374, 78] width 35 height 32
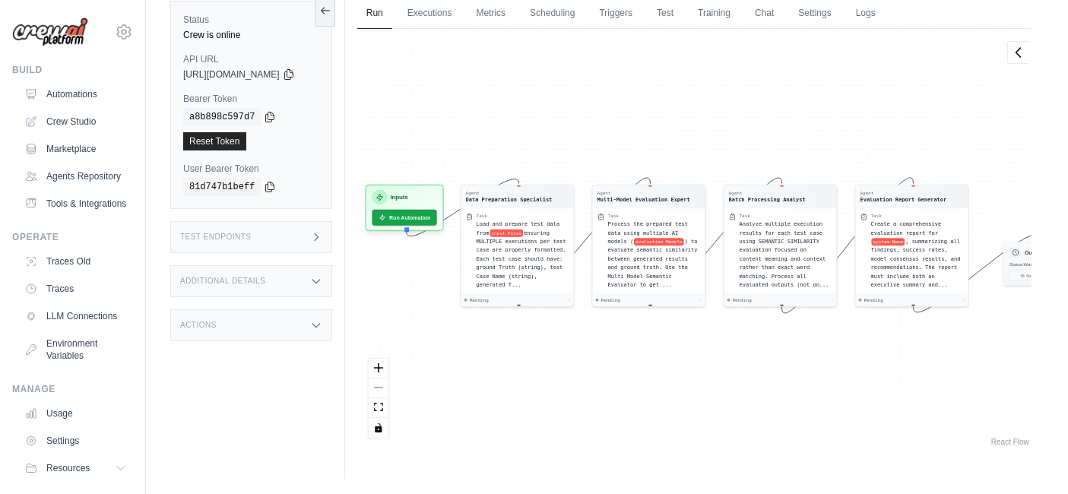
drag, startPoint x: 699, startPoint y: 276, endPoint x: 713, endPoint y: 320, distance: 46.2
click at [714, 320] on div "Agent Data Preparation Specialist Task Load and prepare test data from input Fi…" at bounding box center [694, 239] width 674 height 420
click at [81, 87] on link "Automations" at bounding box center [77, 94] width 115 height 24
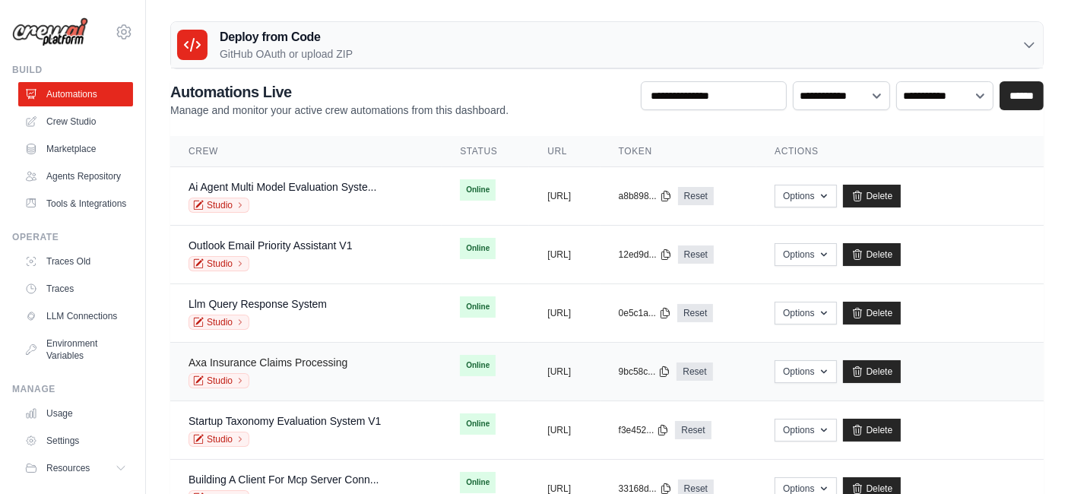
click at [323, 358] on link "Axa Insurance Claims Processing" at bounding box center [267, 362] width 159 height 12
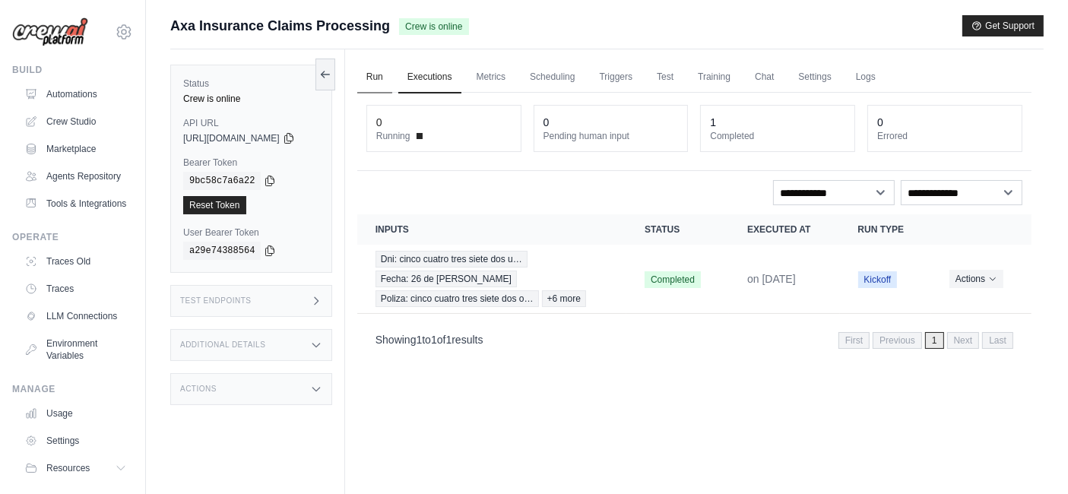
click at [383, 78] on link "Run" at bounding box center [374, 78] width 35 height 32
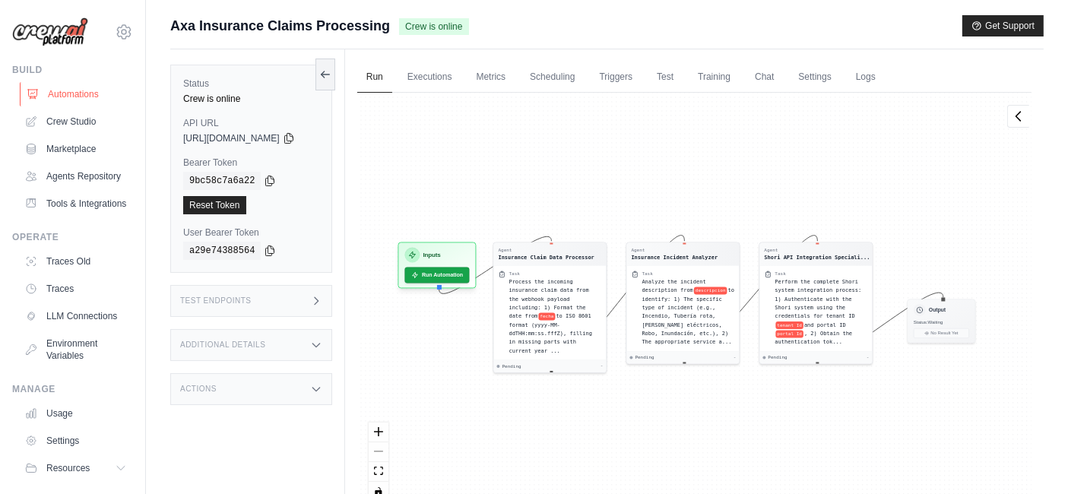
click at [49, 94] on link "Automations" at bounding box center [77, 94] width 115 height 24
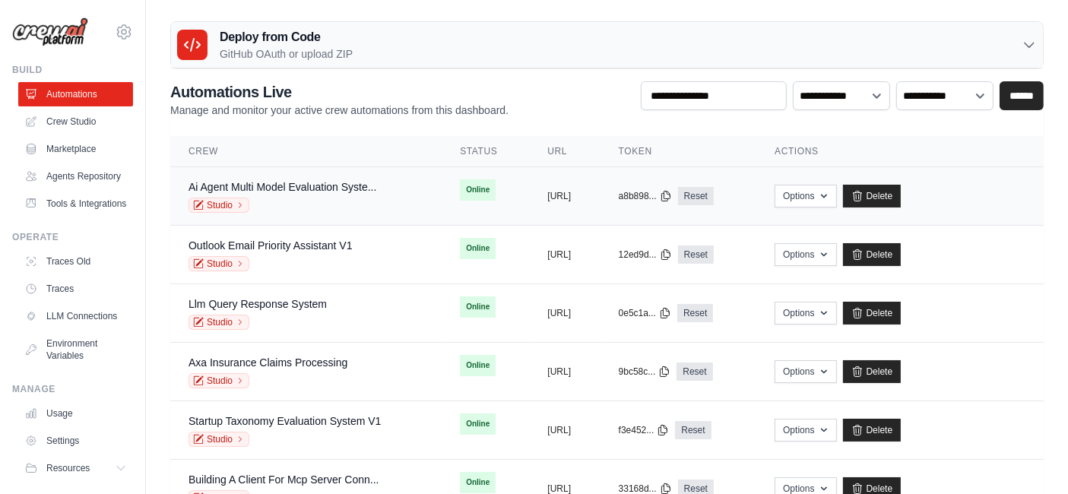
click at [356, 175] on td "Ai Agent Multi Model Evaluation Syste... Studio" at bounding box center [305, 196] width 271 height 59
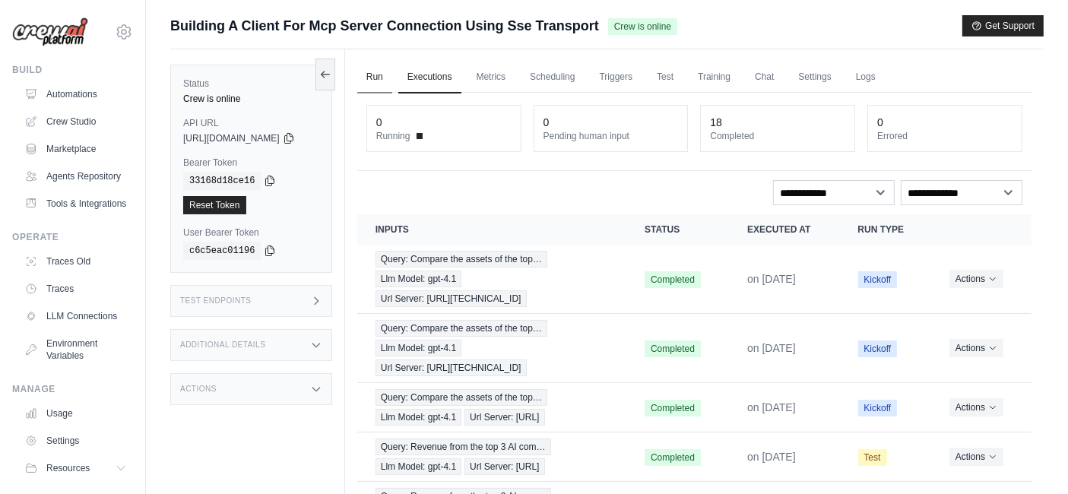
click at [388, 74] on link "Run" at bounding box center [374, 78] width 35 height 32
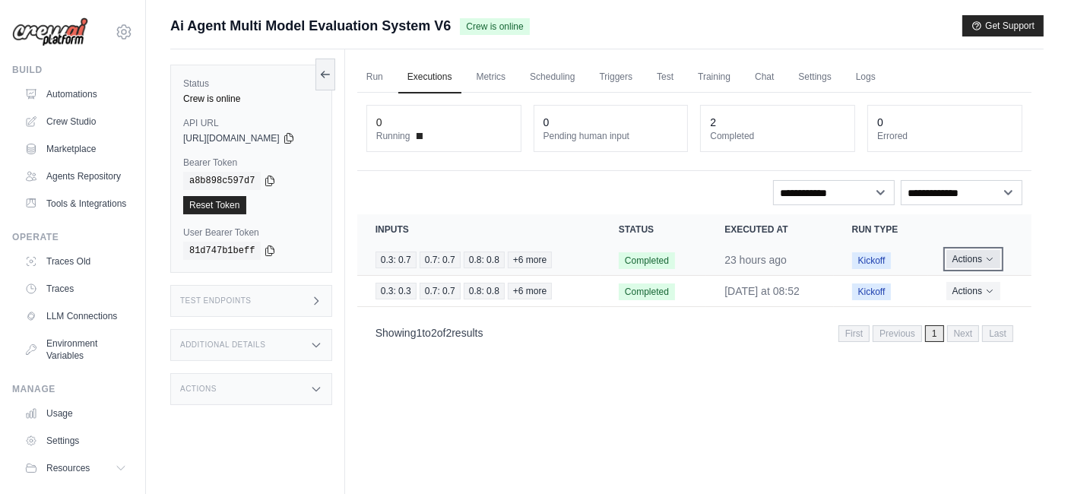
click at [996, 256] on button "Actions" at bounding box center [973, 259] width 54 height 18
click at [999, 281] on link "View Details" at bounding box center [964, 287] width 97 height 24
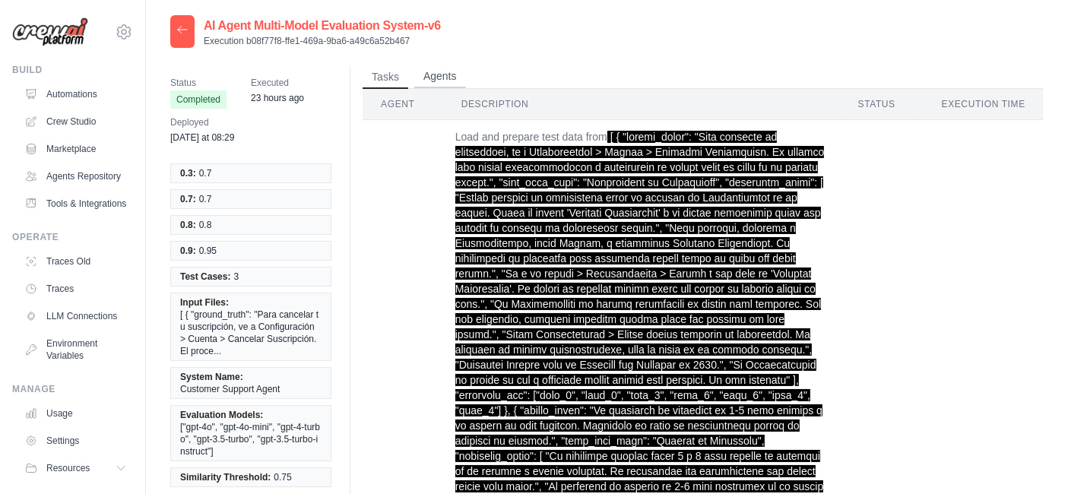
click at [454, 77] on button "Agents" at bounding box center [440, 76] width 52 height 23
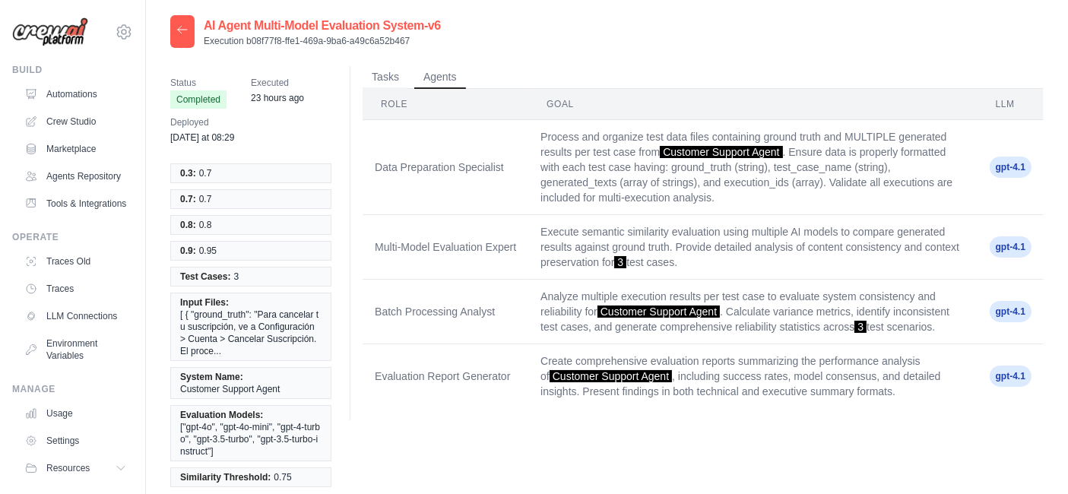
click at [182, 29] on icon at bounding box center [182, 29] width 9 height 7
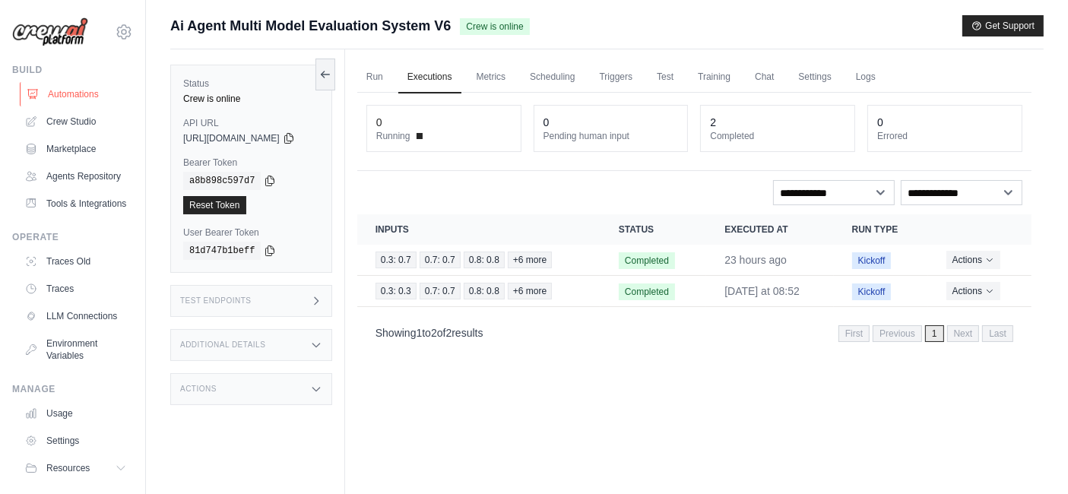
click at [76, 91] on link "Automations" at bounding box center [77, 94] width 115 height 24
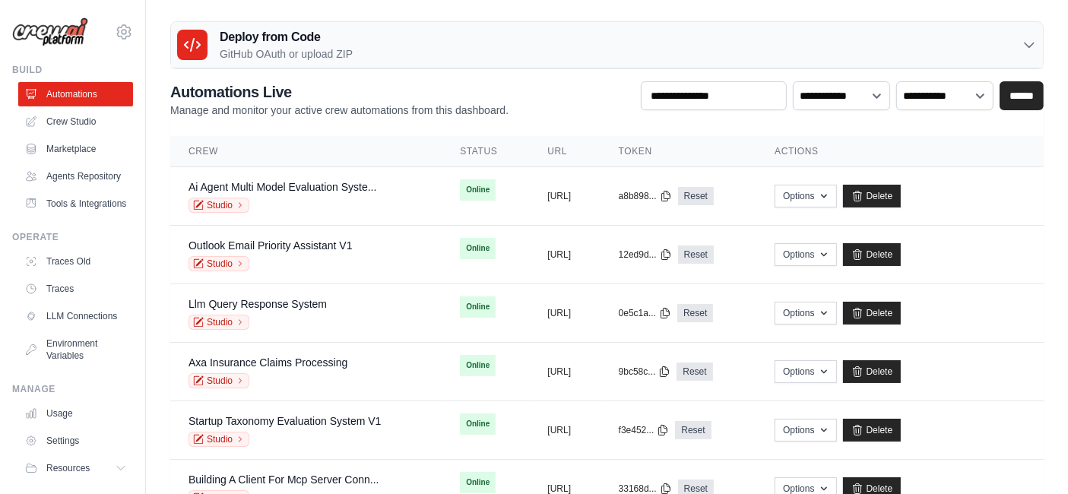
click at [42, 36] on img at bounding box center [50, 31] width 76 height 29
click at [271, 258] on div "Studio" at bounding box center [270, 263] width 164 height 15
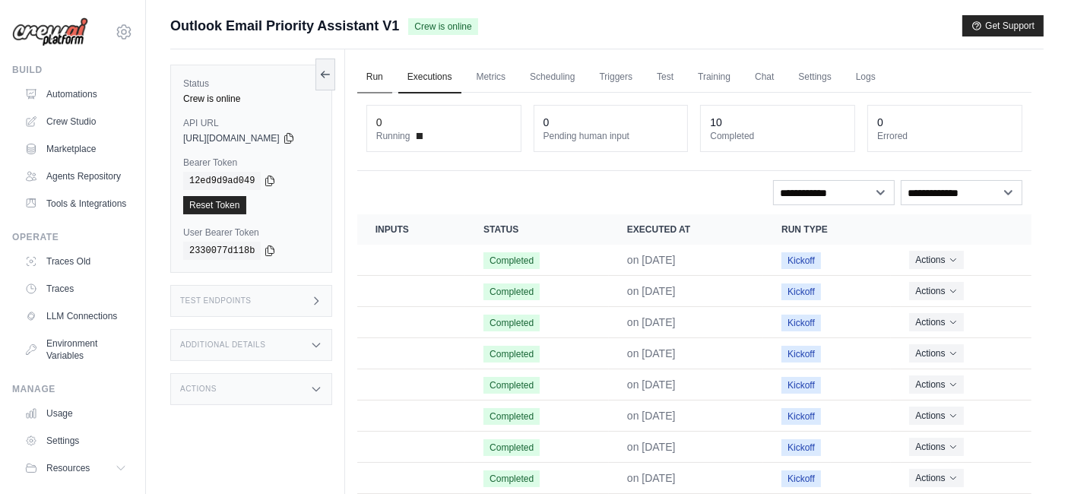
drag, startPoint x: 0, startPoint y: 0, endPoint x: 388, endPoint y: 75, distance: 395.6
click at [388, 75] on link "Run" at bounding box center [374, 78] width 35 height 32
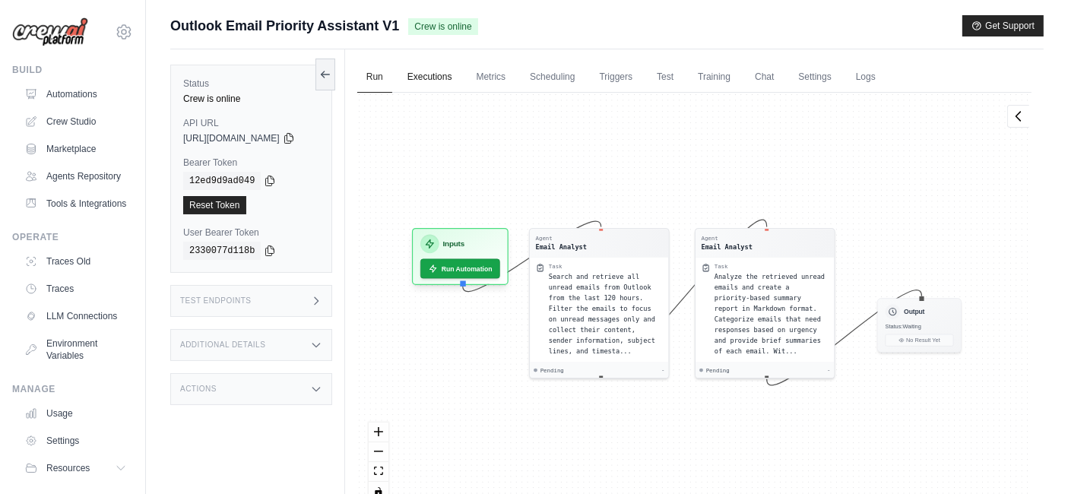
click at [461, 80] on link "Executions" at bounding box center [429, 78] width 63 height 32
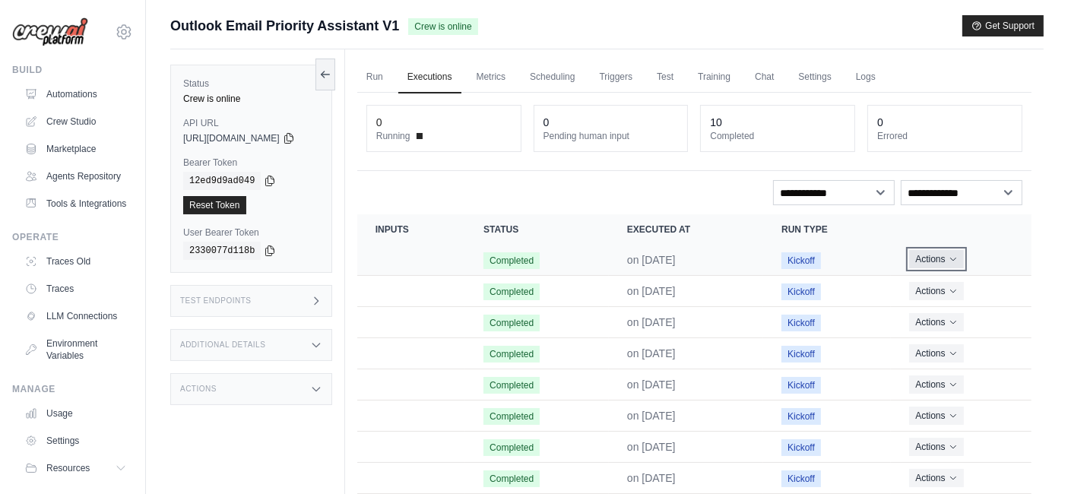
click at [948, 257] on button "Actions" at bounding box center [936, 259] width 54 height 18
click at [969, 283] on link "View Details" at bounding box center [964, 287] width 97 height 24
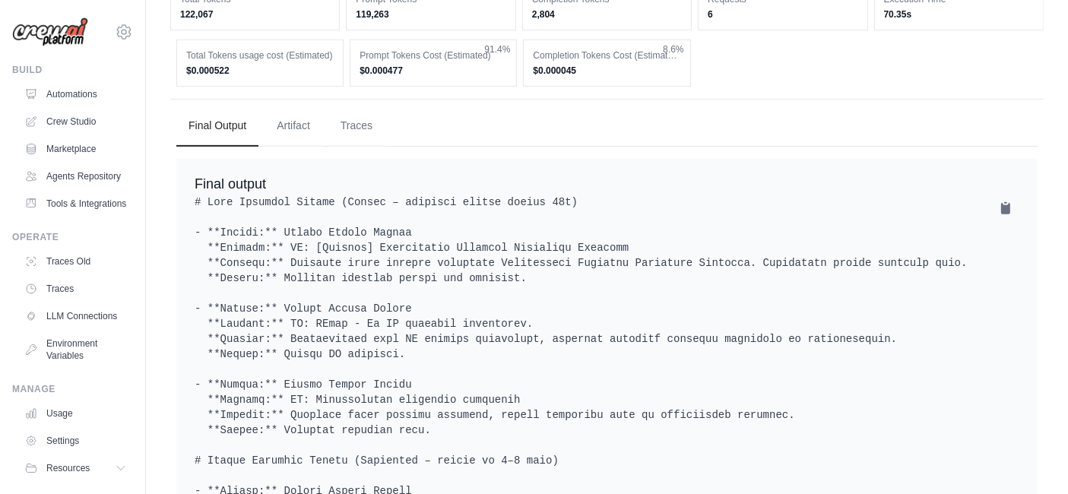
scroll to position [675, 0]
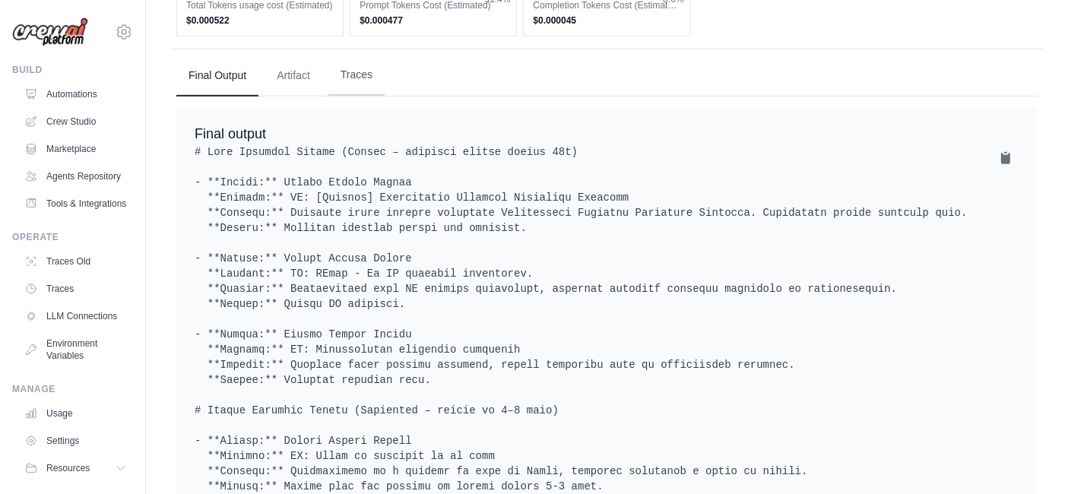
click at [334, 57] on button "Traces" at bounding box center [356, 75] width 56 height 41
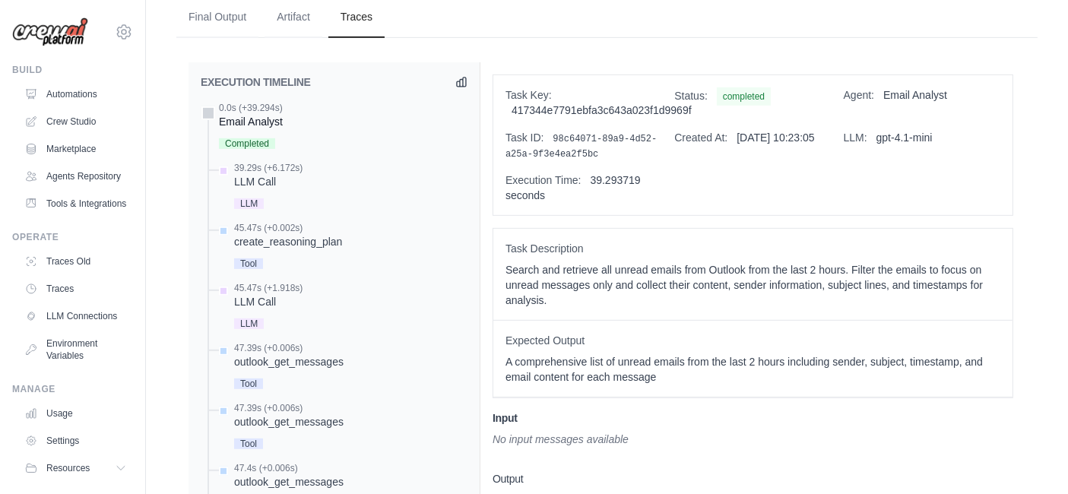
scroll to position [760, 0]
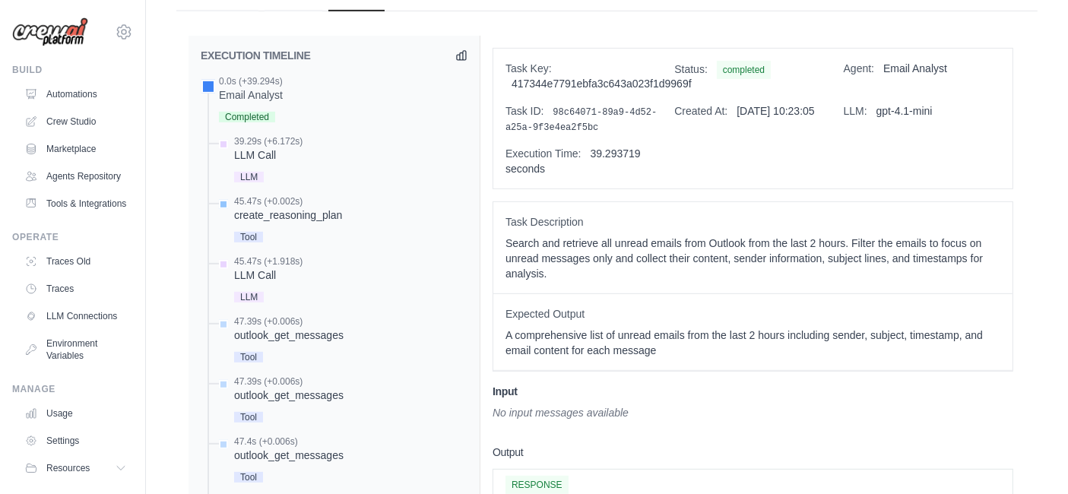
click at [277, 207] on div "create_reasoning_plan" at bounding box center [288, 214] width 108 height 15
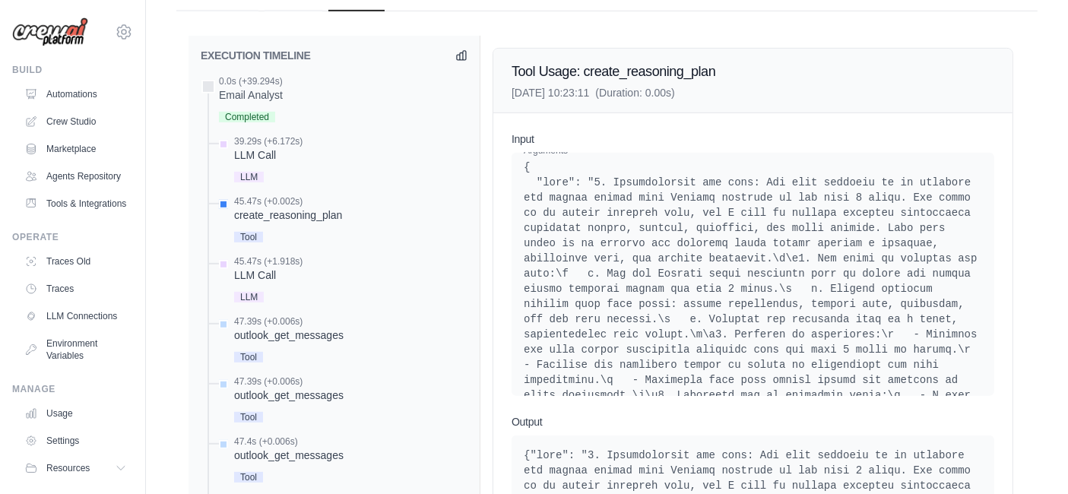
scroll to position [84, 0]
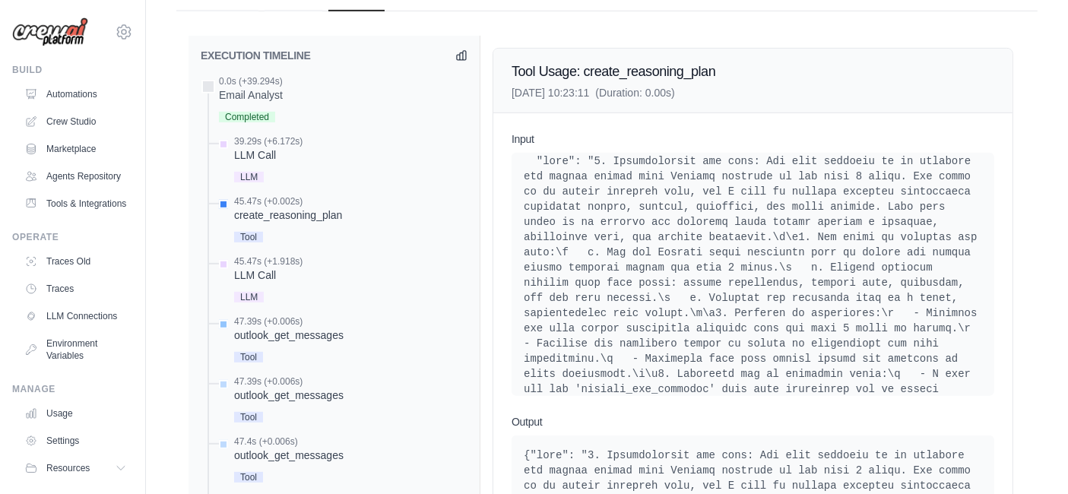
click at [260, 328] on div "outlook_get_messages" at bounding box center [288, 335] width 109 height 15
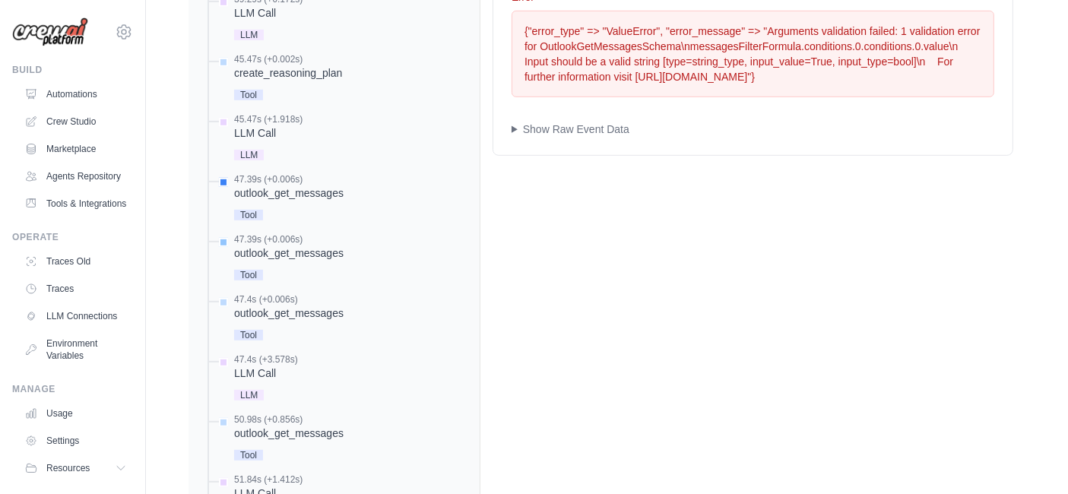
scroll to position [929, 0]
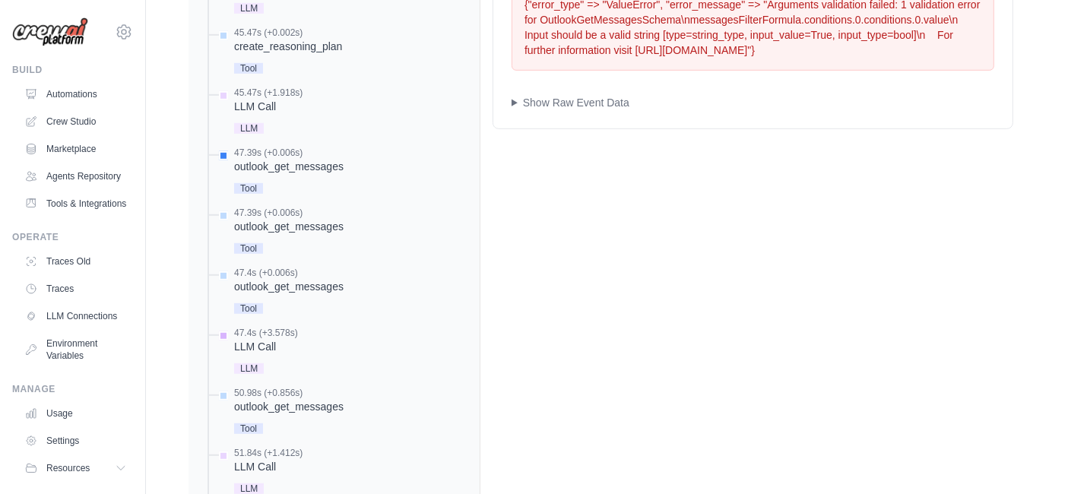
click at [252, 339] on div "LLM Call" at bounding box center [266, 346] width 64 height 15
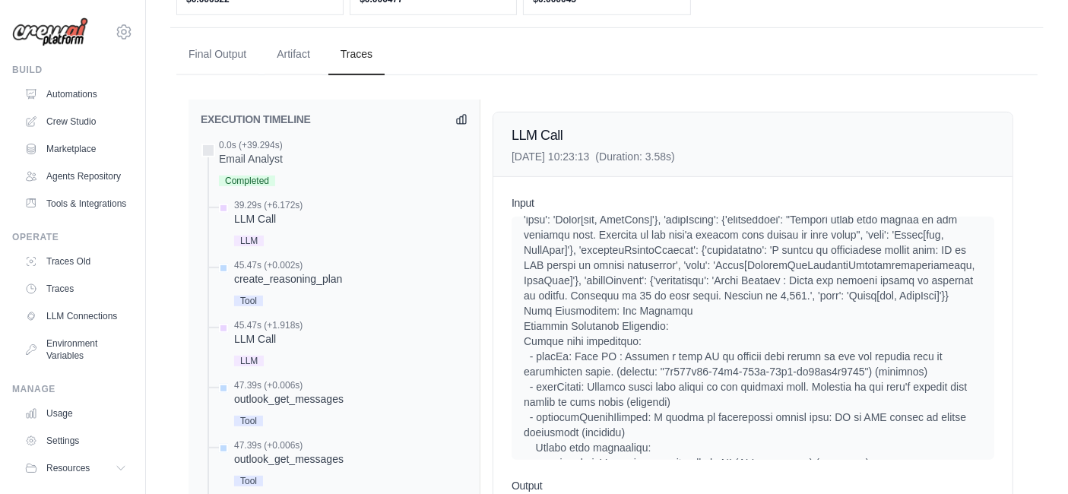
scroll to position [506, 0]
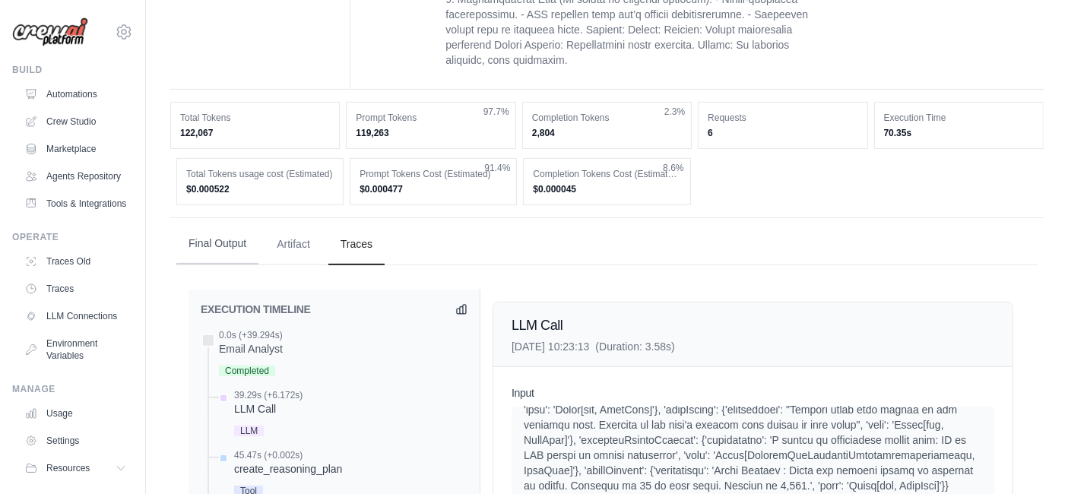
click at [190, 223] on button "Final Output" at bounding box center [217, 243] width 82 height 41
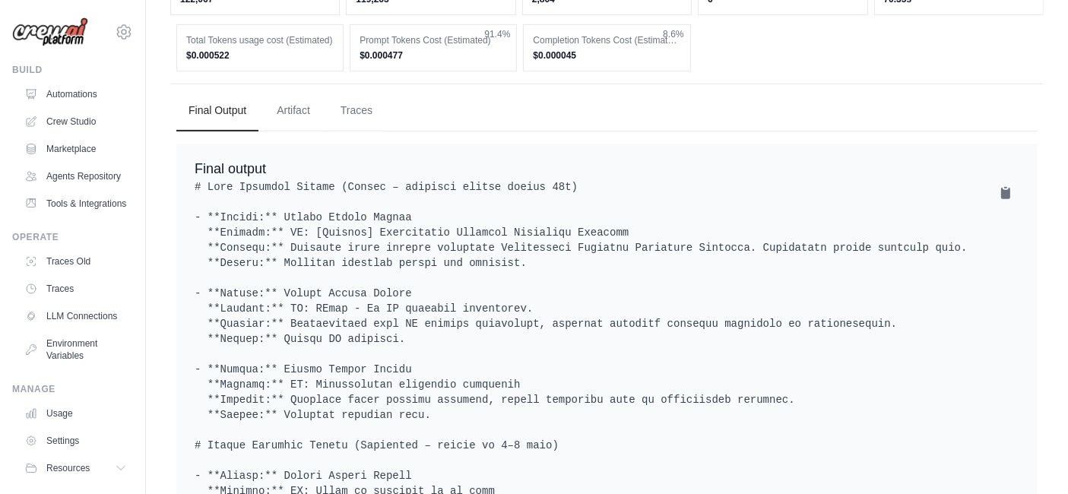
scroll to position [675, 0]
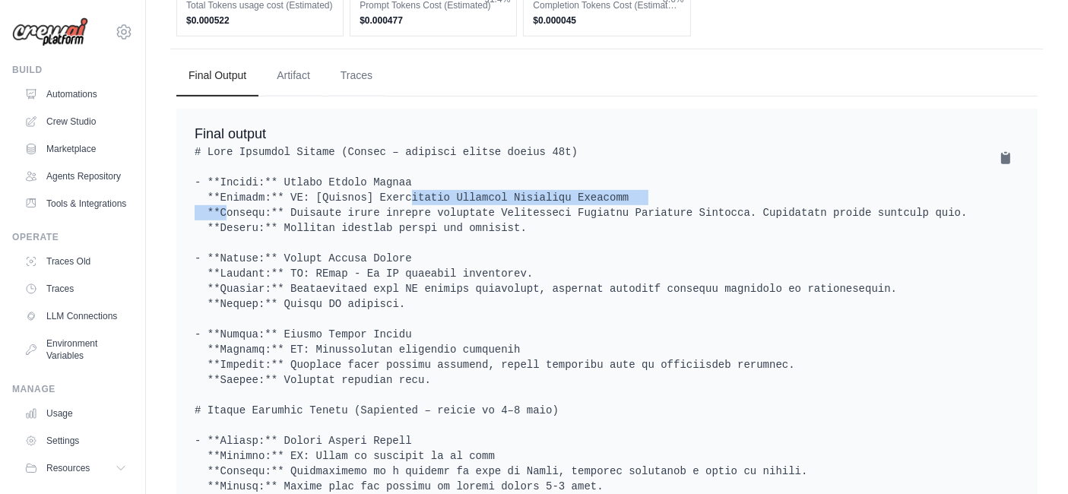
drag, startPoint x: 359, startPoint y: 179, endPoint x: 620, endPoint y: 173, distance: 261.5
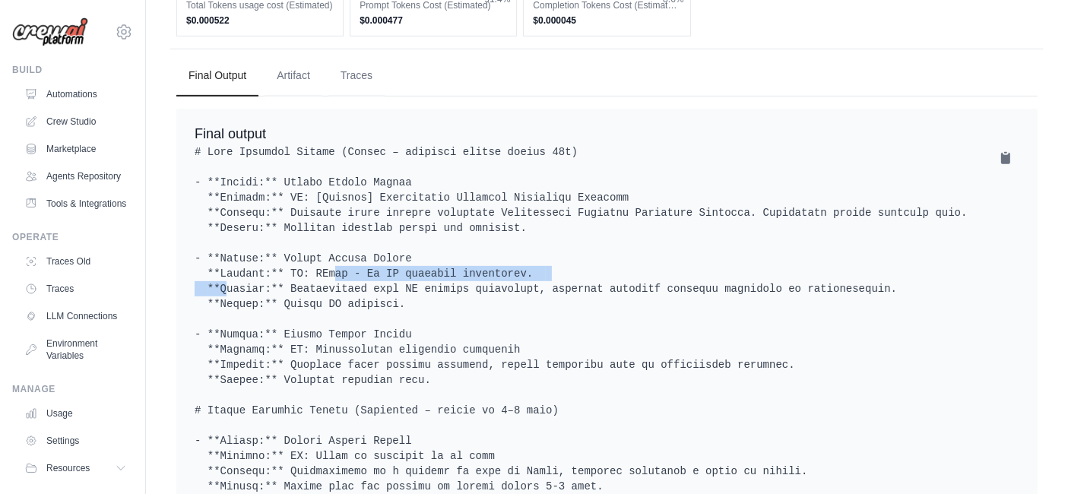
drag, startPoint x: 523, startPoint y: 253, endPoint x: 285, endPoint y: 259, distance: 237.9
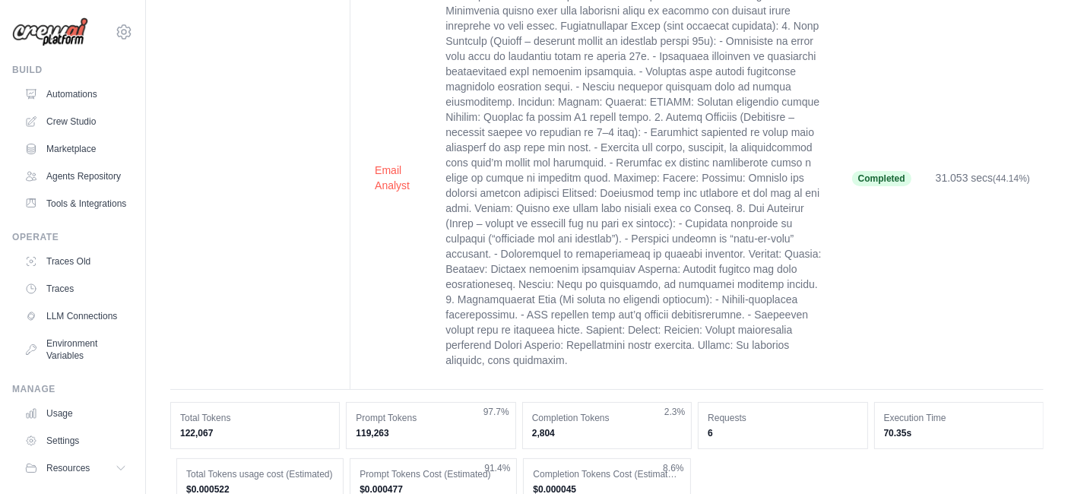
scroll to position [0, 0]
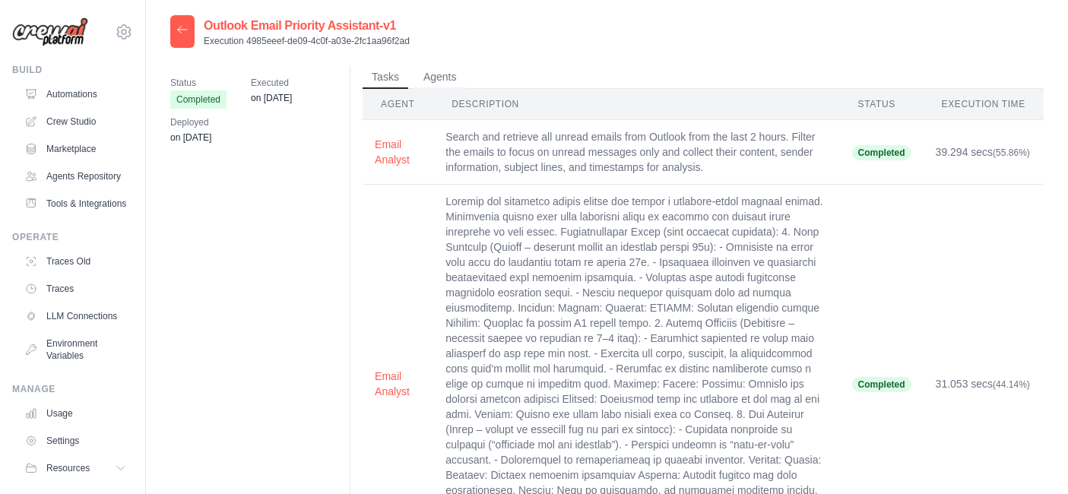
click at [176, 29] on icon at bounding box center [182, 30] width 12 height 12
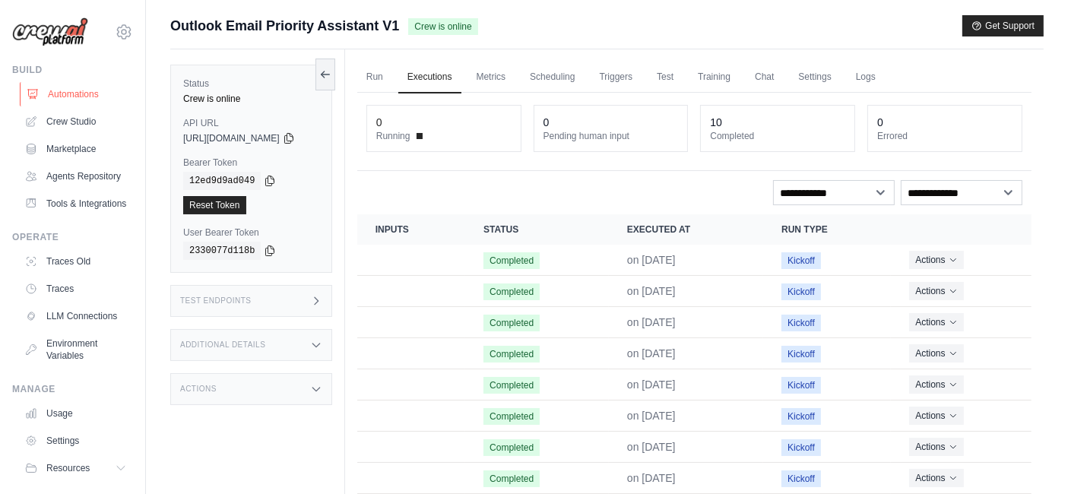
click at [80, 94] on link "Automations" at bounding box center [77, 94] width 115 height 24
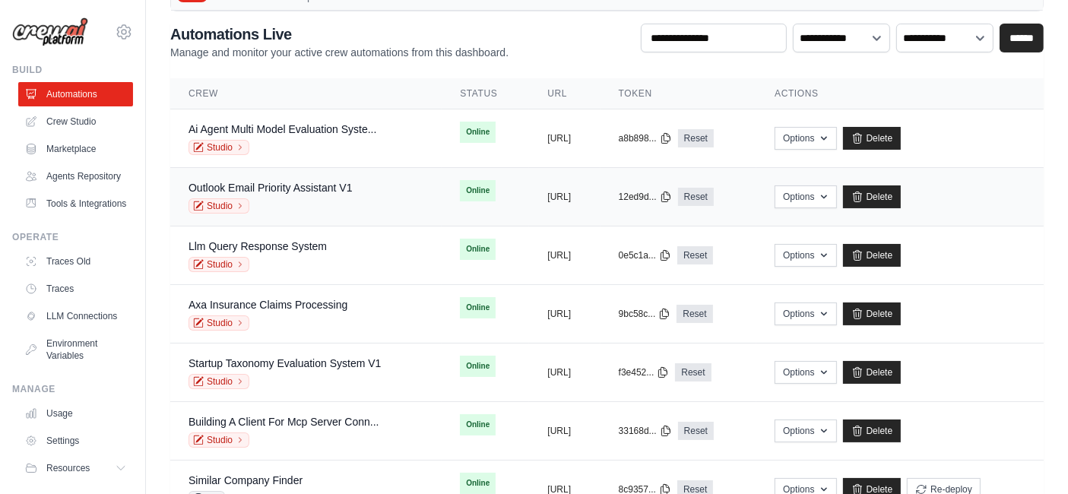
scroll to position [84, 0]
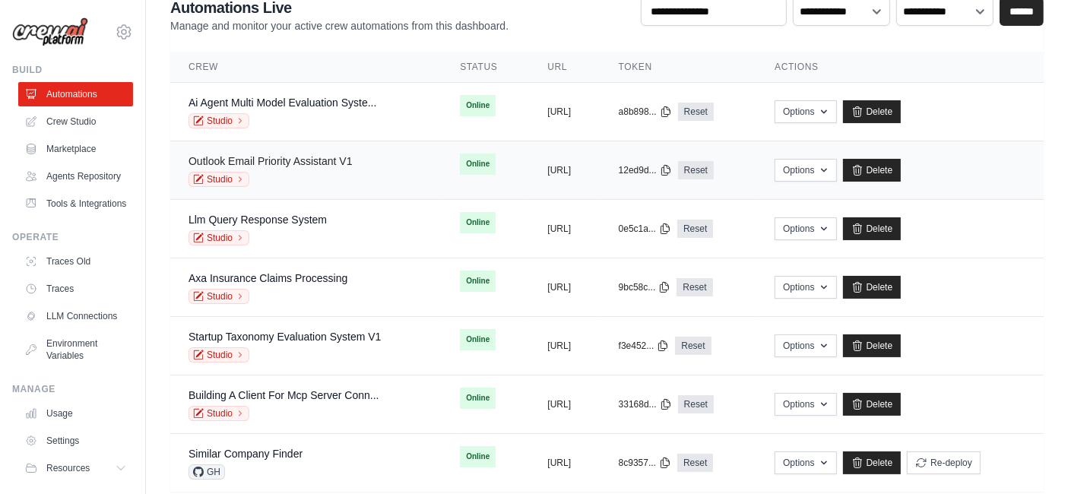
click at [287, 155] on link "Outlook Email Priority Assistant V1" at bounding box center [270, 161] width 164 height 12
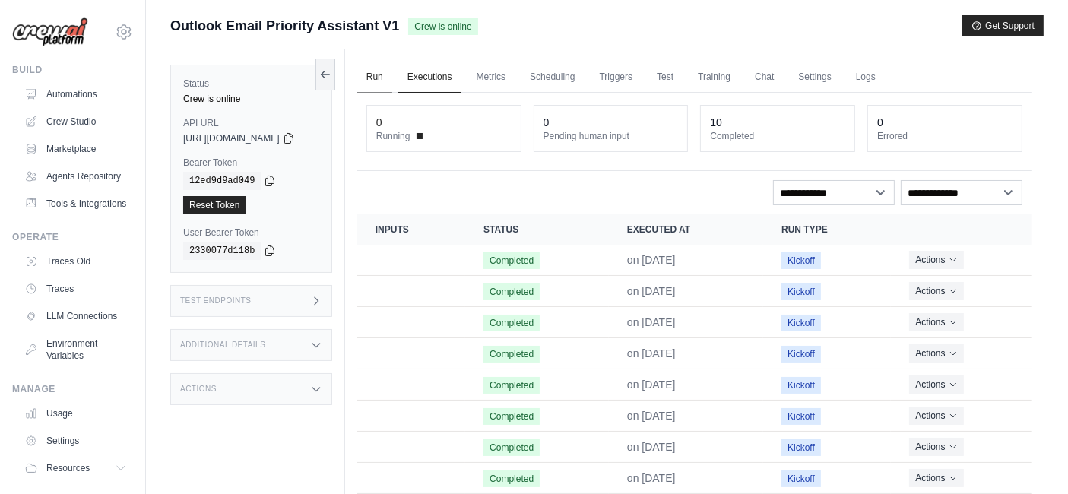
click at [392, 82] on link "Run" at bounding box center [374, 78] width 35 height 32
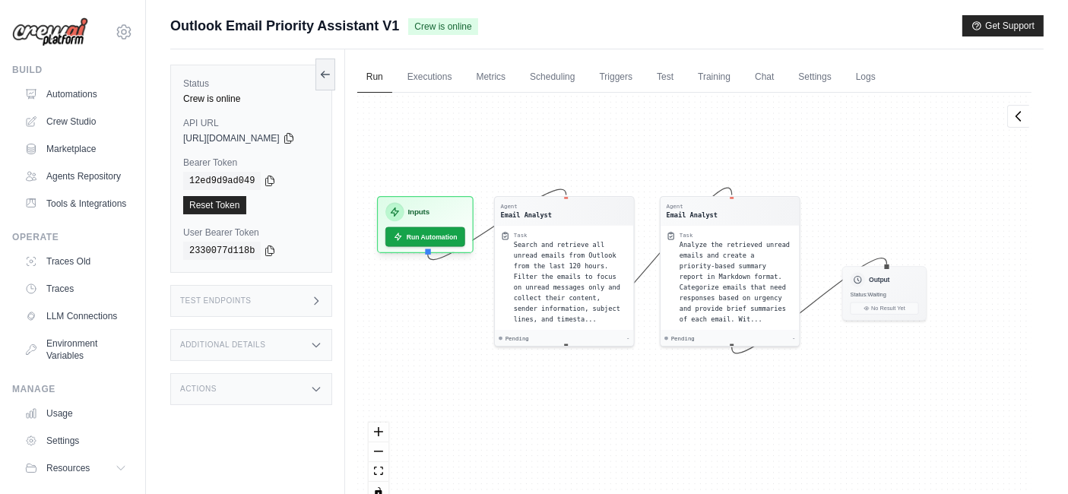
drag, startPoint x: 701, startPoint y: 424, endPoint x: 666, endPoint y: 392, distance: 47.3
click at [666, 392] on div "Agent Email Analyst Task Search and retrieve all unread emails from Outlook fro…" at bounding box center [694, 303] width 674 height 420
click at [48, 122] on link "Crew Studio" at bounding box center [77, 121] width 115 height 24
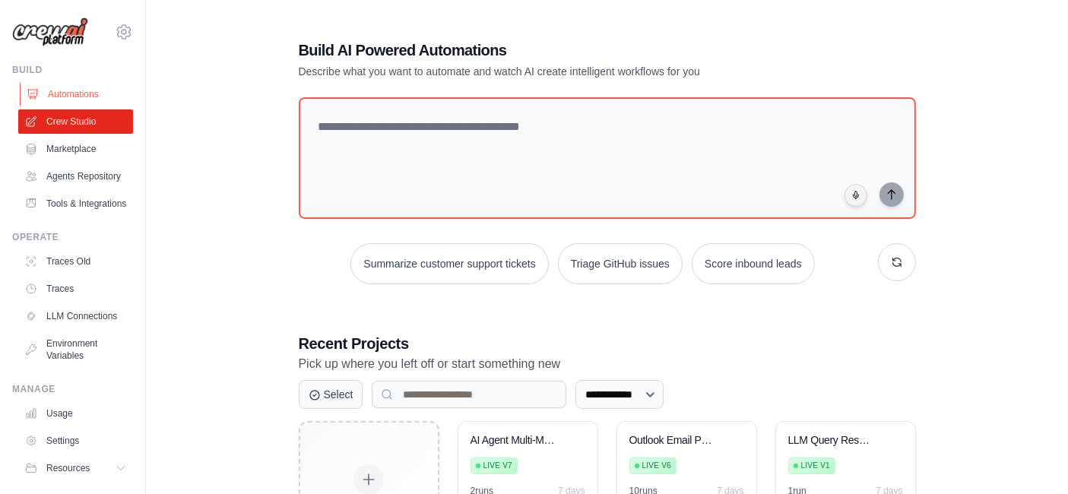
click at [63, 100] on link "Automations" at bounding box center [77, 94] width 115 height 24
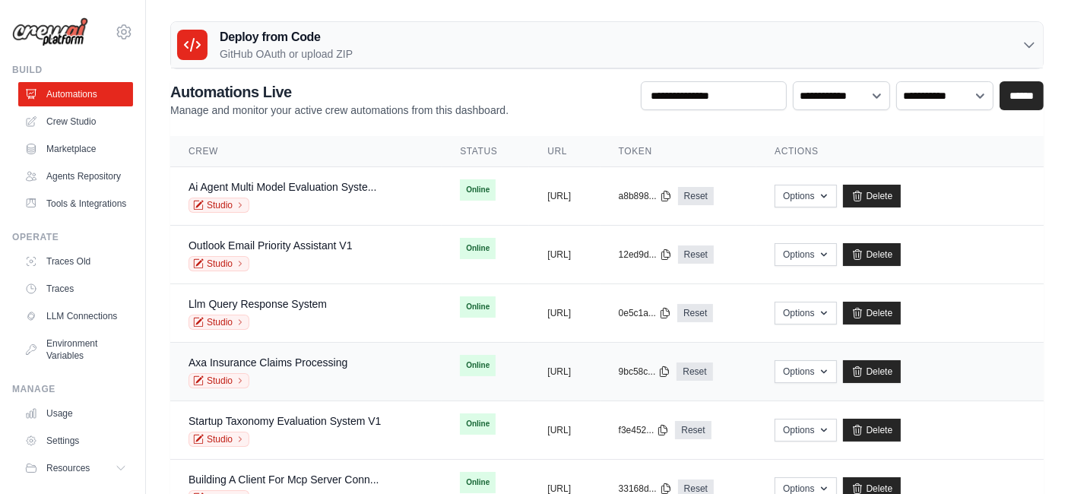
scroll to position [84, 0]
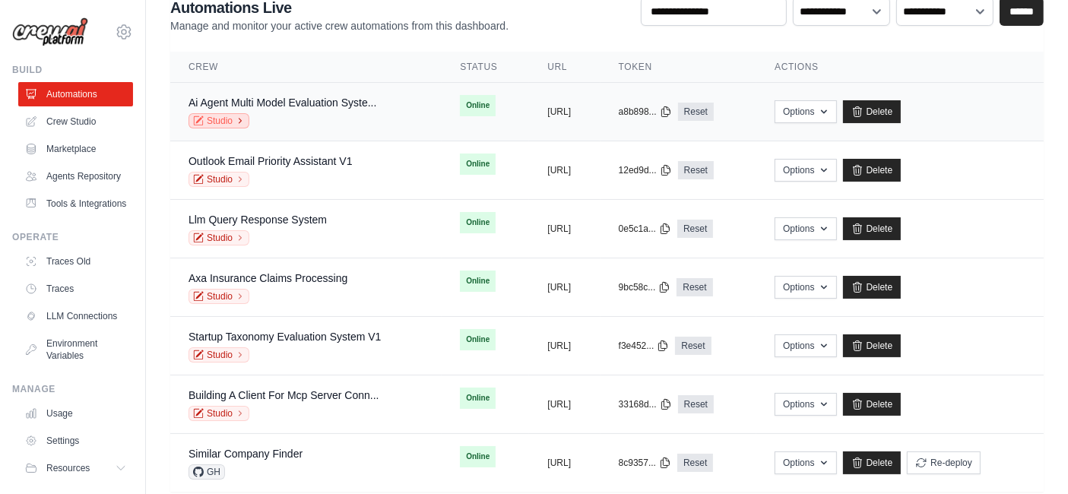
click at [227, 121] on link "Studio" at bounding box center [218, 120] width 61 height 15
click at [63, 125] on link "Crew Studio" at bounding box center [77, 121] width 115 height 24
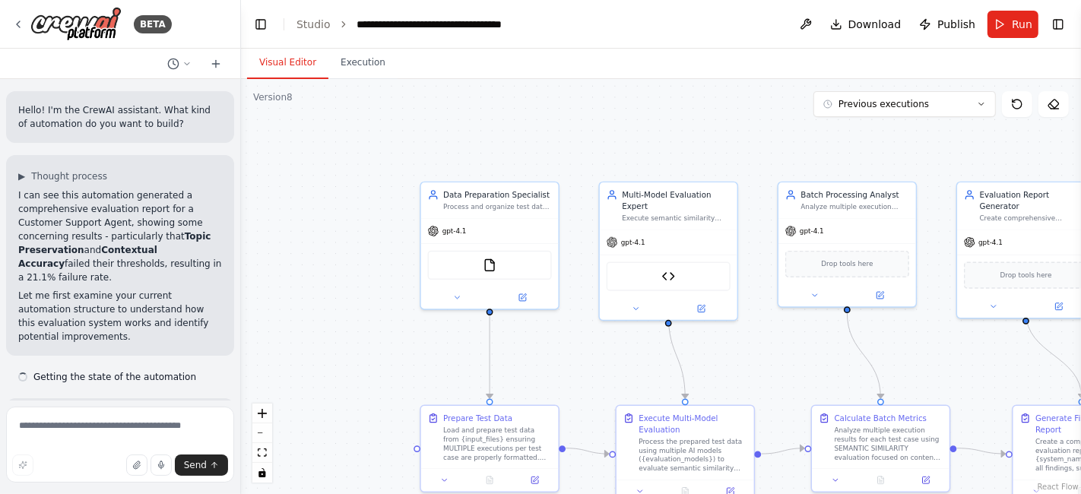
scroll to position [2903, 0]
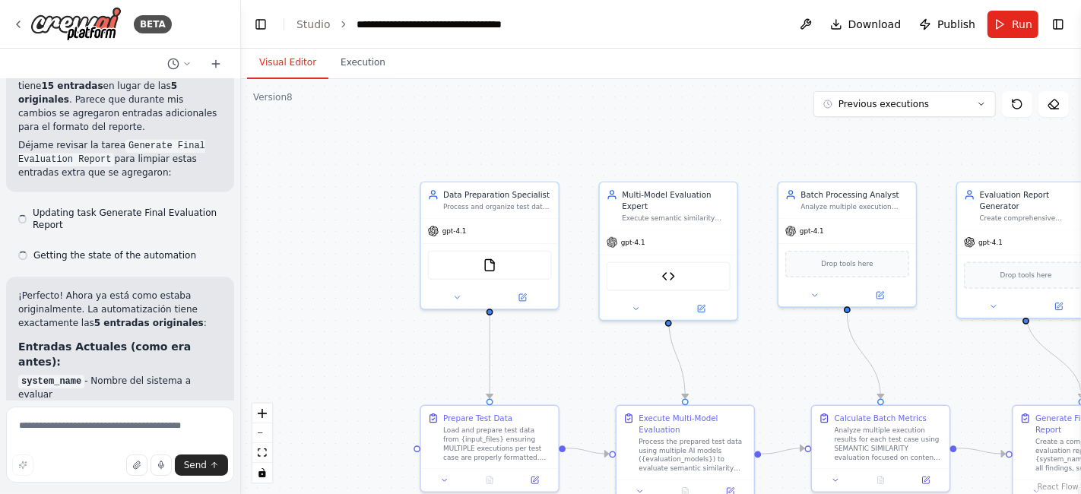
drag, startPoint x: 723, startPoint y: 17, endPoint x: 609, endPoint y: 5, distance: 113.9
click at [609, 5] on header "**********" at bounding box center [661, 24] width 840 height 49
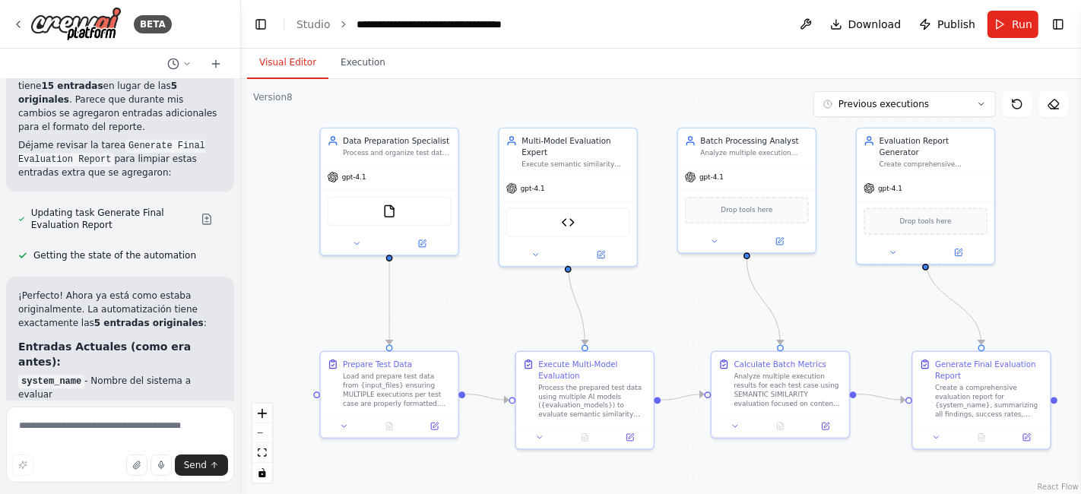
drag, startPoint x: 635, startPoint y: 124, endPoint x: 588, endPoint y: 86, distance: 59.9
click at [588, 86] on div ".deletable-edge-delete-btn { width: 20px; height: 20px; border: 0px solid #ffff…" at bounding box center [661, 286] width 840 height 415
click at [441, 429] on button at bounding box center [434, 424] width 38 height 14
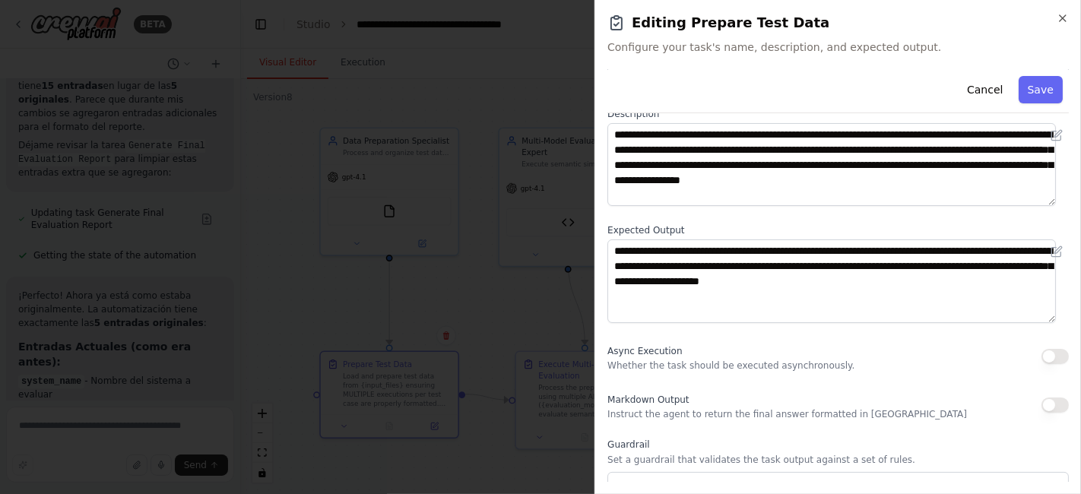
scroll to position [0, 0]
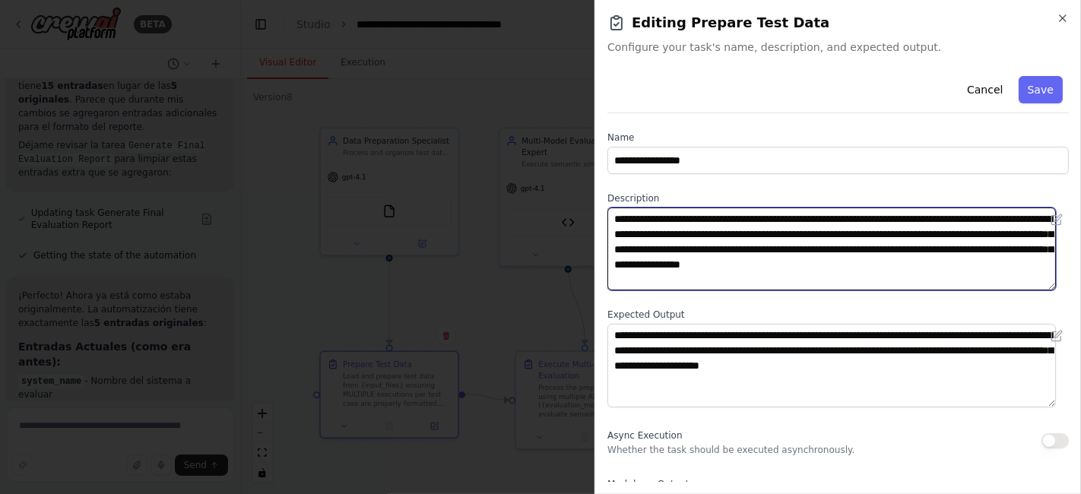
drag, startPoint x: 613, startPoint y: 217, endPoint x: 943, endPoint y: 285, distance: 336.8
click at [943, 285] on textarea "**********" at bounding box center [831, 248] width 448 height 83
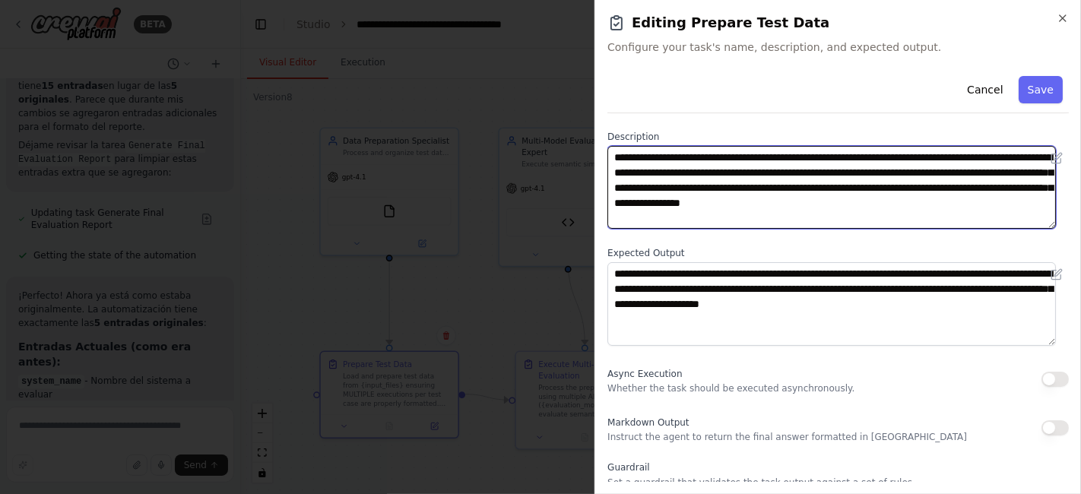
scroll to position [84, 0]
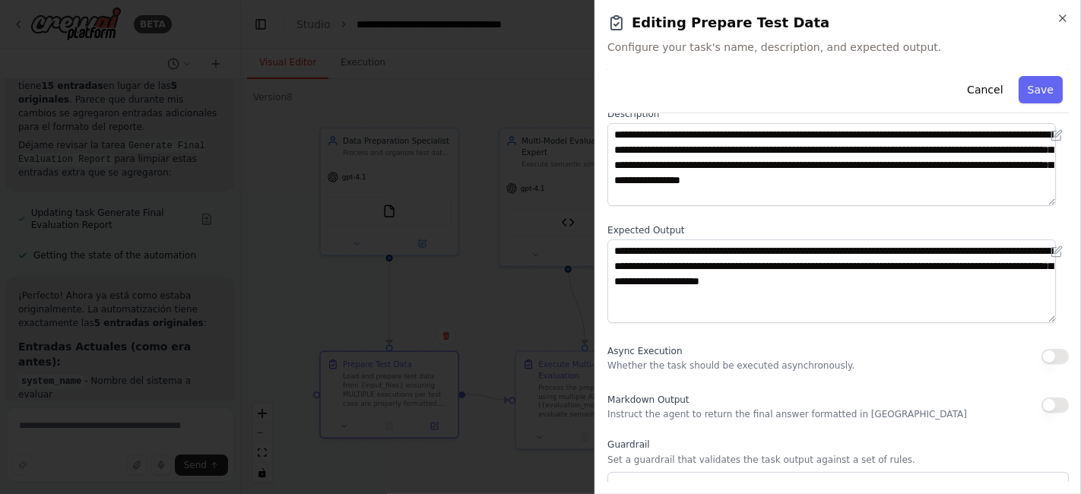
drag, startPoint x: 530, startPoint y: 292, endPoint x: 524, endPoint y: 283, distance: 10.3
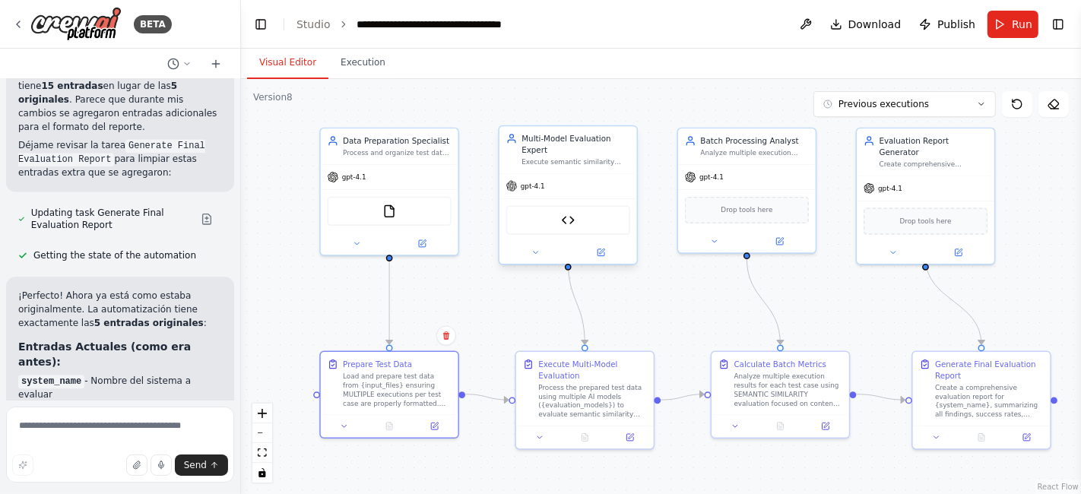
click at [556, 214] on div "Multi Model Semantic Evaluator" at bounding box center [568, 220] width 124 height 29
click at [605, 248] on icon at bounding box center [600, 252] width 9 height 9
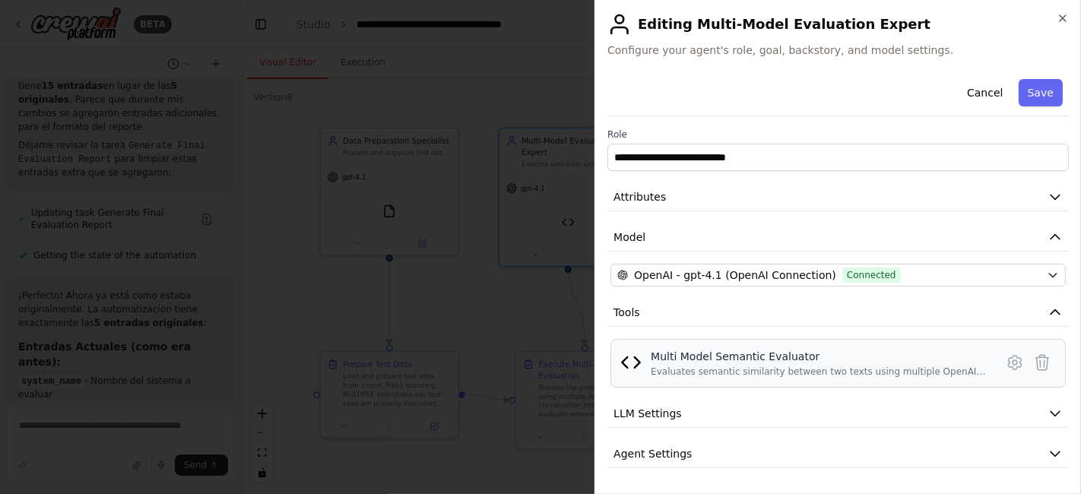
scroll to position [36, 0]
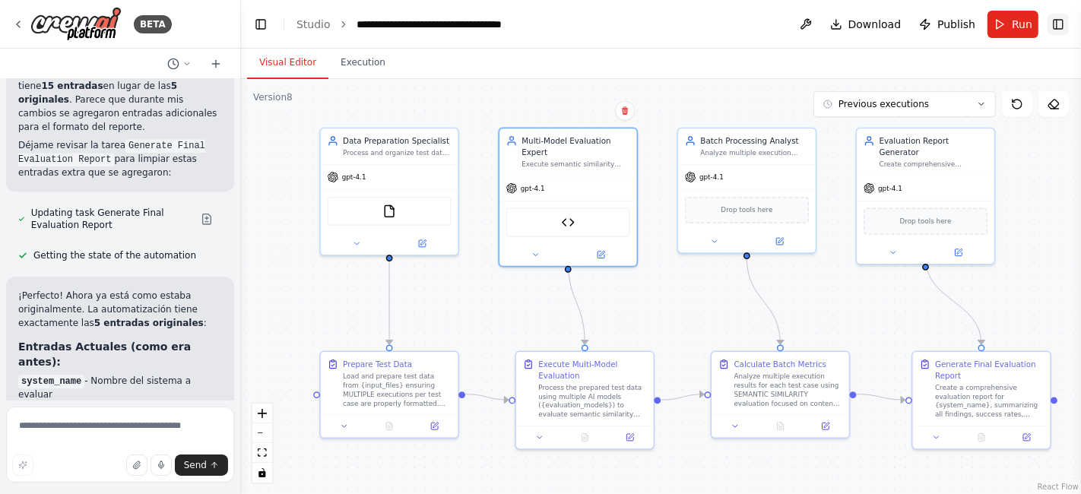
click at [1065, 21] on button "Toggle Right Sidebar" at bounding box center [1057, 24] width 21 height 21
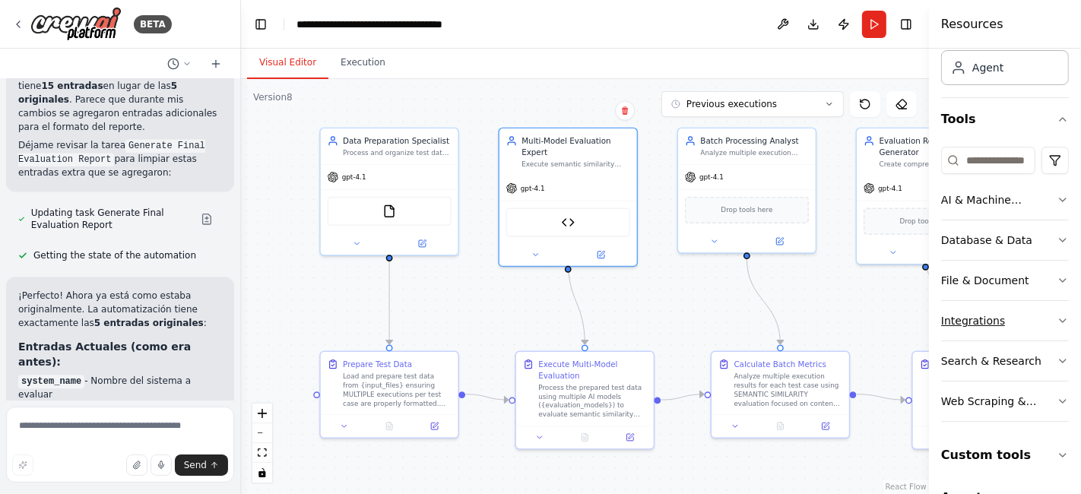
scroll to position [128, 0]
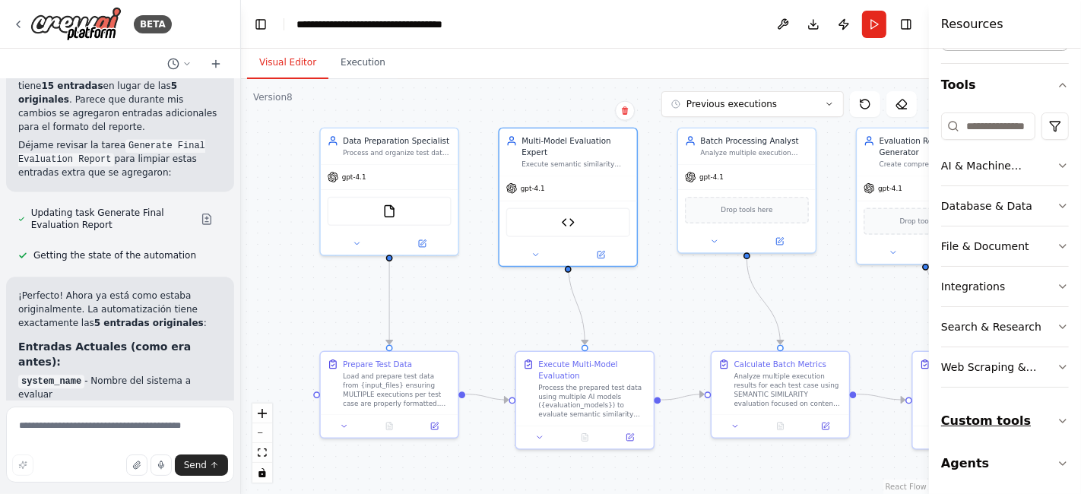
click at [1003, 418] on button "Custom tools" at bounding box center [1005, 421] width 128 height 43
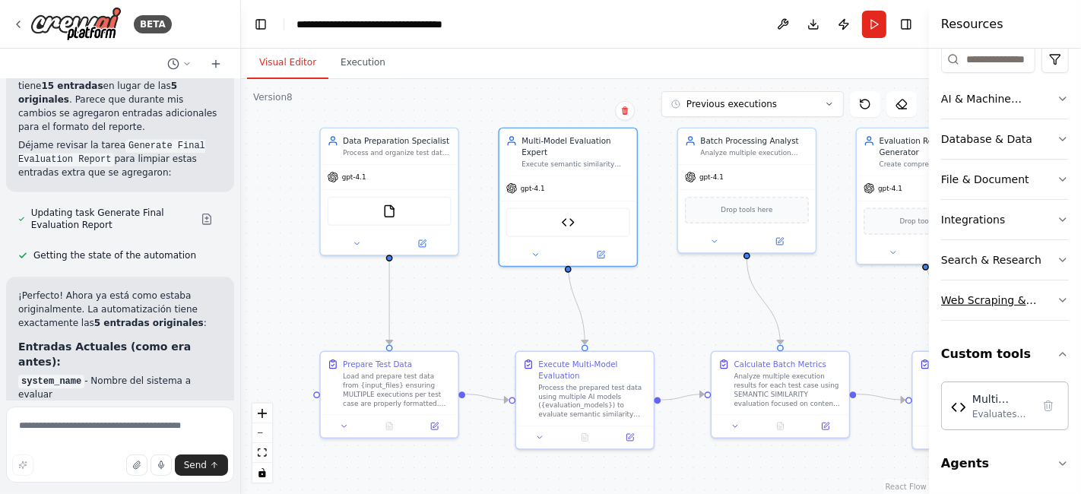
click at [1040, 294] on div "Web Scraping & Browsing" at bounding box center [999, 300] width 116 height 15
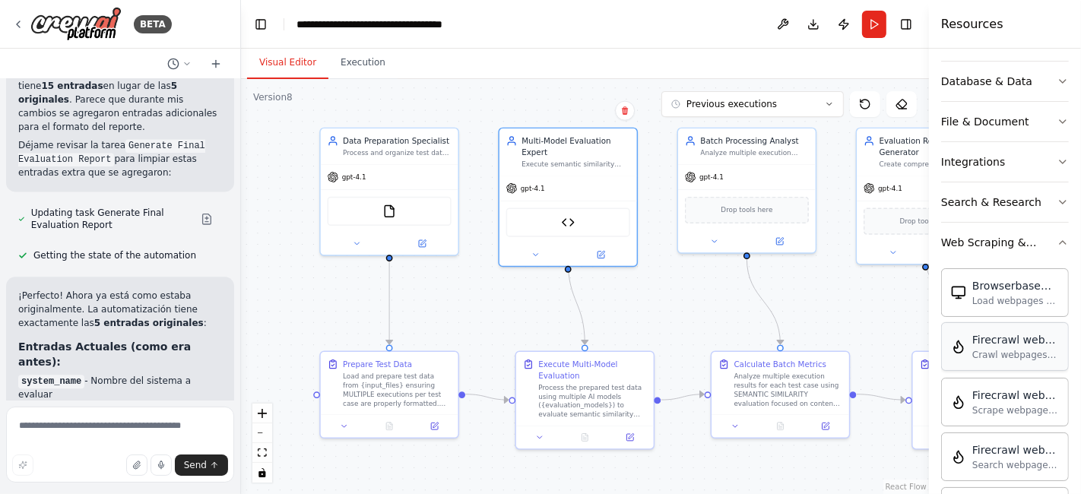
scroll to position [364, 0]
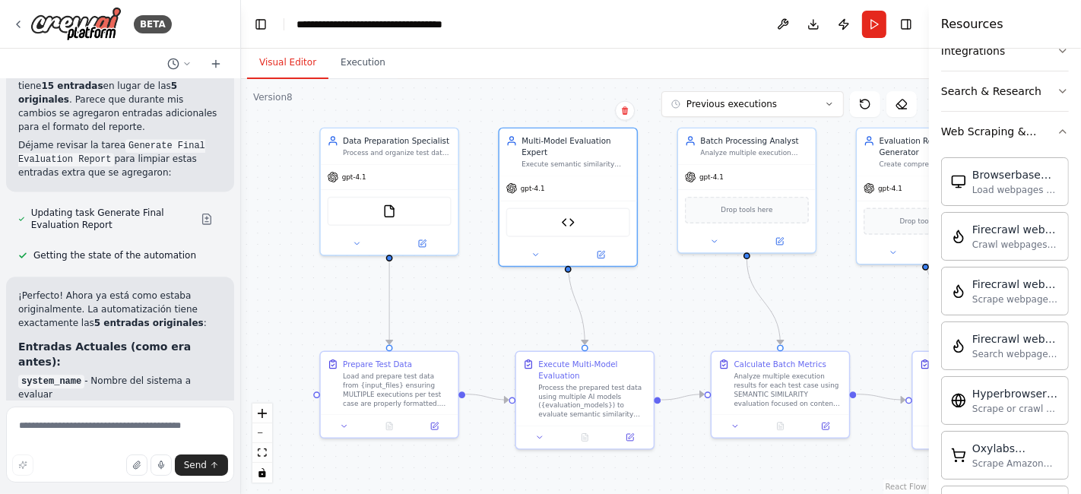
click at [894, 306] on div ".deletable-edge-delete-btn { width: 20px; height: 20px; border: 0px solid #ffff…" at bounding box center [585, 286] width 688 height 415
drag, startPoint x: 931, startPoint y: 281, endPoint x: 984, endPoint y: 272, distance: 54.0
click at [1079, 272] on div "Resources Crew Task Agent Tools AI & Machine Learning Database & Data File & Do…" at bounding box center [1005, 247] width 152 height 494
click at [902, 20] on button "Toggle Right Sidebar" at bounding box center [905, 24] width 21 height 21
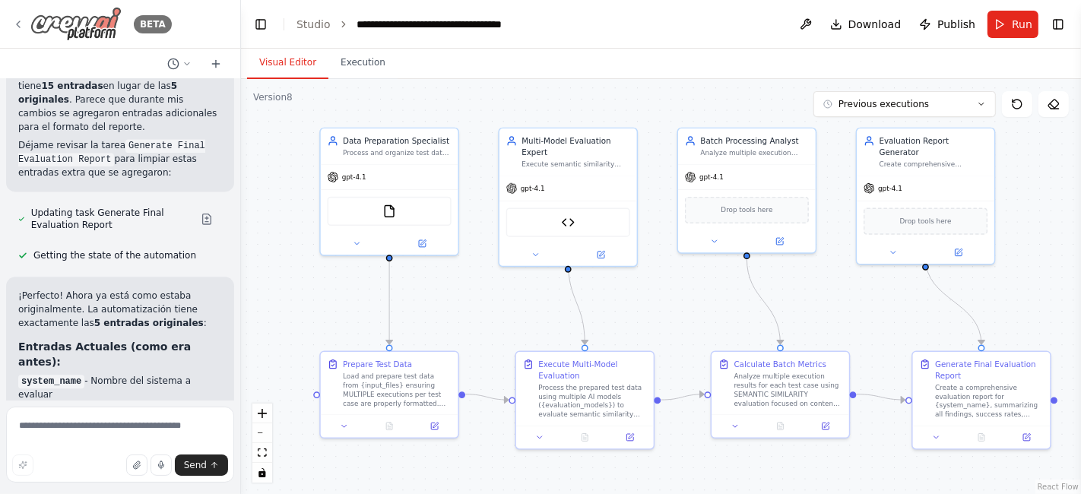
click at [42, 34] on img at bounding box center [75, 24] width 91 height 34
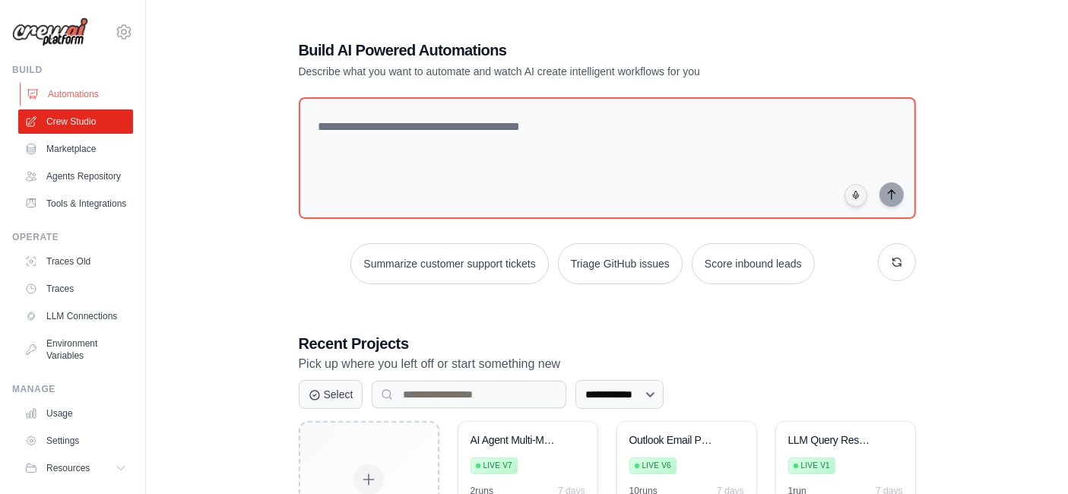
click at [45, 91] on link "Automations" at bounding box center [77, 94] width 115 height 24
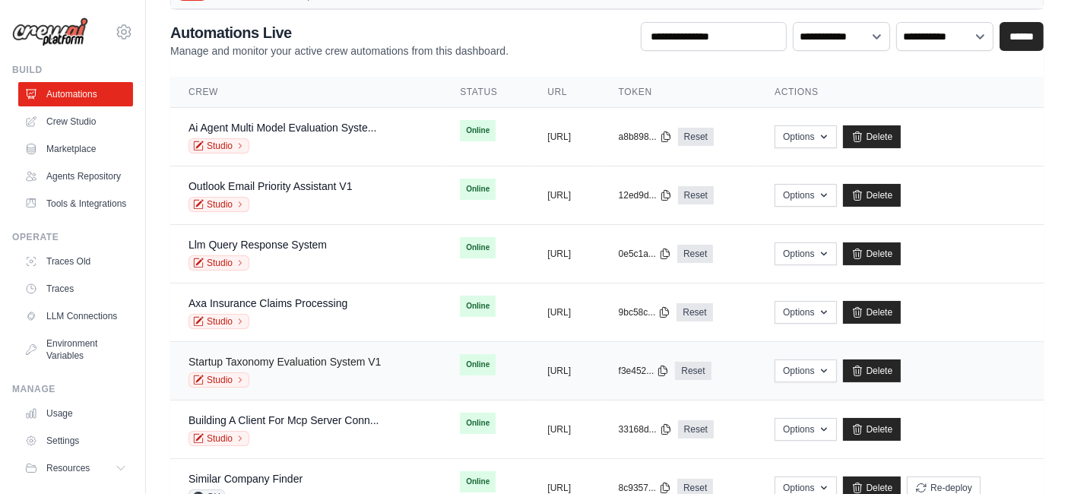
scroll to position [84, 0]
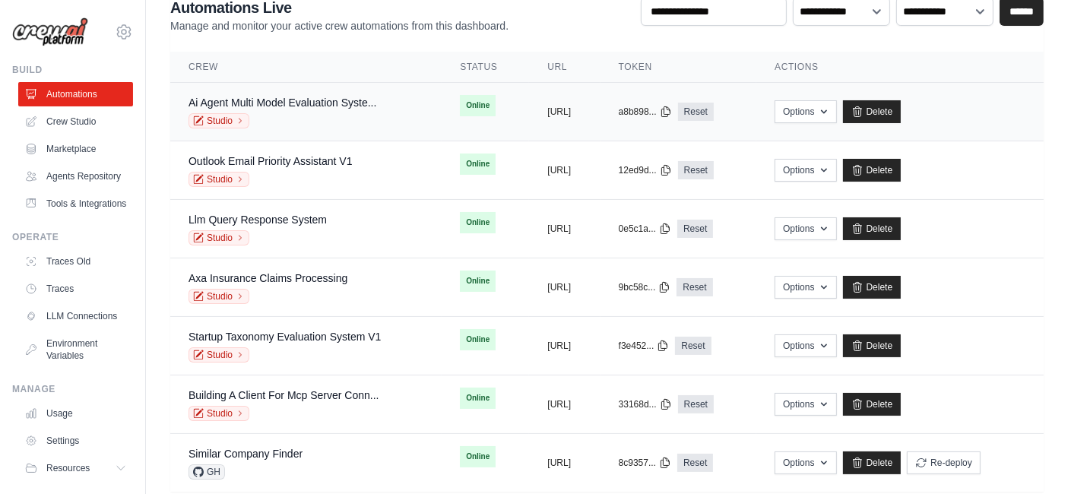
click at [336, 108] on div "Ai Agent Multi Model Evaluation Syste..." at bounding box center [282, 102] width 188 height 15
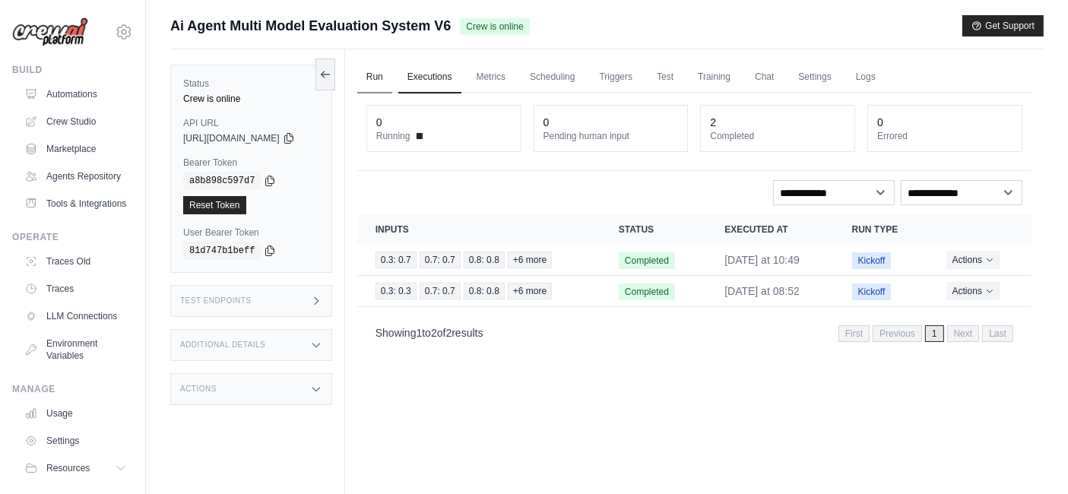
click at [392, 78] on link "Run" at bounding box center [374, 78] width 35 height 32
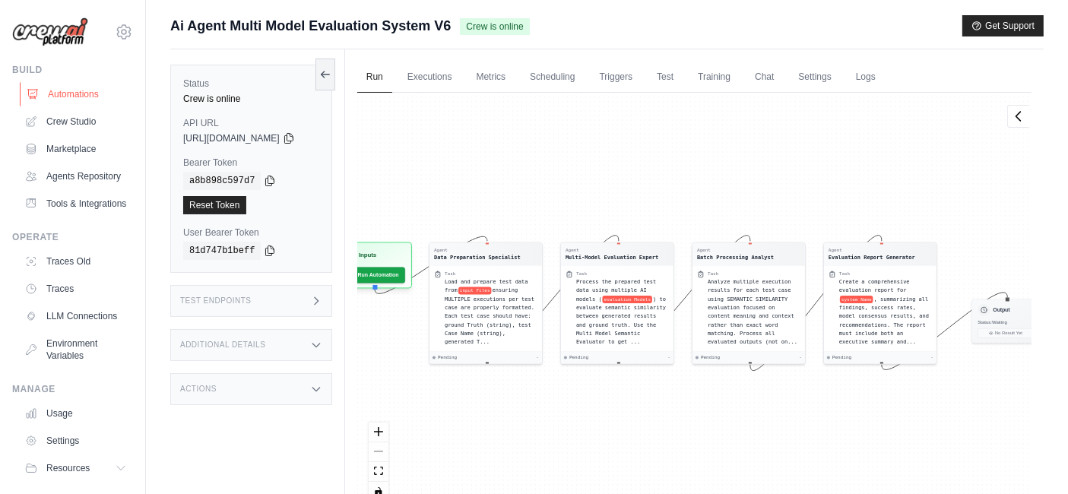
click at [46, 93] on link "Automations" at bounding box center [77, 94] width 115 height 24
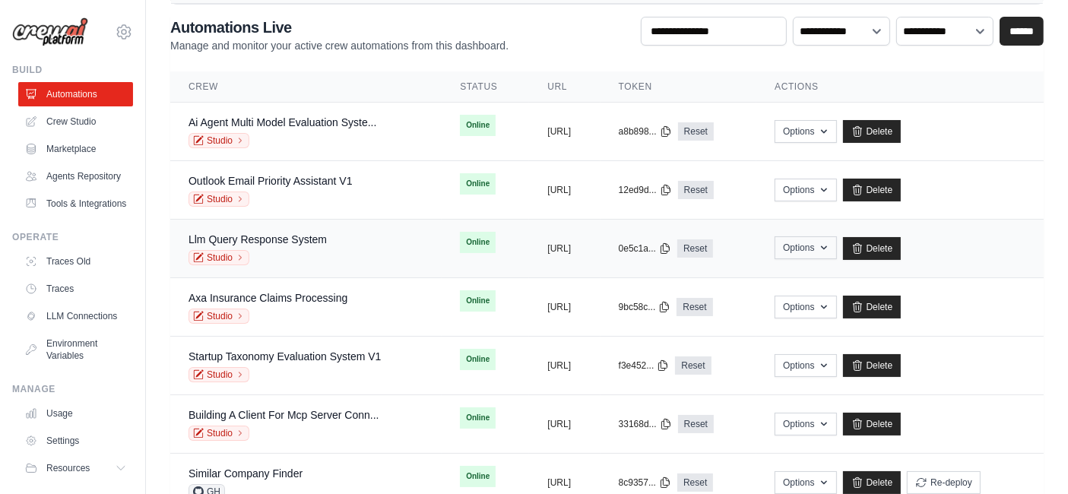
scroll to position [84, 0]
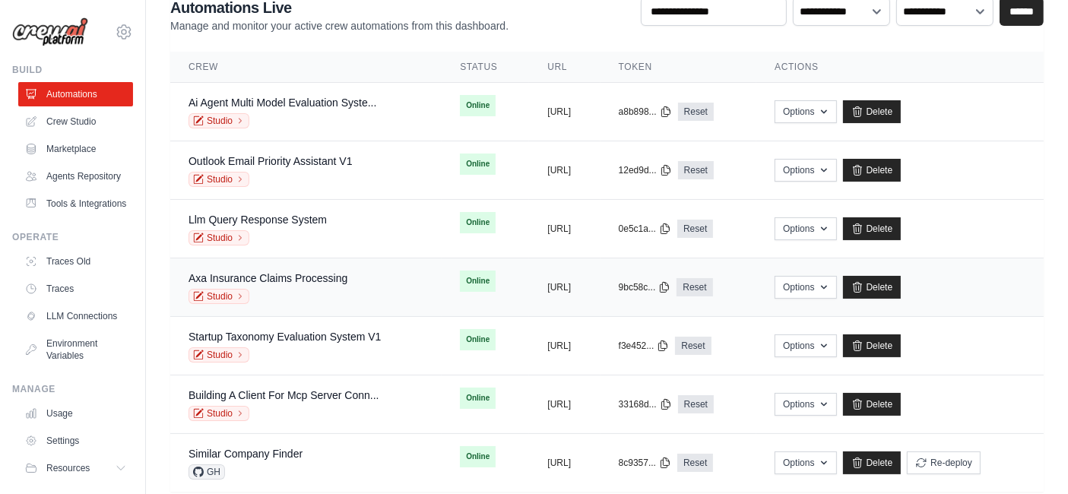
click at [340, 292] on div "Studio" at bounding box center [267, 296] width 159 height 15
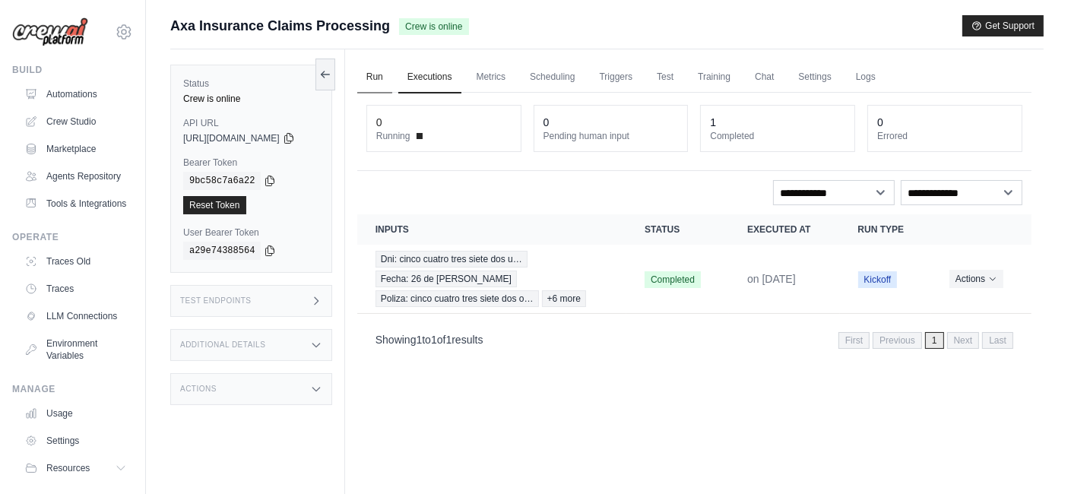
click at [392, 71] on link "Run" at bounding box center [374, 78] width 35 height 32
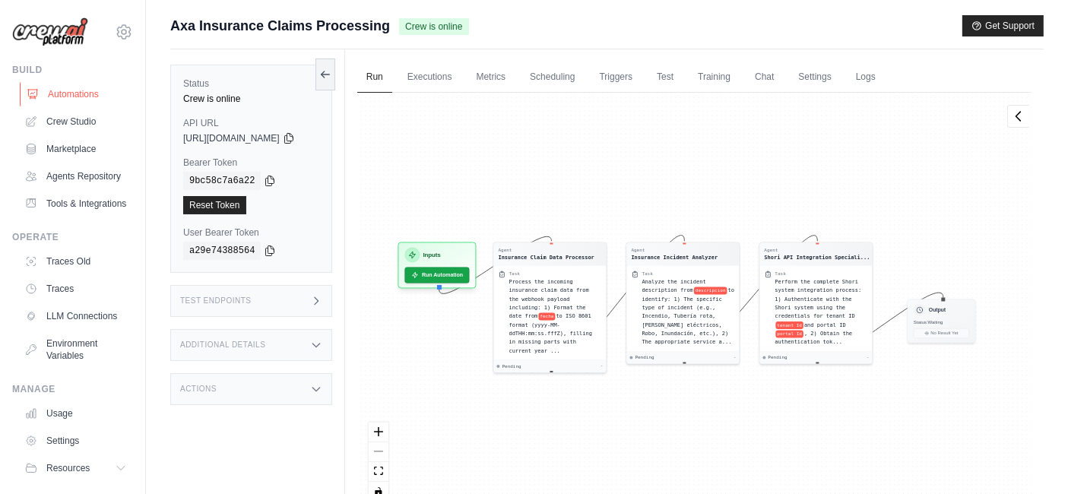
click at [65, 88] on link "Automations" at bounding box center [77, 94] width 115 height 24
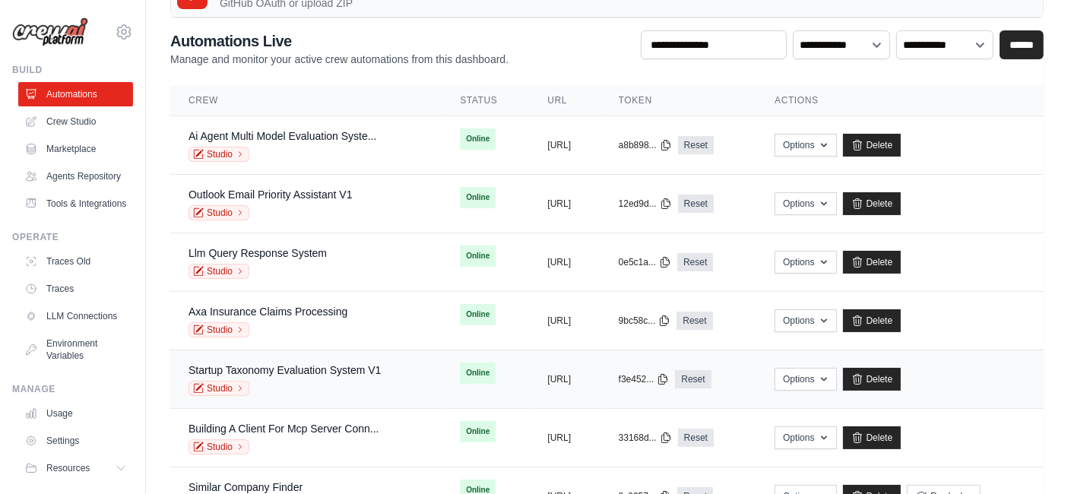
scroll to position [84, 0]
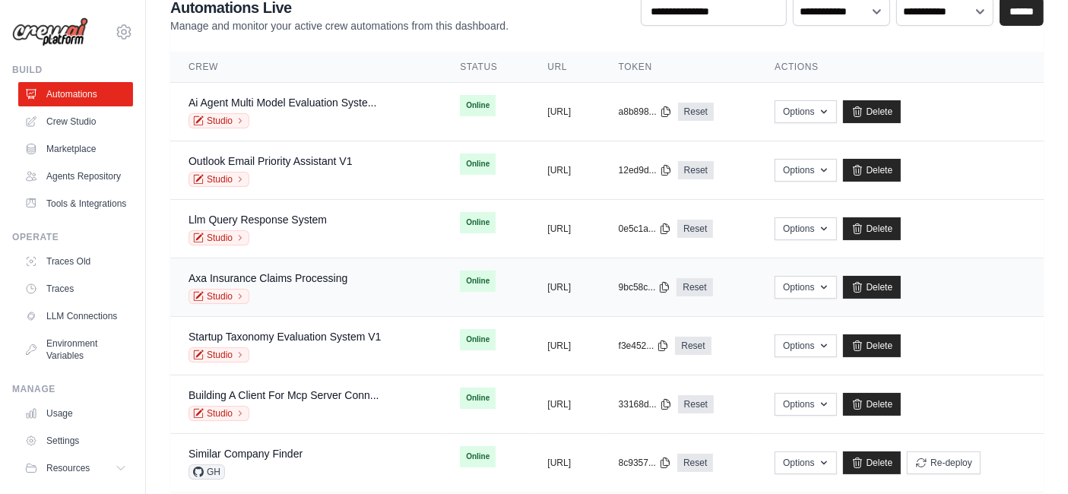
click at [328, 266] on td "Axa Insurance Claims Processing Studio" at bounding box center [305, 287] width 271 height 59
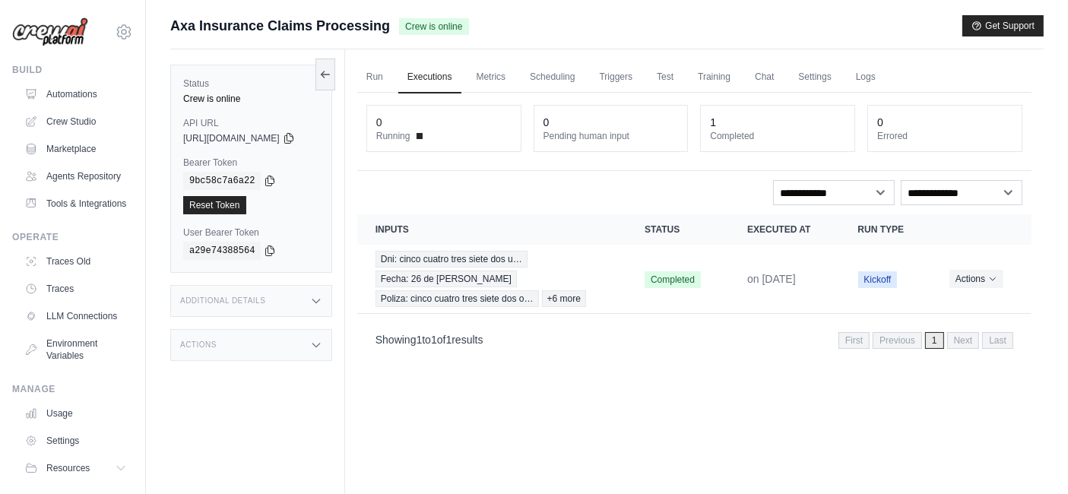
drag, startPoint x: 378, startPoint y: 74, endPoint x: 382, endPoint y: 136, distance: 61.7
click at [378, 74] on link "Run" at bounding box center [374, 78] width 35 height 32
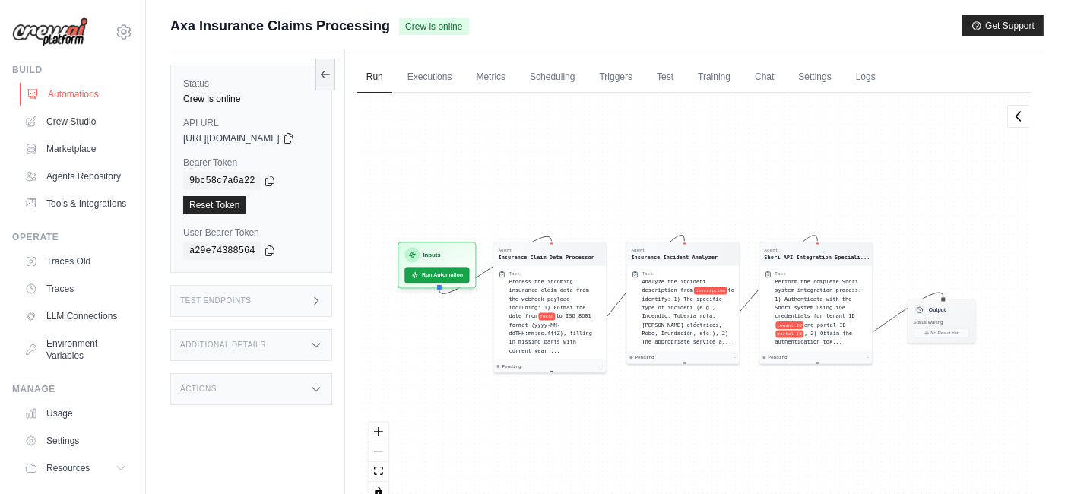
click at [58, 87] on link "Automations" at bounding box center [77, 94] width 115 height 24
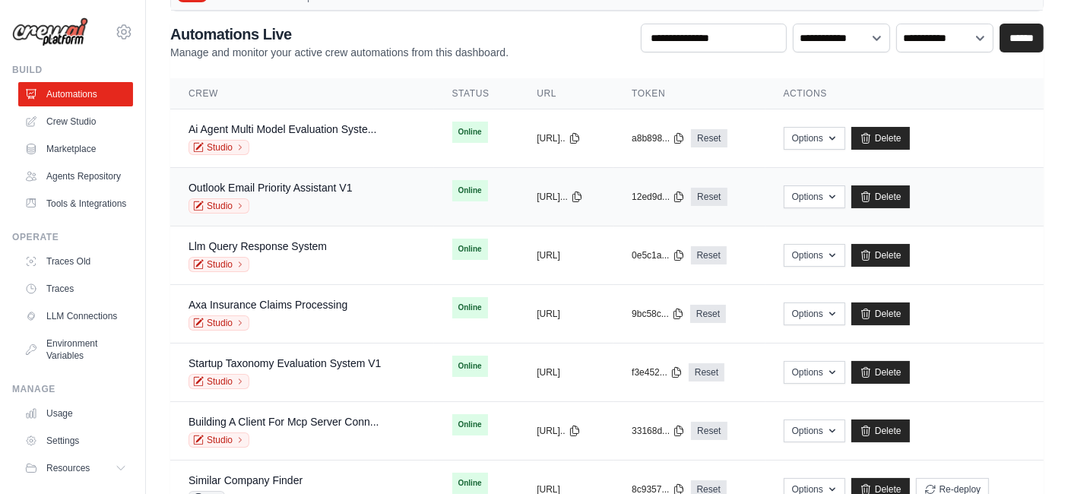
scroll to position [84, 0]
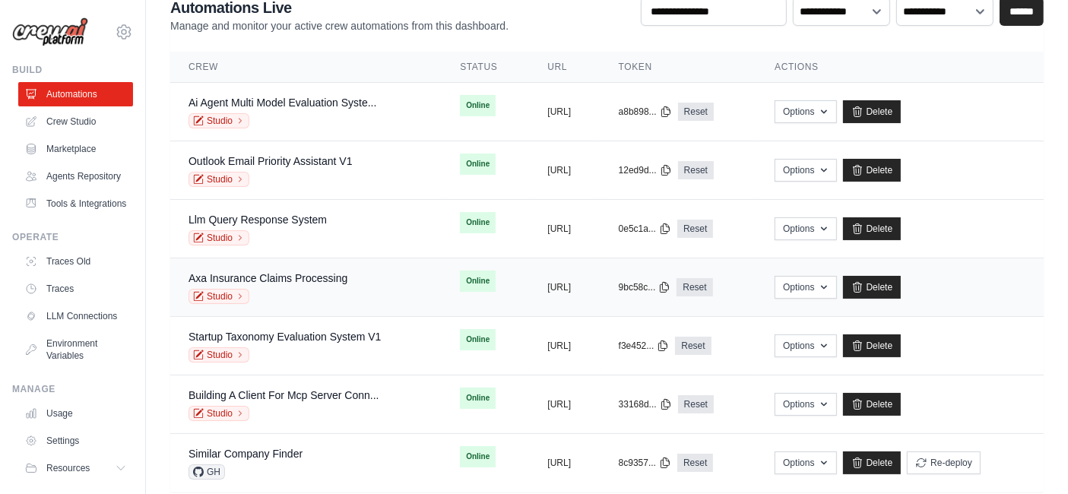
click at [310, 296] on div "Studio" at bounding box center [267, 296] width 159 height 15
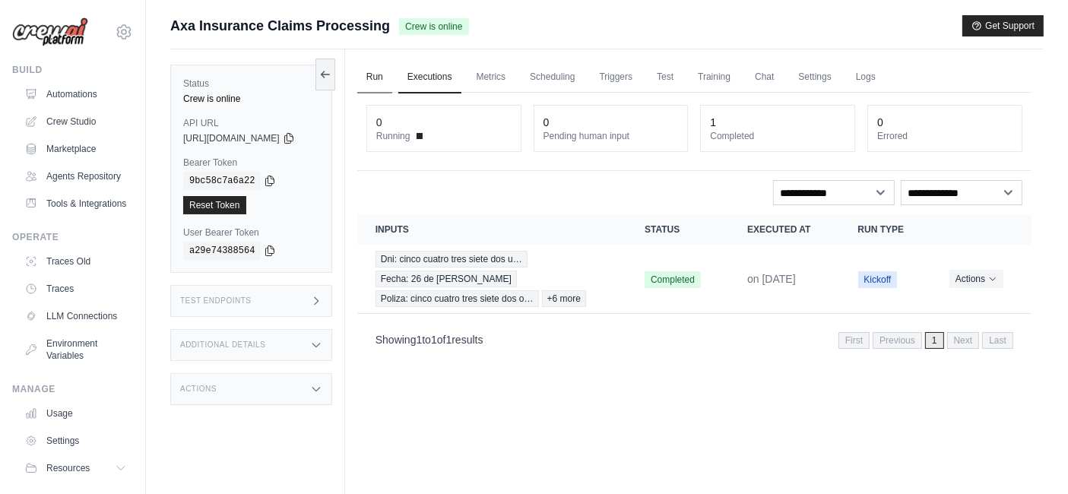
click at [392, 79] on link "Run" at bounding box center [374, 78] width 35 height 32
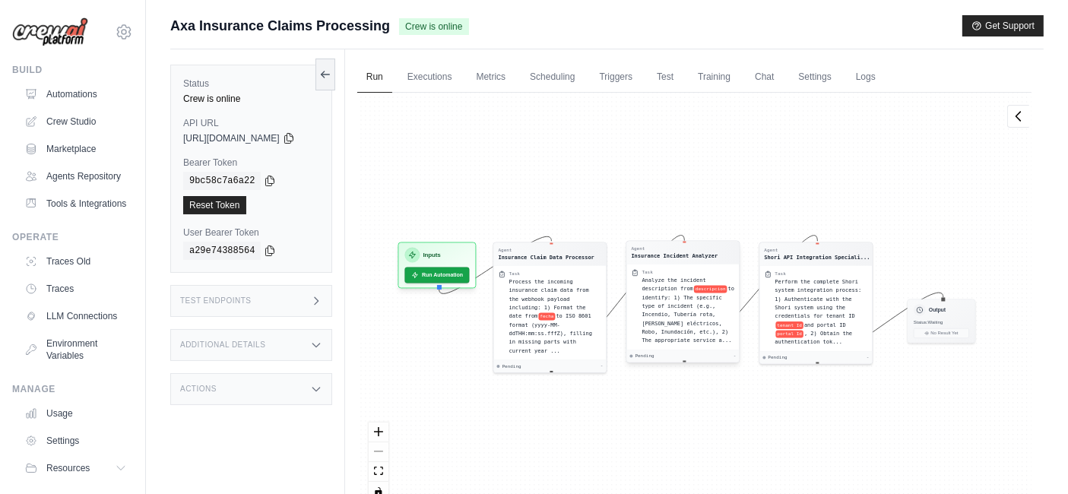
click at [720, 309] on div "Analyze the incident description from descripcion to identify: 1) The specific …" at bounding box center [687, 310] width 93 height 69
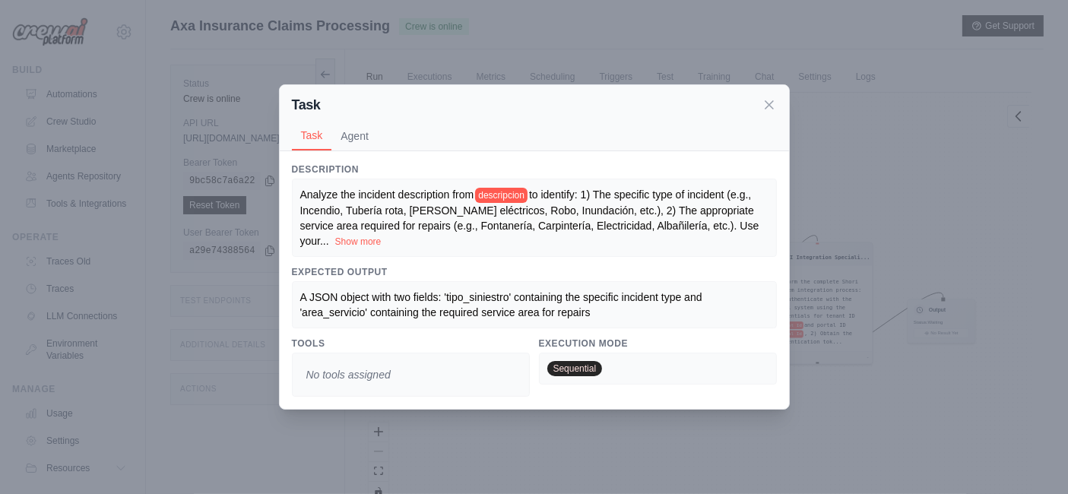
click at [821, 160] on div "Task Task Agent Description Analyze the incident description from descripcion t…" at bounding box center [534, 247] width 1068 height 494
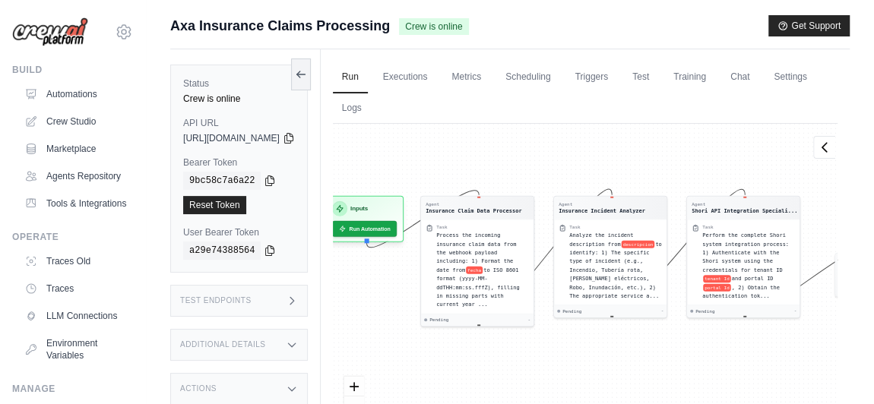
drag, startPoint x: 559, startPoint y: 171, endPoint x: 607, endPoint y: 132, distance: 62.2
click at [607, 132] on div "Agent Insurance Claim Data Processor Task Process the incoming insurance claim …" at bounding box center [585, 296] width 505 height 344
click at [437, 71] on link "Executions" at bounding box center [405, 78] width 63 height 32
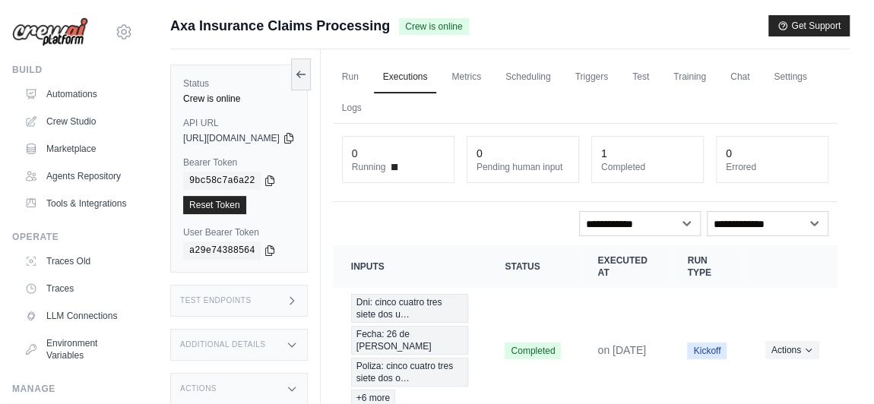
drag, startPoint x: 387, startPoint y: 73, endPoint x: 559, endPoint y: 369, distance: 342.9
click at [368, 73] on link "Run" at bounding box center [350, 78] width 35 height 32
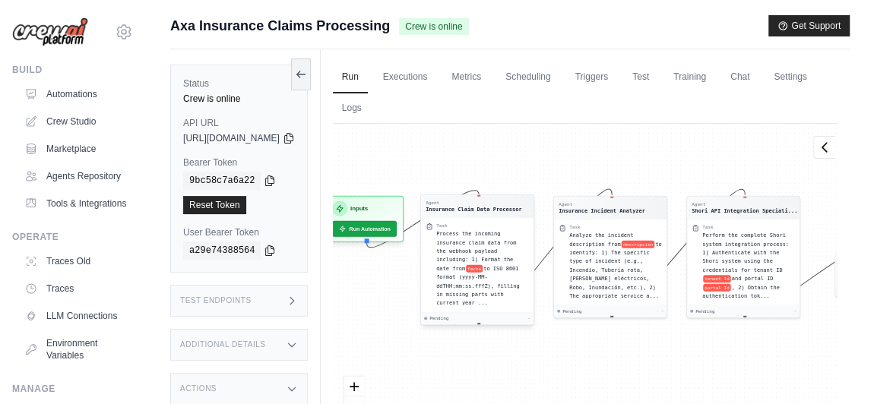
click at [496, 223] on div "Task" at bounding box center [482, 226] width 93 height 6
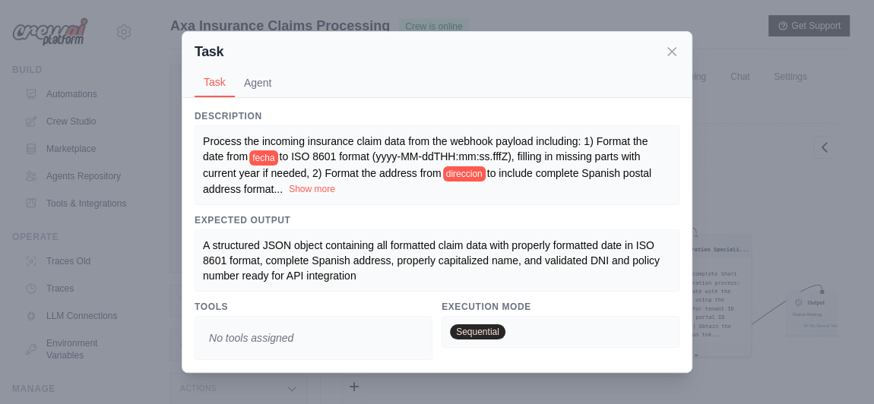
click at [289, 189] on button "Show more" at bounding box center [312, 189] width 46 height 12
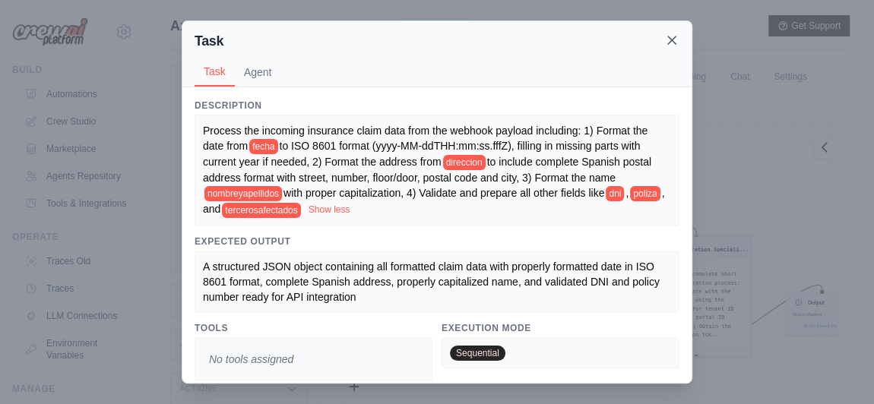
click at [675, 34] on icon at bounding box center [671, 40] width 15 height 15
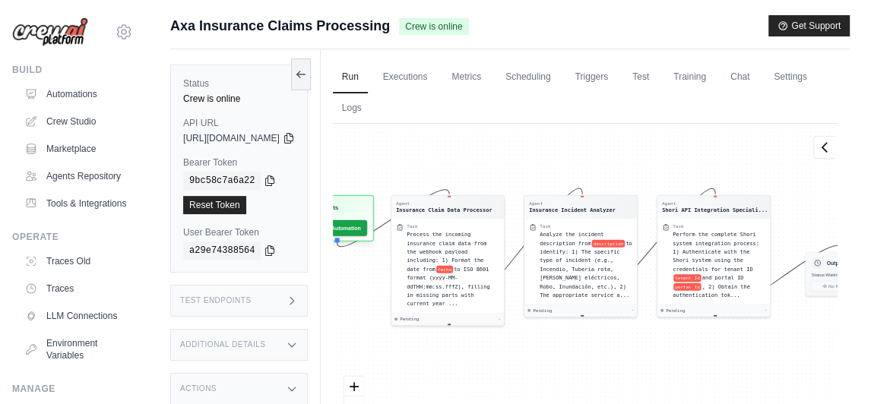
drag, startPoint x: 459, startPoint y: 170, endPoint x: 478, endPoint y: 131, distance: 43.8
click at [478, 131] on div "Agent Insurance Claim Data Processor Task Process the incoming insurance claim …" at bounding box center [585, 296] width 505 height 344
click at [81, 93] on link "Automations" at bounding box center [77, 94] width 115 height 24
